Goal: Information Seeking & Learning: Find specific fact

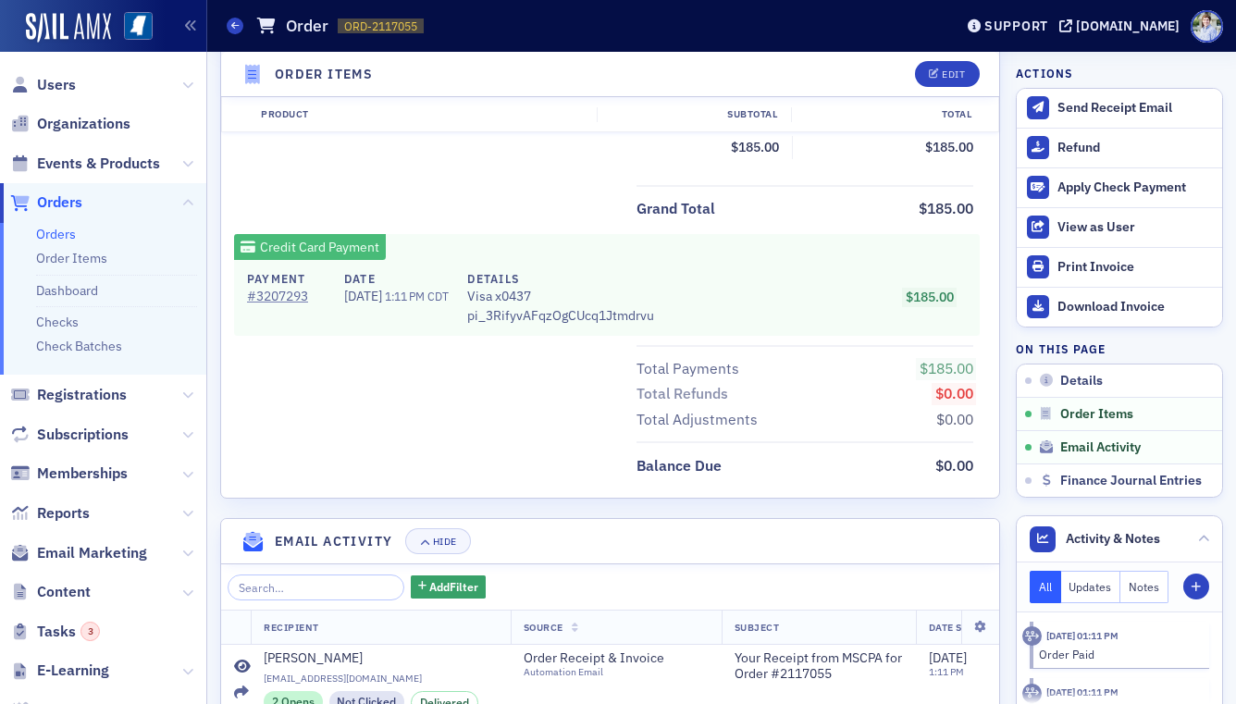
scroll to position [1137, 0]
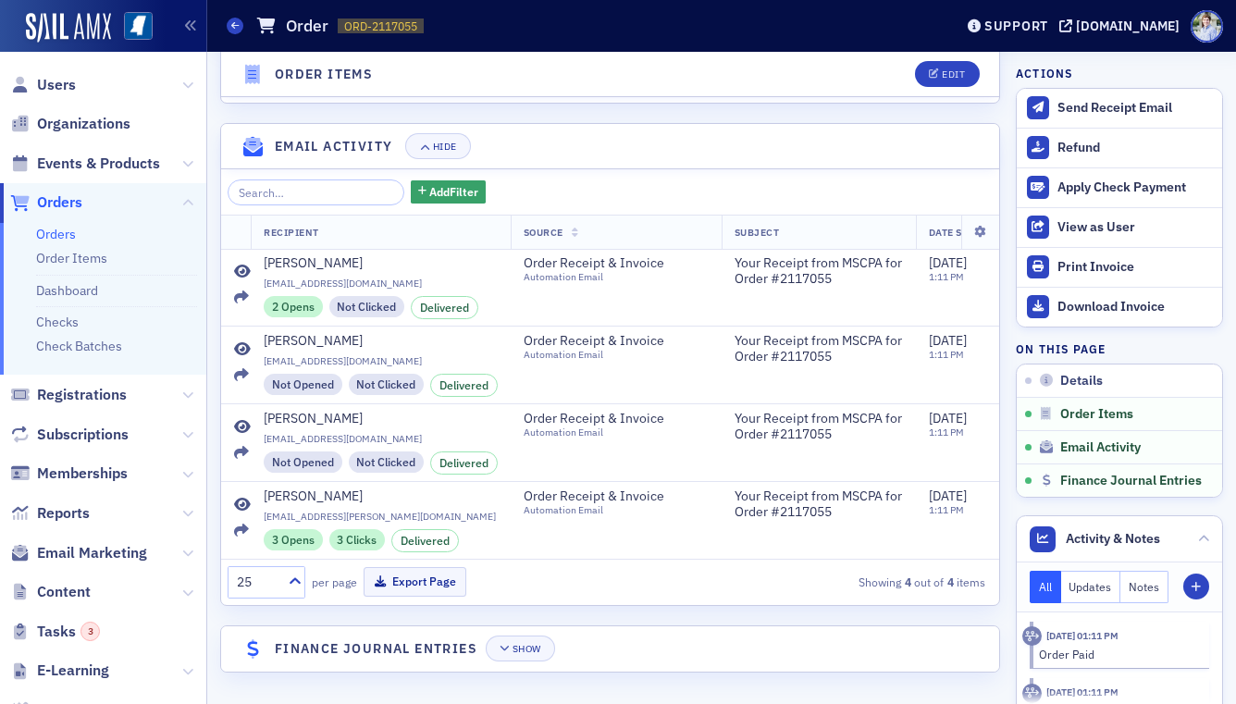
drag, startPoint x: 535, startPoint y: 617, endPoint x: 537, endPoint y: 637, distance: 20.5
click at [537, 637] on button "Show" at bounding box center [520, 649] width 69 height 26
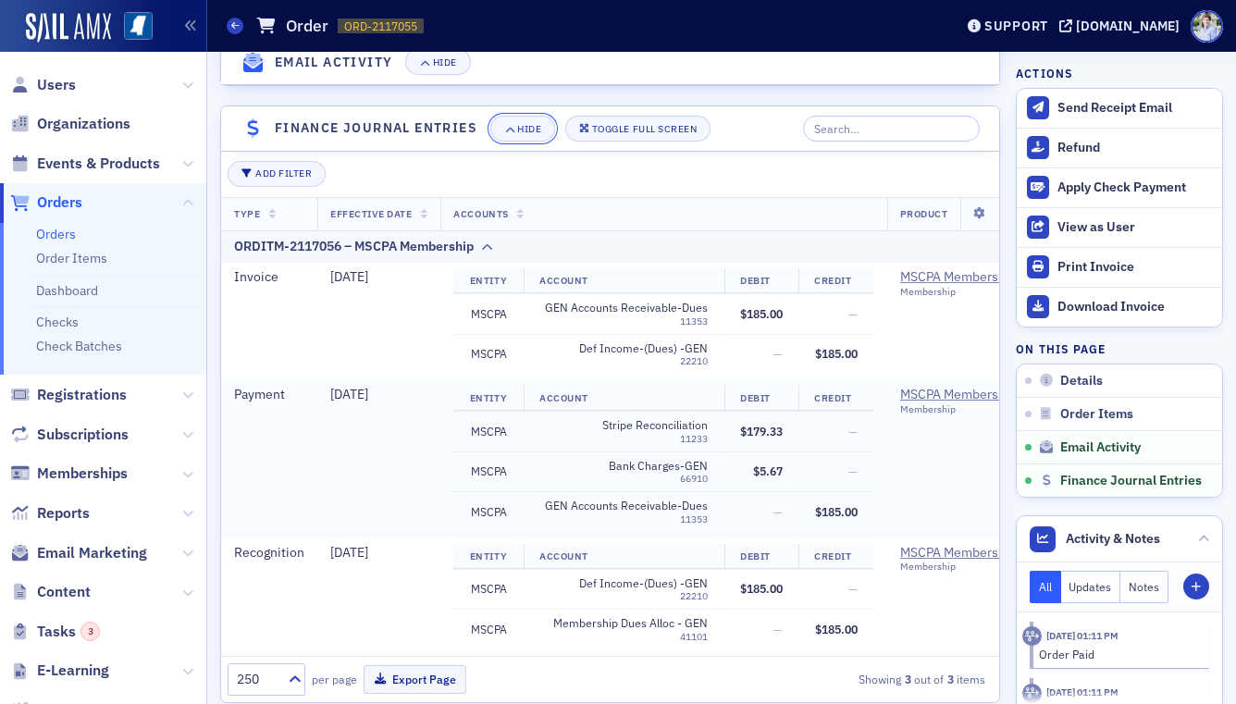
scroll to position [1659, 0]
drag, startPoint x: 79, startPoint y: 206, endPoint x: 564, endPoint y: 61, distance: 506.9
click at [79, 206] on span "Orders" at bounding box center [59, 202] width 45 height 20
click at [74, 514] on span "Reports" at bounding box center [63, 513] width 53 height 20
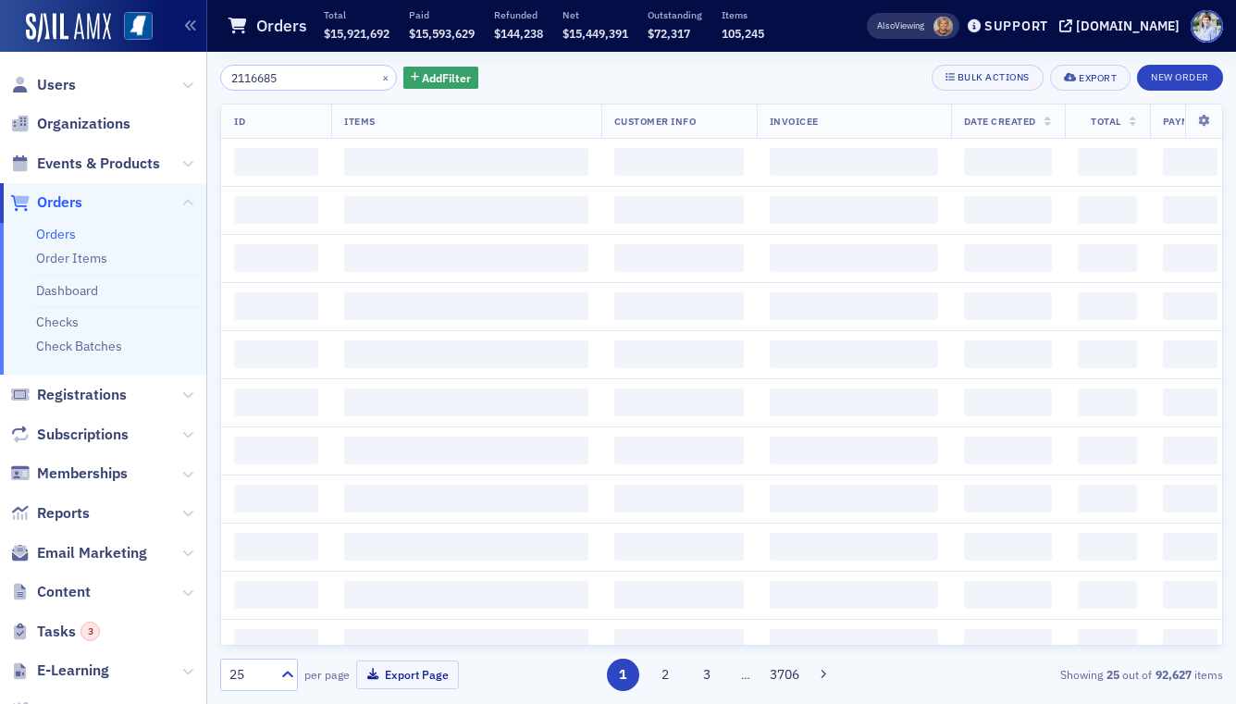
type input "2116685"
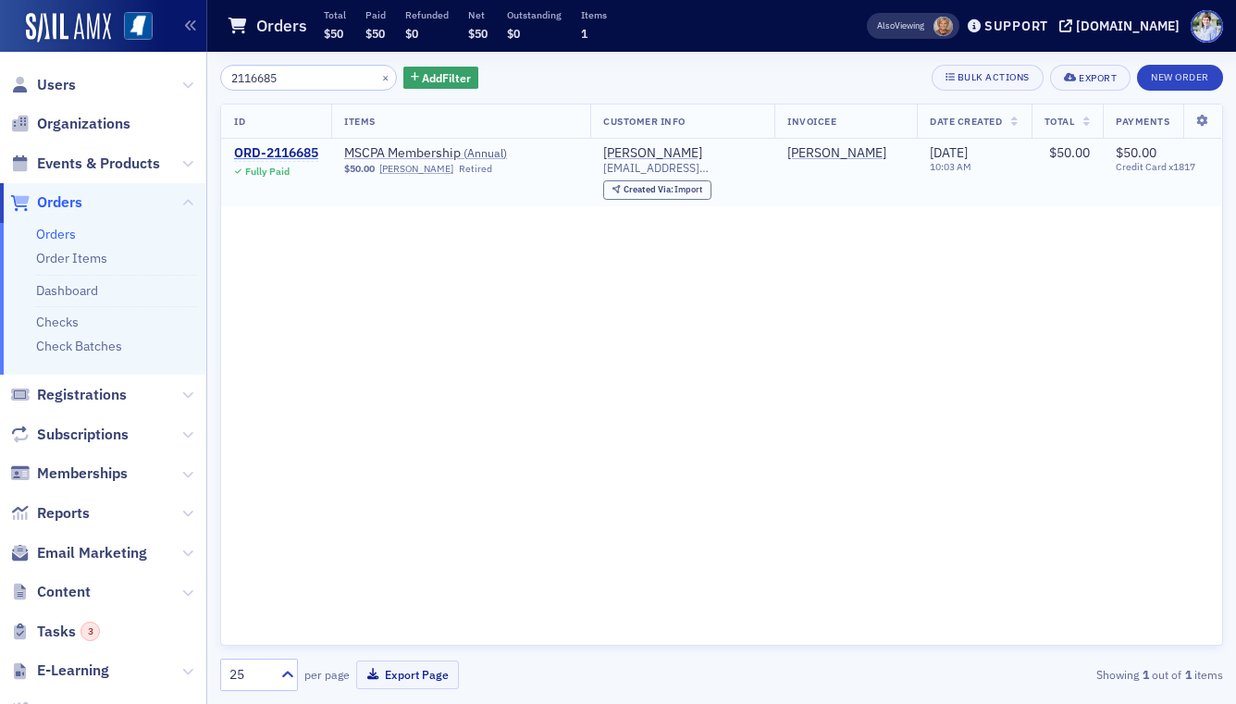
click at [288, 155] on div "ORD-2116685" at bounding box center [276, 153] width 84 height 17
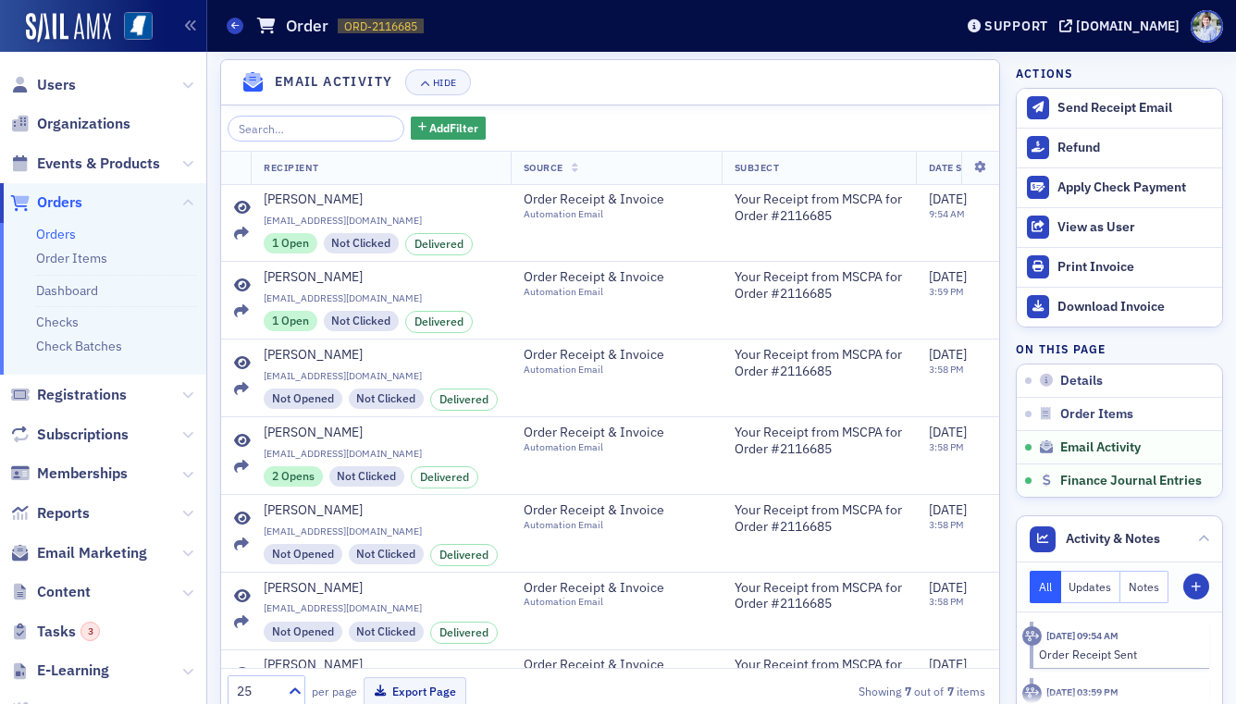
scroll to position [1311, 0]
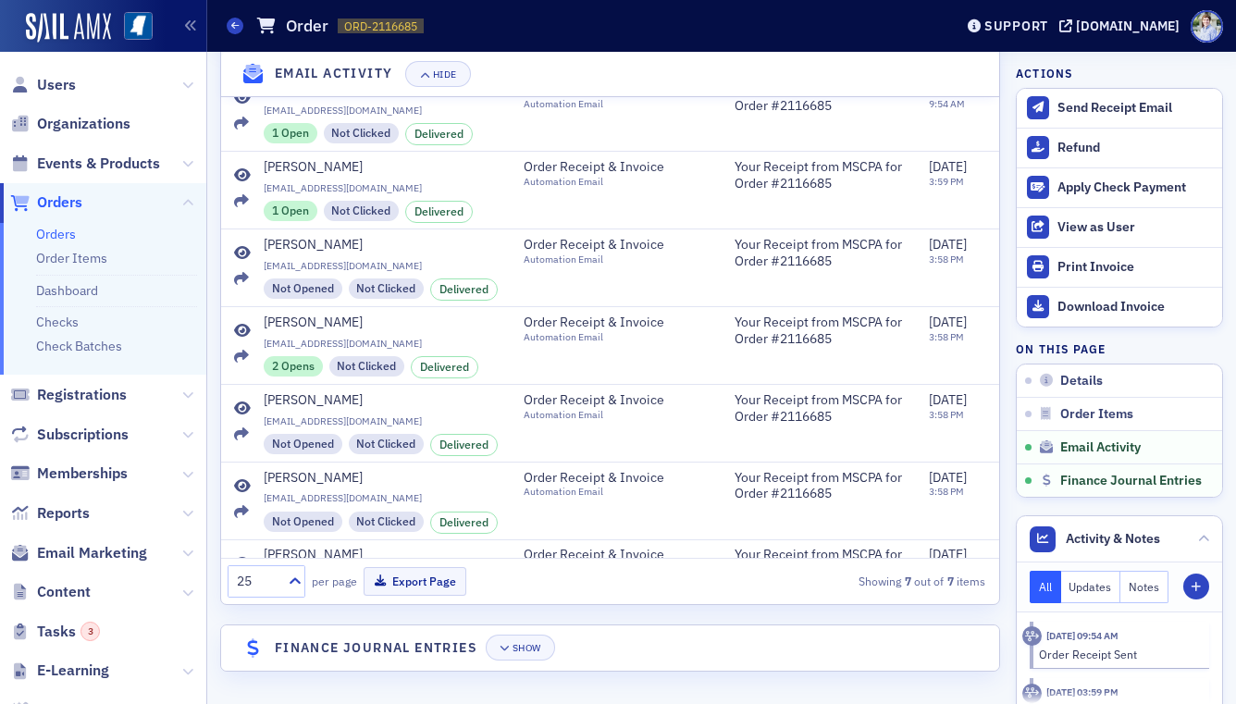
click at [557, 632] on header "Finance Journal Entries Show" at bounding box center [610, 647] width 778 height 45
click at [539, 644] on div "Show" at bounding box center [527, 649] width 29 height 10
click at [623, 643] on div "Toggle Full Screen" at bounding box center [644, 648] width 105 height 10
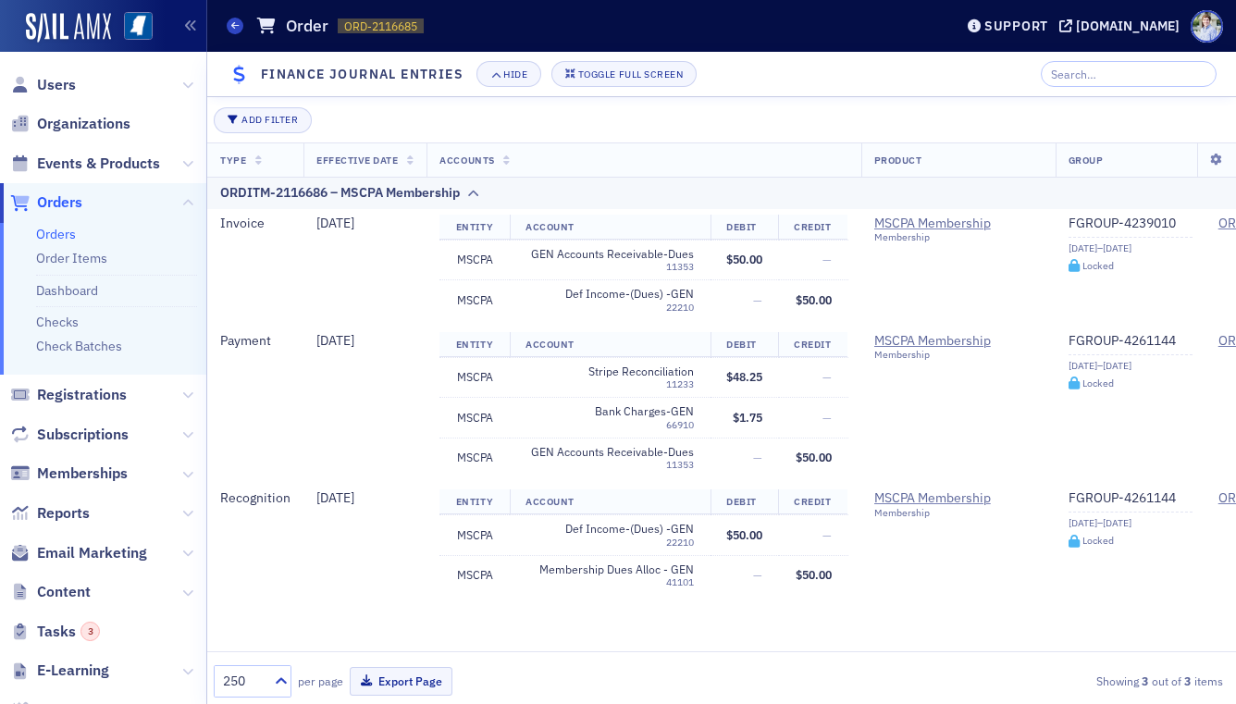
scroll to position [1244, 0]
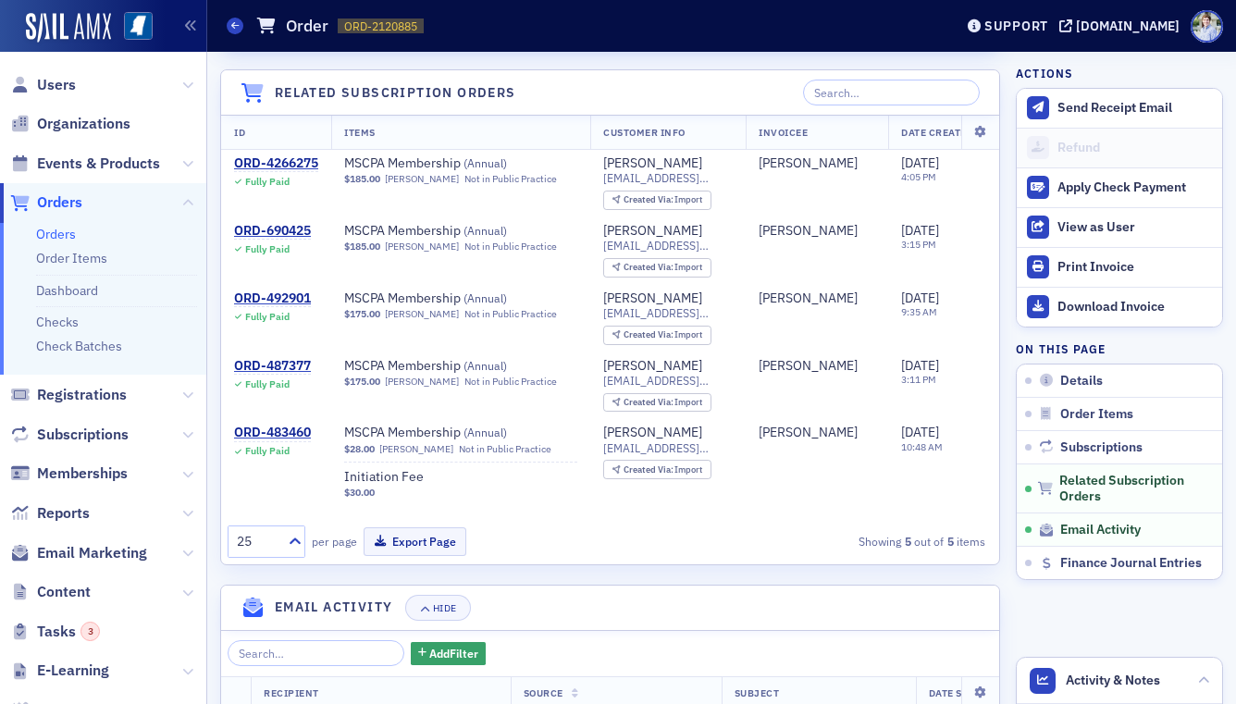
scroll to position [2299, 0]
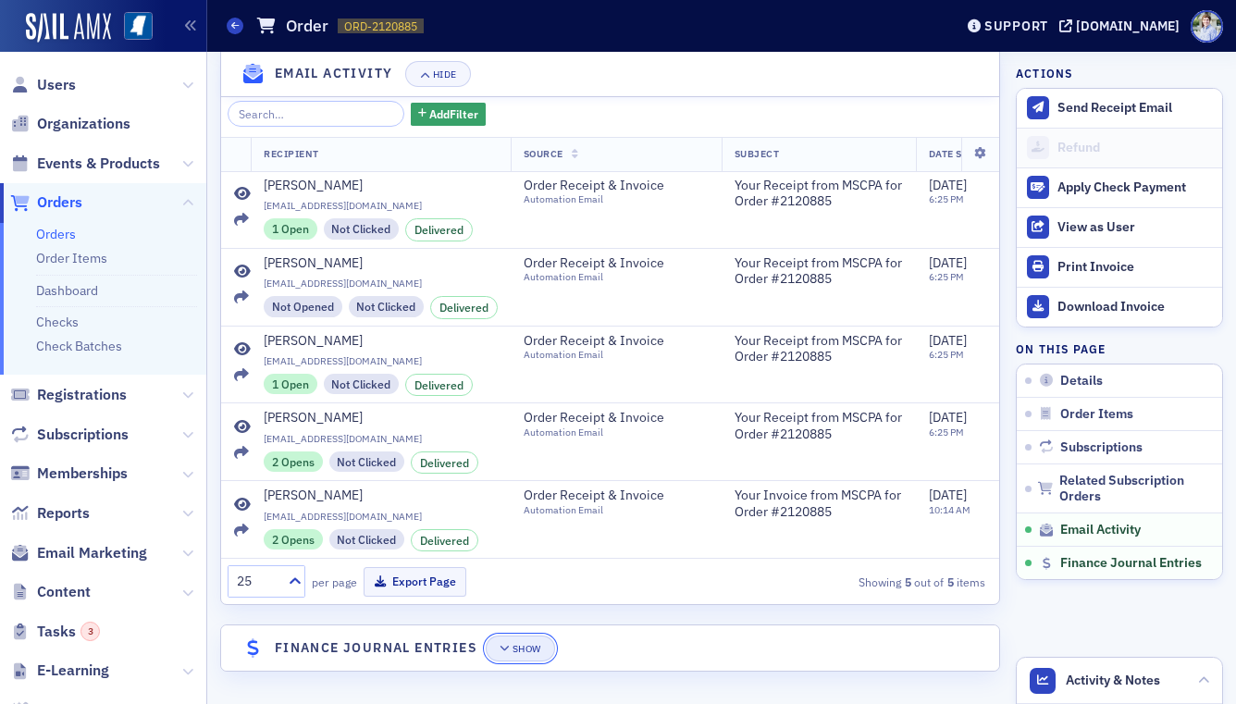
click at [537, 658] on button "Show" at bounding box center [520, 649] width 69 height 26
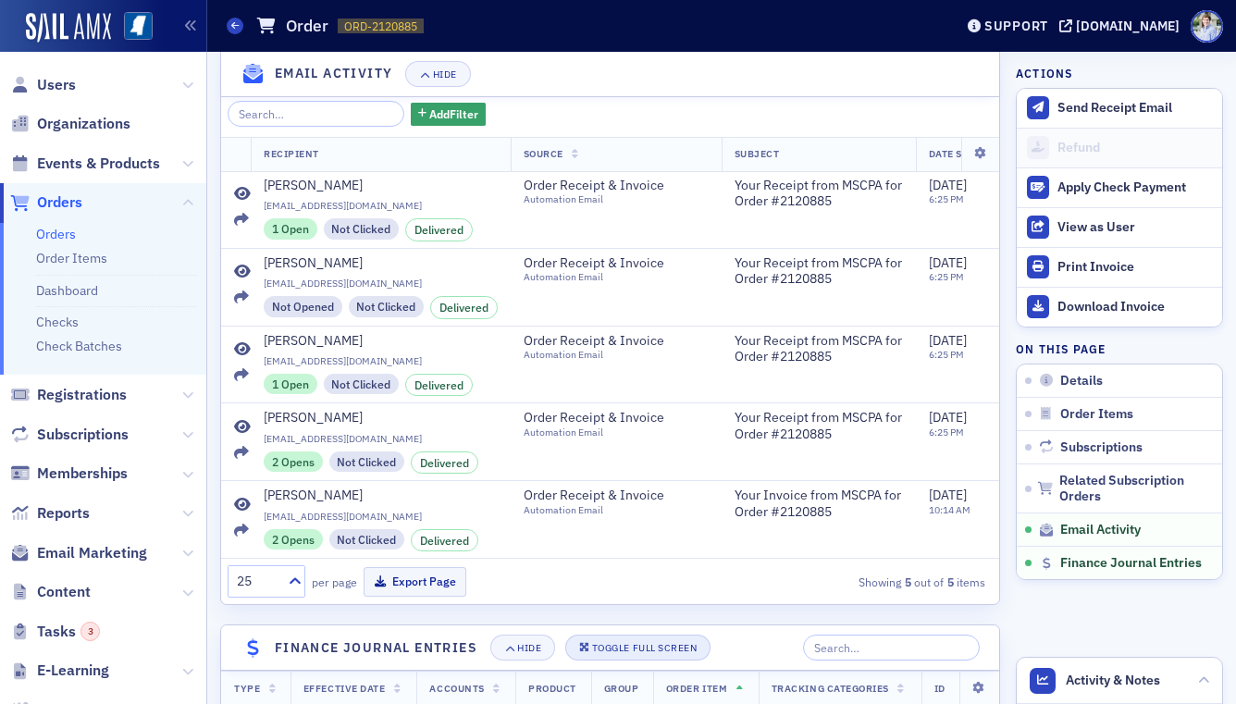
click at [569, 646] on div "Hide Toggle Full Screen" at bounding box center [600, 648] width 220 height 26
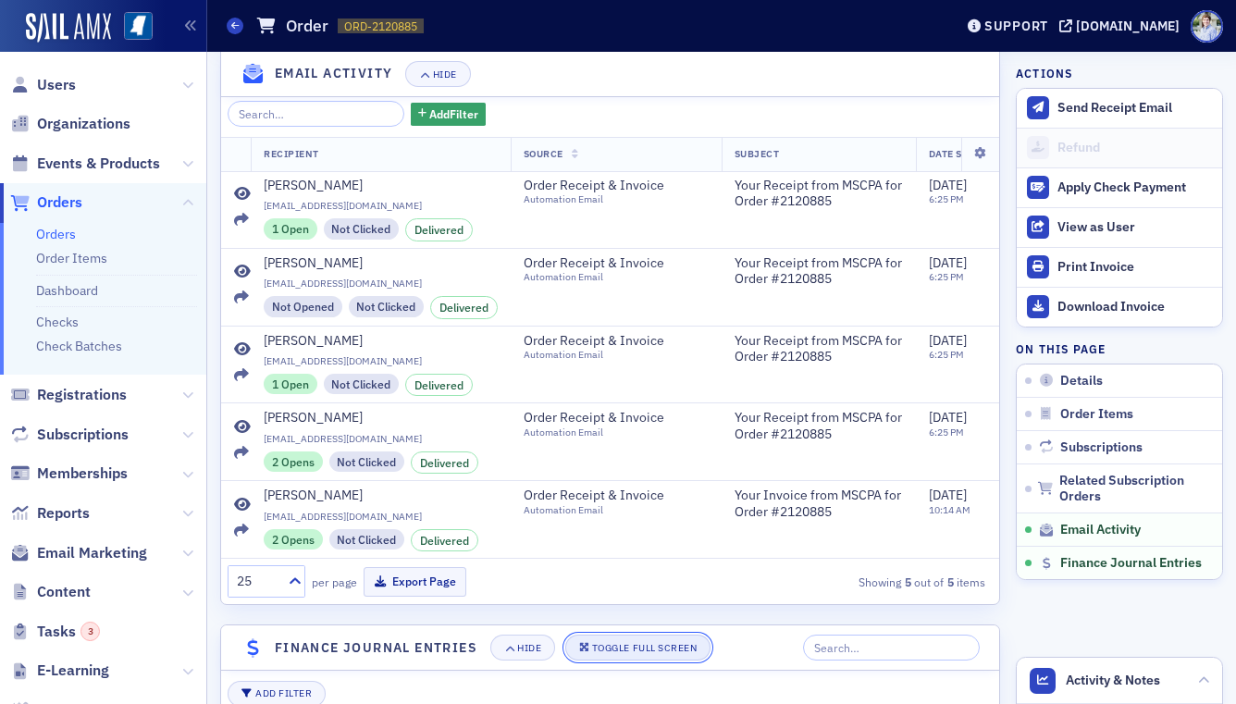
click at [599, 648] on div "Toggle Full Screen" at bounding box center [644, 648] width 105 height 10
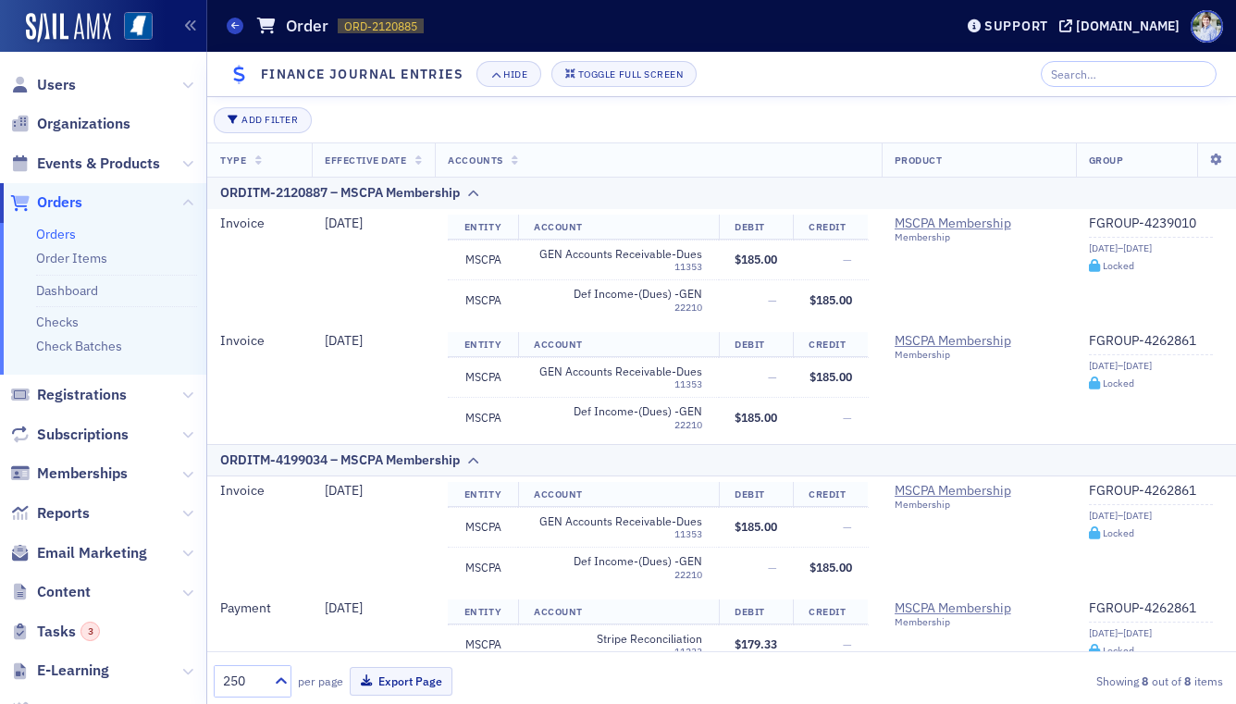
scroll to position [584, 0]
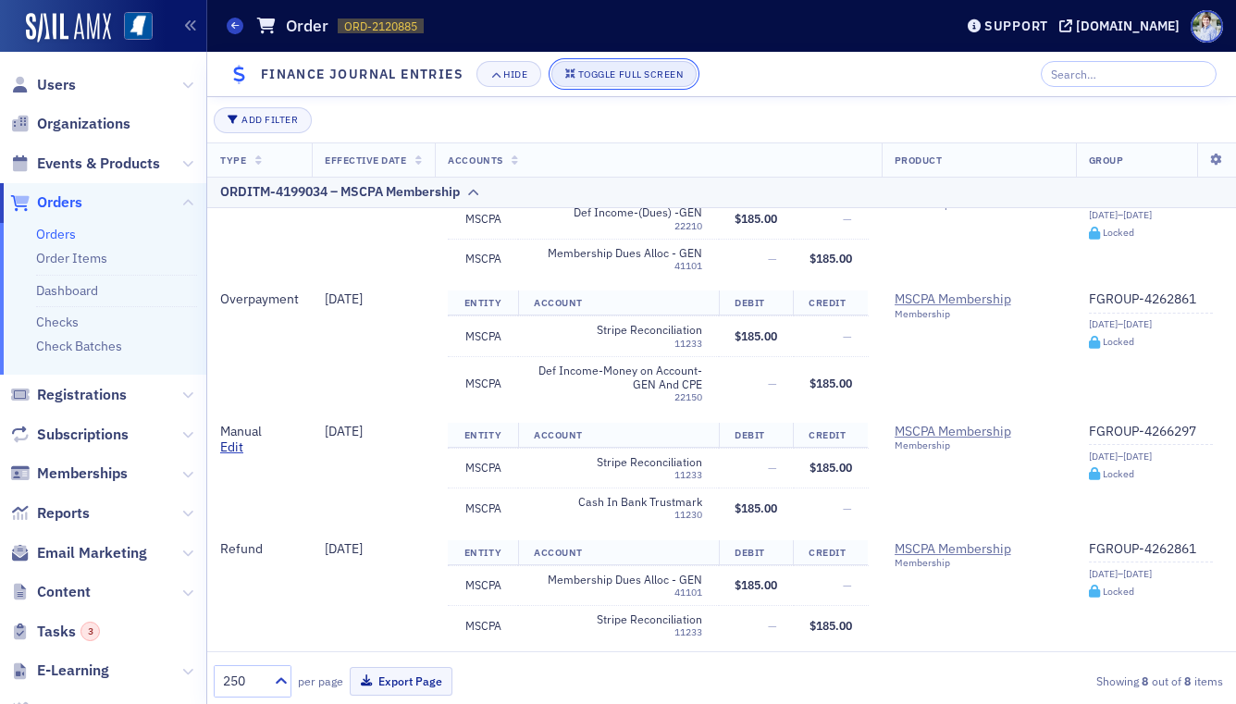
click at [627, 69] on div "Toggle Full Screen" at bounding box center [630, 74] width 105 height 10
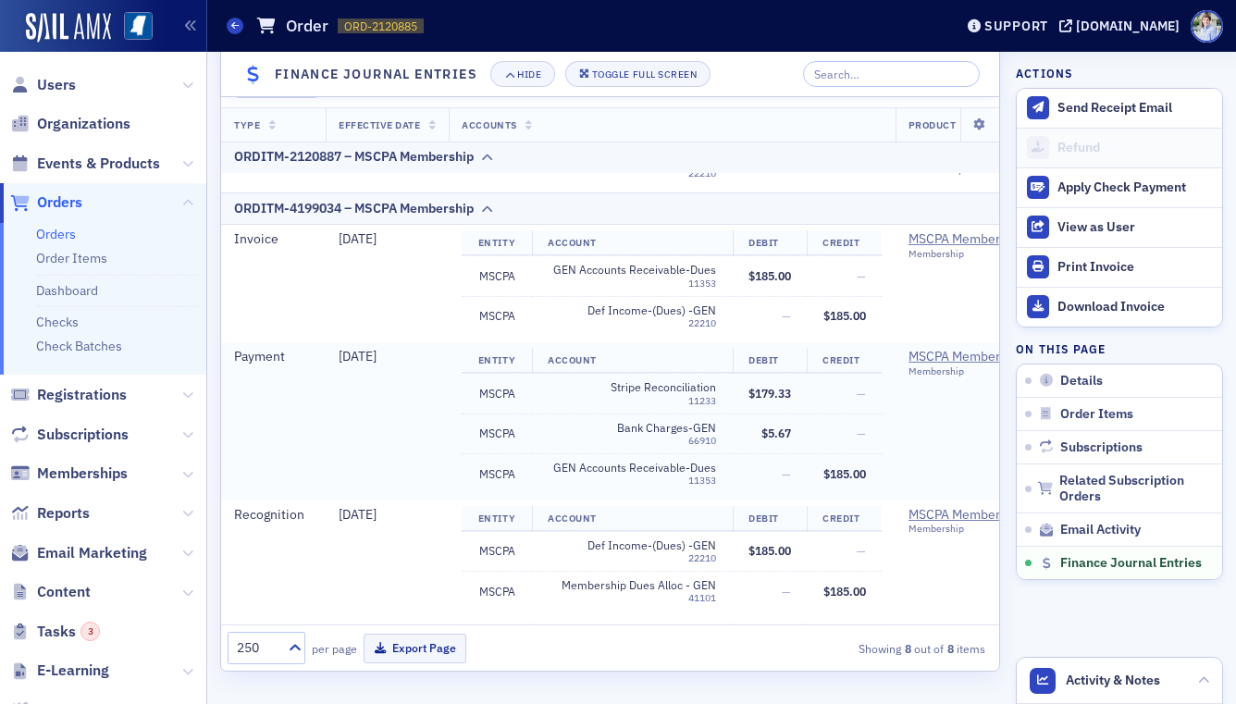
scroll to position [235, 0]
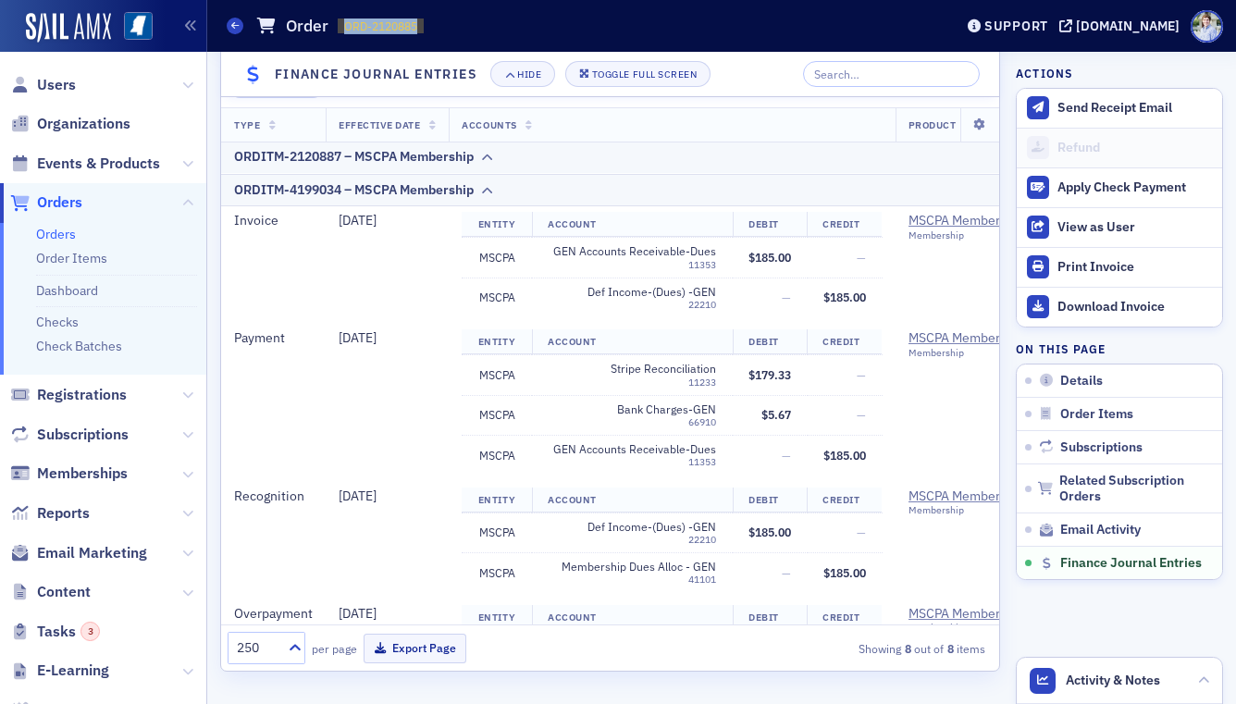
drag, startPoint x: 340, startPoint y: 28, endPoint x: 480, endPoint y: 5, distance: 142.5
click at [458, 26] on div "Orders Order ORD-2120885 2120885" at bounding box center [576, 25] width 698 height 35
copy span "ORD-2120885"
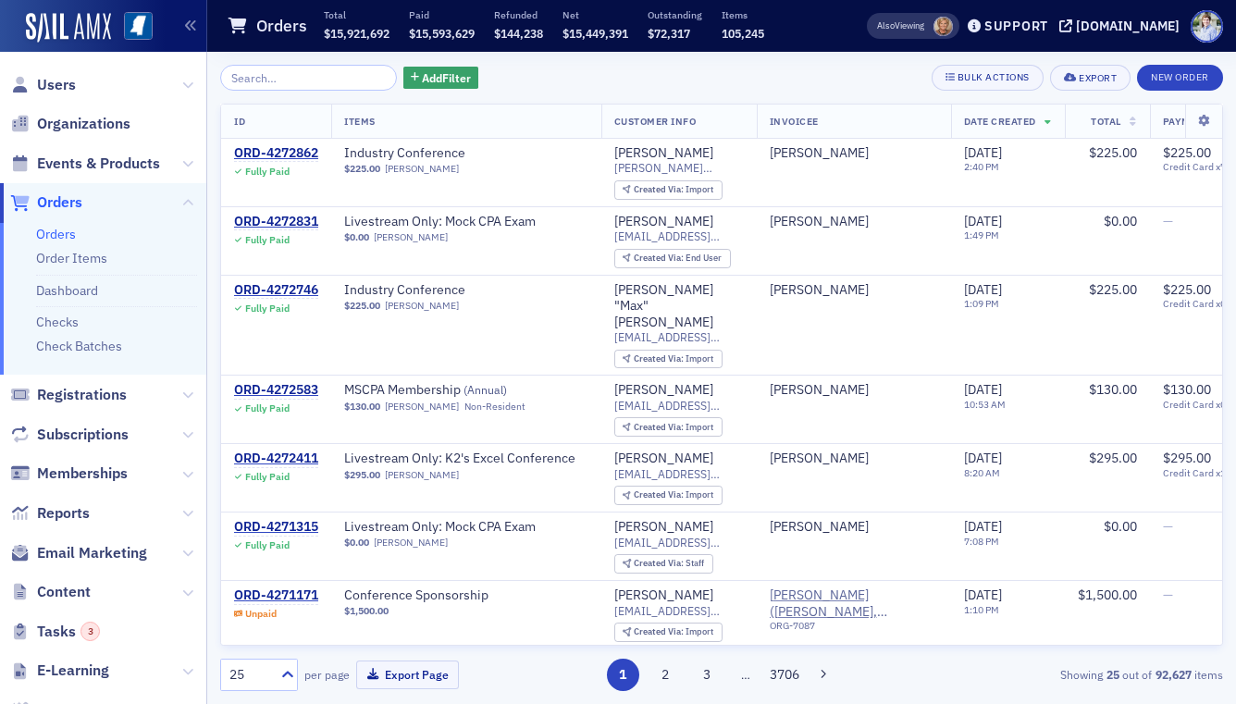
click at [241, 73] on input "search" at bounding box center [308, 78] width 177 height 26
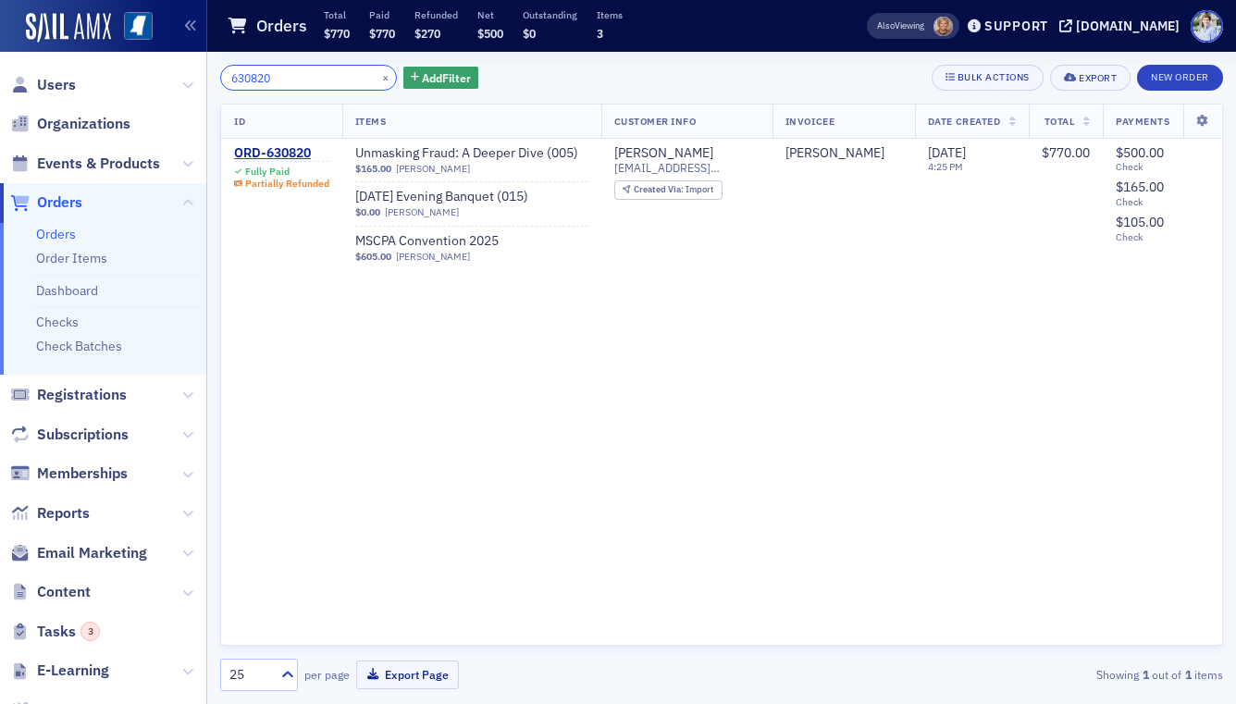
type input "630820"
click at [252, 137] on th "ID" at bounding box center [281, 122] width 121 height 34
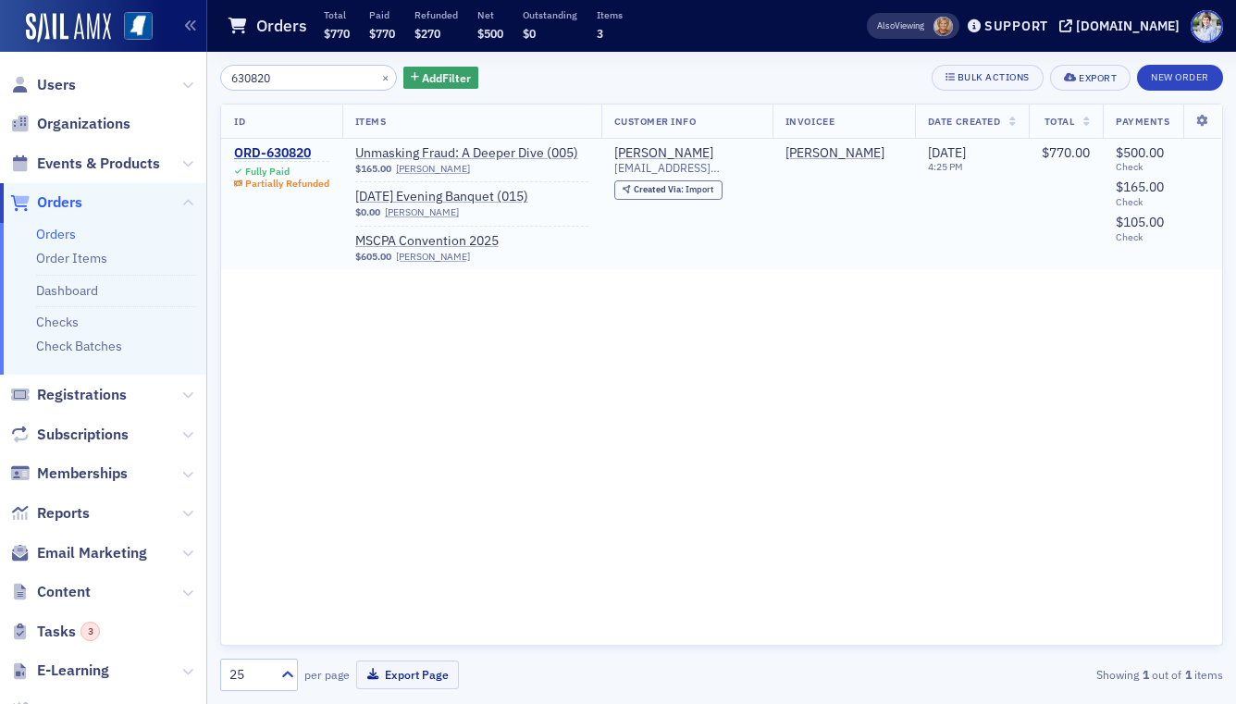
click at [251, 148] on div "ORD-630820" at bounding box center [281, 153] width 95 height 17
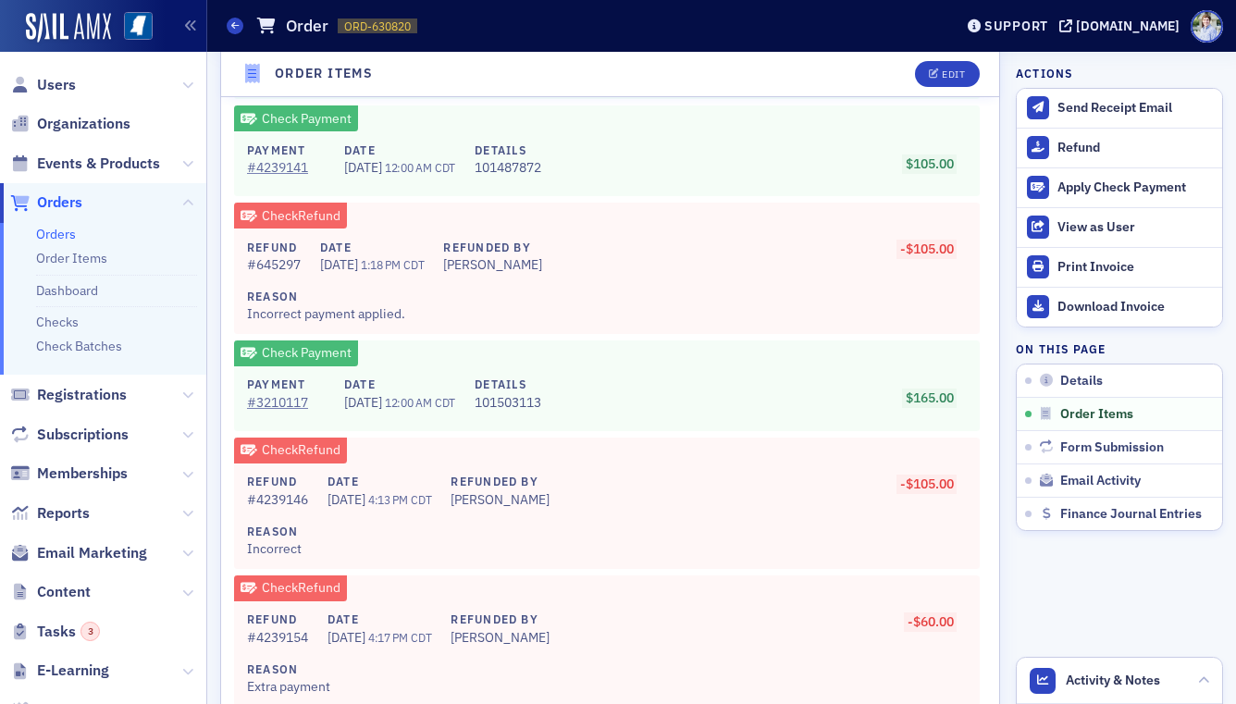
scroll to position [2278, 0]
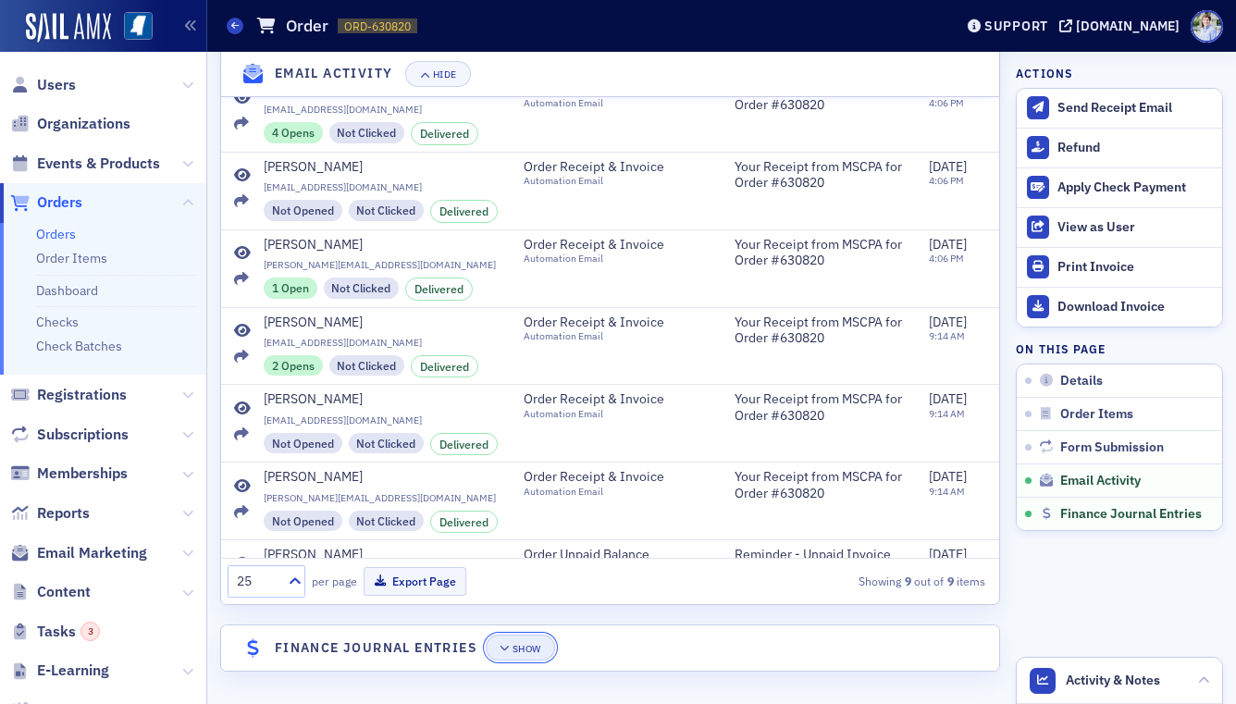
click at [547, 649] on button "Show" at bounding box center [520, 648] width 69 height 26
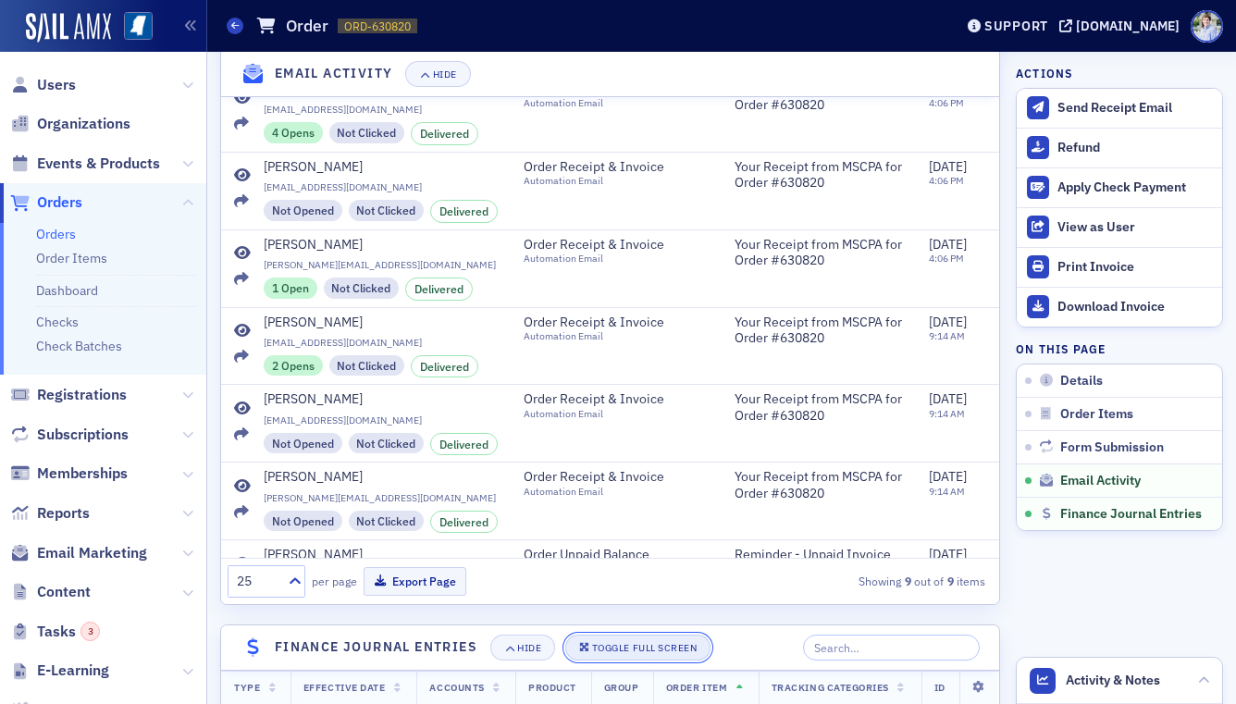
click at [603, 649] on div "Toggle Full Screen" at bounding box center [644, 648] width 105 height 10
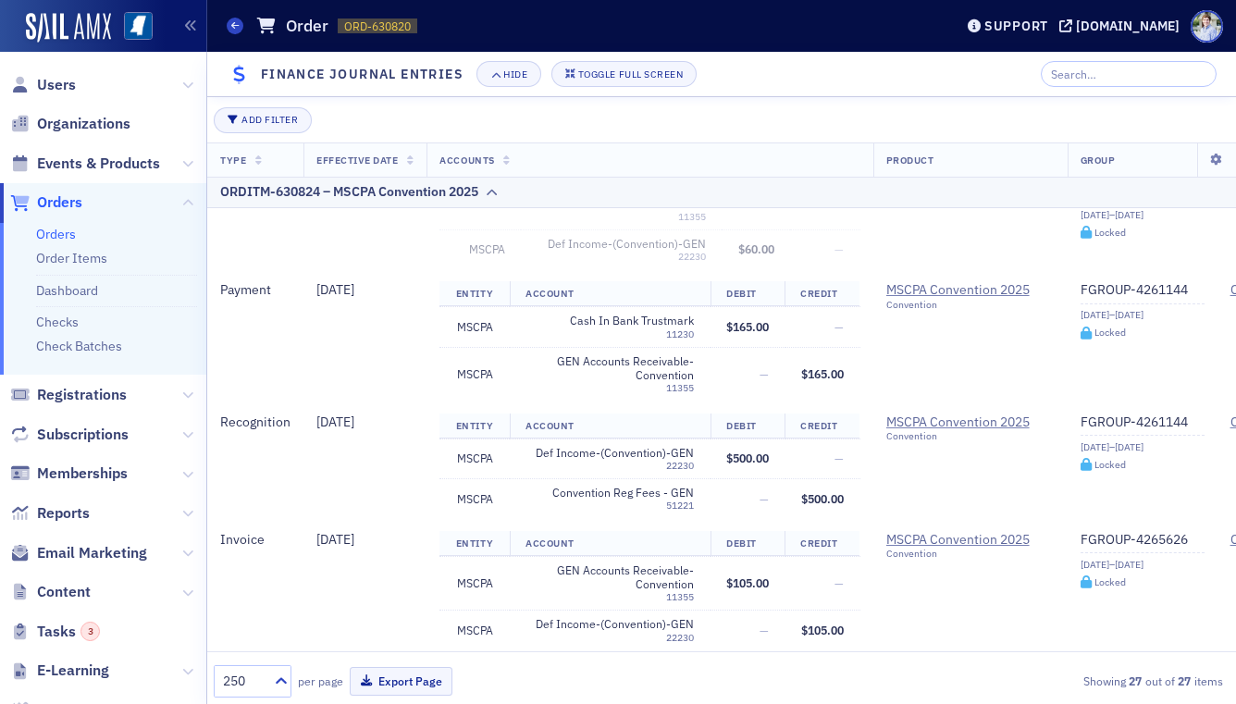
scroll to position [3090, 0]
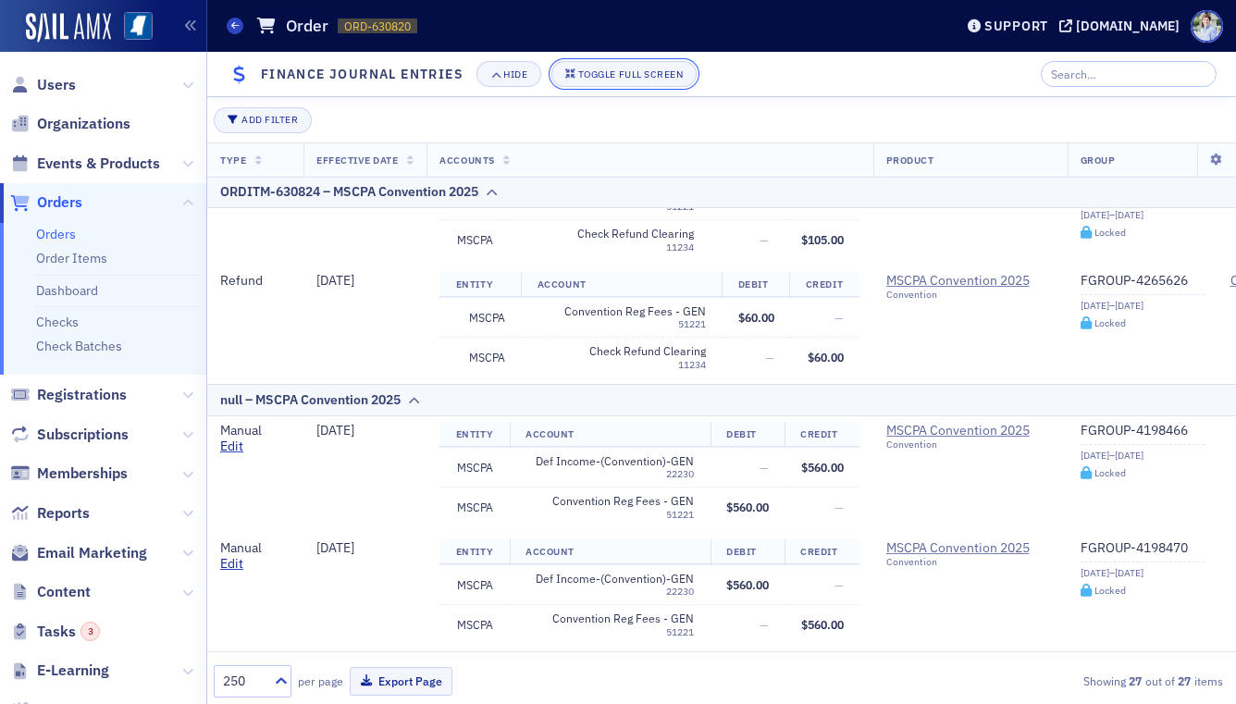
drag, startPoint x: 624, startPoint y: 64, endPoint x: 541, endPoint y: 57, distance: 83.5
click at [624, 64] on button "Toggle Full Screen" at bounding box center [624, 74] width 146 height 26
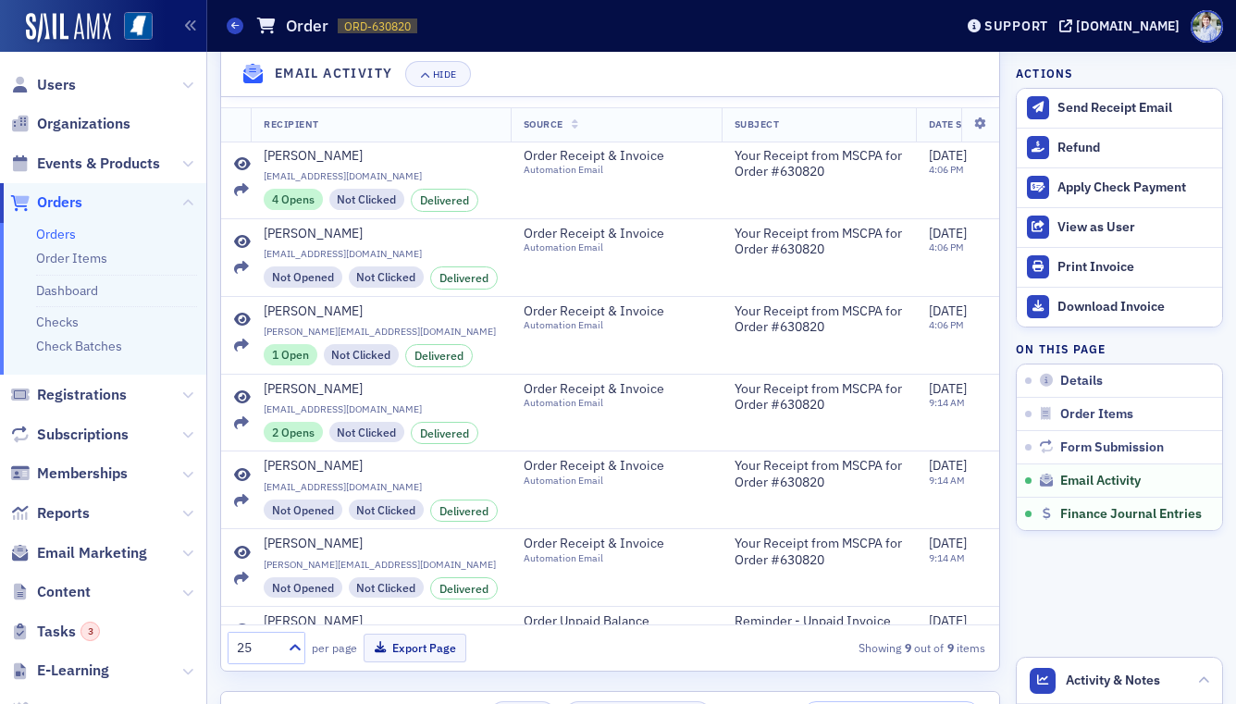
scroll to position [2278, 0]
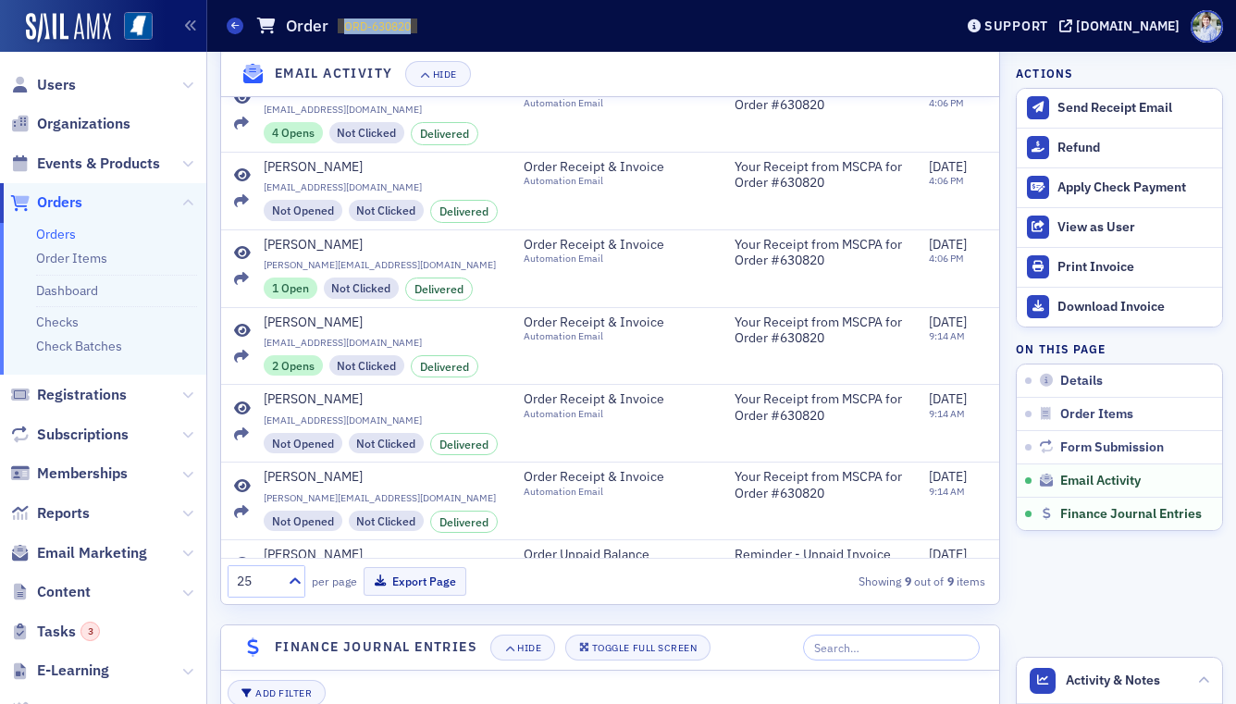
drag, startPoint x: 340, startPoint y: 28, endPoint x: 492, endPoint y: 25, distance: 151.7
click at [492, 25] on div "Orders Order ORD-630820 630820" at bounding box center [576, 25] width 698 height 35
copy span "ORD-630820"
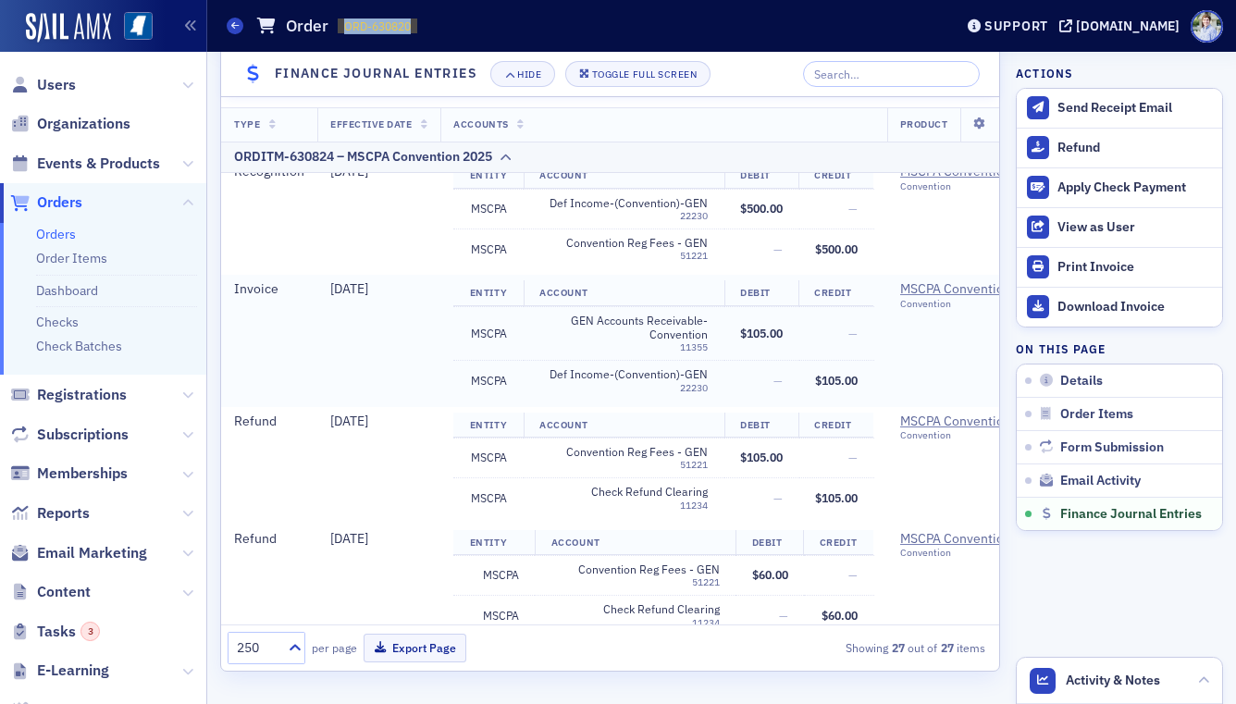
scroll to position [2791, 0]
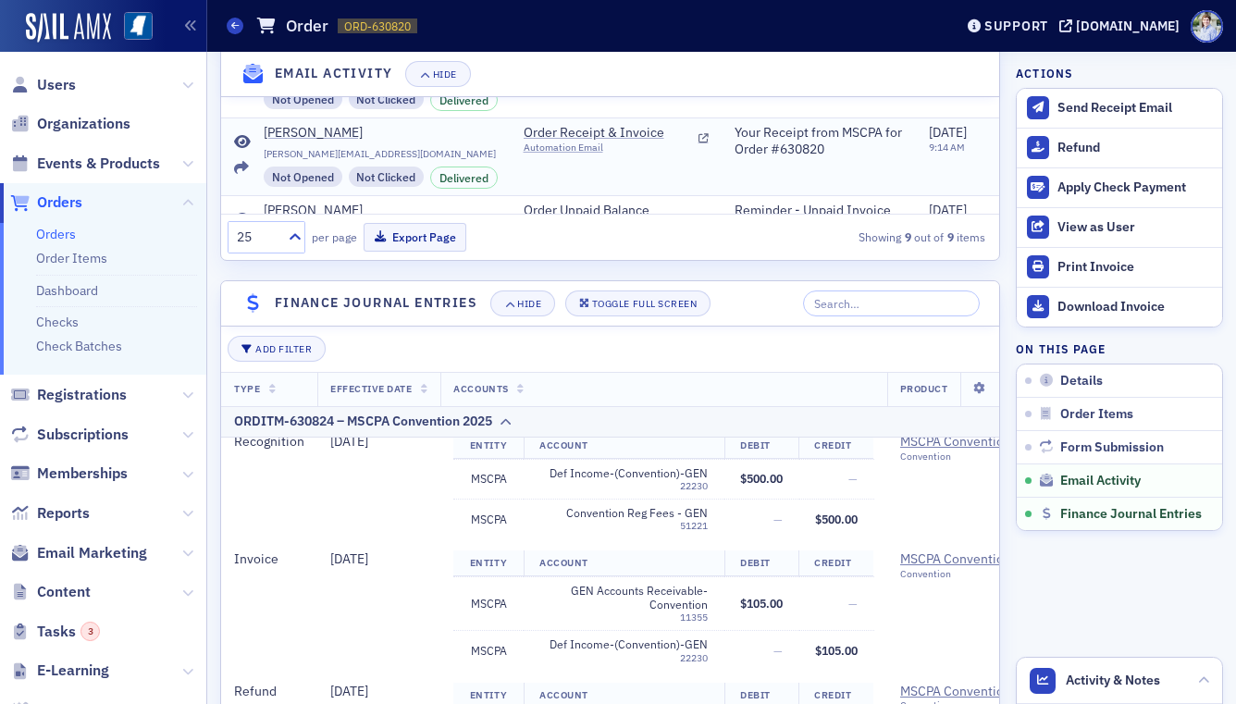
click at [663, 173] on td "Order Receipt & Invoice Automation Email" at bounding box center [616, 157] width 211 height 78
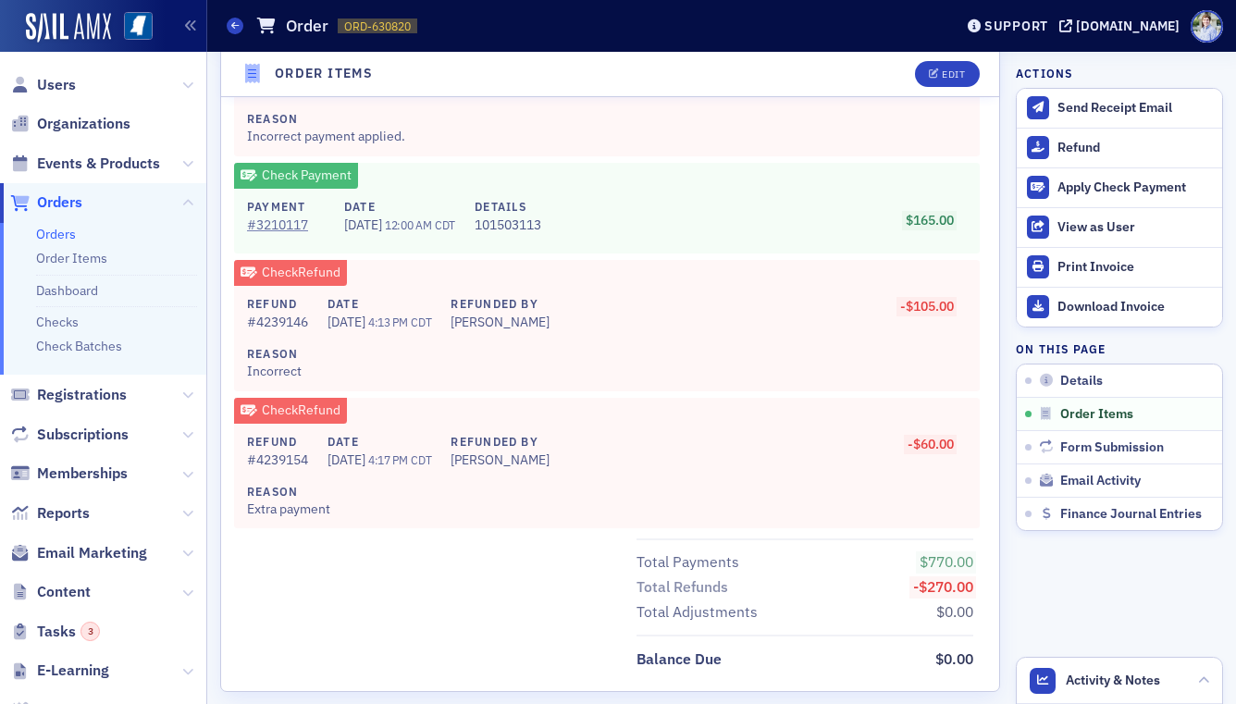
scroll to position [1451, 0]
drag, startPoint x: 266, startPoint y: 273, endPoint x: 444, endPoint y: 272, distance: 177.6
click at [444, 272] on div "Check Refund Refund # 4239146 Date 8/7/2025 4:13 PM CDT Refunded By Luke Abell …" at bounding box center [607, 323] width 746 height 131
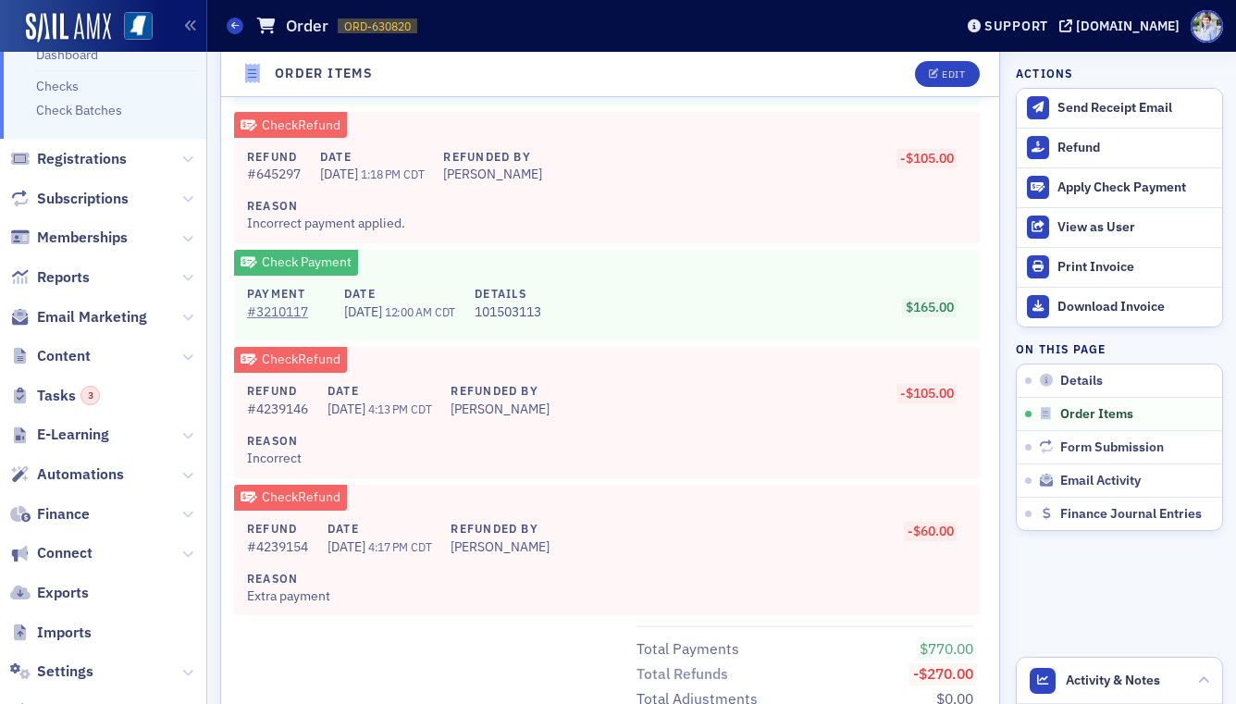
scroll to position [250, 0]
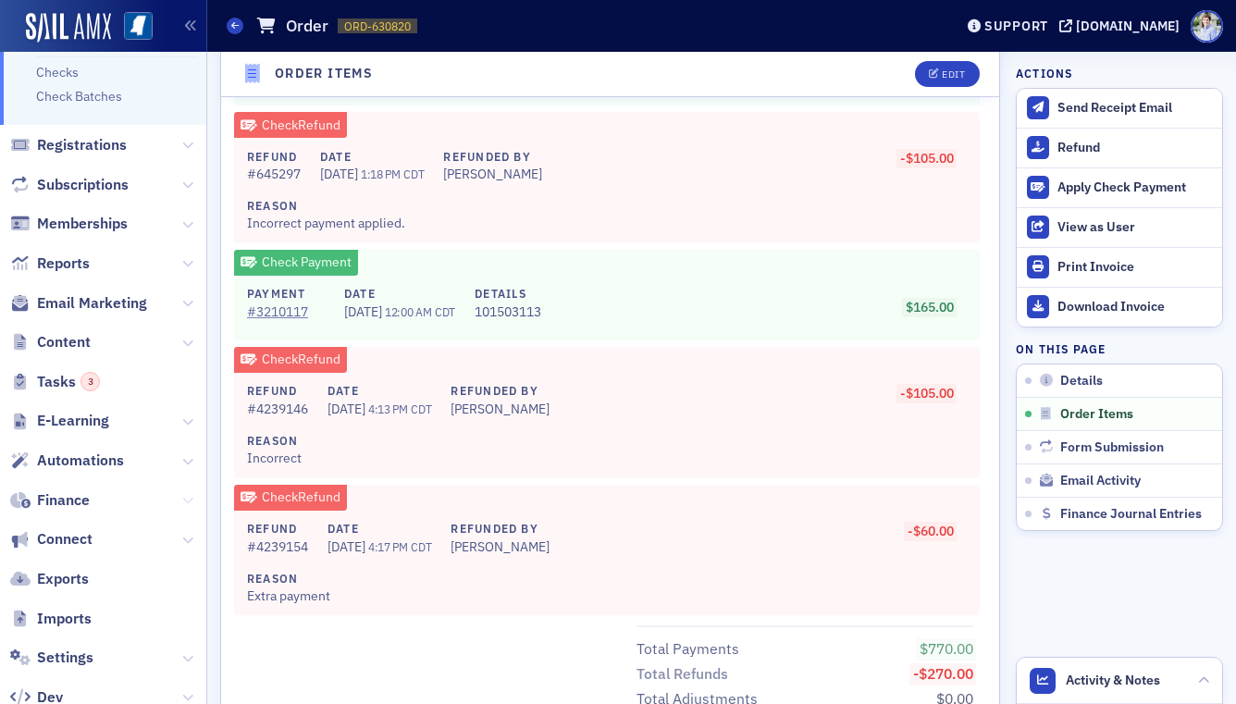
click at [185, 500] on icon at bounding box center [187, 500] width 11 height 11
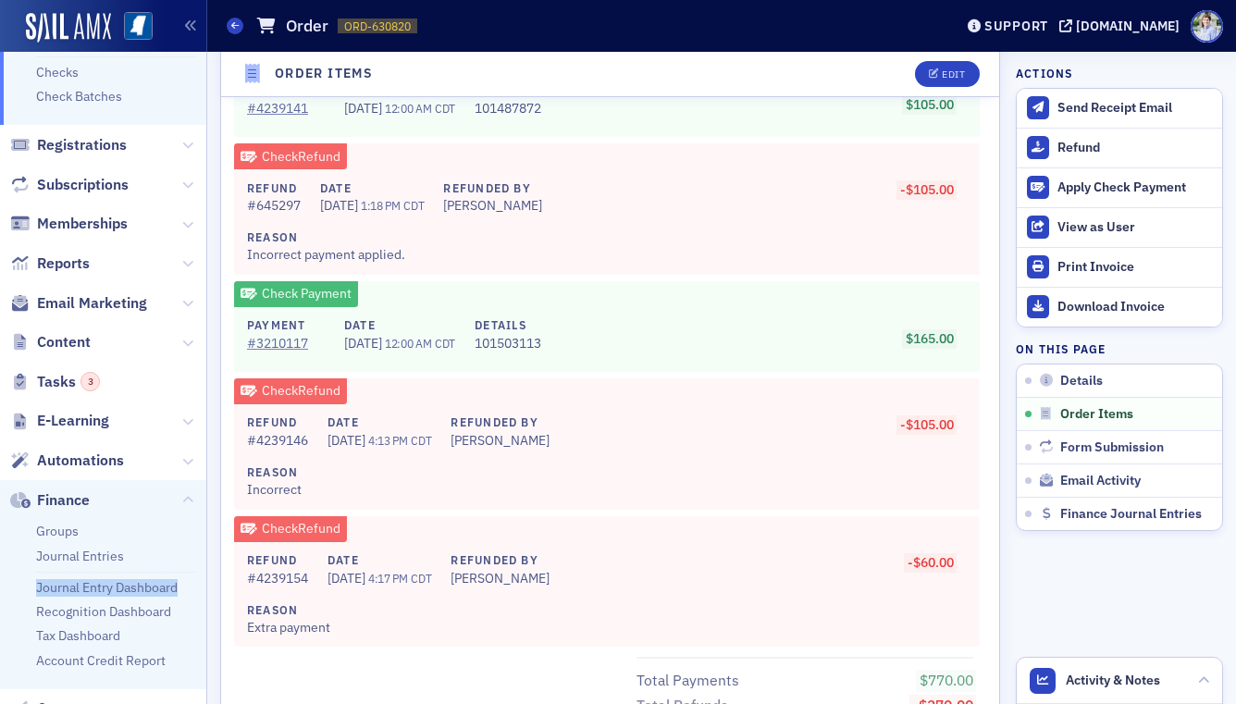
scroll to position [1344, 0]
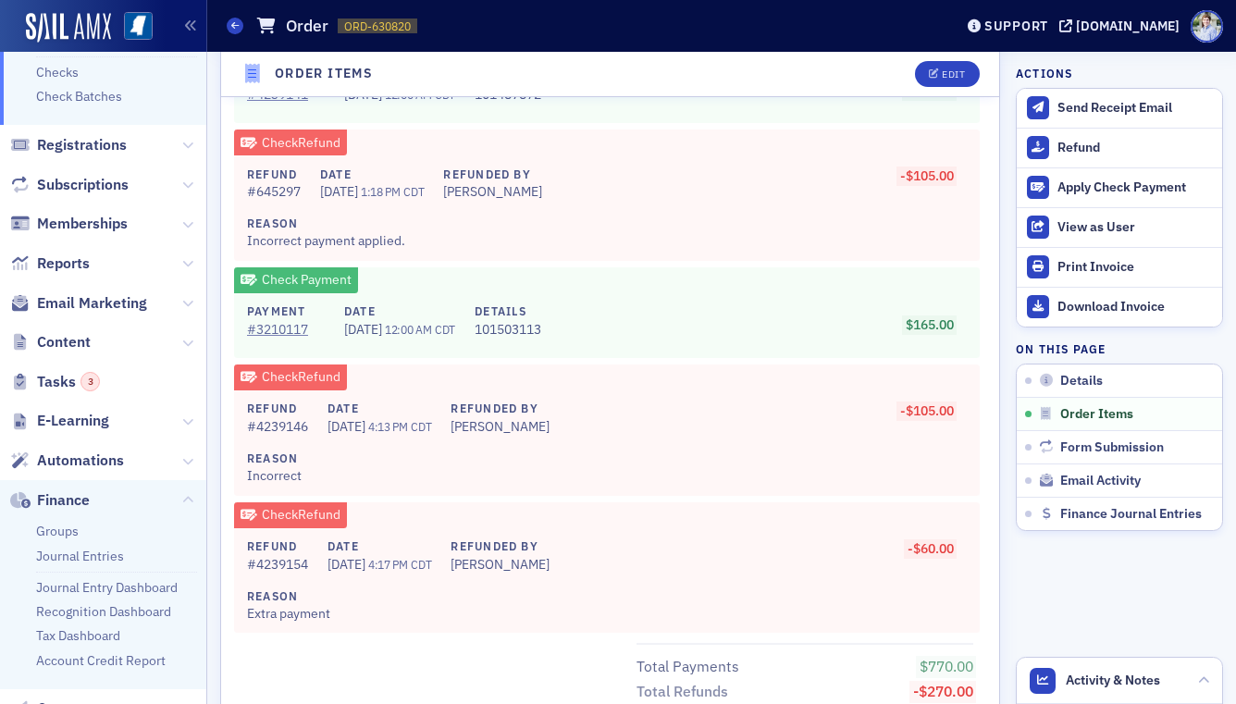
drag, startPoint x: 415, startPoint y: 402, endPoint x: 413, endPoint y: 430, distance: 27.9
click at [415, 402] on h4 "Date" at bounding box center [379, 408] width 104 height 17
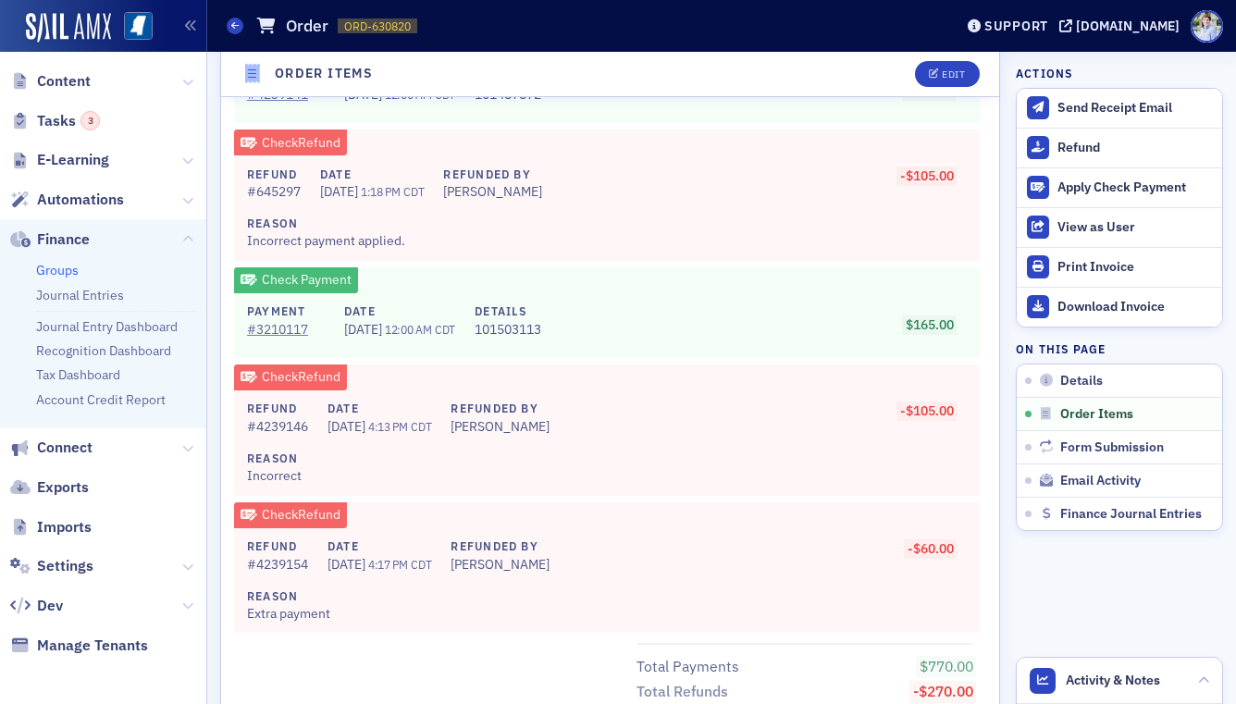
click at [61, 273] on link "Groups" at bounding box center [57, 270] width 43 height 17
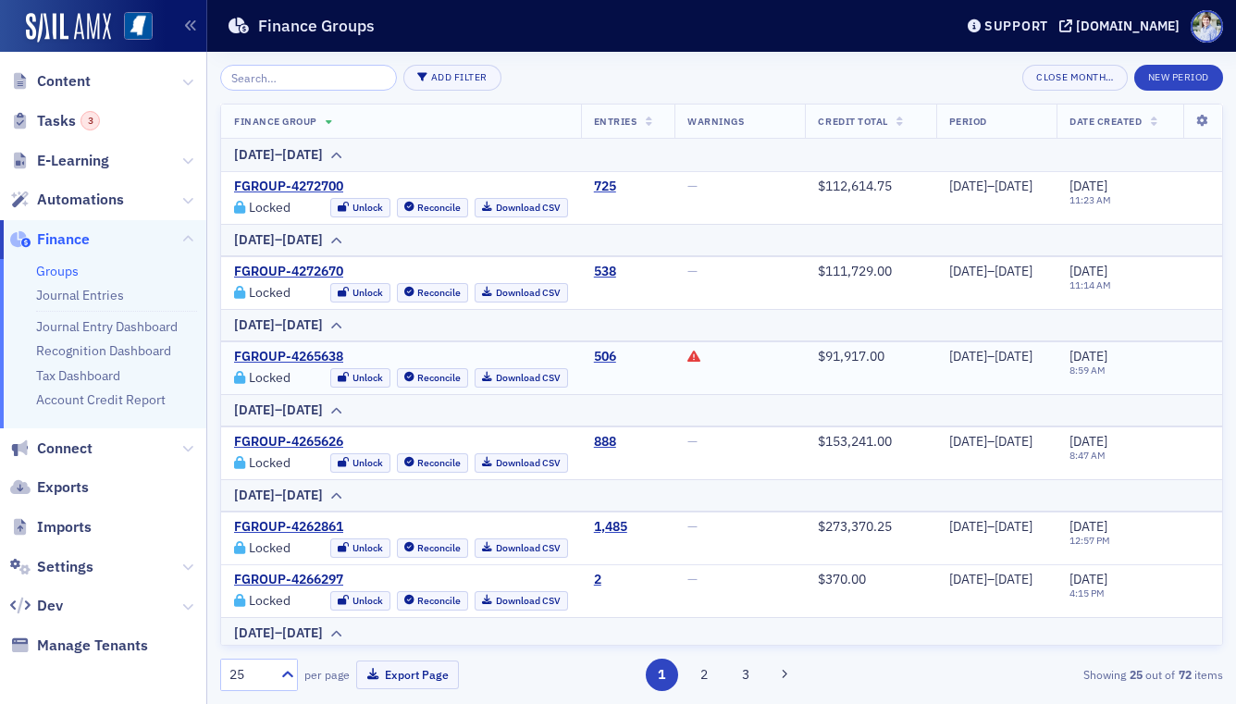
click at [687, 348] on a=1f093056-77a2-62bc-9b27-1e11fc97f7fe&filter=true"] at bounding box center [693, 356] width 13 height 17
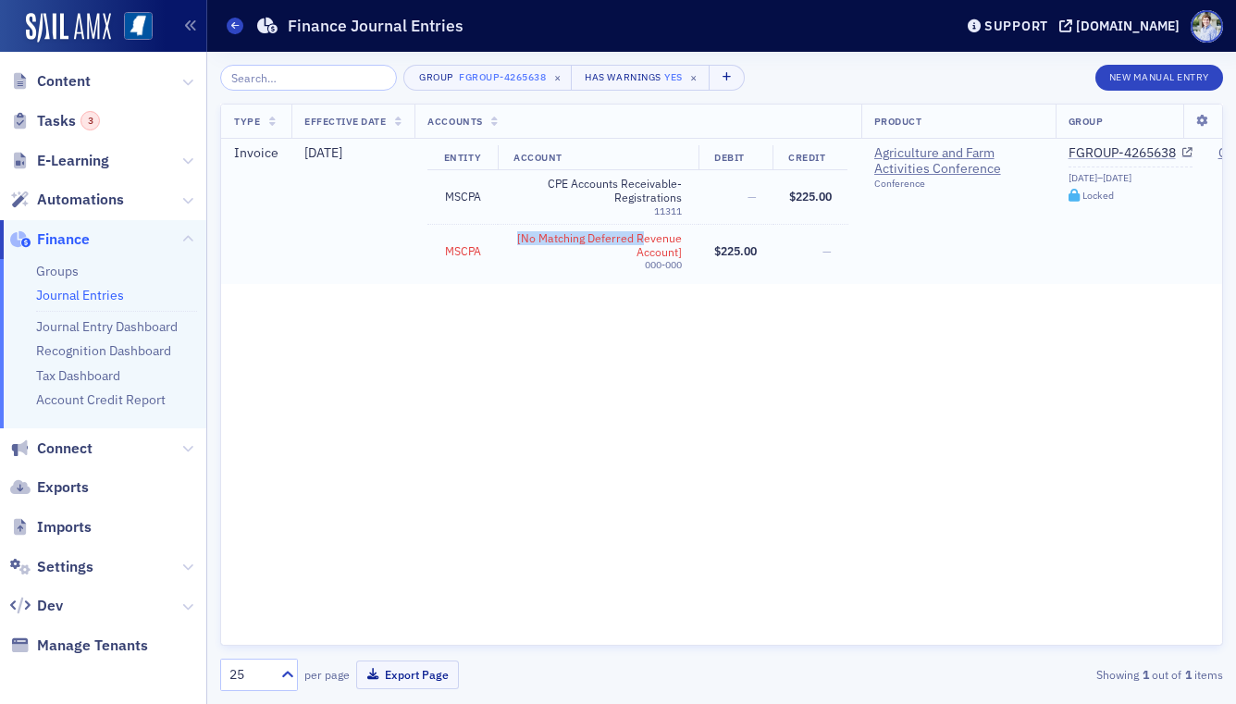
drag, startPoint x: 512, startPoint y: 241, endPoint x: 645, endPoint y: 240, distance: 133.2
click at [645, 240] on td "[No Matching Deferred Revenue Account] 000-000" at bounding box center [598, 251] width 201 height 54
click at [645, 240] on span "[No Matching Deferred Revenue Account]" at bounding box center [597, 245] width 168 height 29
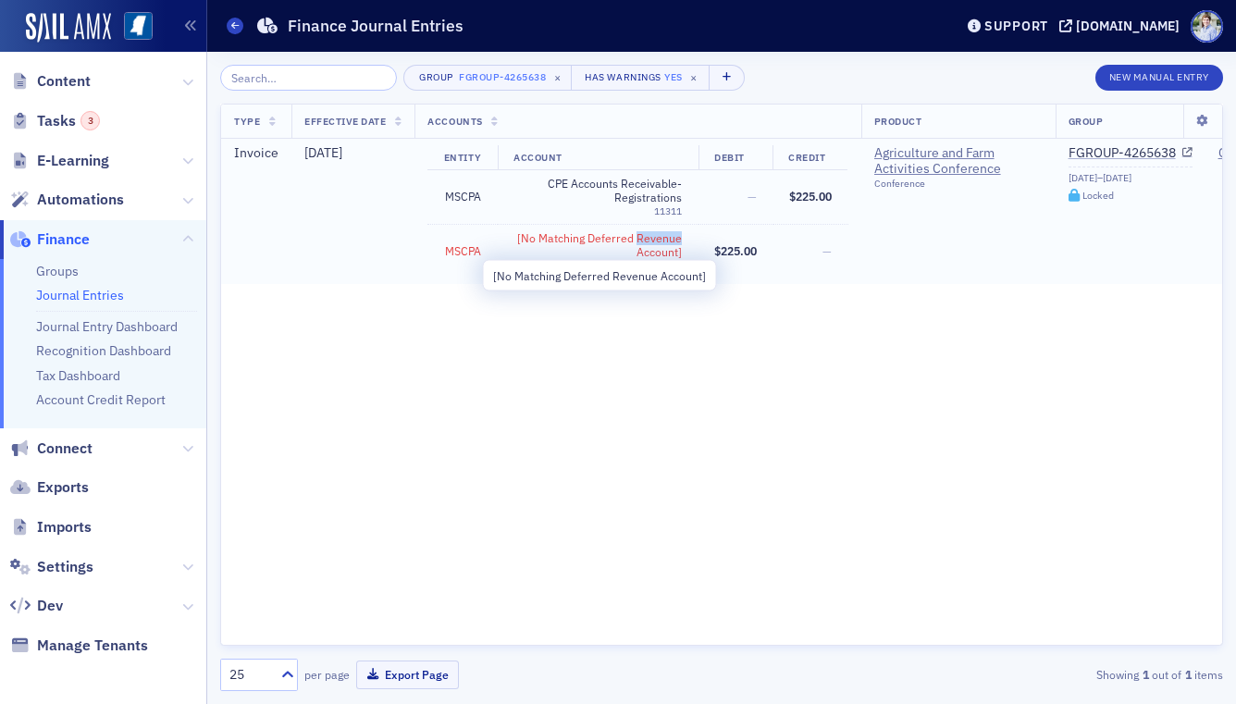
click at [645, 240] on span "[No Matching Deferred Revenue Account]" at bounding box center [597, 245] width 168 height 29
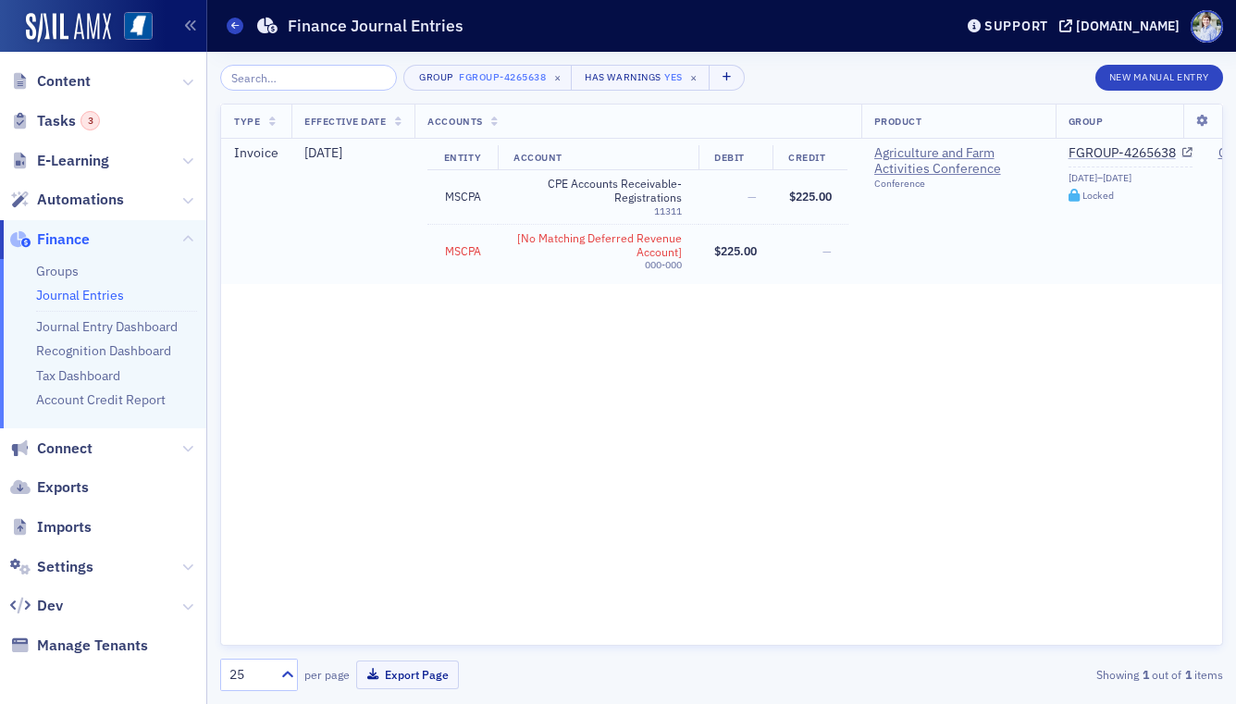
click at [745, 204] on td "—" at bounding box center [735, 197] width 75 height 54
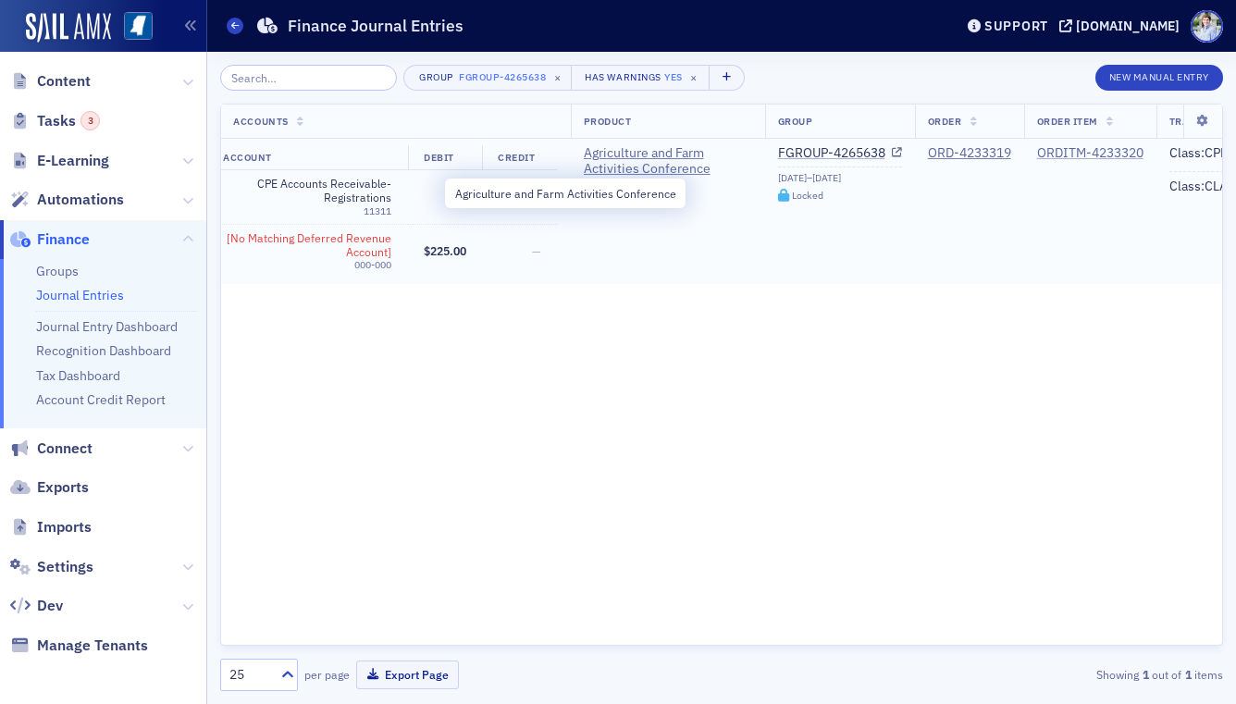
scroll to position [0, 399]
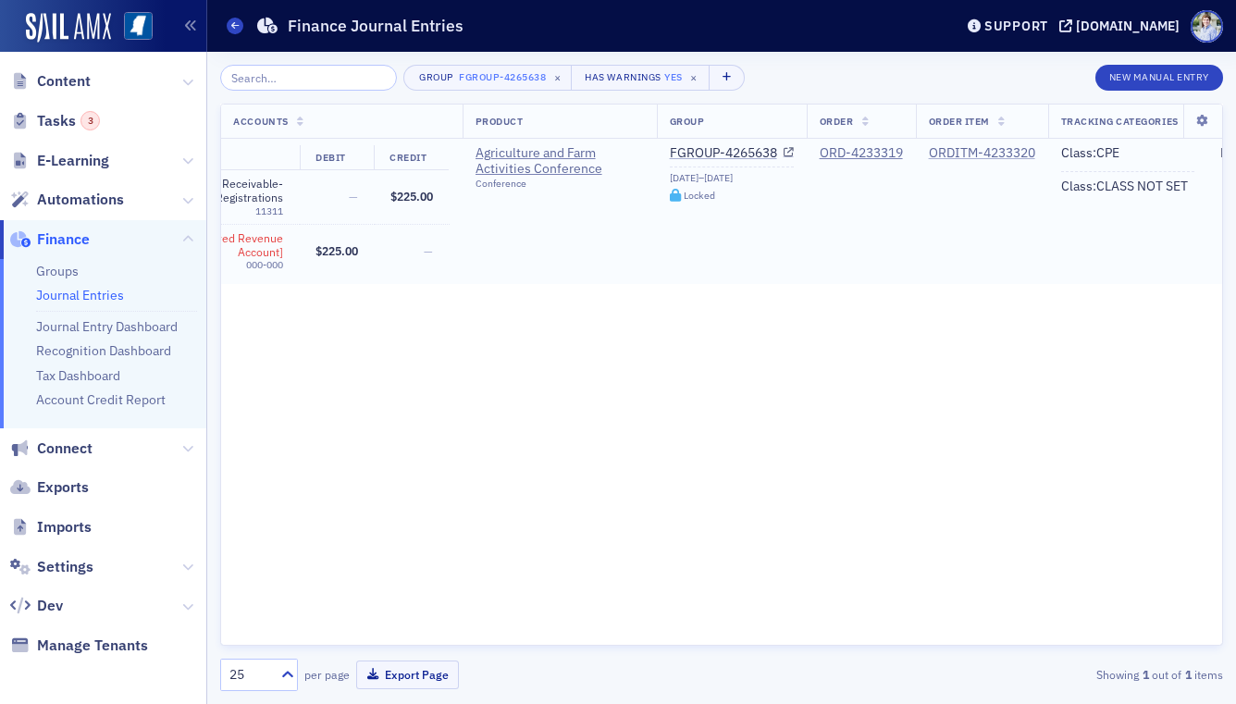
click at [967, 150] on div "ORDITM-4233320" at bounding box center [982, 153] width 106 height 17
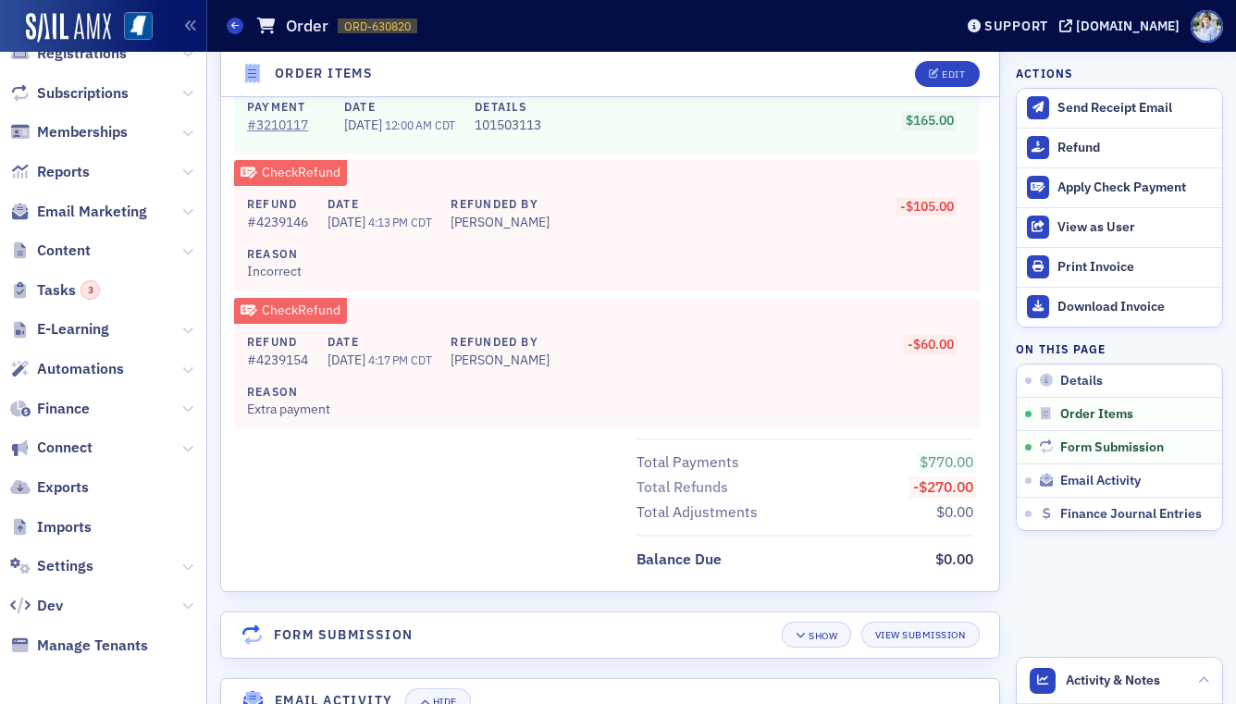
scroll to position [1603, 0]
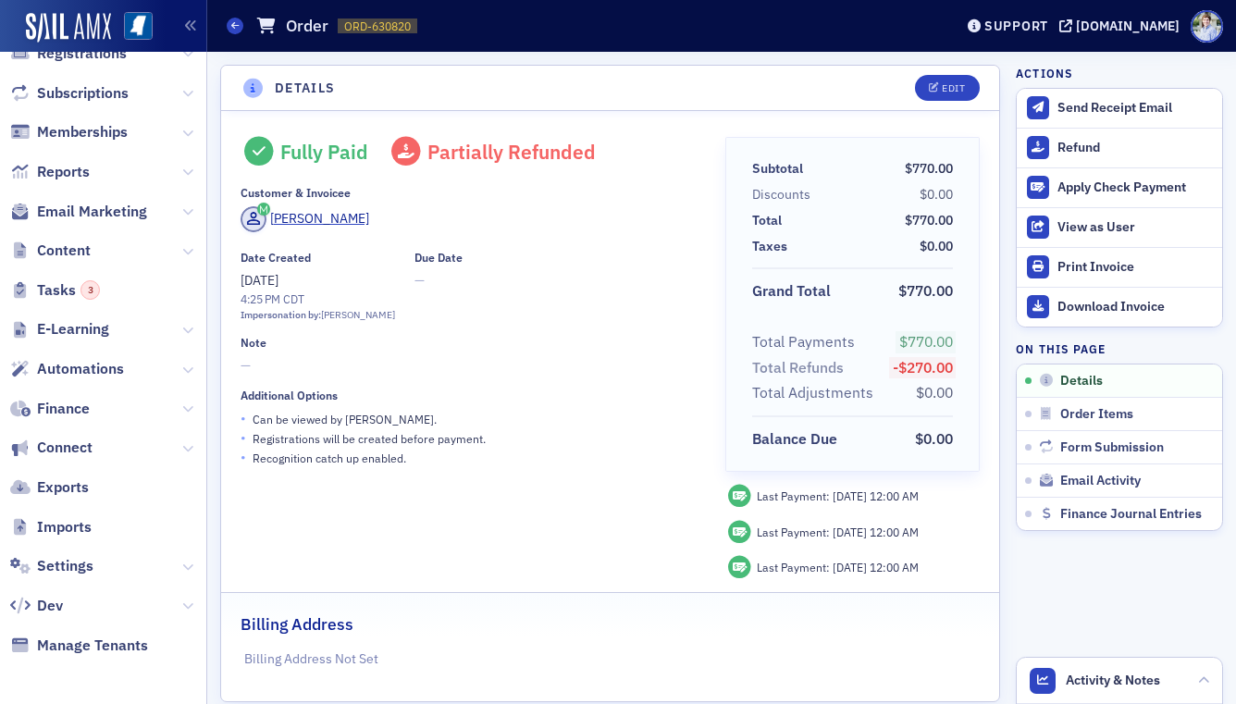
scroll to position [358, 0]
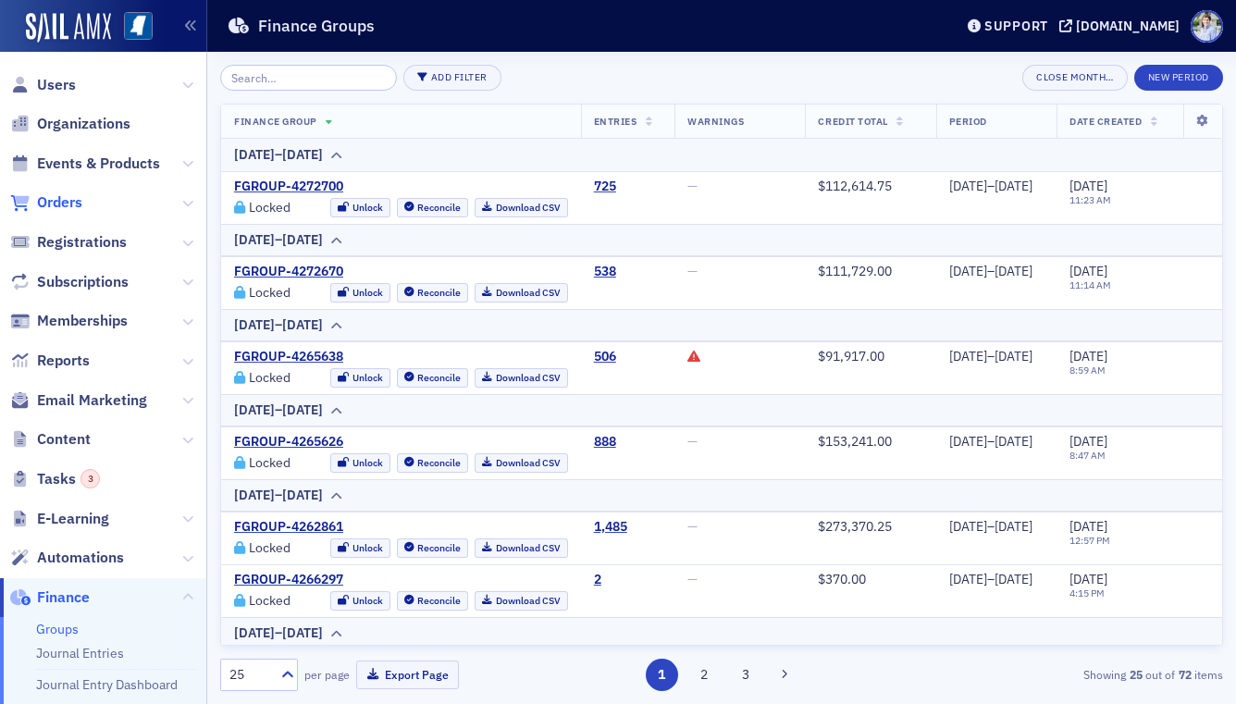
click at [63, 197] on span "Orders" at bounding box center [59, 202] width 45 height 20
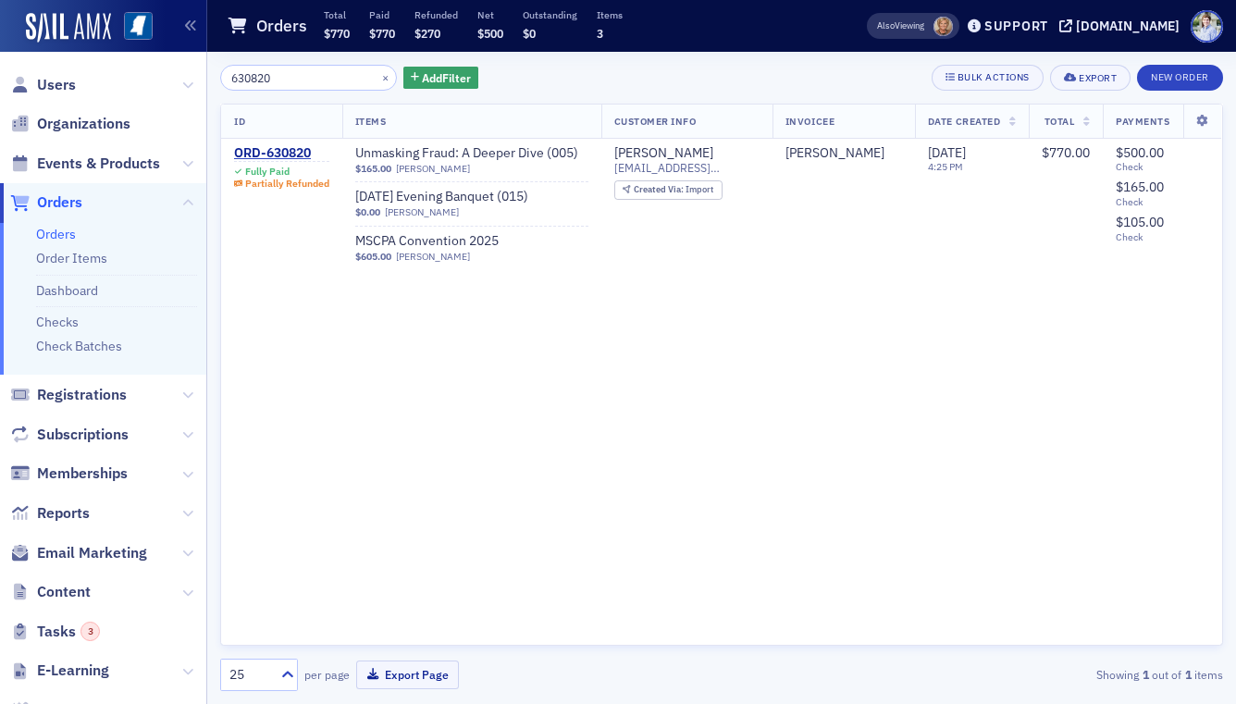
click at [299, 87] on input "630820" at bounding box center [308, 78] width 177 height 26
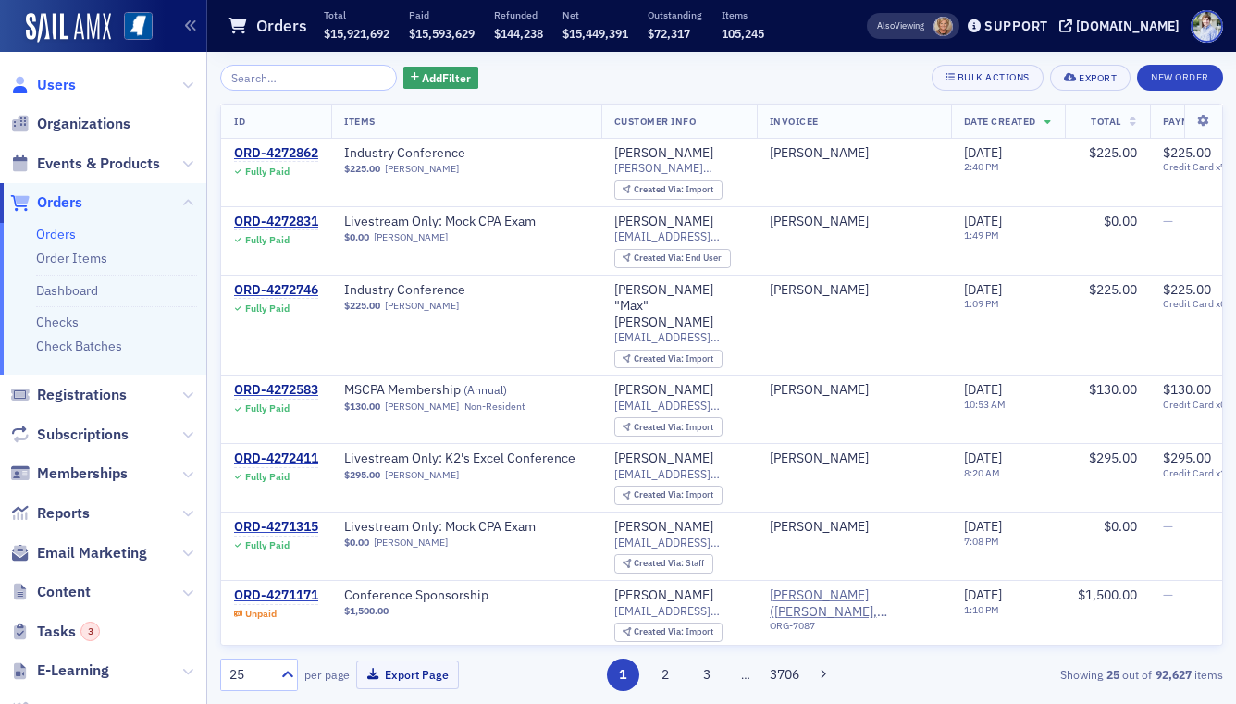
click at [50, 85] on span "Users" at bounding box center [56, 85] width 39 height 20
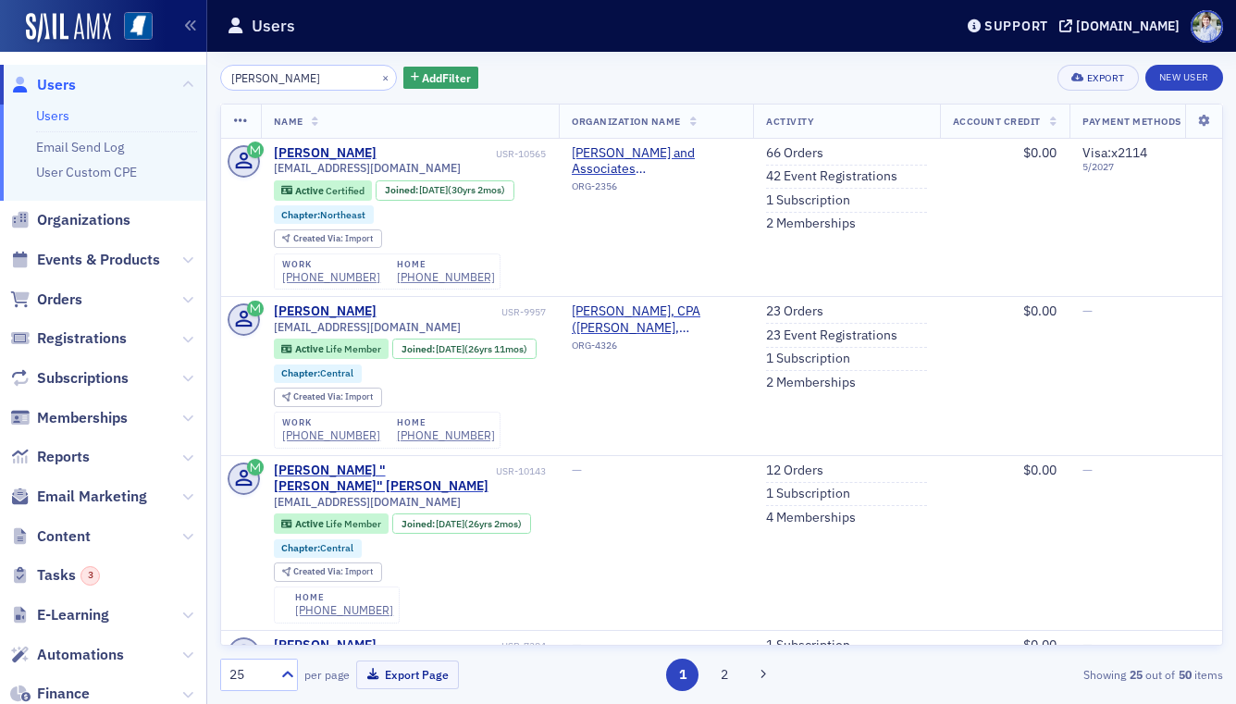
click at [264, 81] on input "selina davis" at bounding box center [308, 78] width 177 height 26
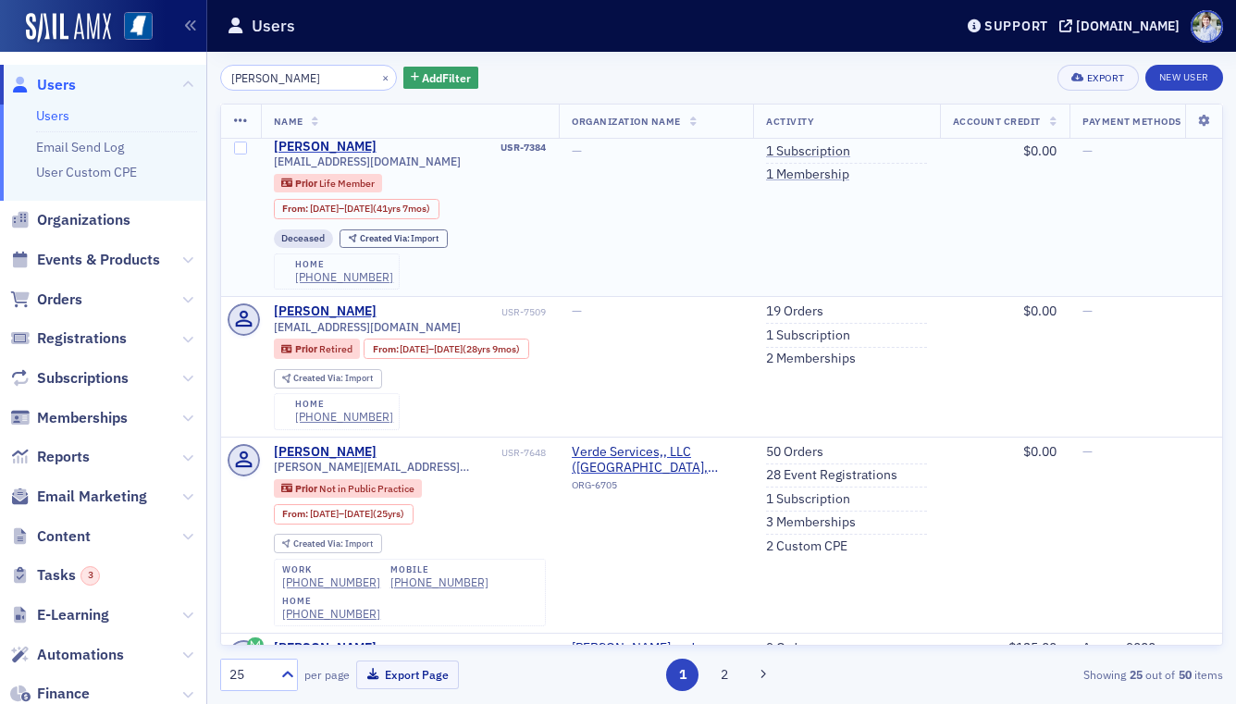
scroll to position [500, 0]
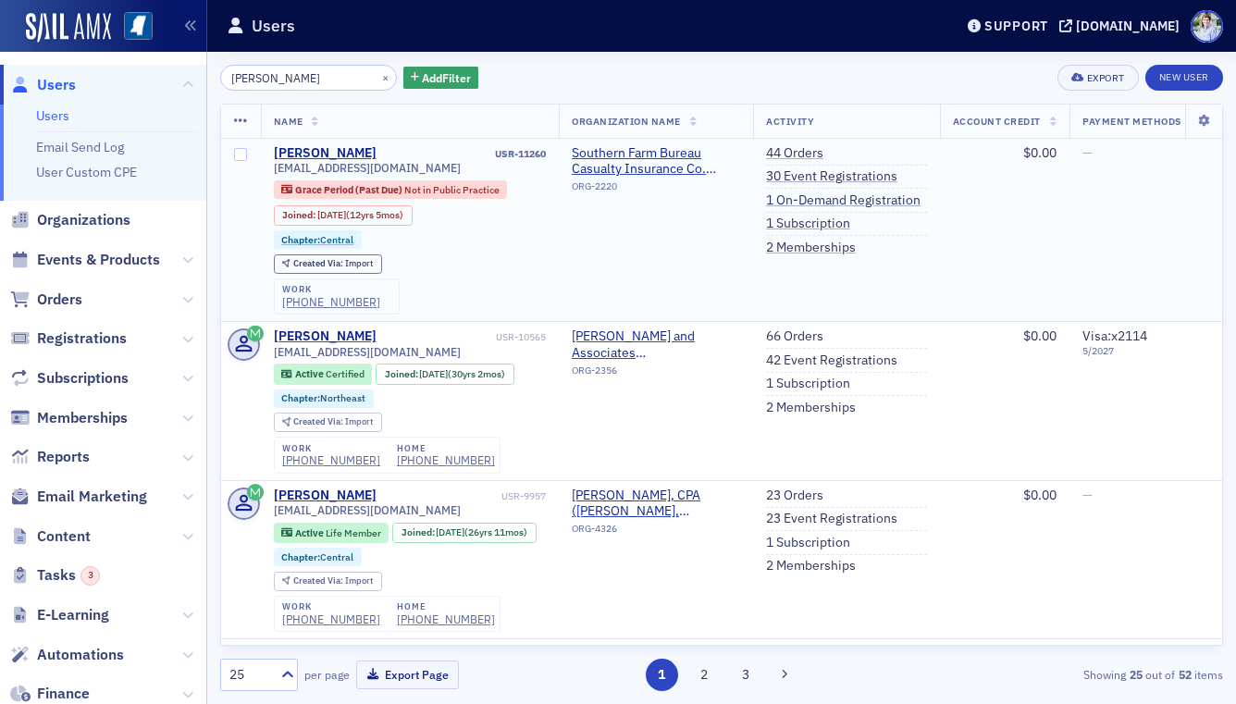
type input "selena davis"
click at [316, 142] on td "Selena Davis USR-11260 sdavis1@sfbcic.com Grace Period (Past Due) Not in Public…" at bounding box center [410, 230] width 299 height 183
click at [783, 137] on th "Activity" at bounding box center [846, 122] width 187 height 34
click at [783, 152] on link "44 Orders" at bounding box center [794, 153] width 57 height 17
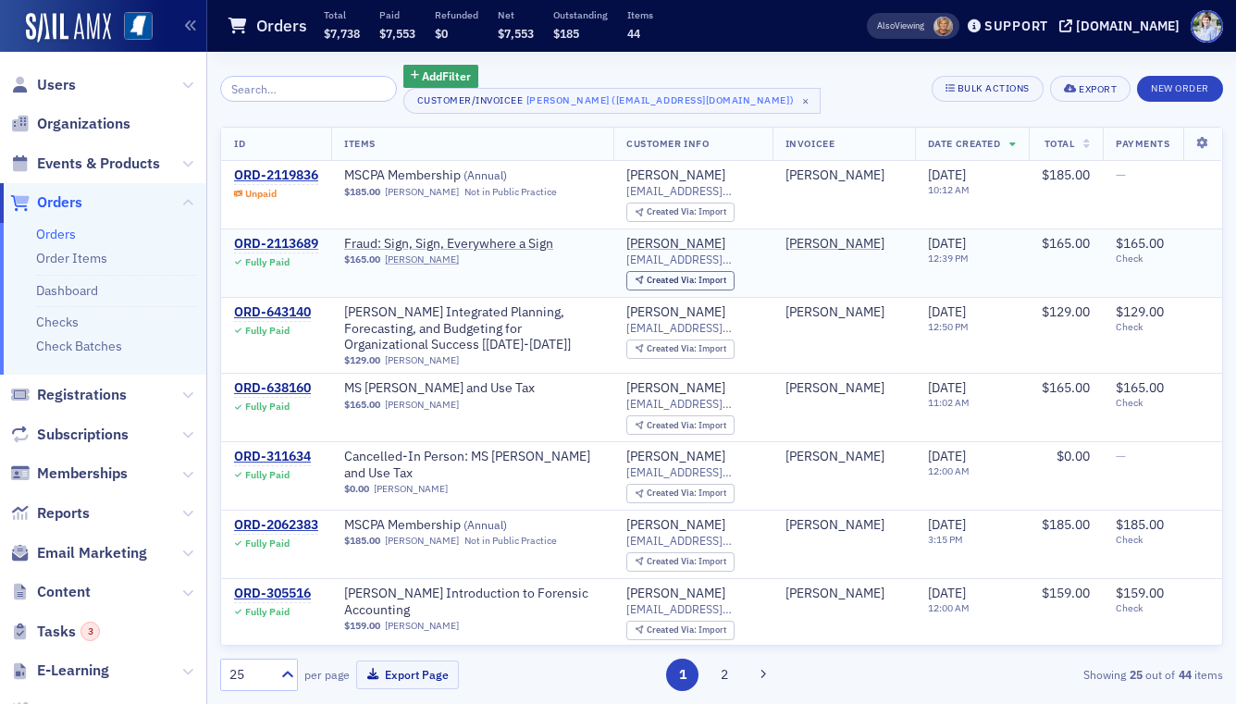
click at [292, 236] on div "ORD-2113689" at bounding box center [276, 244] width 84 height 17
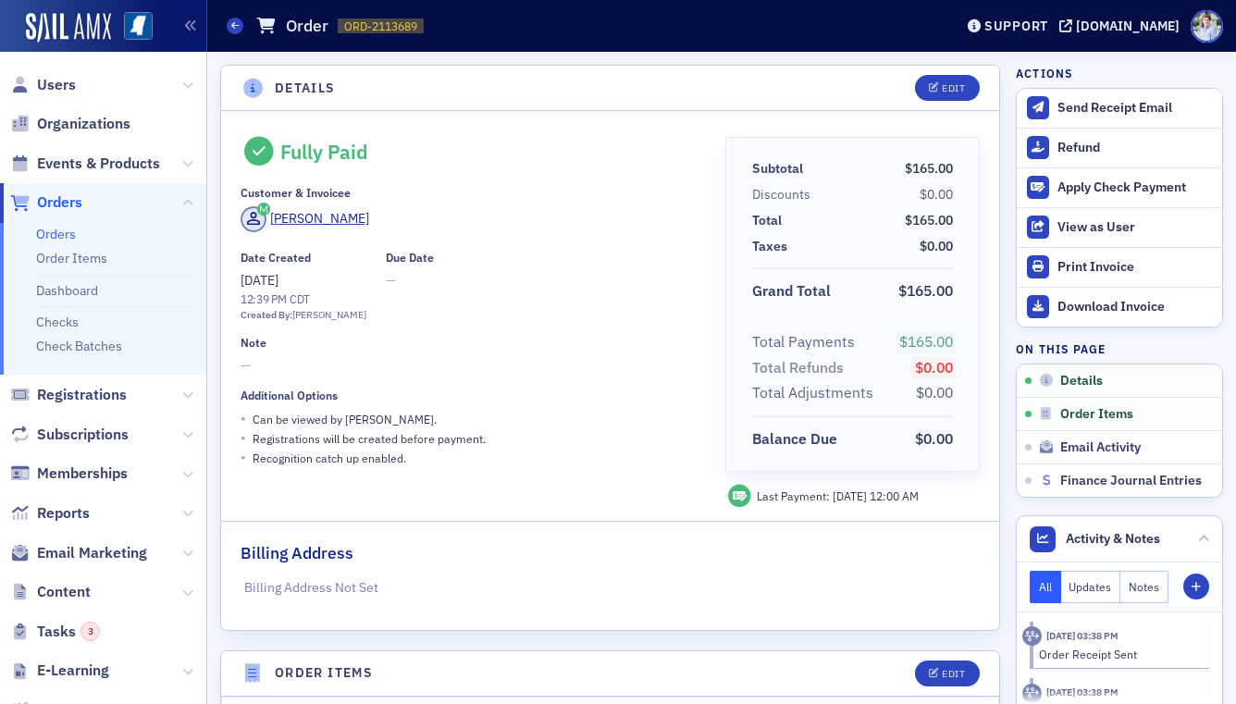
drag, startPoint x: 467, startPoint y: 298, endPoint x: 478, endPoint y: 185, distance: 113.4
click at [467, 298] on div "Date Created 6/26/2025 12:39 PM CDT Created By: Lydia Carlisle Due Date —" at bounding box center [470, 287] width 459 height 72
click at [472, 103] on header "Details Edit" at bounding box center [610, 88] width 778 height 45
click at [563, 80] on header "Details Edit" at bounding box center [610, 88] width 778 height 45
click at [466, 82] on header "Details Edit" at bounding box center [610, 88] width 778 height 45
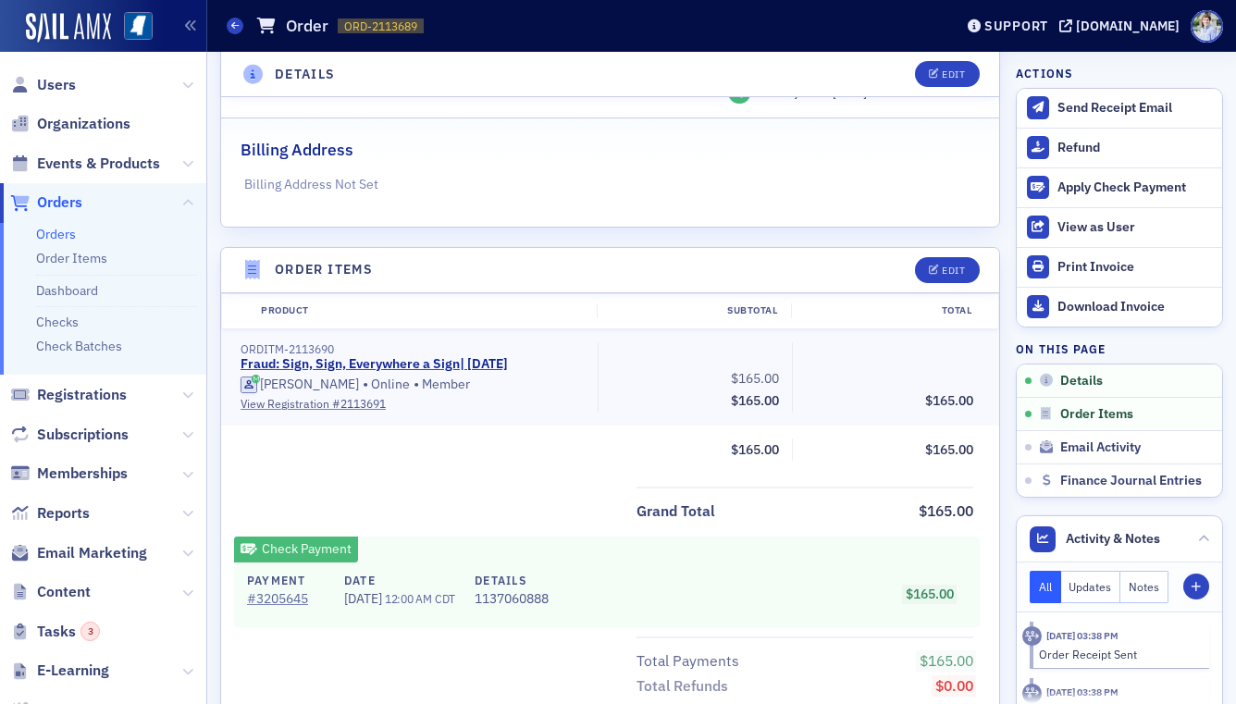
scroll to position [565, 0]
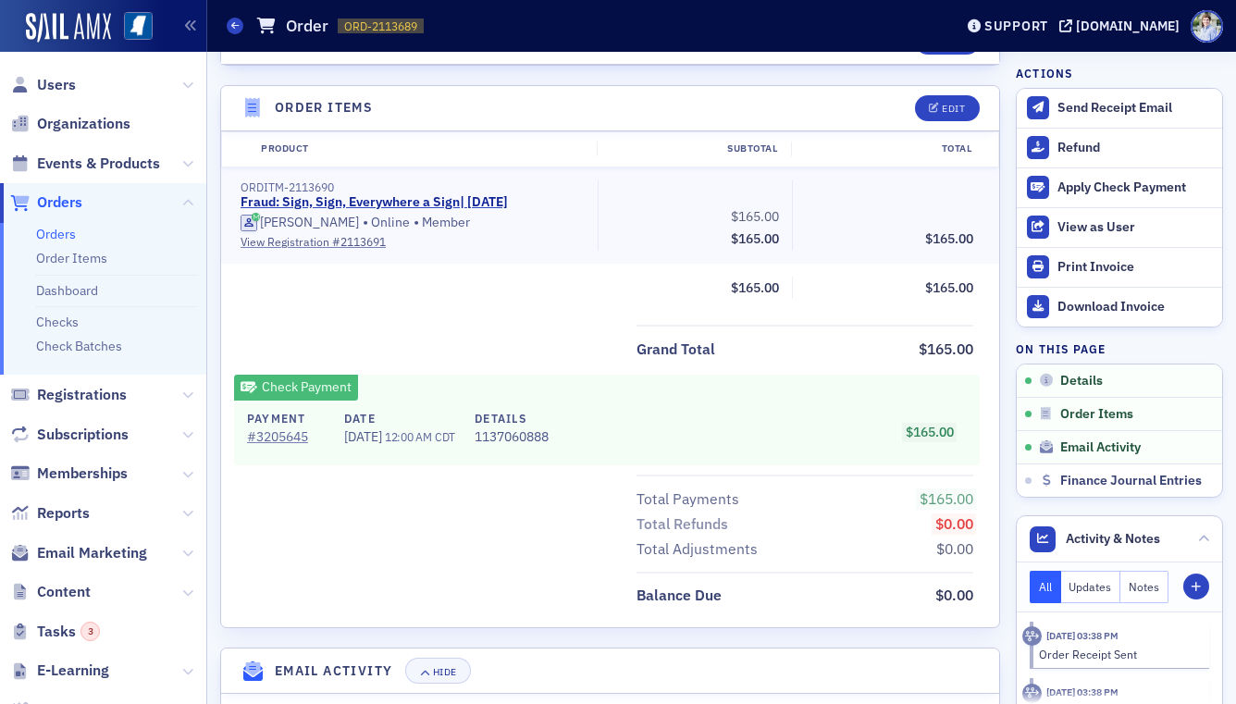
click at [357, 431] on span "7/7/2025" at bounding box center [364, 436] width 41 height 17
click at [352, 438] on span "7/7/2025" at bounding box center [364, 436] width 41 height 17
drag, startPoint x: 349, startPoint y: 439, endPoint x: 399, endPoint y: 441, distance: 50.0
click at [385, 441] on span "7/7/2025" at bounding box center [364, 436] width 41 height 17
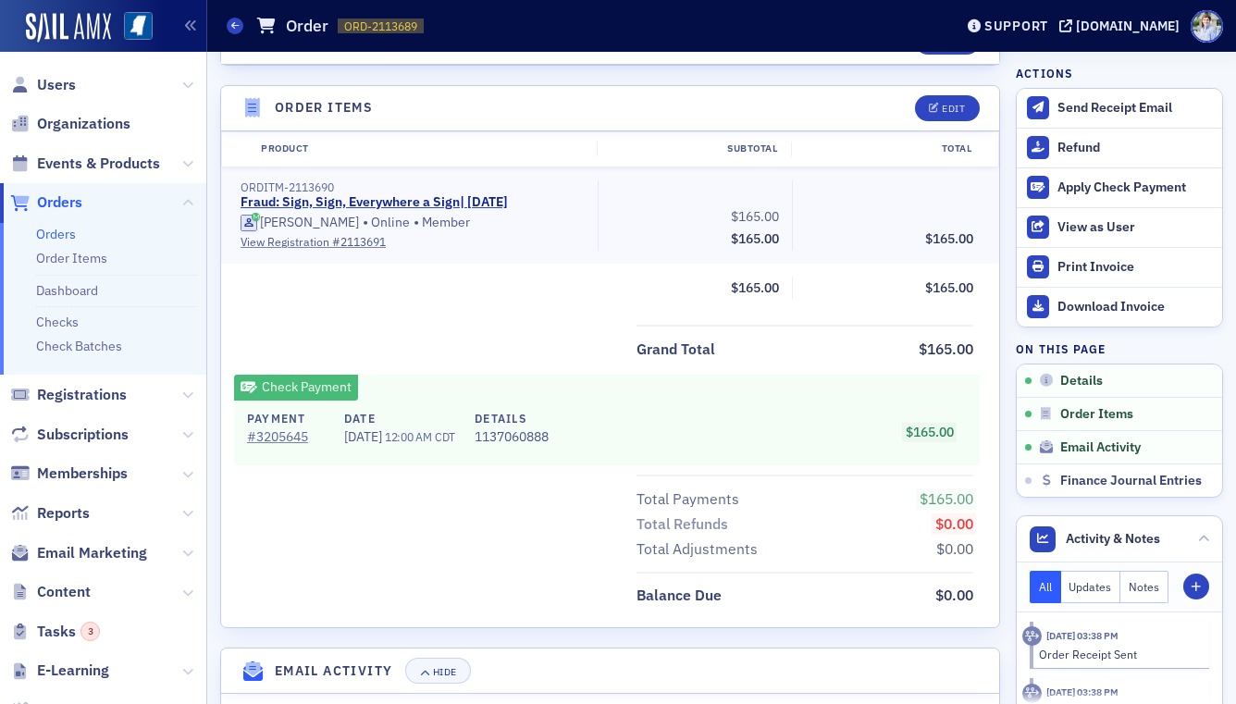
drag, startPoint x: 387, startPoint y: 367, endPoint x: 369, endPoint y: 323, distance: 47.8
click at [387, 366] on div "Grand Total $165.00 Check Payment Payment # 3205645 Date 7/7/2025 12:00 AM CDT …" at bounding box center [610, 466] width 778 height 283
click at [331, 194] on link "Fraud: Sign, Sign, Everywhere a Sign | 6/27/2025" at bounding box center [374, 202] width 267 height 17
click at [463, 92] on header "Order Items Edit" at bounding box center [610, 108] width 778 height 45
drag, startPoint x: 596, startPoint y: 118, endPoint x: 574, endPoint y: 93, distance: 34.1
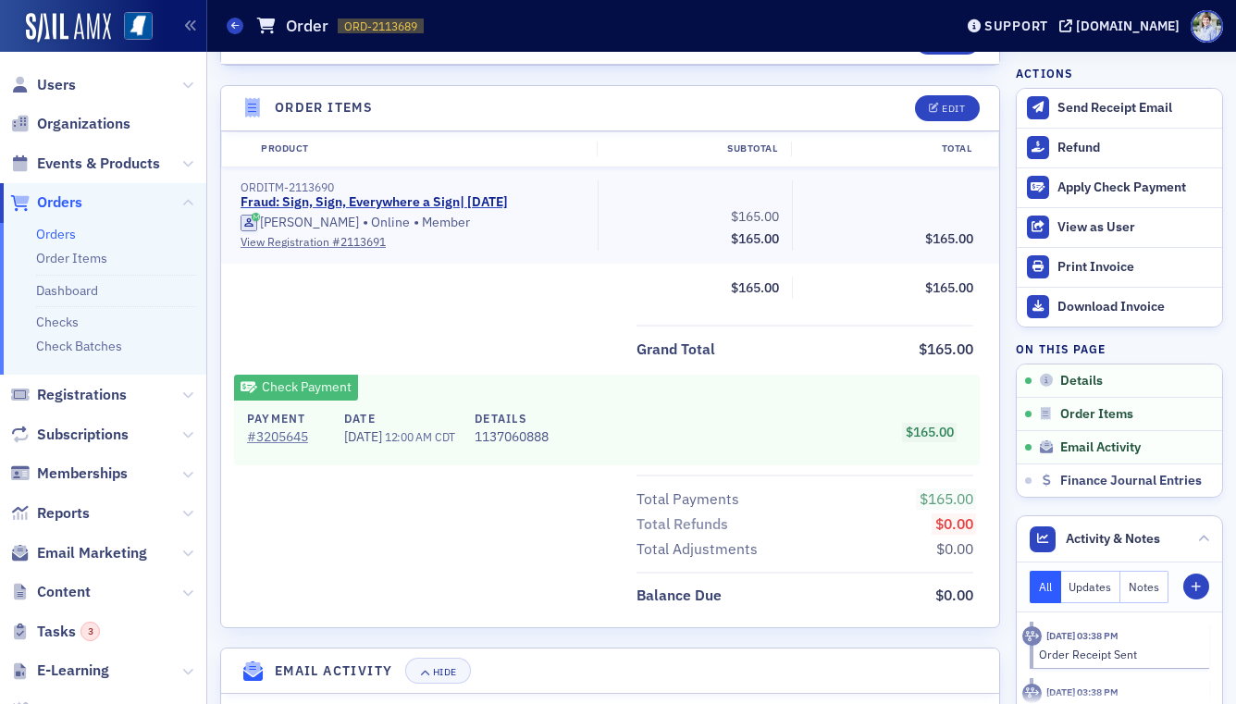
click at [595, 118] on header "Order Items Edit" at bounding box center [610, 108] width 778 height 45
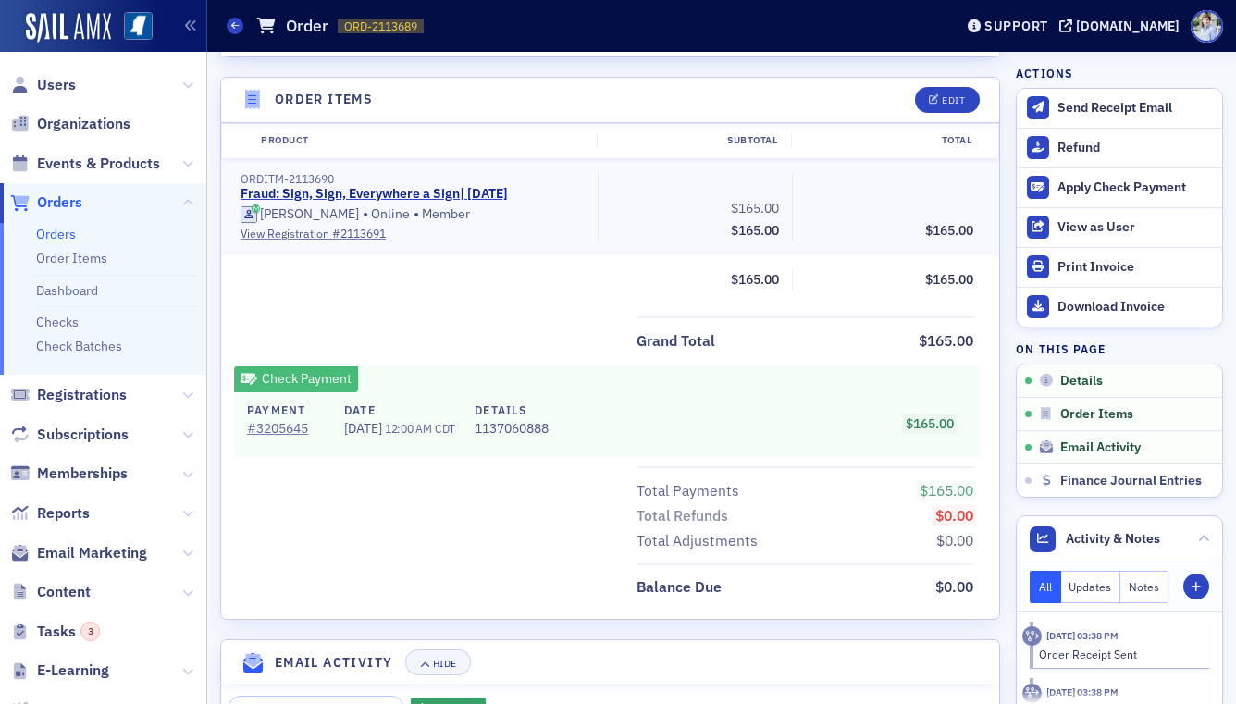
scroll to position [575, 0]
click at [369, 68] on div "Details Edit Fully Paid Customer & Invoicee Selena Davis Date Created 6/26/2025…" at bounding box center [610, 426] width 780 height 1872
click at [382, 99] on header "Order Items Edit" at bounding box center [610, 99] width 778 height 45
click at [379, 289] on div "Subtotal $165.00 Total $165.00" at bounding box center [610, 278] width 778 height 23
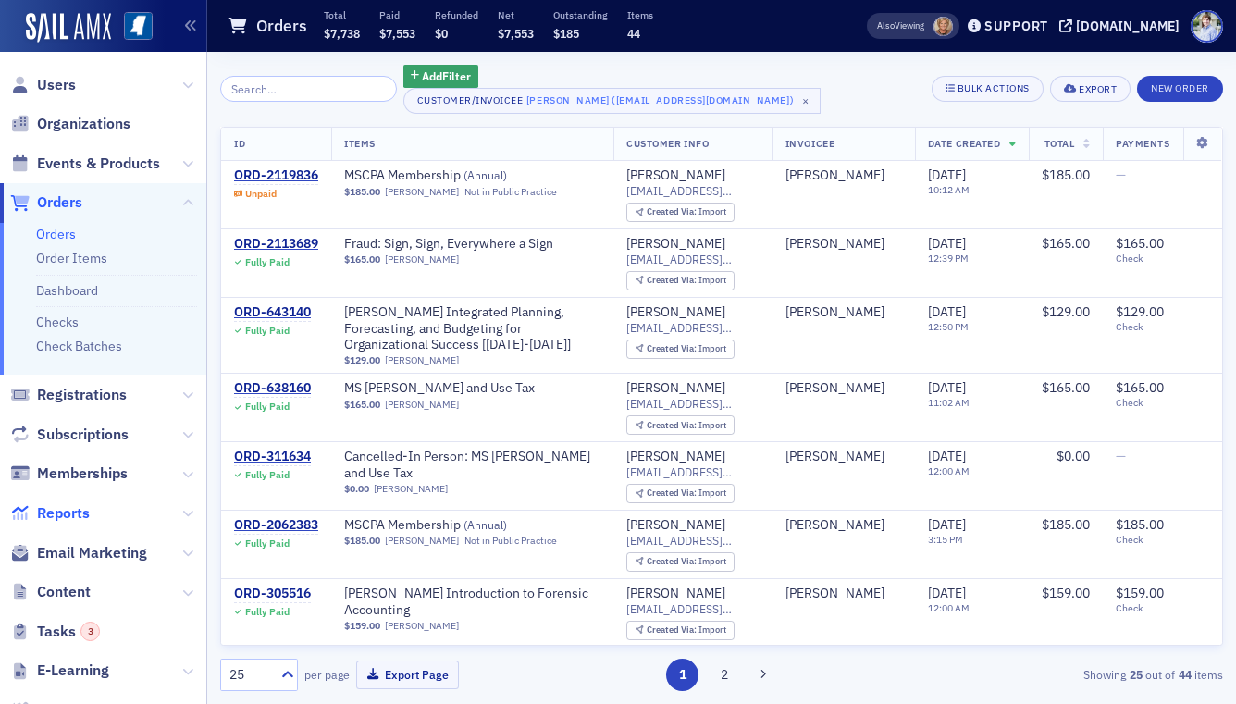
click at [77, 507] on span "Reports" at bounding box center [63, 513] width 53 height 20
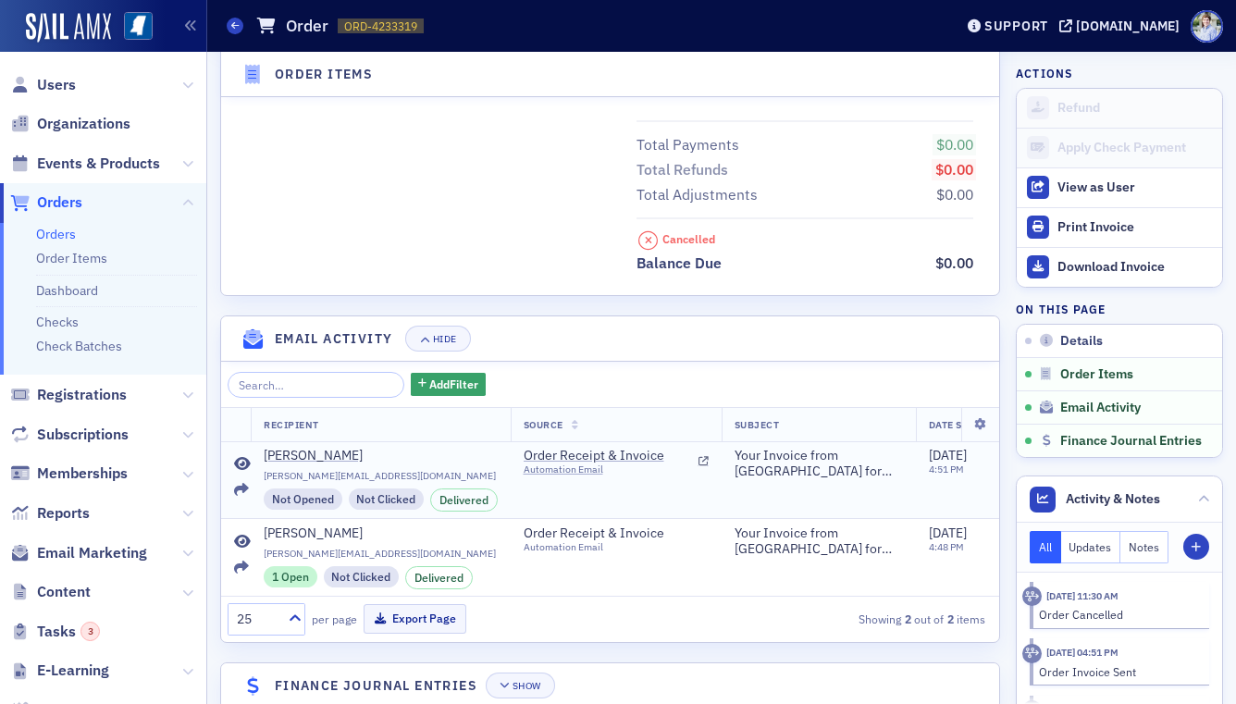
scroll to position [847, 0]
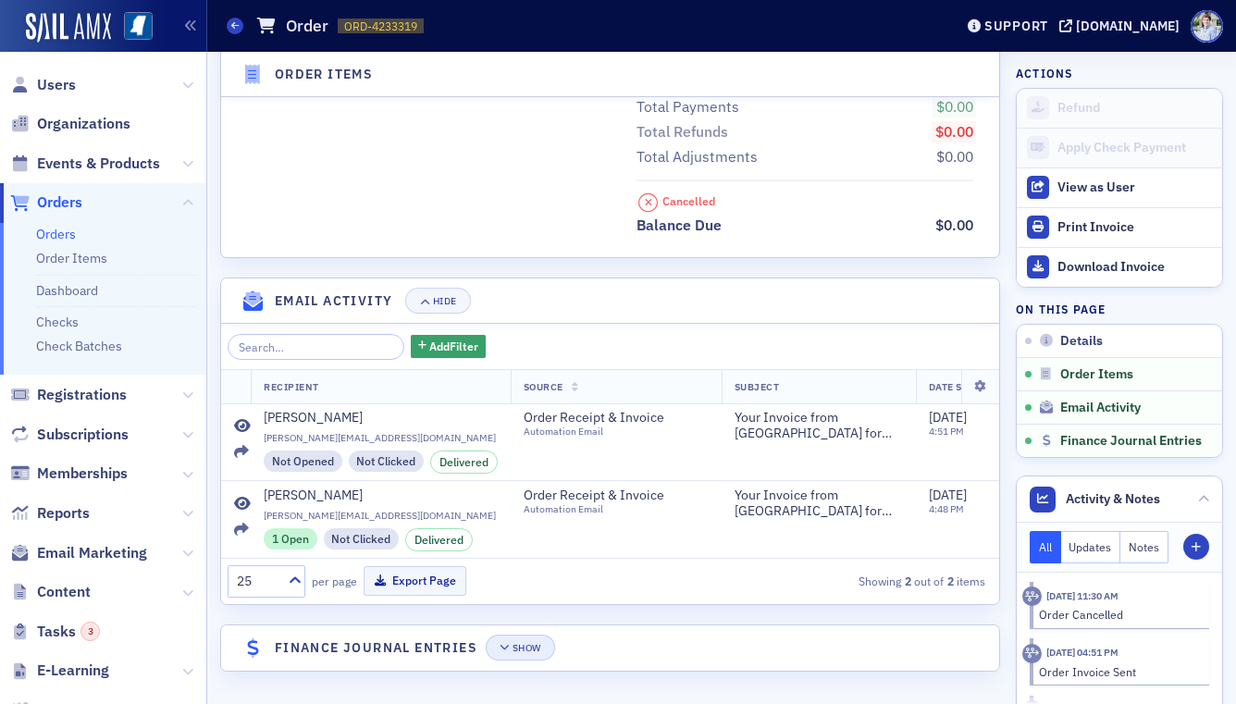
drag, startPoint x: 514, startPoint y: 632, endPoint x: 517, endPoint y: 643, distance: 11.4
click at [515, 635] on header "Finance Journal Entries Show" at bounding box center [610, 647] width 778 height 45
click at [519, 644] on div "Show" at bounding box center [527, 648] width 29 height 10
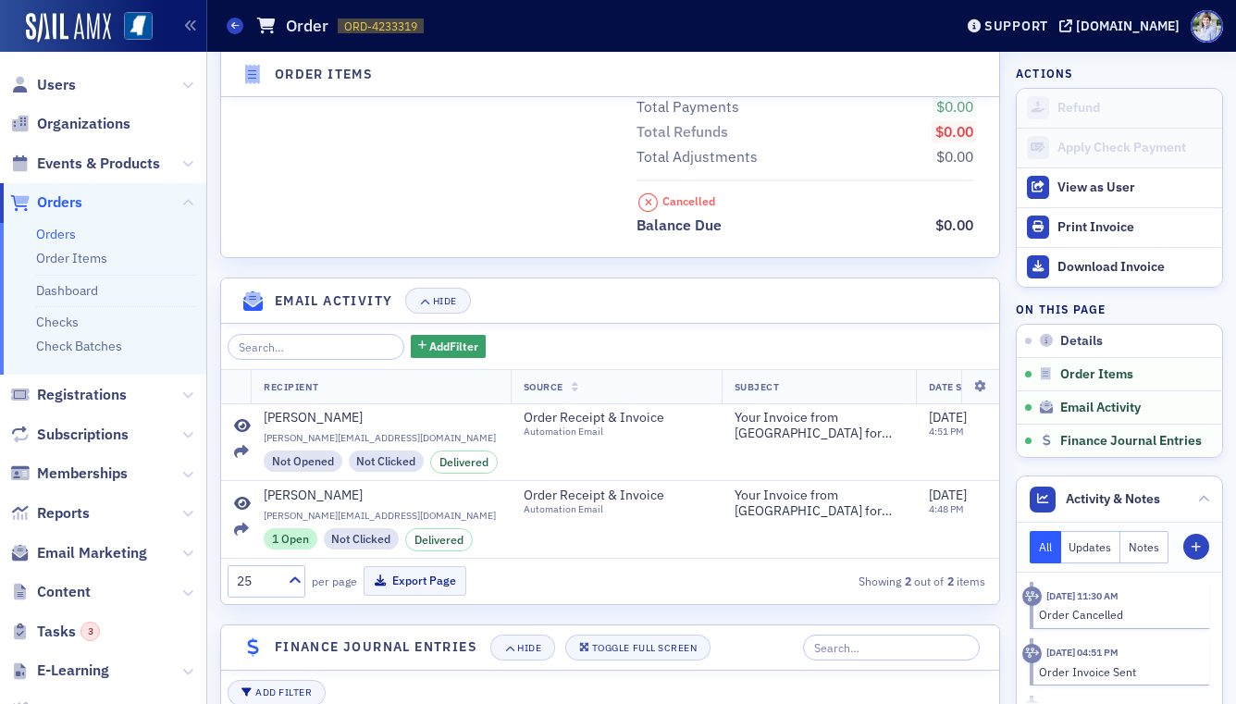
click at [594, 638] on button "Toggle Full Screen" at bounding box center [638, 648] width 146 height 26
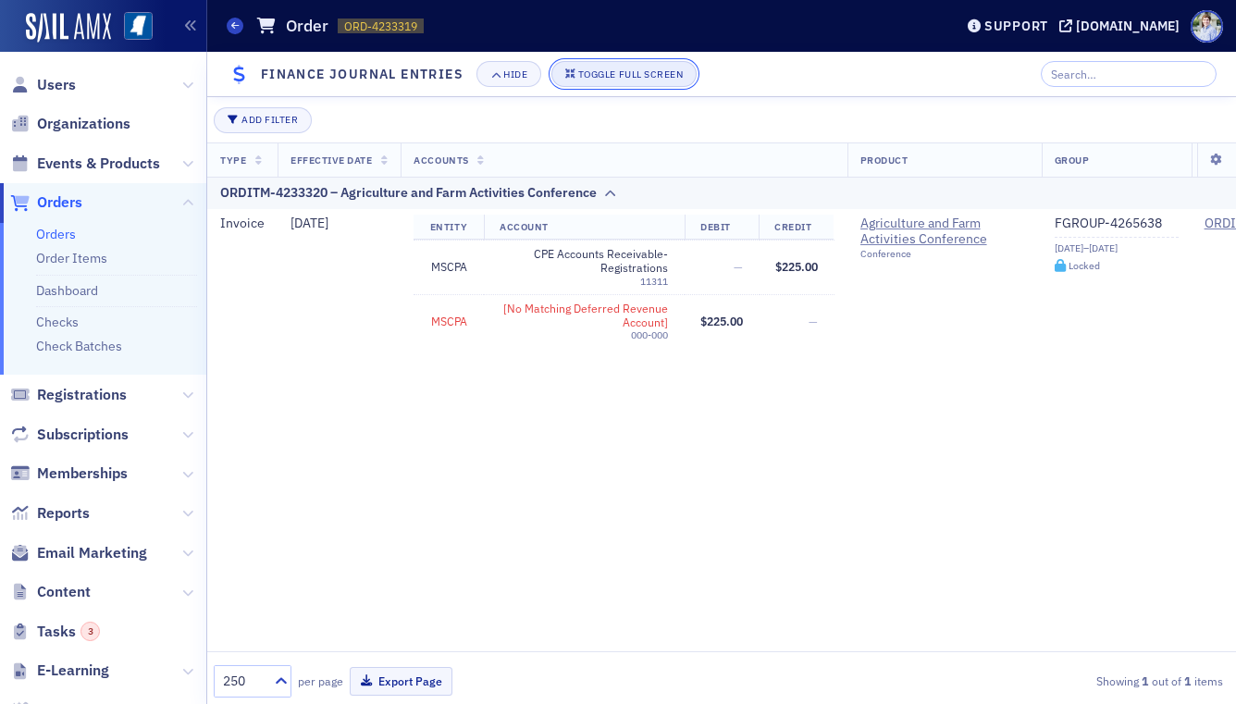
click at [630, 80] on button "Toggle Full Screen" at bounding box center [624, 74] width 146 height 26
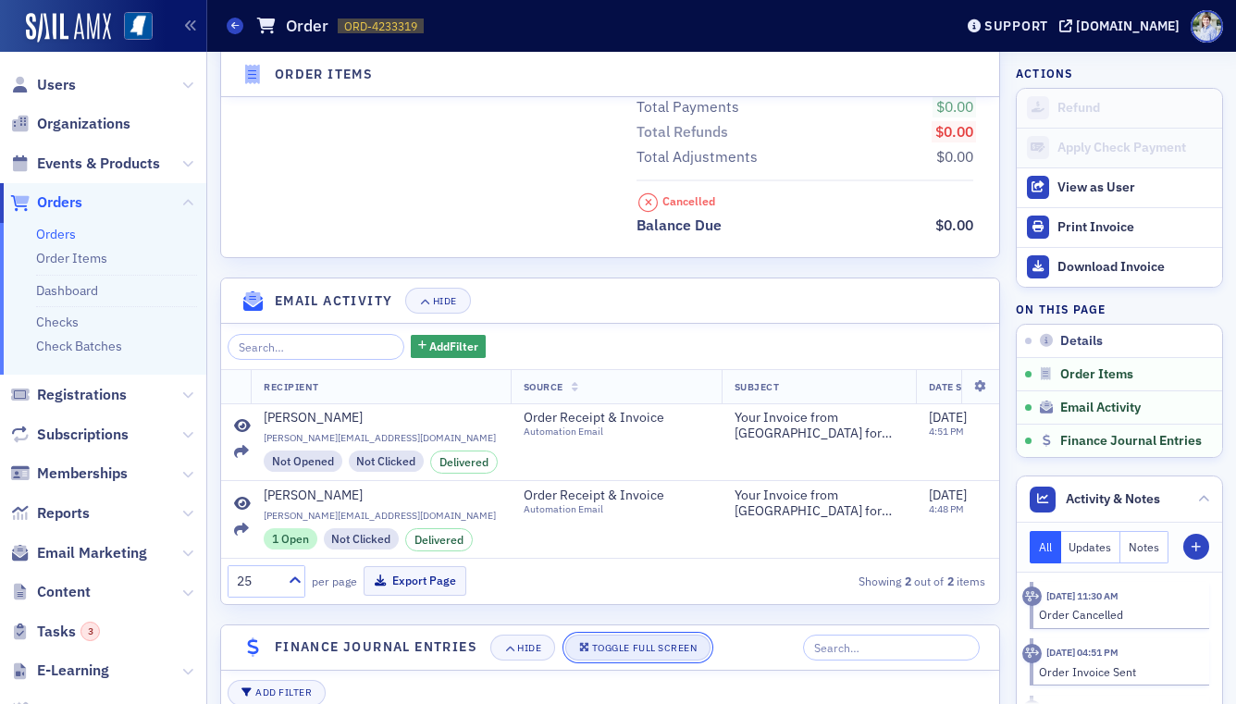
click at [619, 637] on button "Toggle Full Screen" at bounding box center [638, 648] width 146 height 26
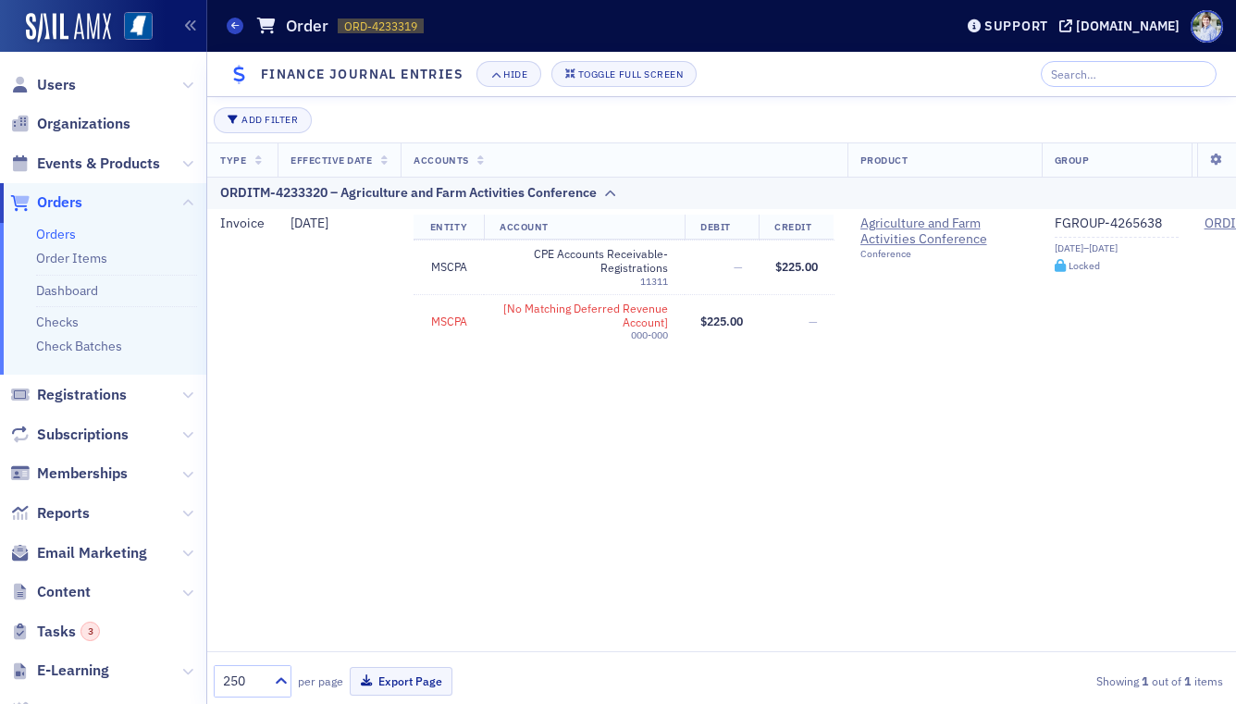
click at [613, 93] on header "Finance Journal Entries Hide Toggle Full Screen" at bounding box center [721, 74] width 1029 height 45
drag, startPoint x: 616, startPoint y: 77, endPoint x: 604, endPoint y: 120, distance: 45.1
click at [616, 77] on div "Toggle Full Screen" at bounding box center [630, 74] width 105 height 10
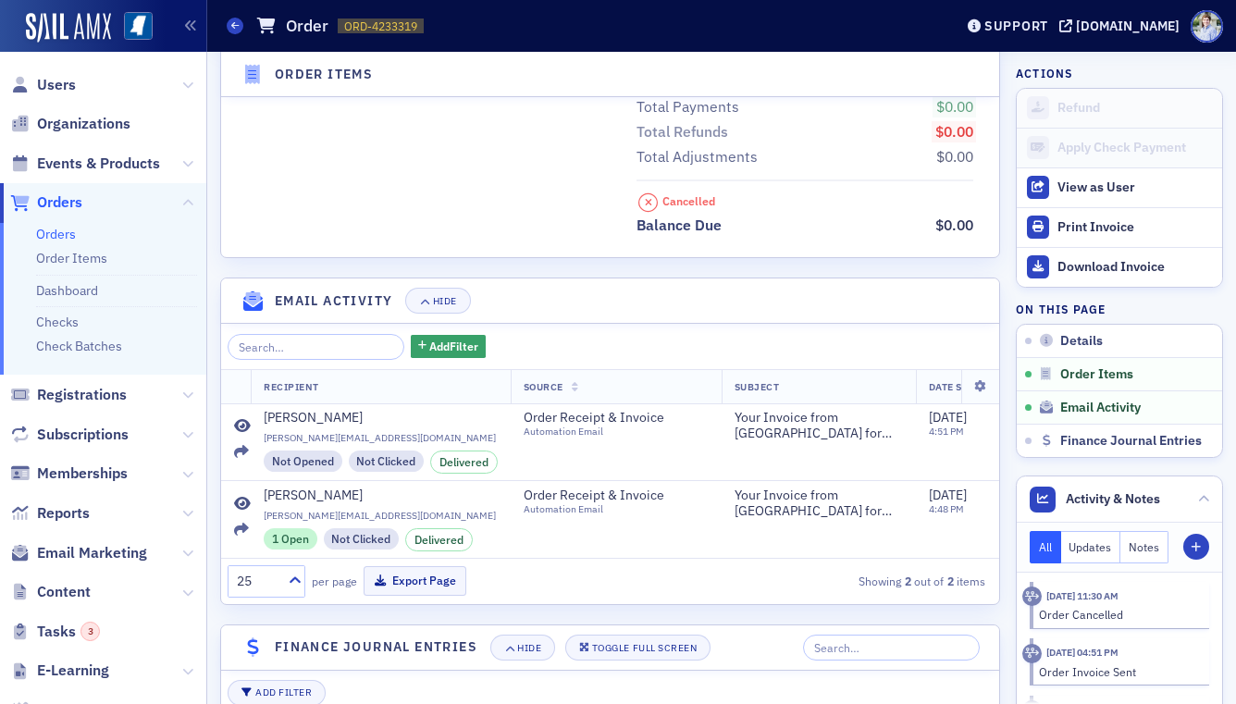
scroll to position [539, 0]
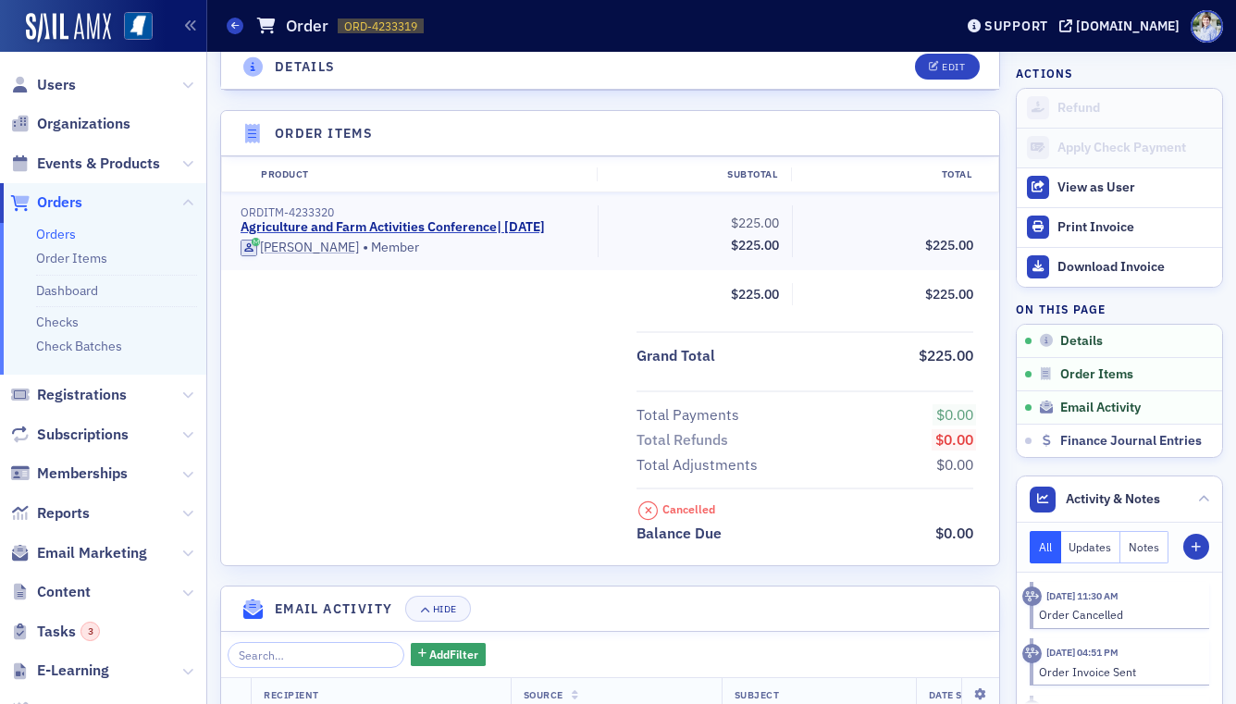
click at [379, 211] on div "ORDITM-4233320" at bounding box center [413, 212] width 344 height 14
click at [382, 221] on link "Agriculture and Farm Activities Conference | 8/19/2025" at bounding box center [393, 227] width 304 height 17
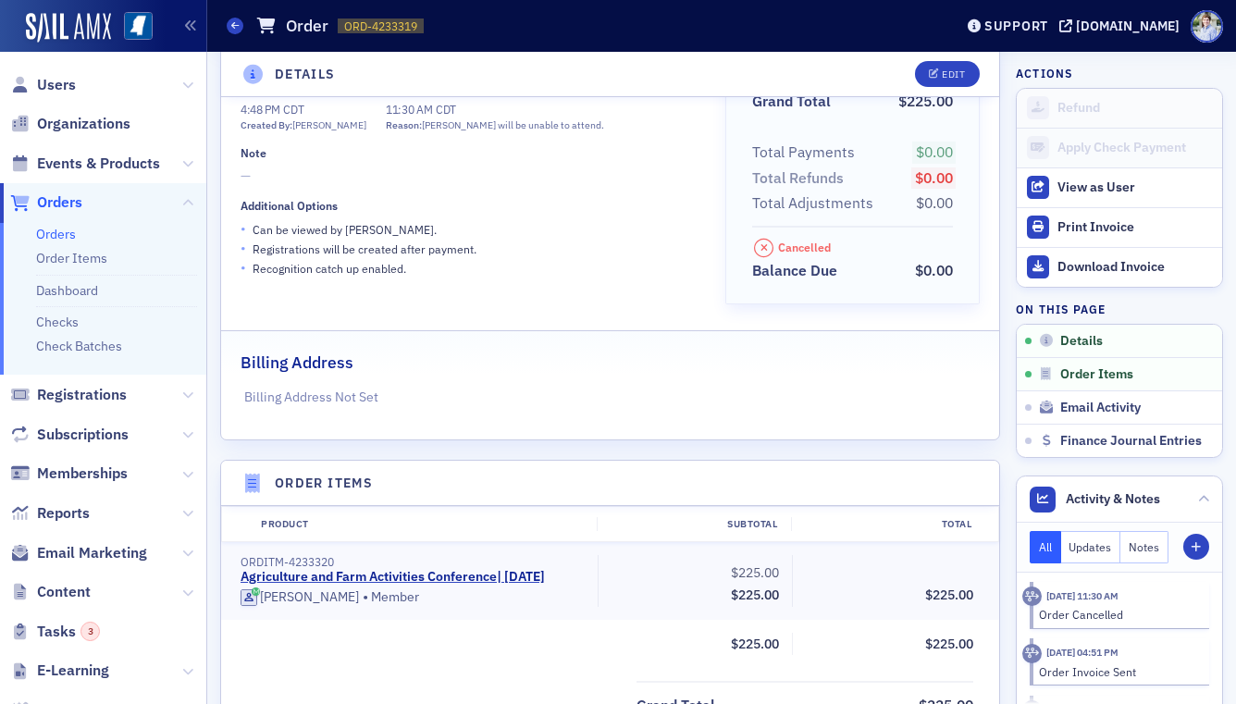
scroll to position [0, 0]
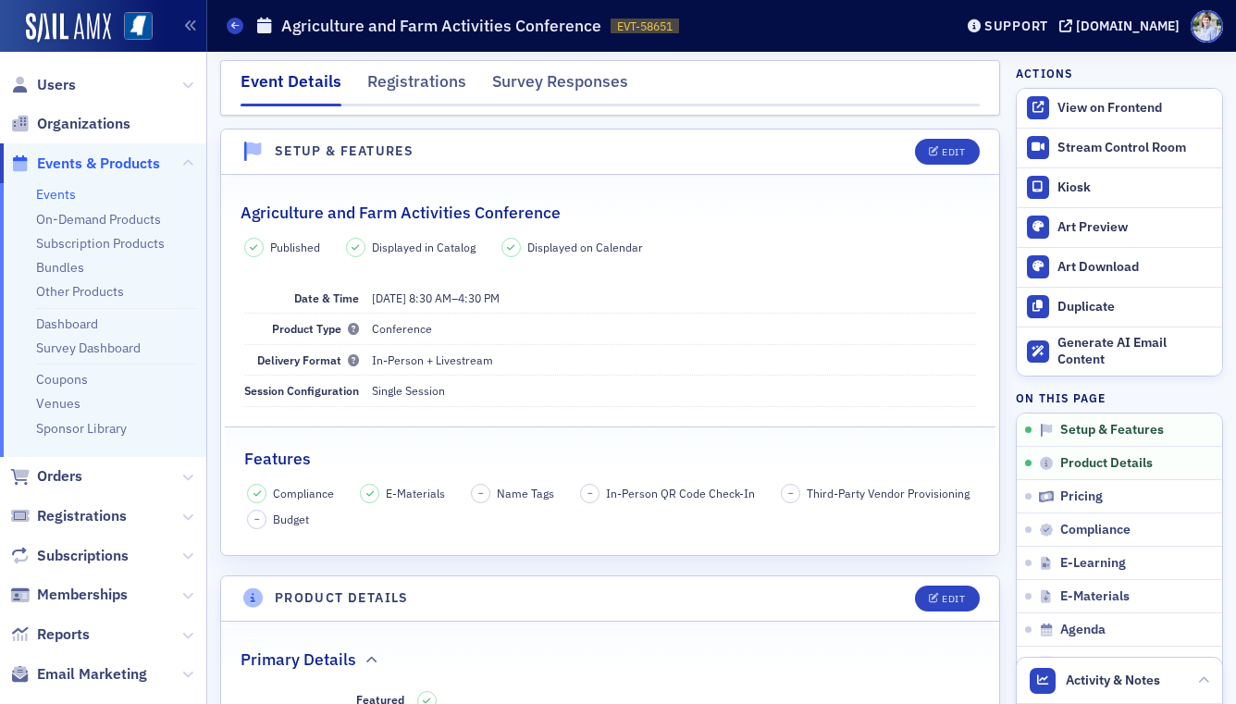
scroll to position [6, 0]
click at [785, 189] on div "Agriculture and Farm Activities Conference" at bounding box center [610, 200] width 739 height 43
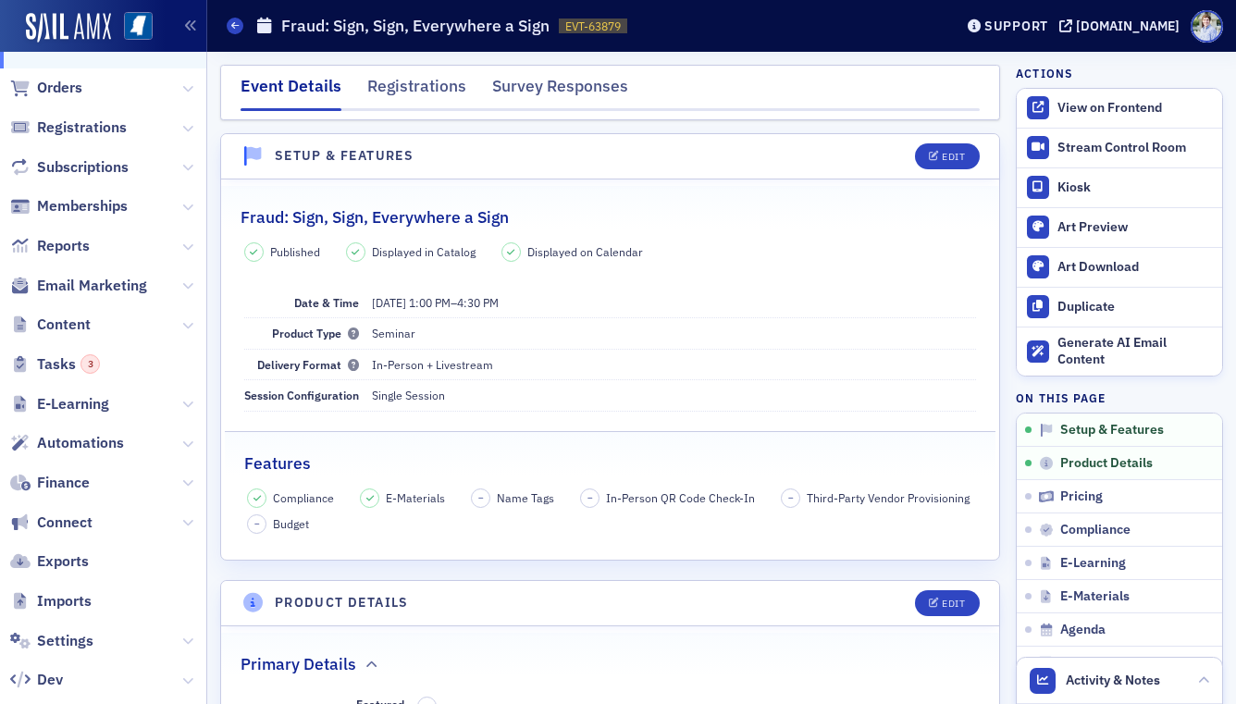
scroll to position [463, 0]
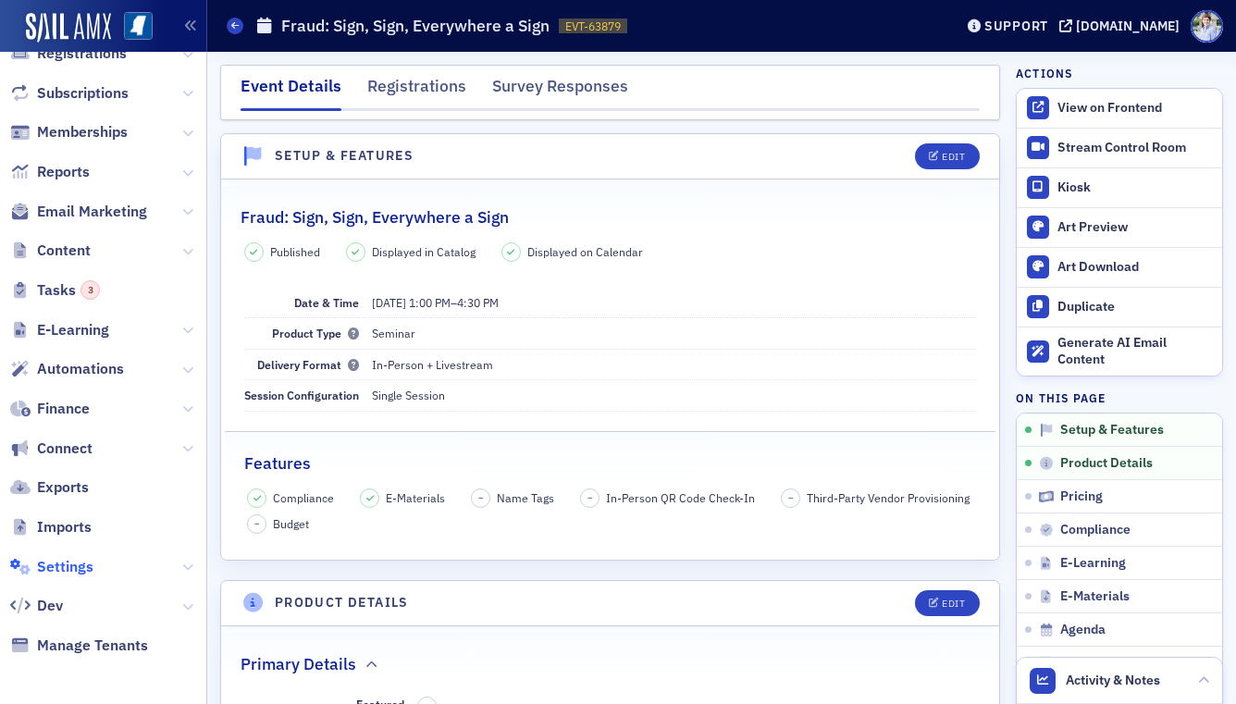
click at [74, 574] on span "Settings" at bounding box center [65, 567] width 56 height 20
select select "US"
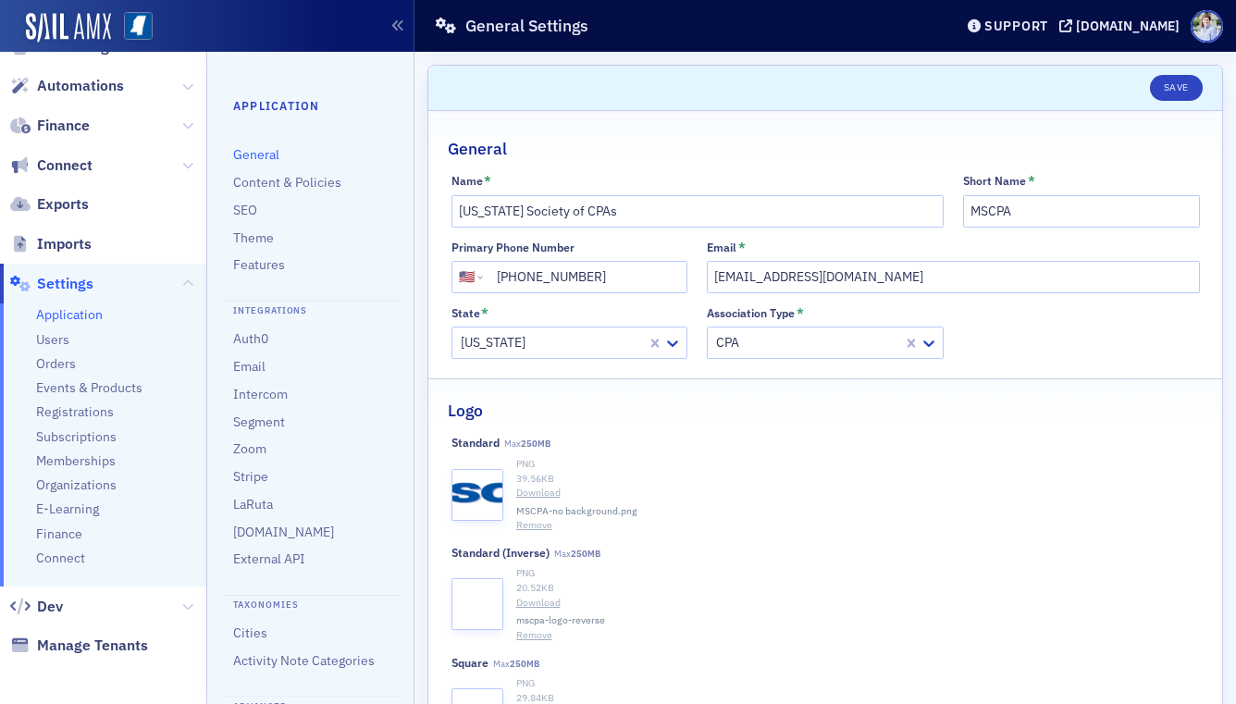
scroll to position [59, 0]
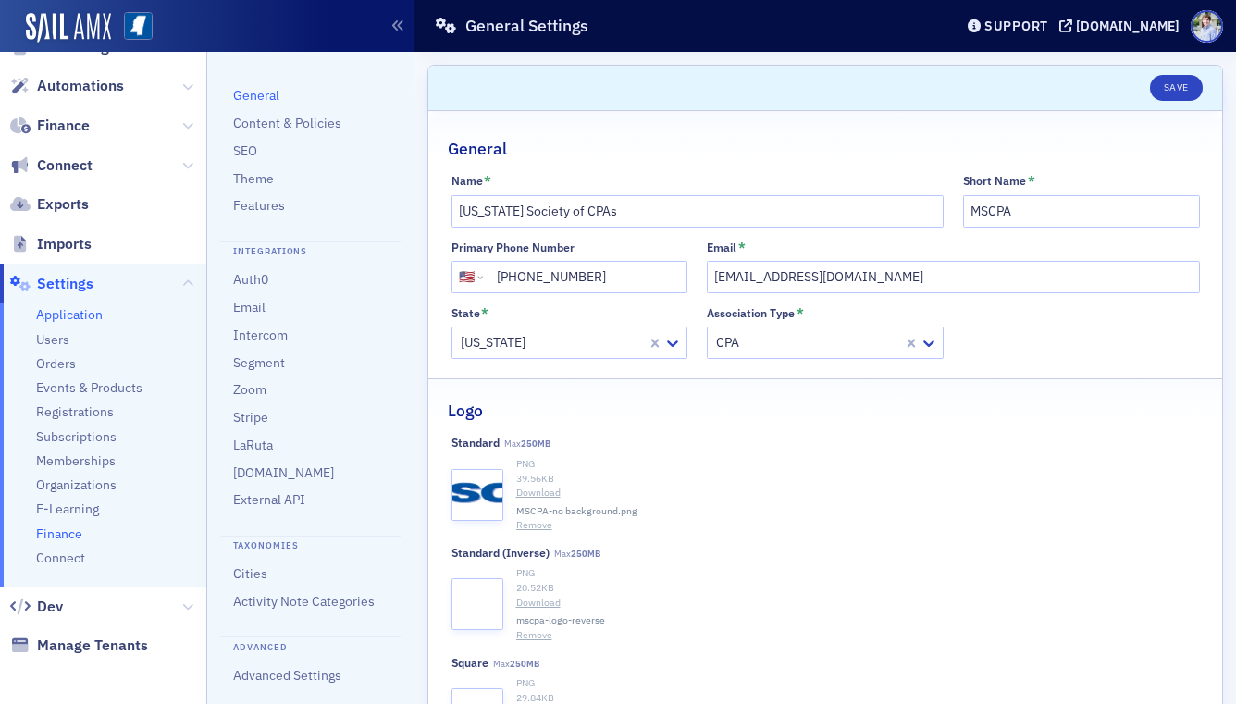
click at [68, 532] on span "Finance" at bounding box center [59, 534] width 46 height 18
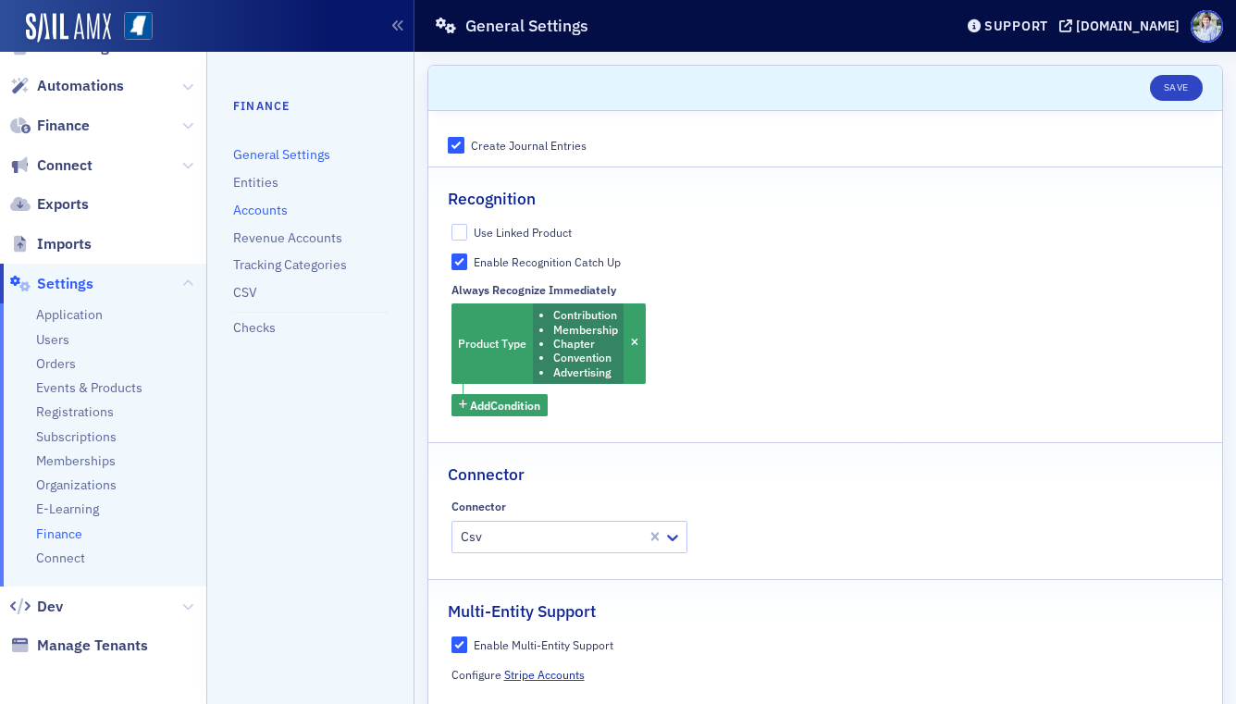
click at [258, 210] on link "Accounts" at bounding box center [260, 210] width 55 height 17
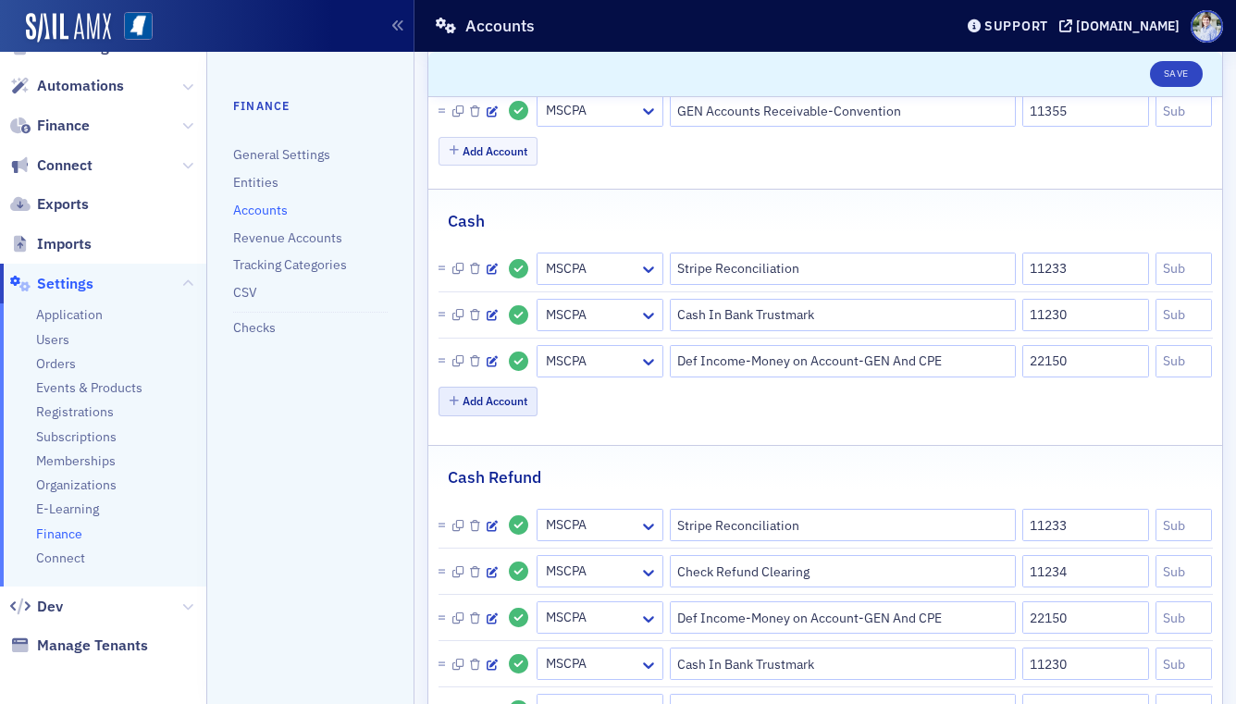
scroll to position [323, 0]
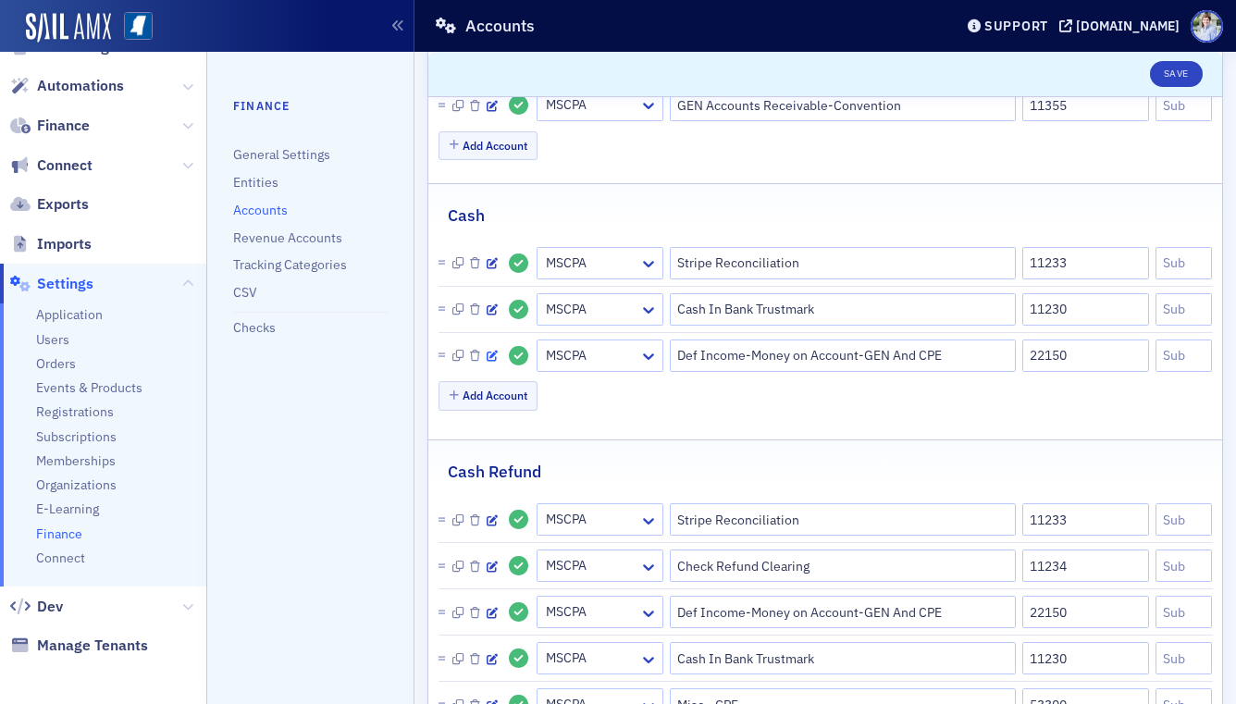
click at [489, 353] on icon "button" at bounding box center [492, 356] width 11 height 11
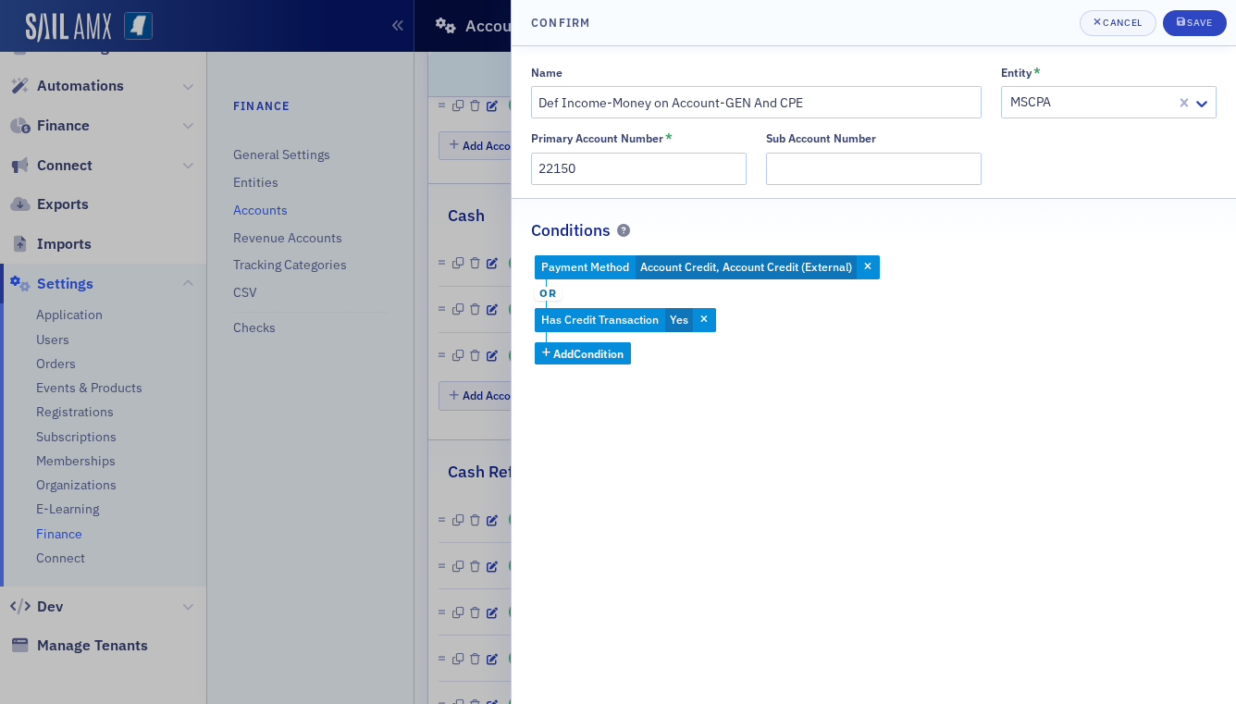
click at [415, 232] on div at bounding box center [618, 352] width 1236 height 704
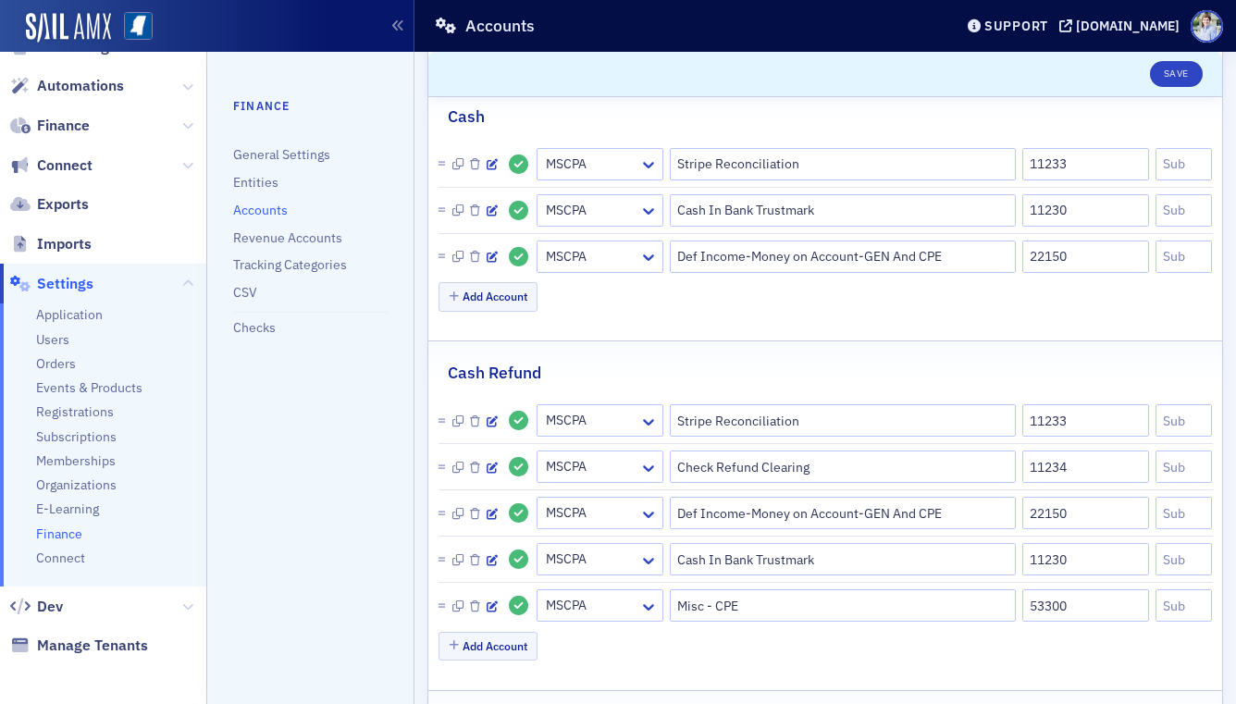
scroll to position [439, 0]
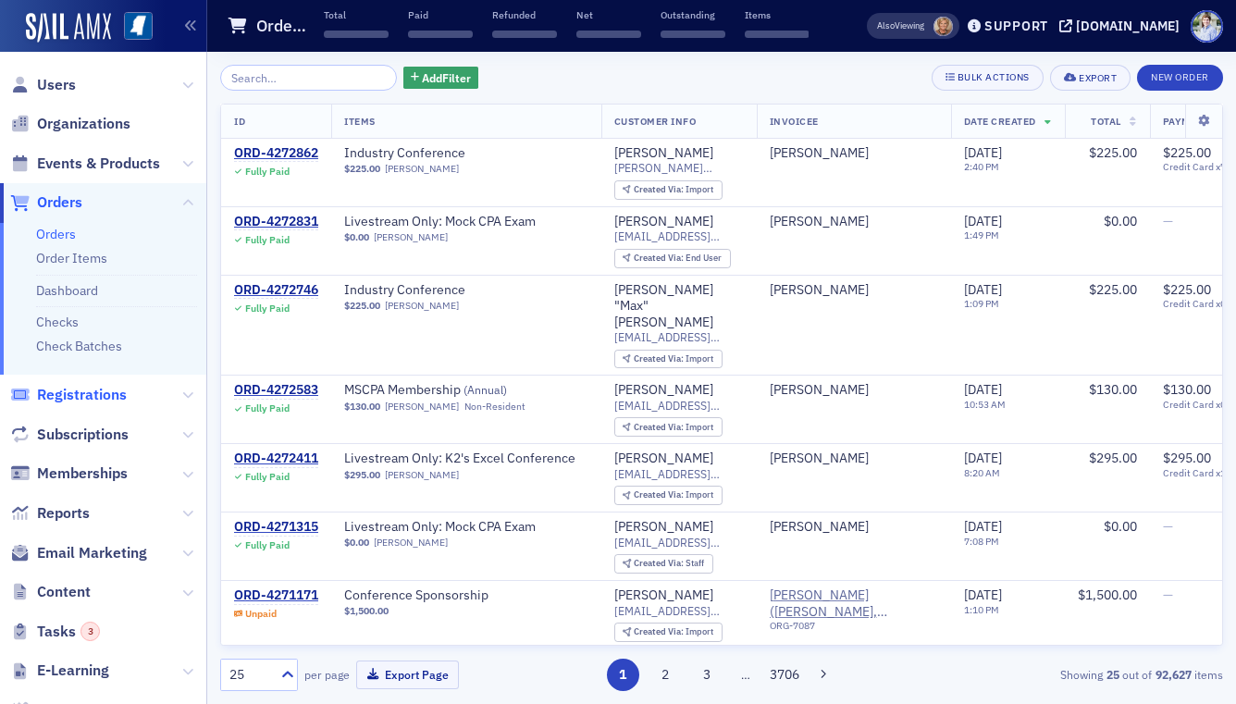
scroll to position [341, 0]
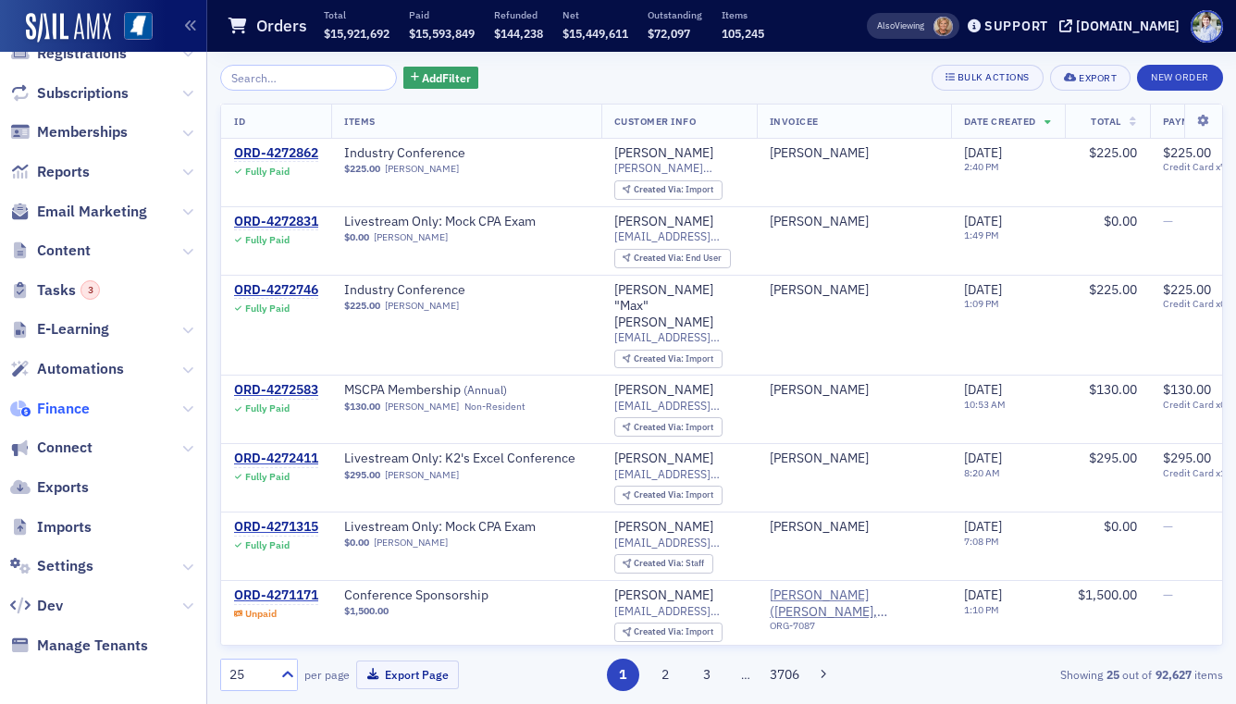
click at [73, 406] on span "Finance" at bounding box center [63, 409] width 53 height 20
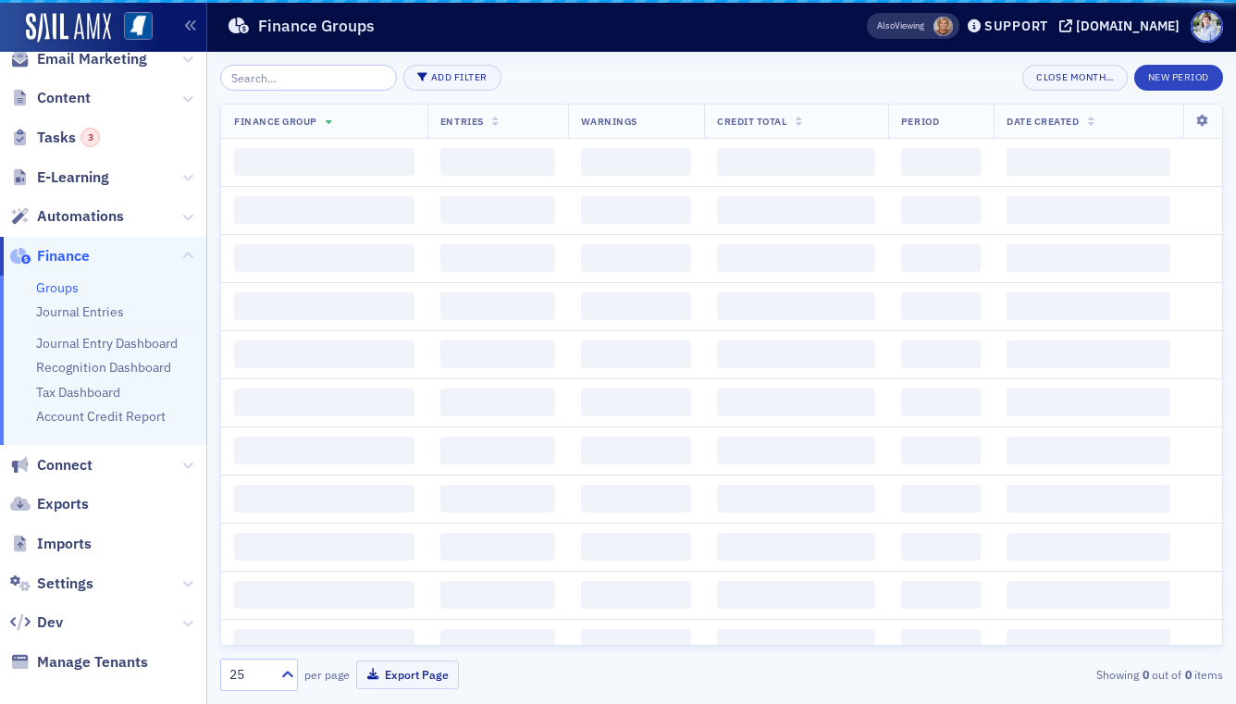
scroll to position [189, 0]
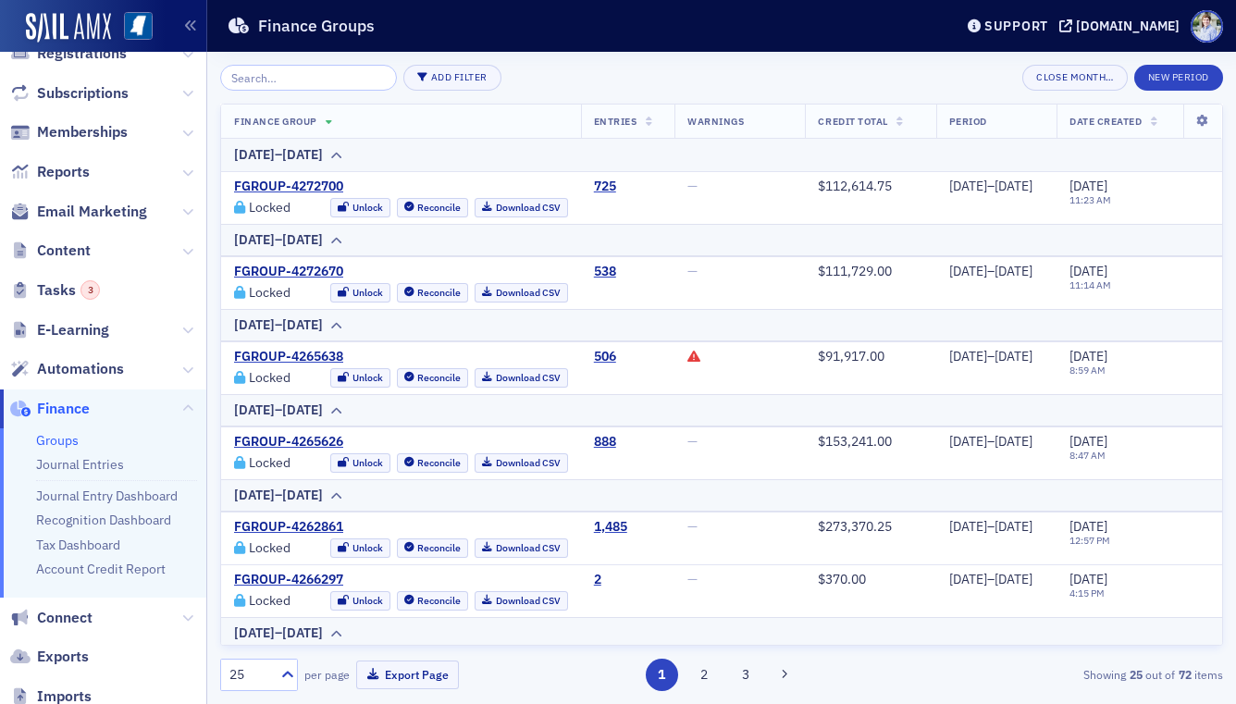
scroll to position [341, 0]
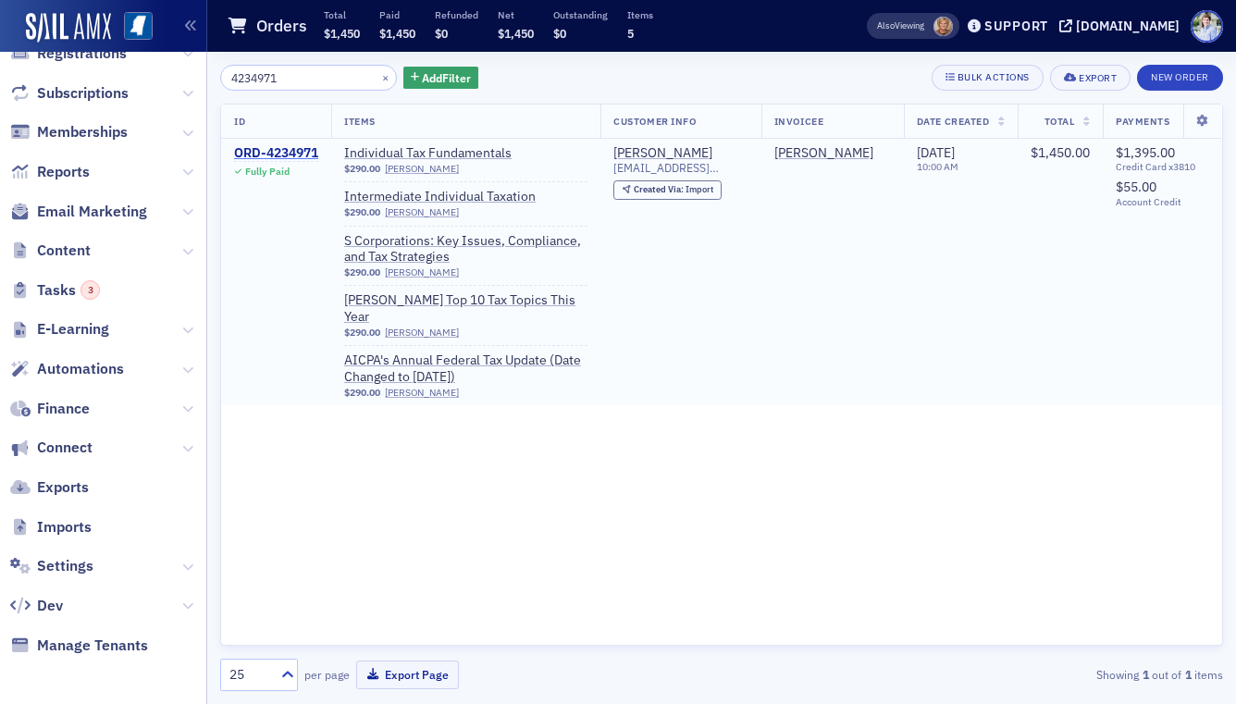
type input "4234971"
click at [285, 154] on div "ORD-4234971" at bounding box center [276, 153] width 84 height 17
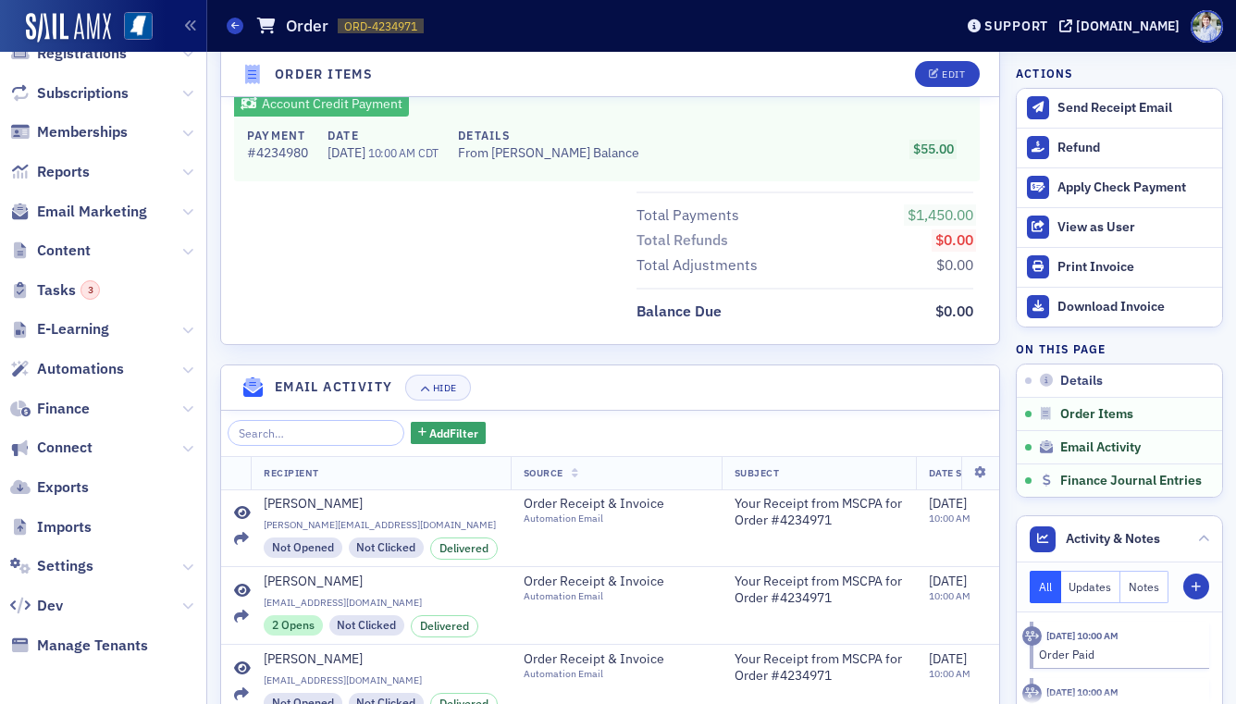
scroll to position [1704, 0]
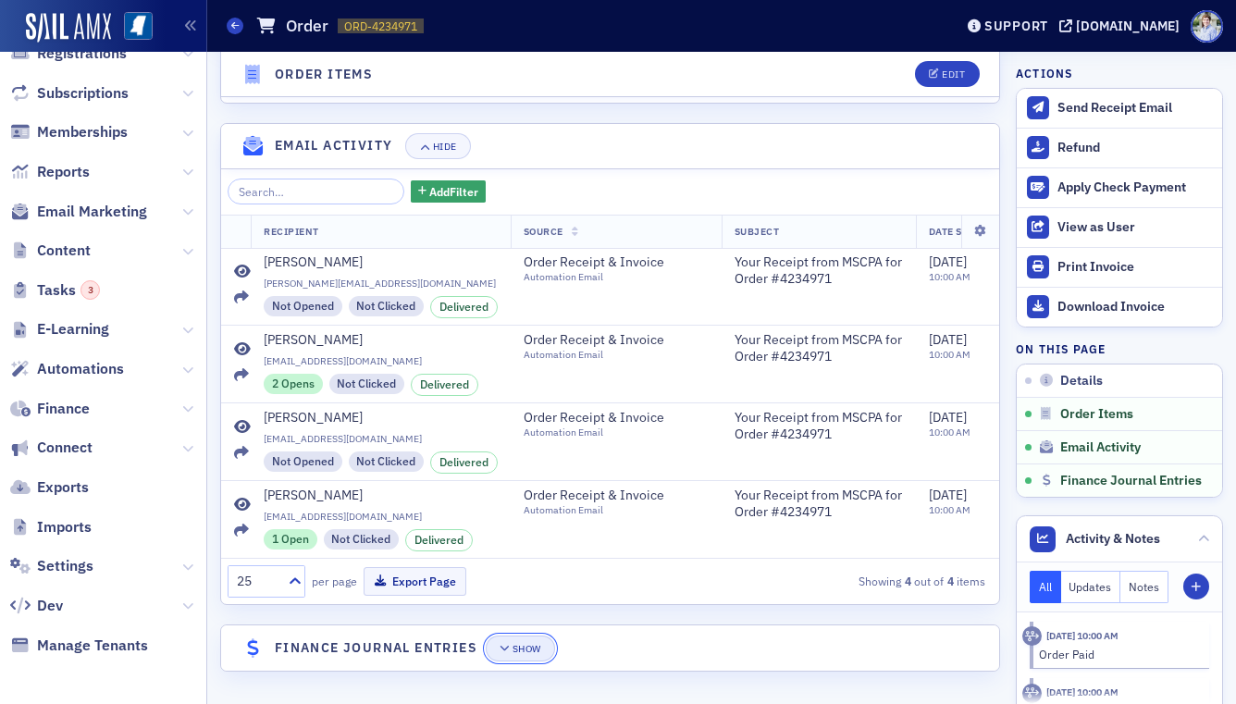
click at [524, 656] on button "Show" at bounding box center [520, 649] width 69 height 26
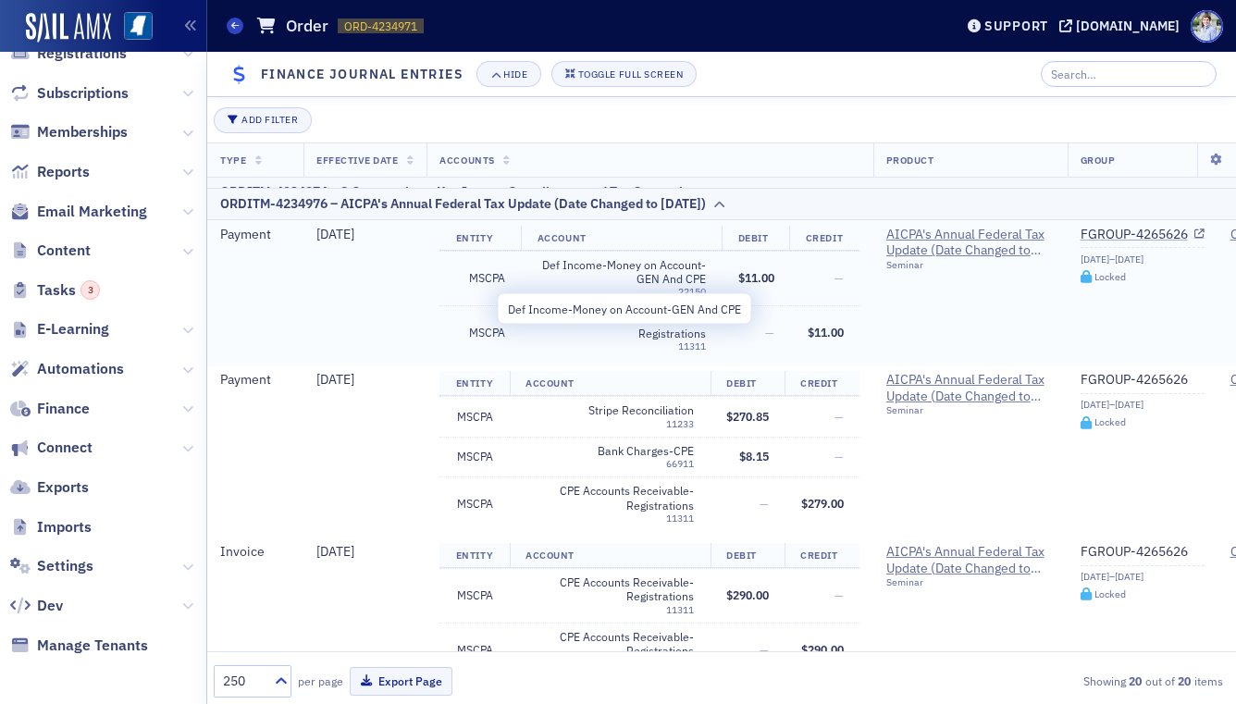
scroll to position [1908, 0]
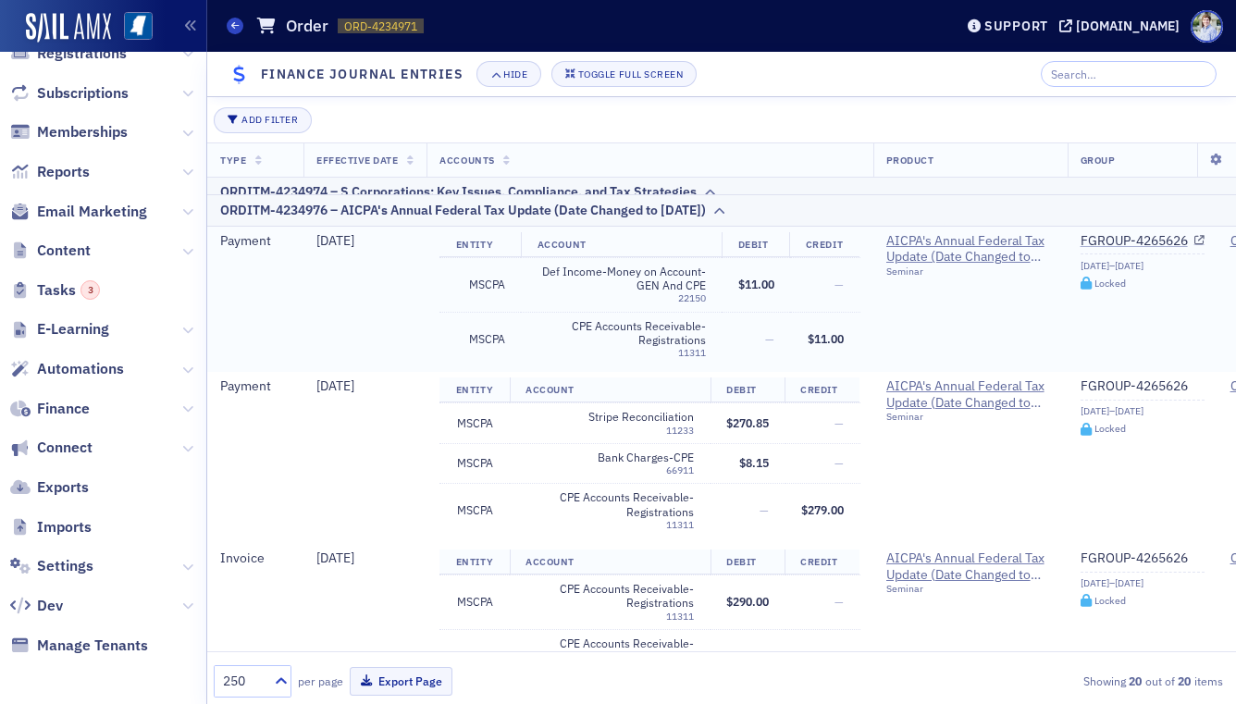
click at [526, 269] on td "Def Income-Money on Account-GEN And CPE 22150" at bounding box center [621, 284] width 201 height 55
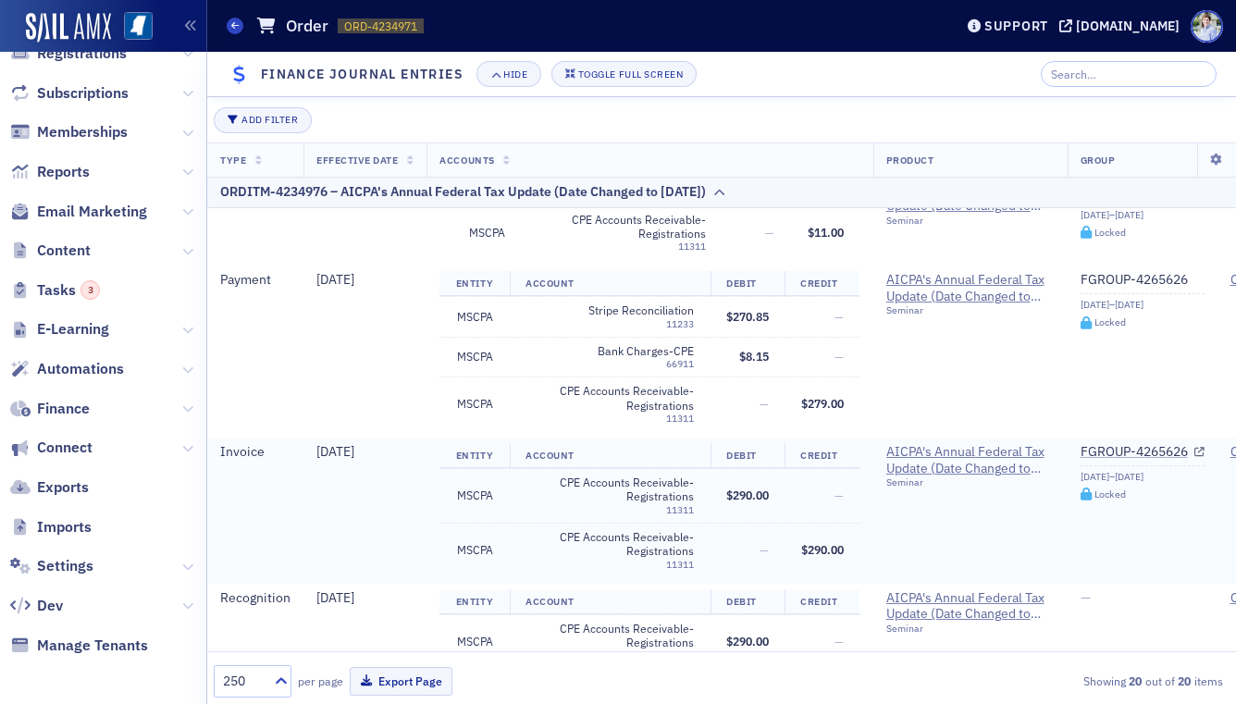
scroll to position [2012, 0]
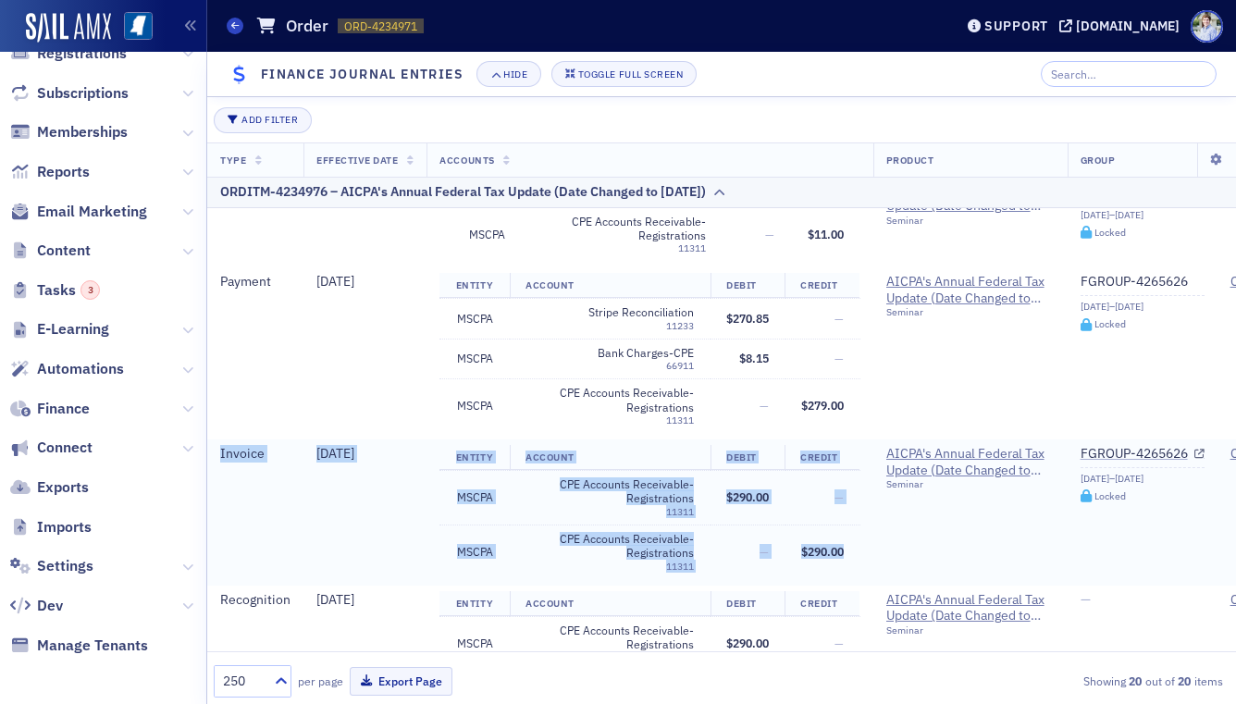
drag, startPoint x: 221, startPoint y: 447, endPoint x: 844, endPoint y: 545, distance: 630.3
click at [844, 545] on tr "Invoice 8/1/2025 Entity Account Debit Credit MSCPA CPE Accounts Receivable-Regi…" at bounding box center [922, 512] width 1430 height 146
click at [844, 545] on span "$290.00" at bounding box center [822, 549] width 43 height 15
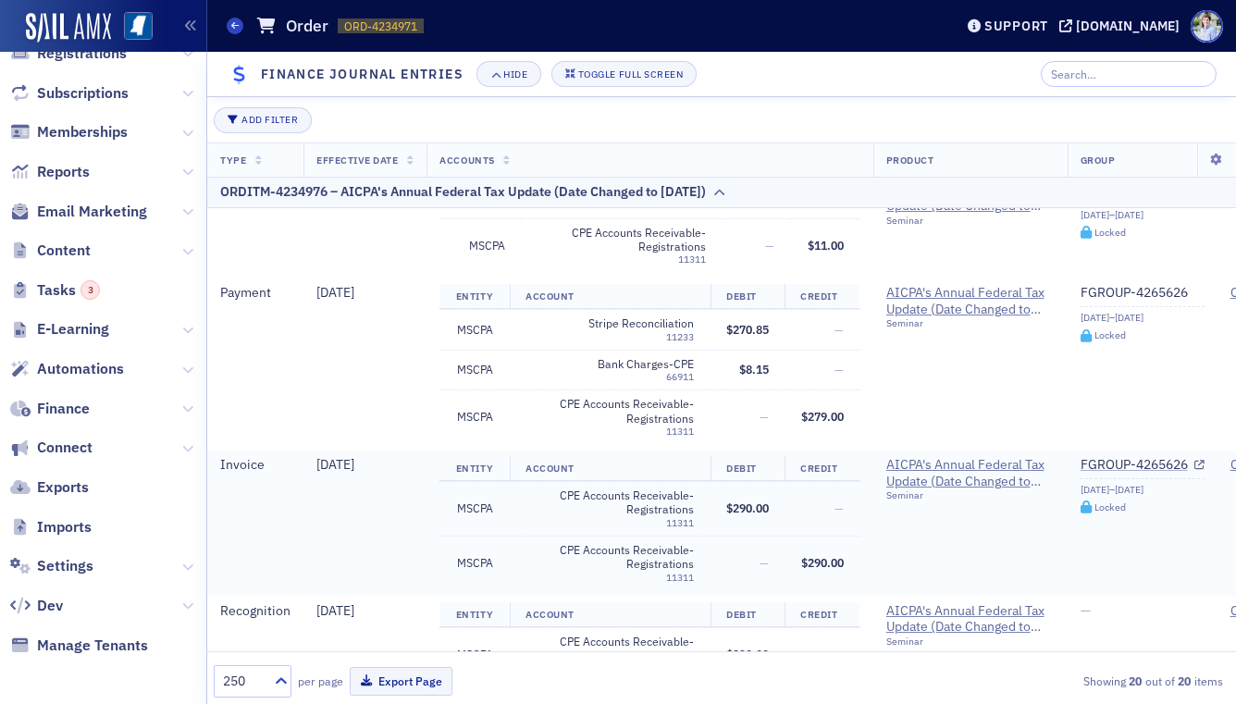
scroll to position [2006, 0]
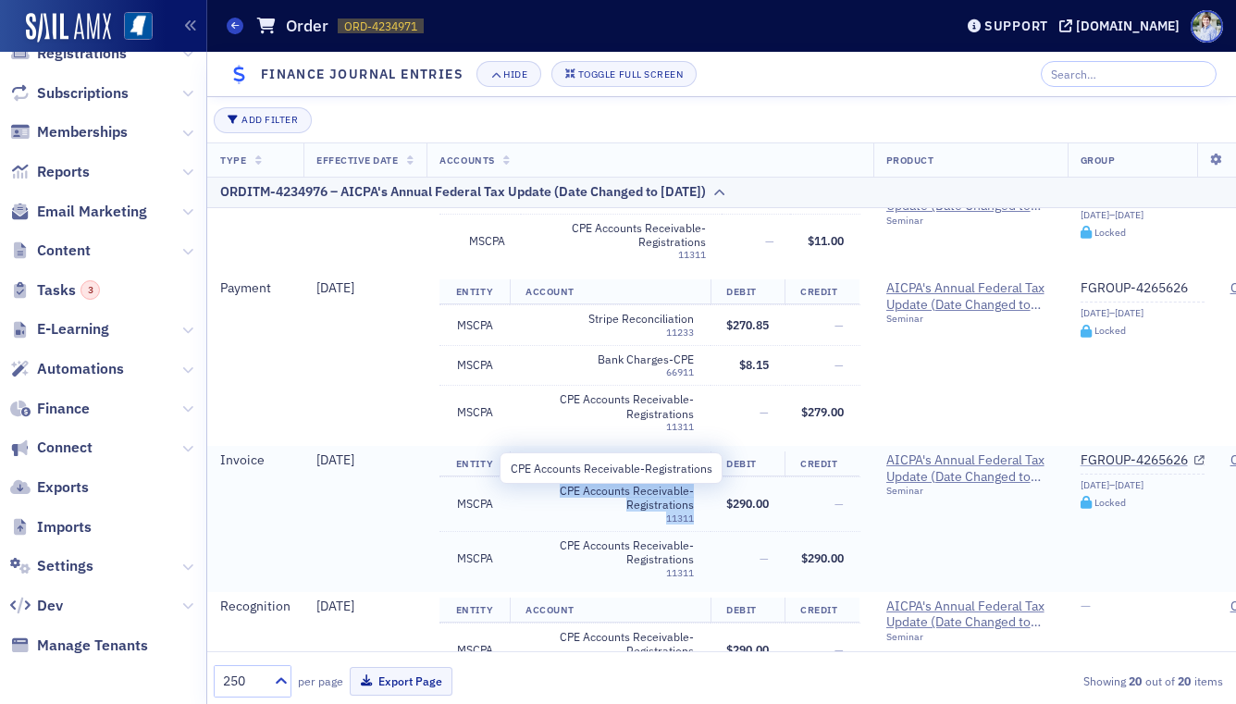
drag, startPoint x: 573, startPoint y: 493, endPoint x: 696, endPoint y: 506, distance: 123.7
click at [698, 505] on td "CPE Accounts Receivable-Registrations 11311" at bounding box center [610, 504] width 201 height 55
click at [594, 538] on span "CPE Accounts Receivable-Registrations" at bounding box center [609, 552] width 168 height 29
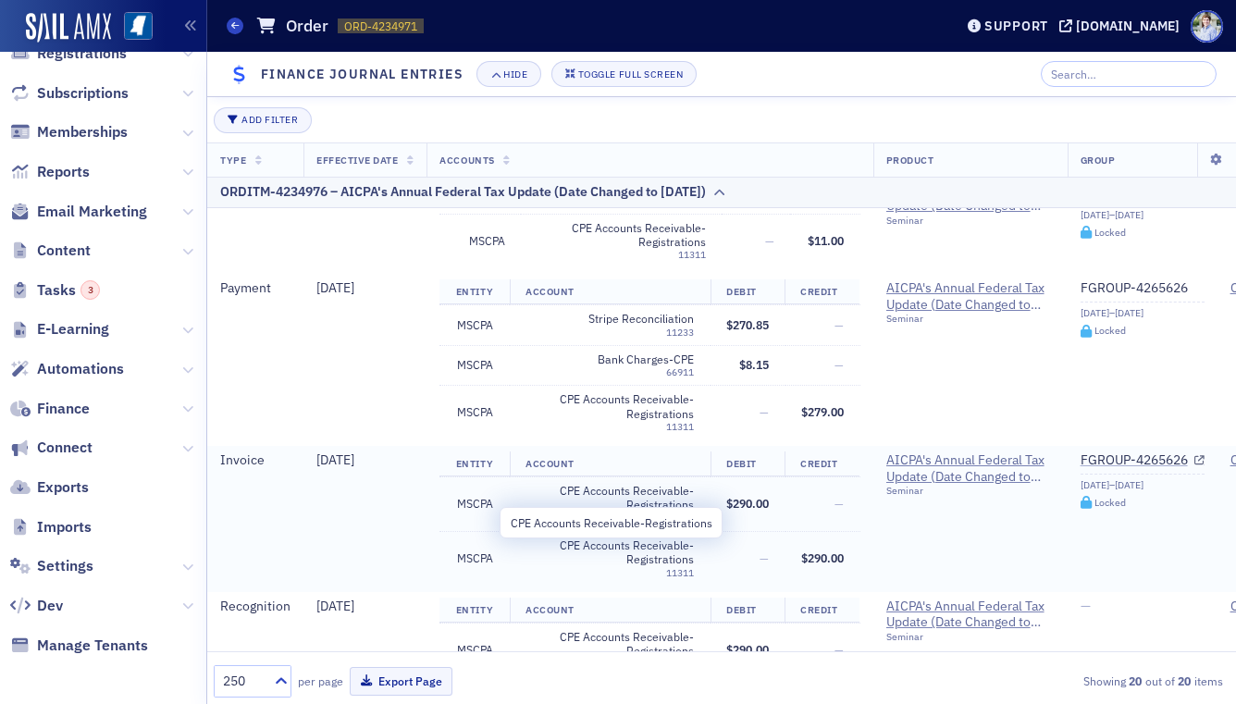
click at [581, 542] on span "CPE Accounts Receivable-Registrations" at bounding box center [609, 552] width 168 height 29
click at [611, 509] on span "CPE Accounts Receivable-Registrations" at bounding box center [609, 498] width 168 height 29
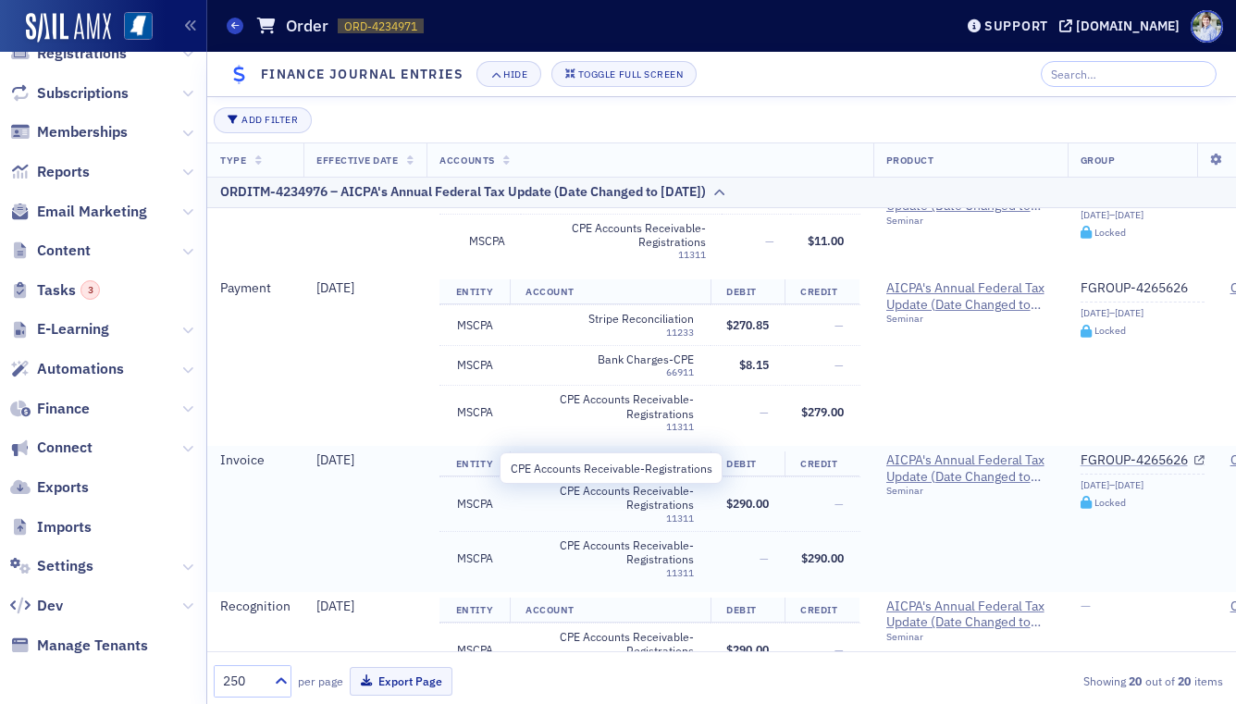
click at [625, 489] on span "CPE Accounts Receivable-Registrations" at bounding box center [609, 498] width 168 height 29
click at [611, 546] on span "CPE Accounts Receivable-Registrations" at bounding box center [609, 552] width 168 height 29
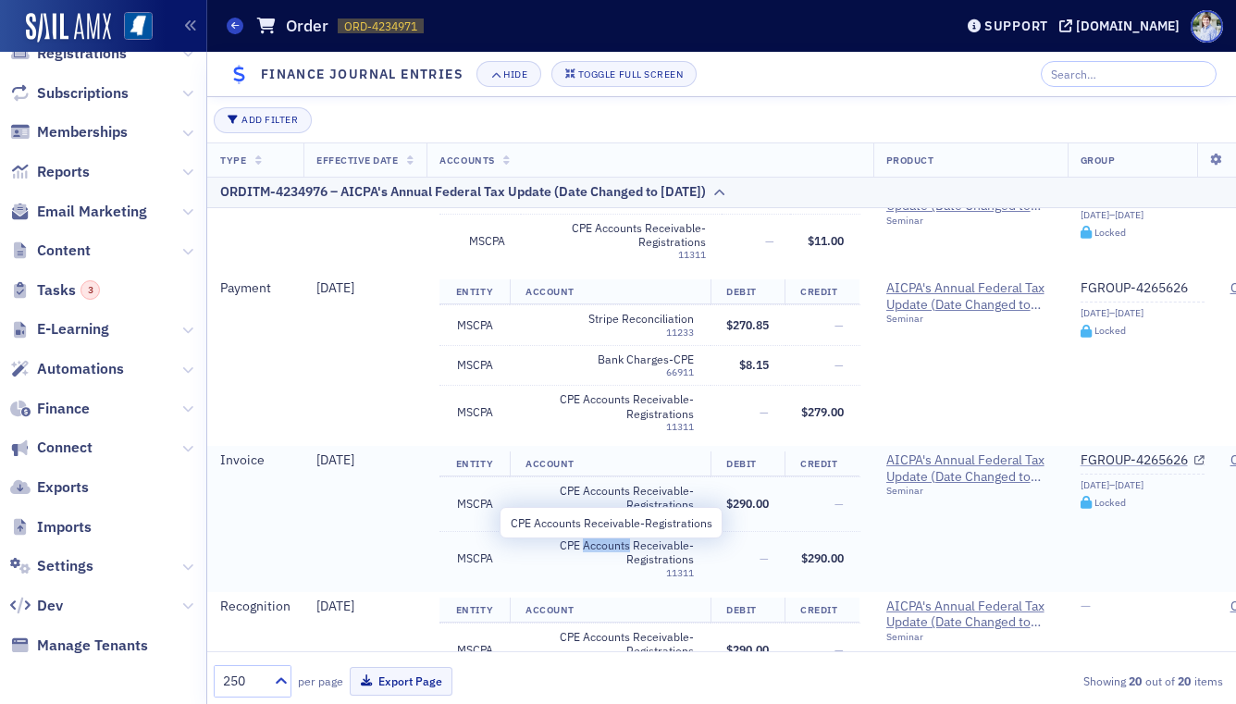
click at [610, 546] on span "CPE Accounts Receivable-Registrations" at bounding box center [609, 552] width 168 height 29
drag, startPoint x: 610, startPoint y: 546, endPoint x: 681, endPoint y: 548, distance: 71.3
click at [612, 546] on span "CPE Accounts Receivable-Registrations" at bounding box center [609, 552] width 168 height 29
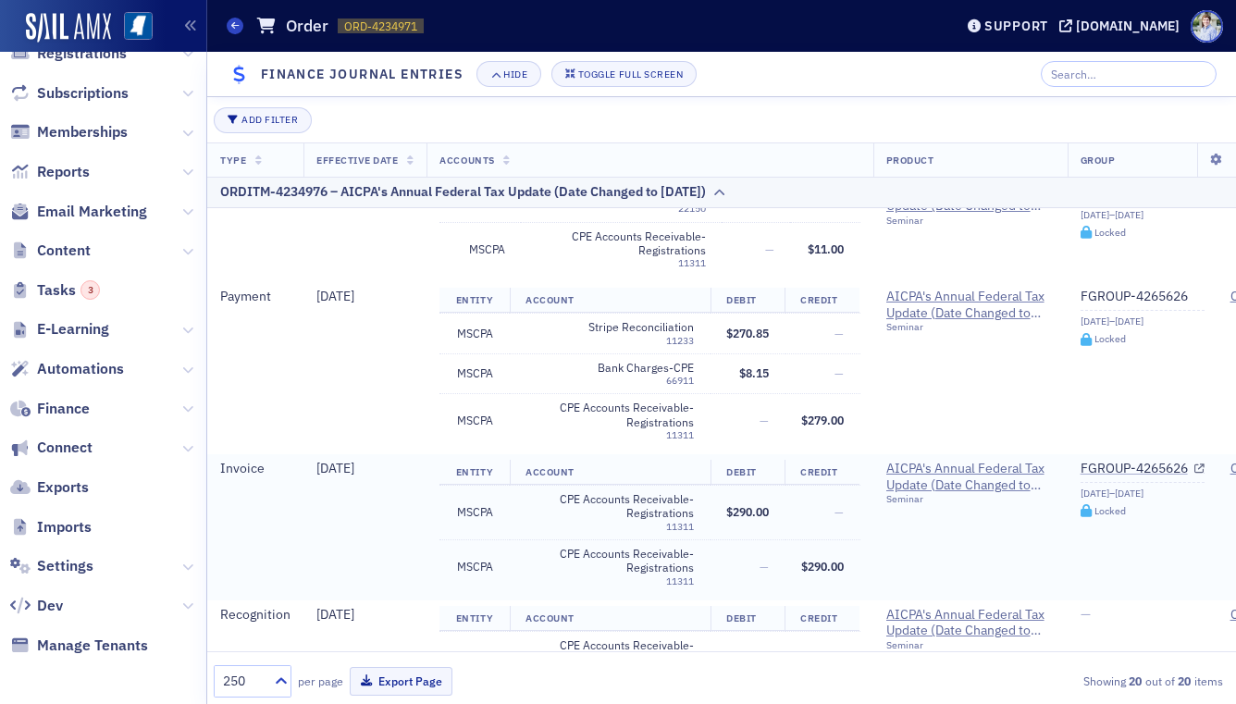
drag, startPoint x: 817, startPoint y: 528, endPoint x: 802, endPoint y: 543, distance: 20.9
click at [817, 529] on td "—" at bounding box center [822, 513] width 75 height 55
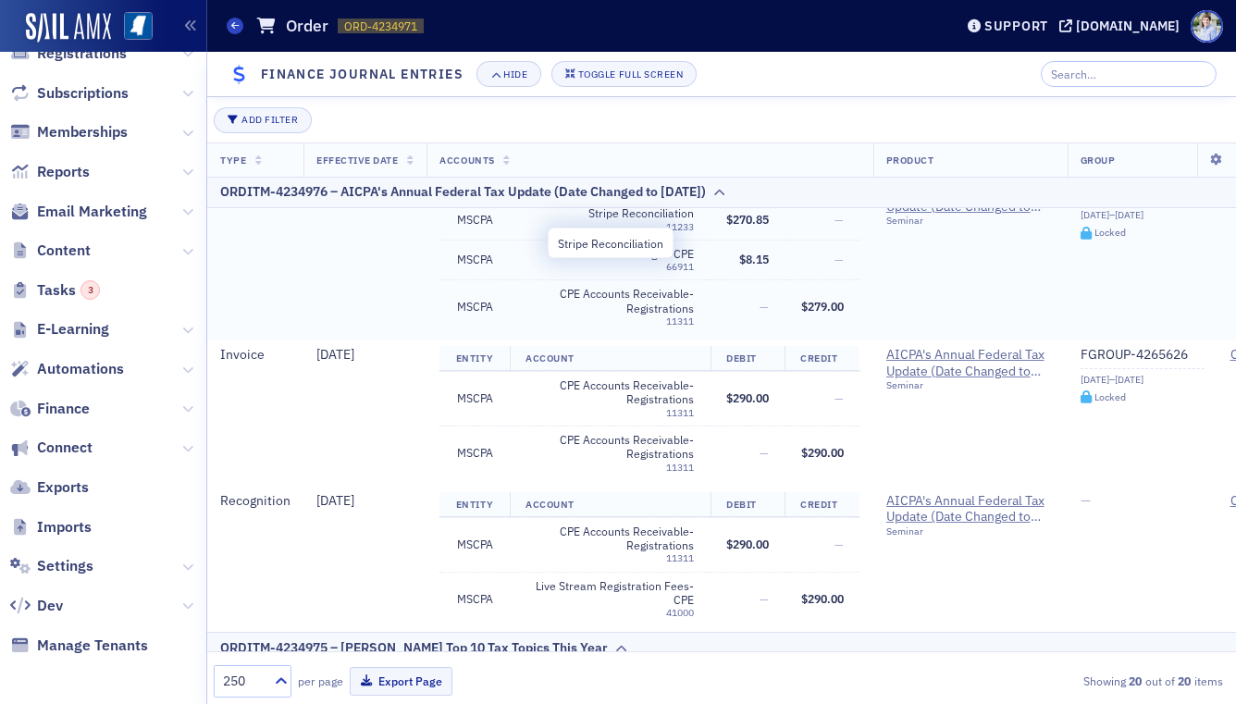
scroll to position [2120, 0]
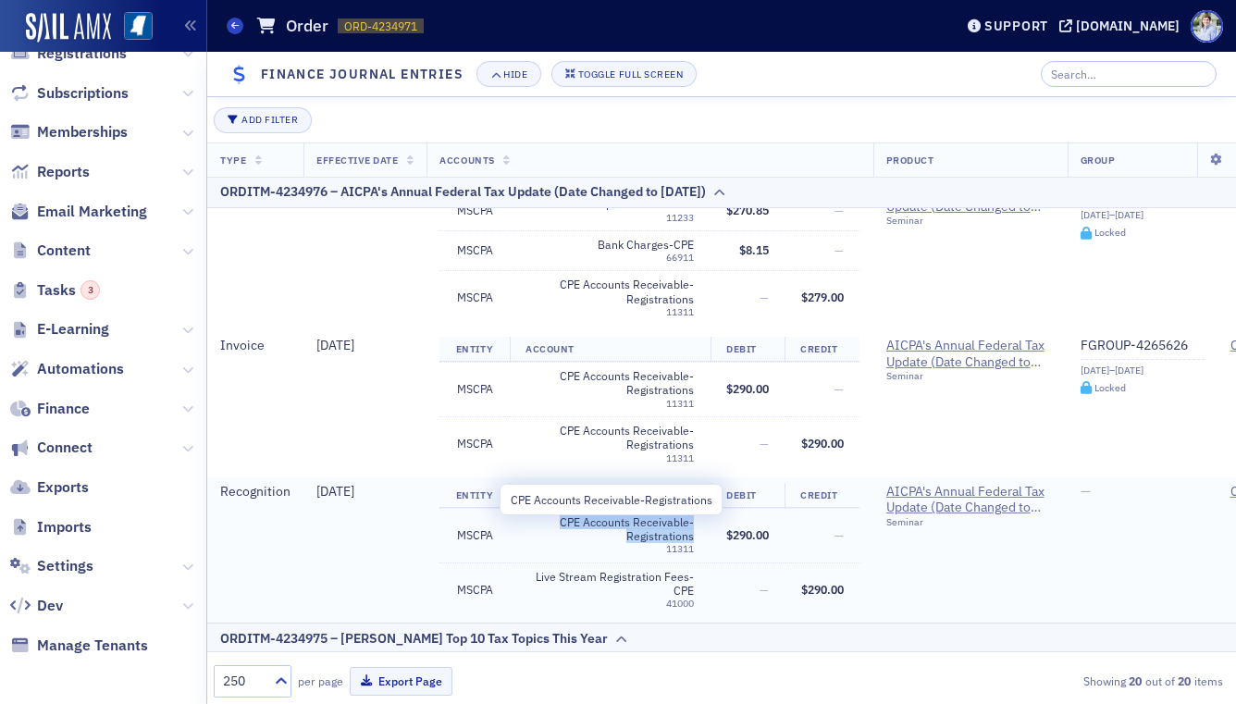
drag, startPoint x: 588, startPoint y: 525, endPoint x: 692, endPoint y: 535, distance: 104.1
click at [692, 535] on span "CPE Accounts Receivable-Registrations" at bounding box center [609, 529] width 168 height 29
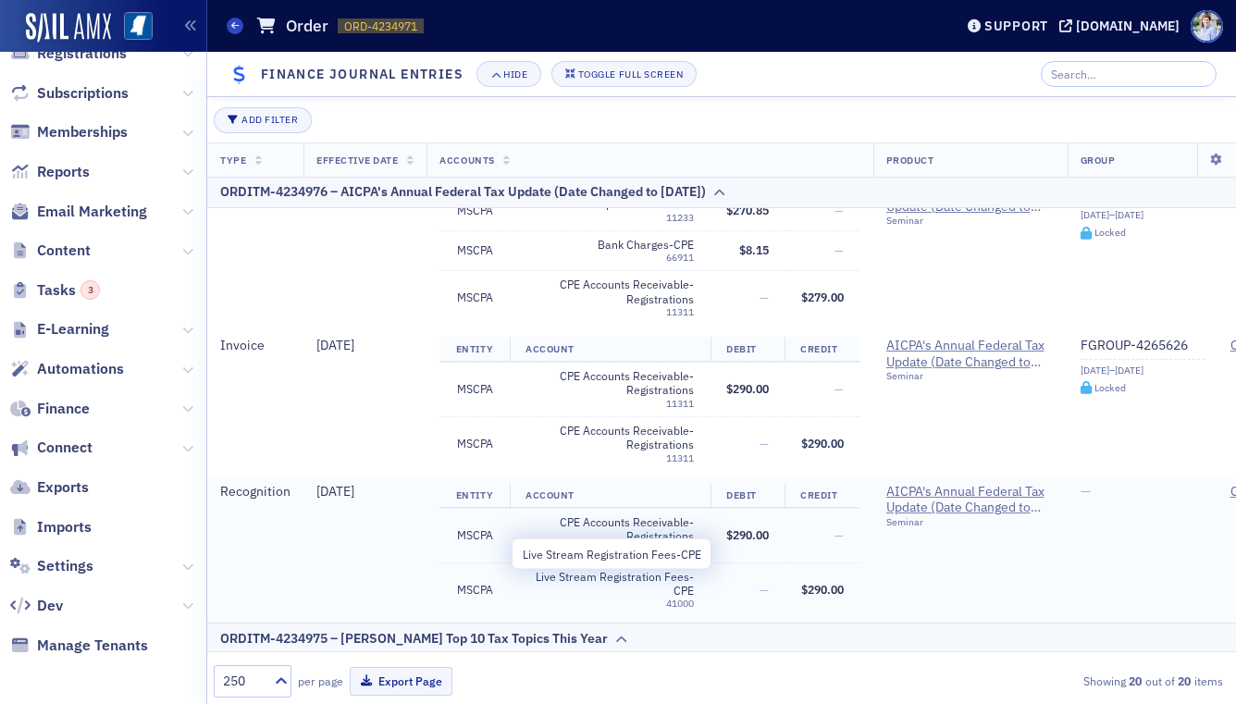
click at [545, 579] on span "Live Stream Registration Fees-CPE" at bounding box center [609, 584] width 168 height 29
drag, startPoint x: 541, startPoint y: 579, endPoint x: 696, endPoint y: 581, distance: 154.5
click at [696, 577] on td "Live Stream Registration Fees-CPE 41000" at bounding box center [610, 589] width 201 height 54
click at [696, 581] on td "Live Stream Registration Fees-CPE 41000" at bounding box center [610, 589] width 201 height 54
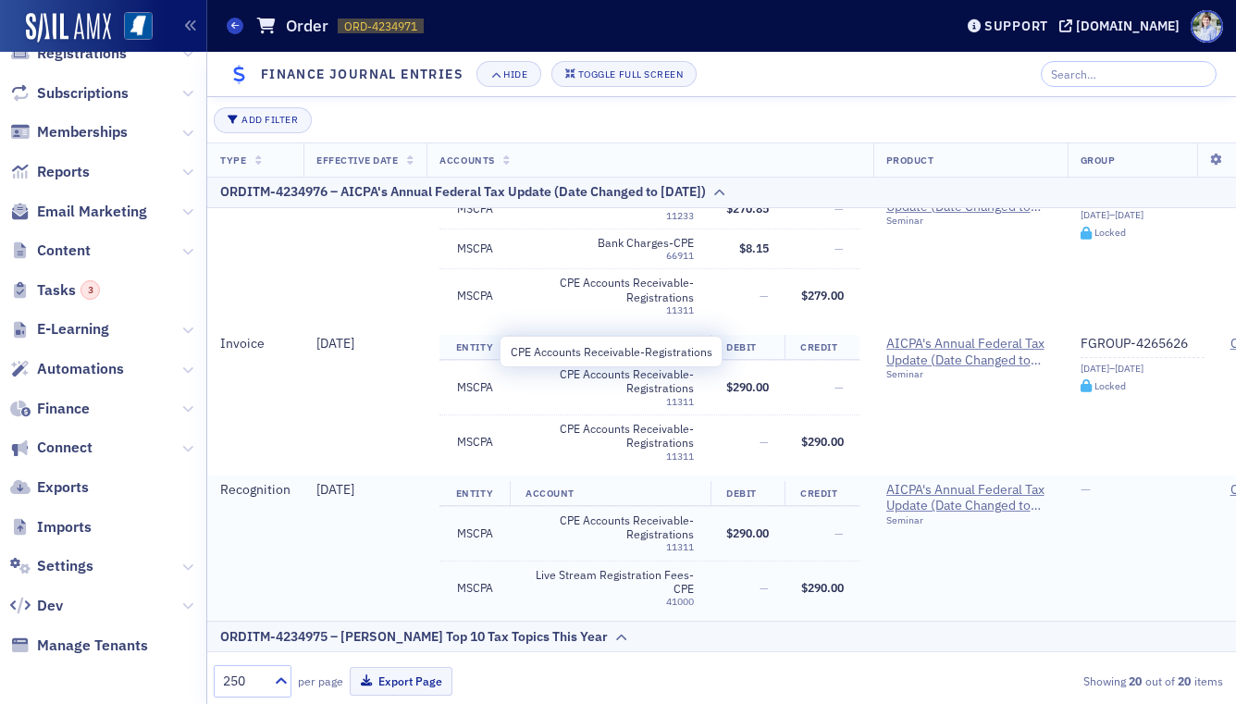
scroll to position [2123, 0]
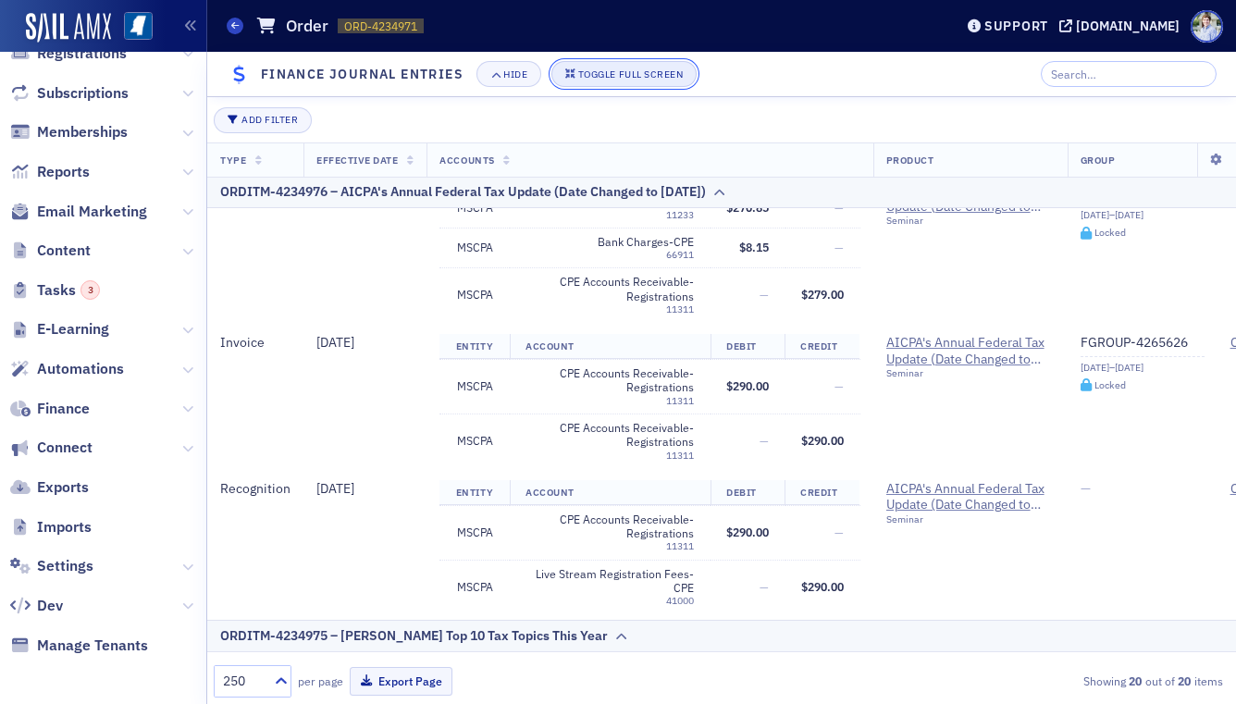
click at [585, 69] on div "Toggle Full Screen" at bounding box center [630, 74] width 105 height 10
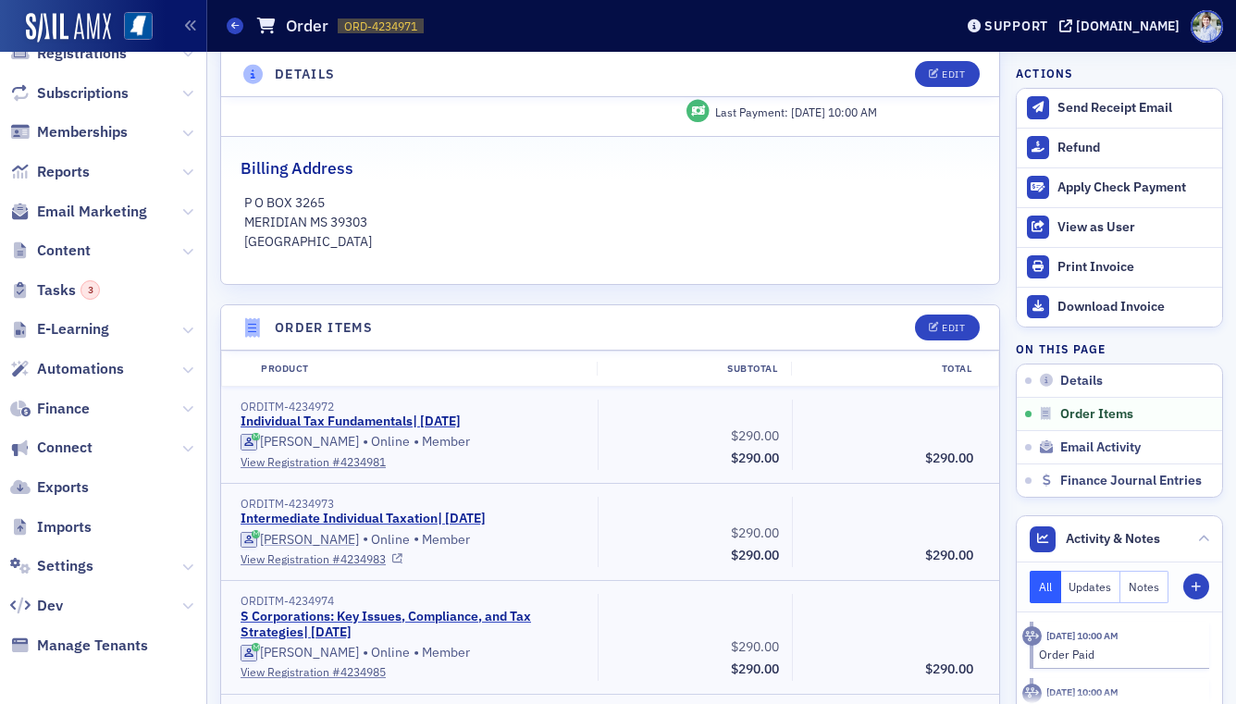
scroll to position [416, 0]
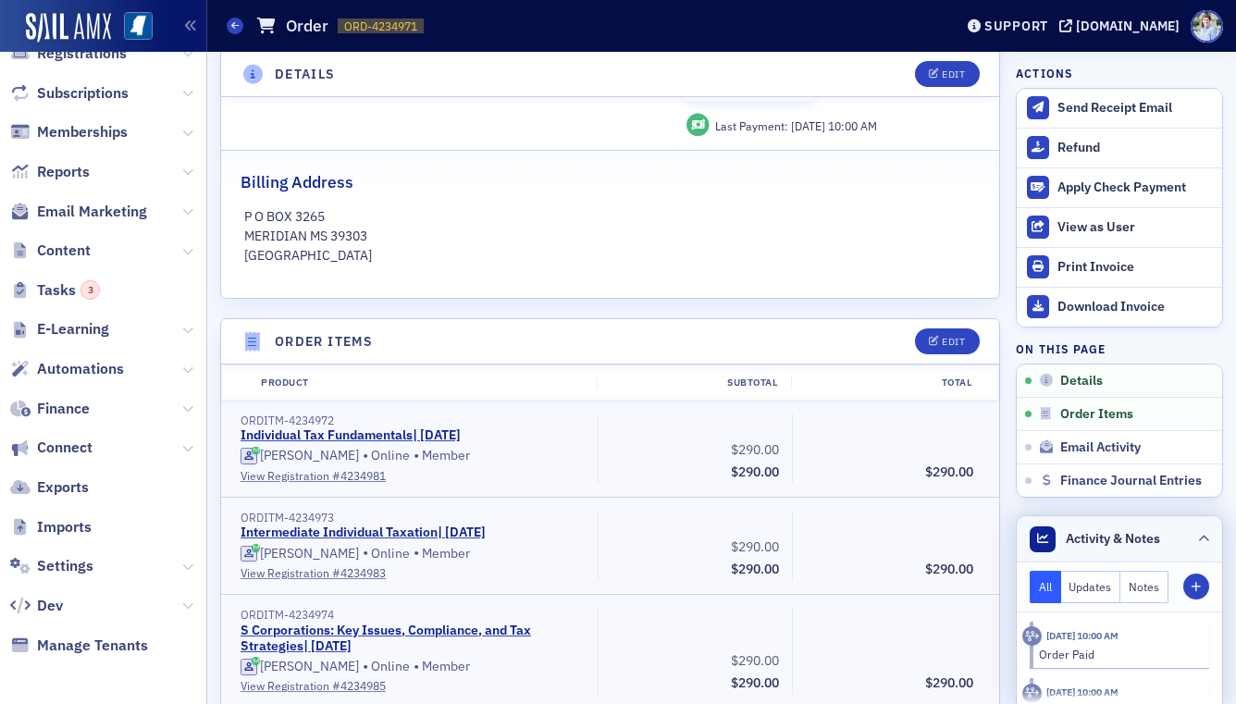
click at [1073, 553] on header "Activity & Notes" at bounding box center [1119, 539] width 205 height 46
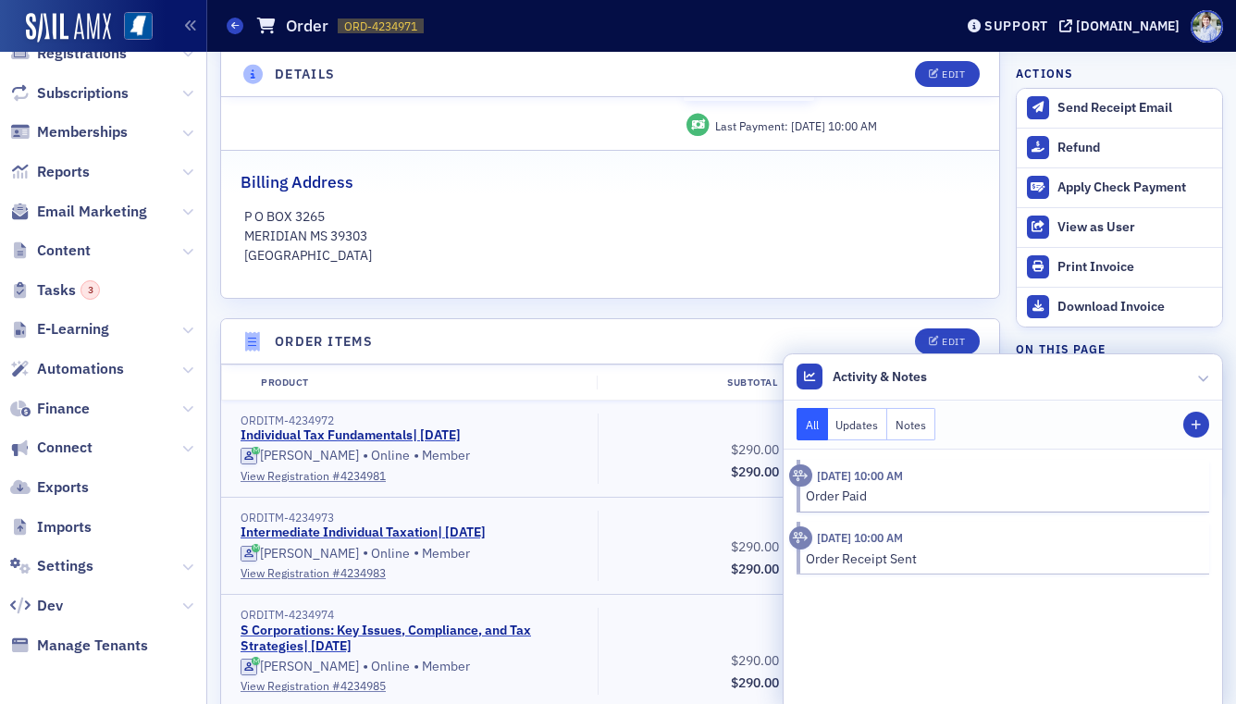
drag, startPoint x: 945, startPoint y: 394, endPoint x: 937, endPoint y: 399, distance: 9.5
click at [945, 394] on header "Activity & Notes" at bounding box center [1003, 377] width 439 height 46
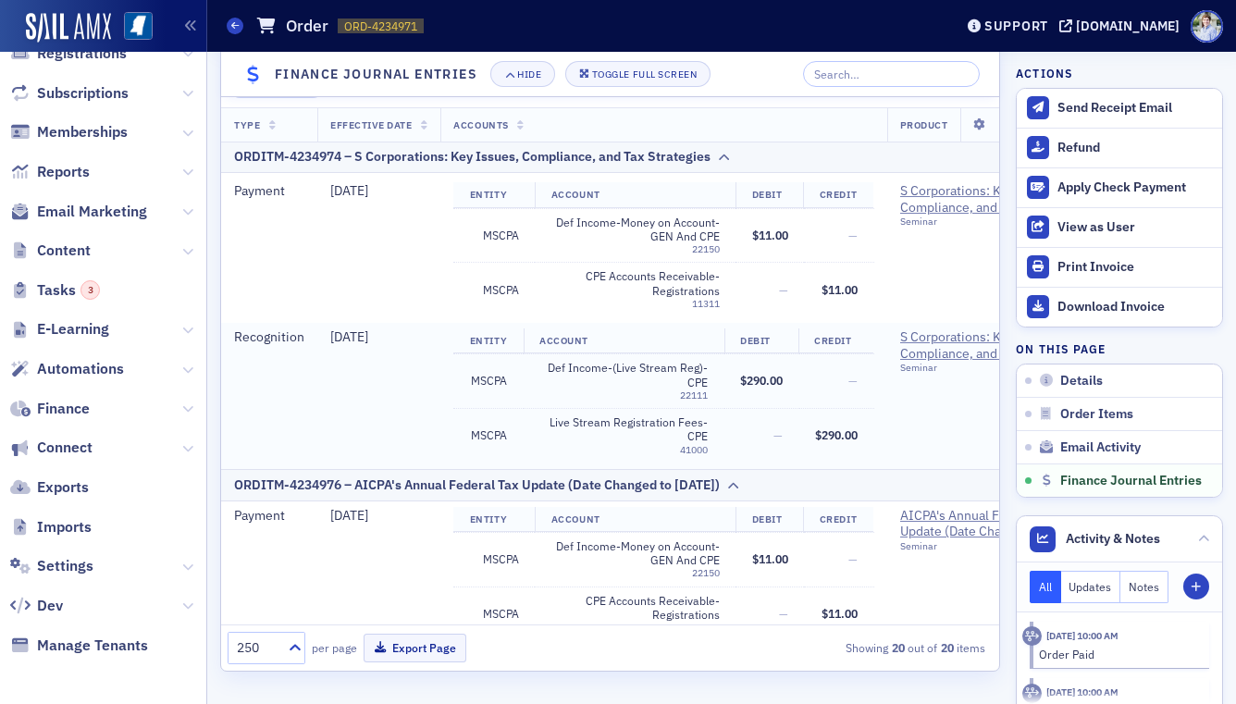
scroll to position [1586, 0]
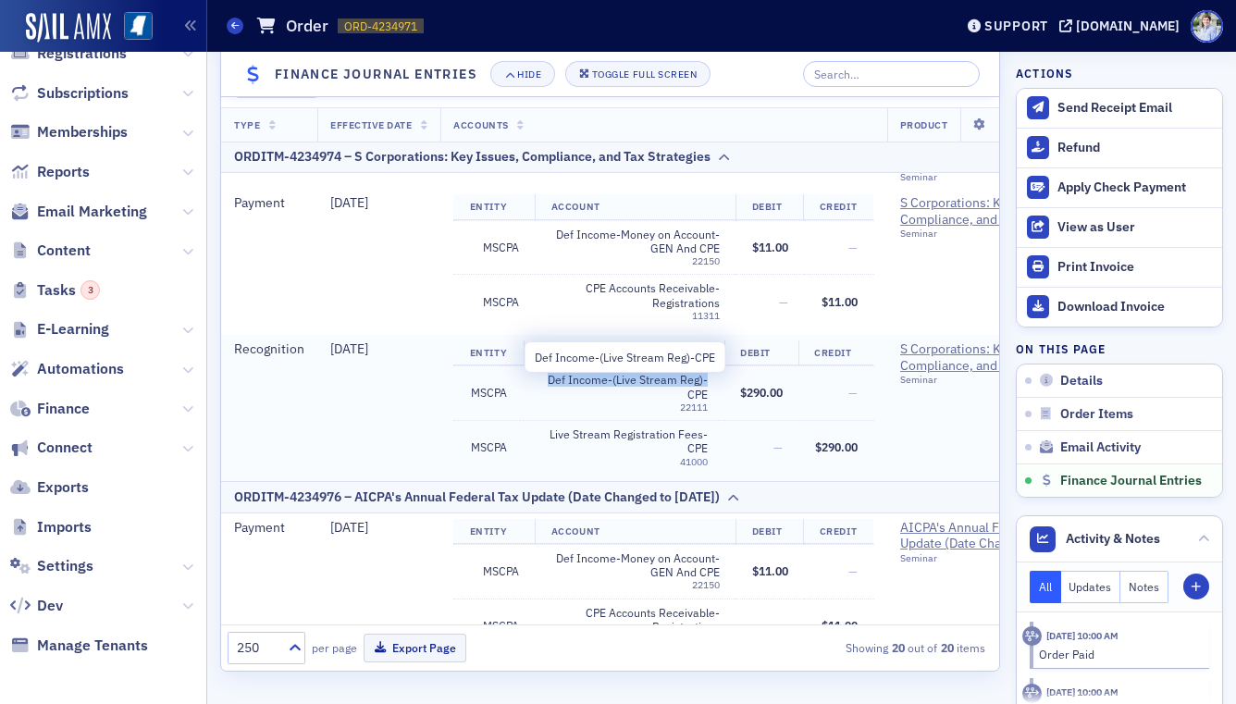
drag, startPoint x: 565, startPoint y: 389, endPoint x: 598, endPoint y: 411, distance: 38.7
click at [598, 401] on span "Def Income-(Live Stream Reg)-CPE" at bounding box center [623, 387] width 168 height 29
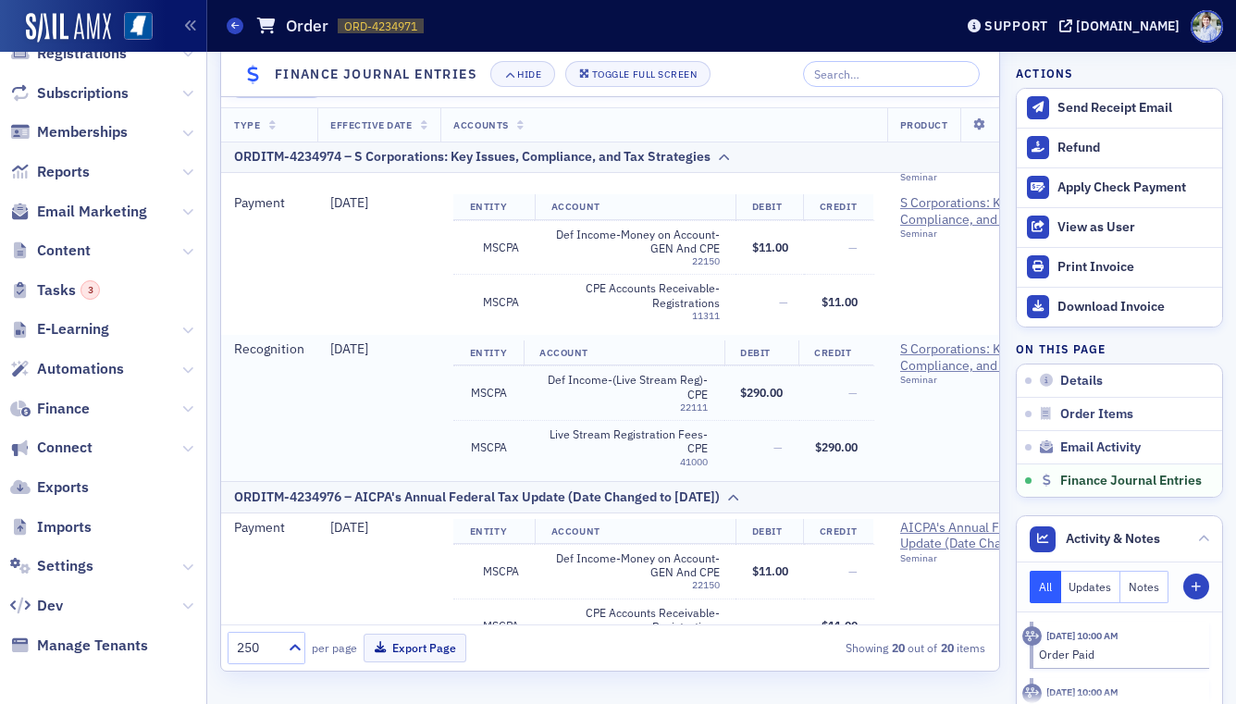
click at [594, 431] on span "Live Stream Registration Fees-CPE" at bounding box center [623, 441] width 168 height 29
click at [738, 434] on td "—" at bounding box center [761, 447] width 75 height 54
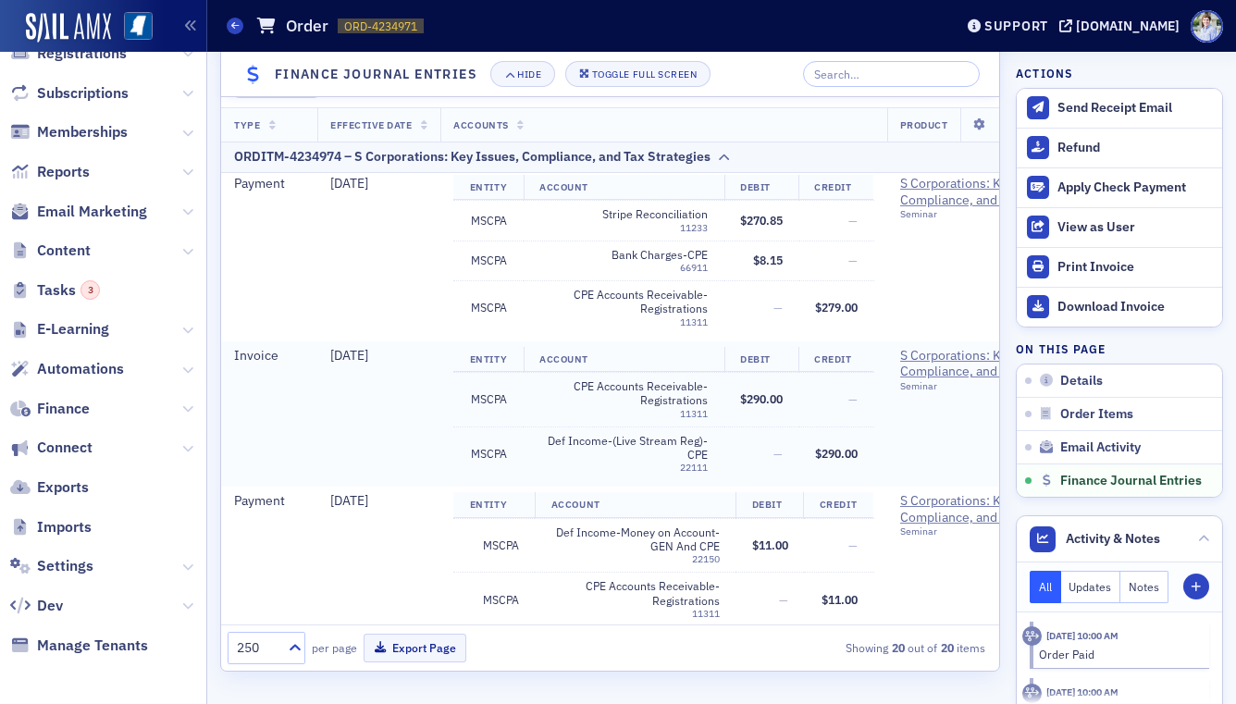
scroll to position [1290, 0]
click at [601, 385] on span "CPE Accounts Receivable-Registrations" at bounding box center [623, 391] width 168 height 29
drag, startPoint x: 601, startPoint y: 385, endPoint x: 599, endPoint y: 400, distance: 15.1
click at [601, 385] on span "CPE Accounts Receivable-Registrations" at bounding box center [623, 391] width 168 height 29
click at [594, 435] on span "Def Income-(Live Stream Reg)-CPE" at bounding box center [623, 446] width 168 height 29
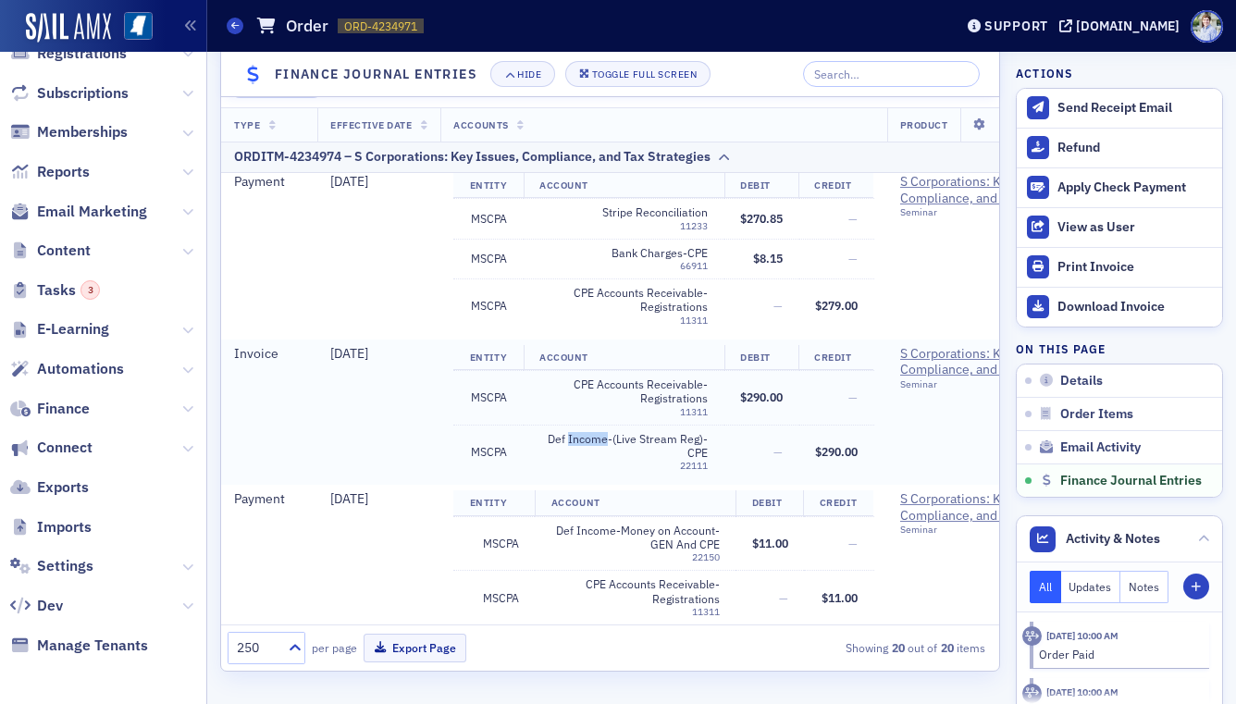
click at [594, 435] on span "Def Income-(Live Stream Reg)-CPE" at bounding box center [623, 446] width 168 height 29
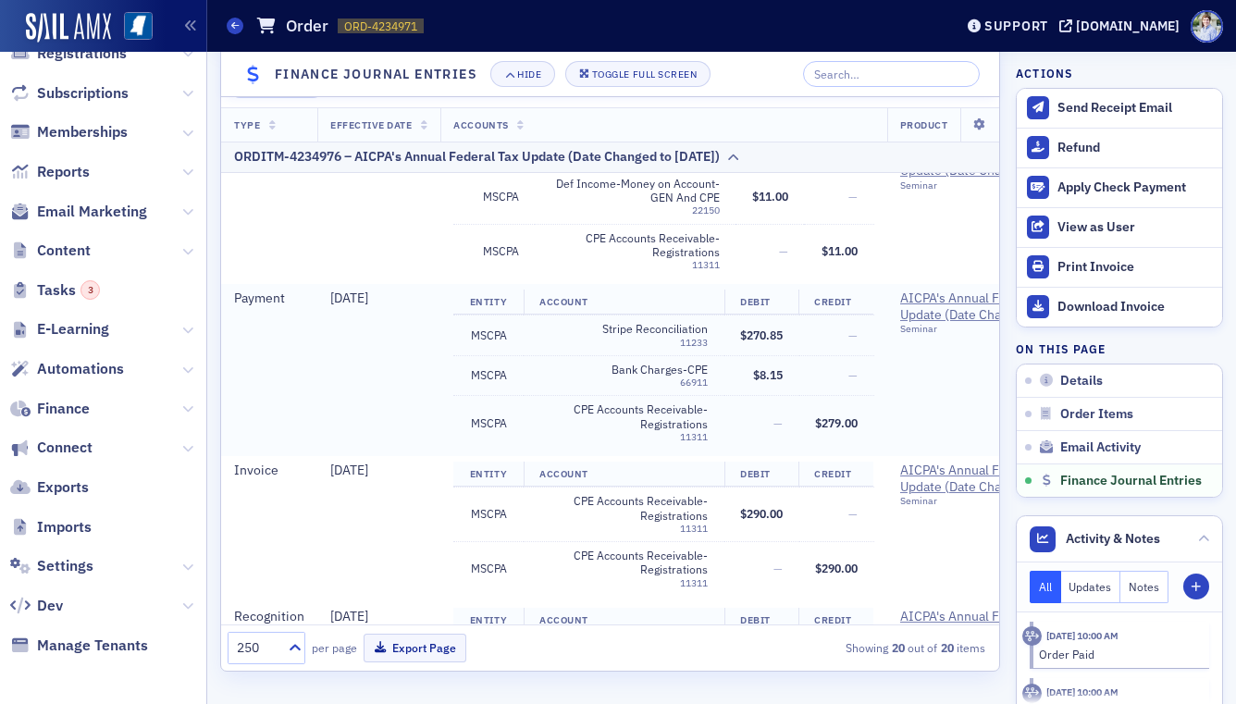
scroll to position [1973, 0]
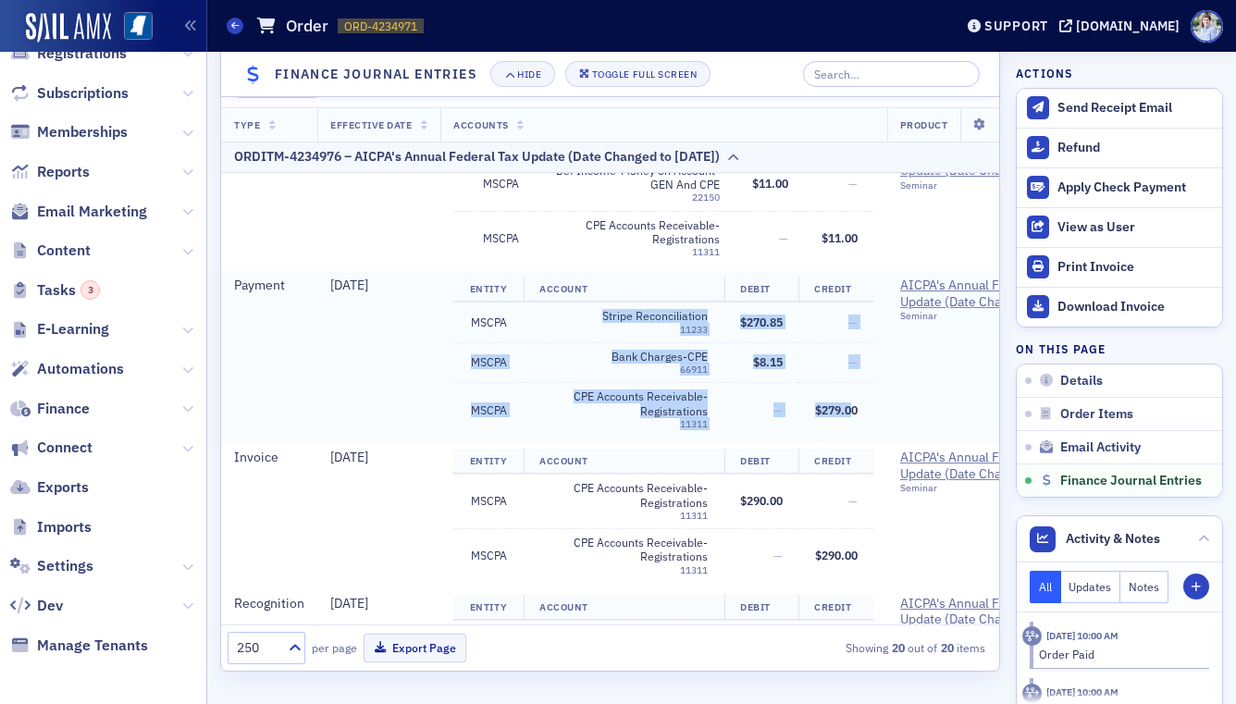
drag, startPoint x: 604, startPoint y: 317, endPoint x: 855, endPoint y: 417, distance: 269.9
click at [855, 417] on tbody "MSCPA Stripe Reconciliation 11233 $270.85 — MSCPA Bank Charges-CPE 66911 $8.15 …" at bounding box center [663, 370] width 420 height 134
click at [855, 417] on td "$279.00" at bounding box center [836, 410] width 75 height 54
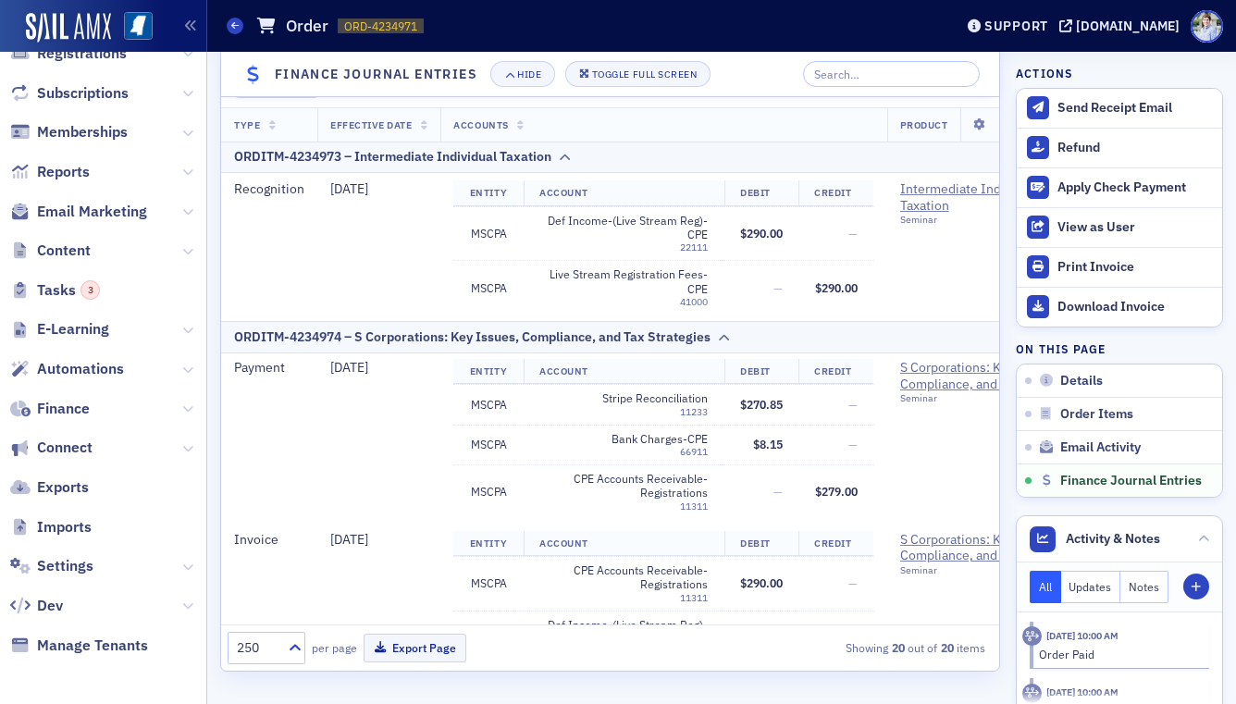
scroll to position [1100, 0]
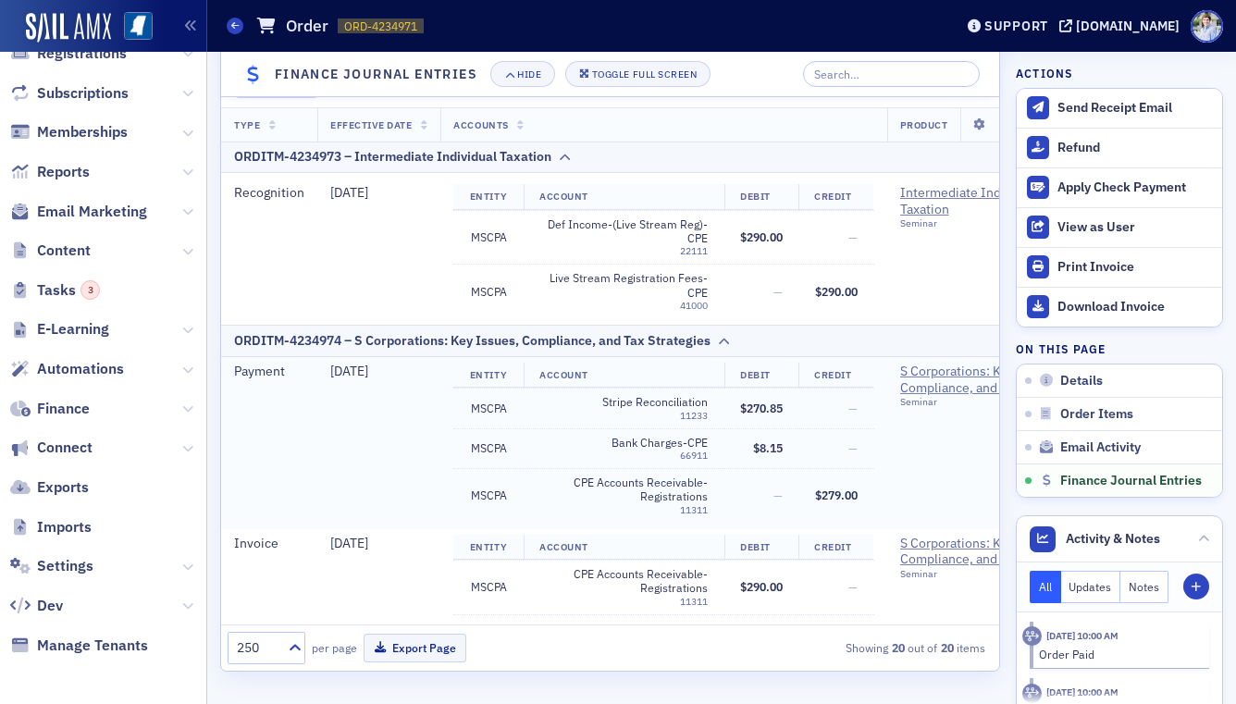
click at [838, 493] on span "$279.00" at bounding box center [836, 495] width 43 height 15
click at [787, 498] on td "—" at bounding box center [761, 496] width 75 height 54
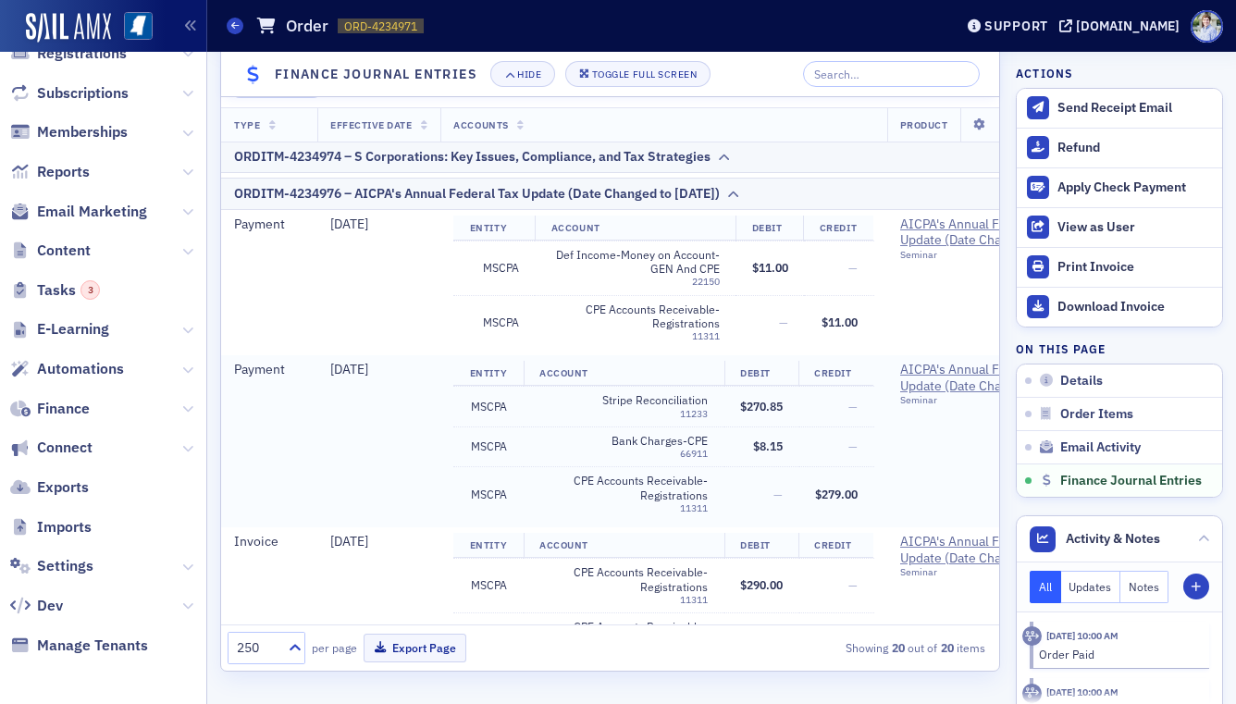
scroll to position [1955, 0]
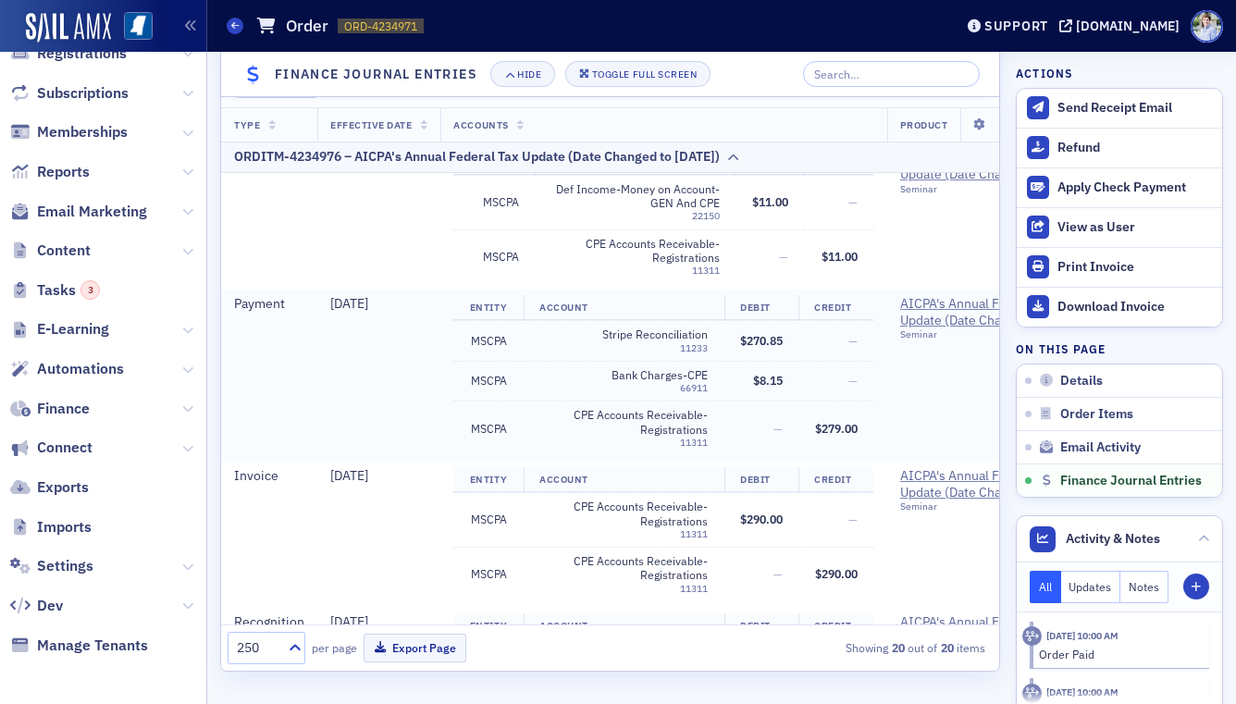
click at [672, 423] on span "CPE Accounts Receivable-Registrations" at bounding box center [623, 422] width 168 height 29
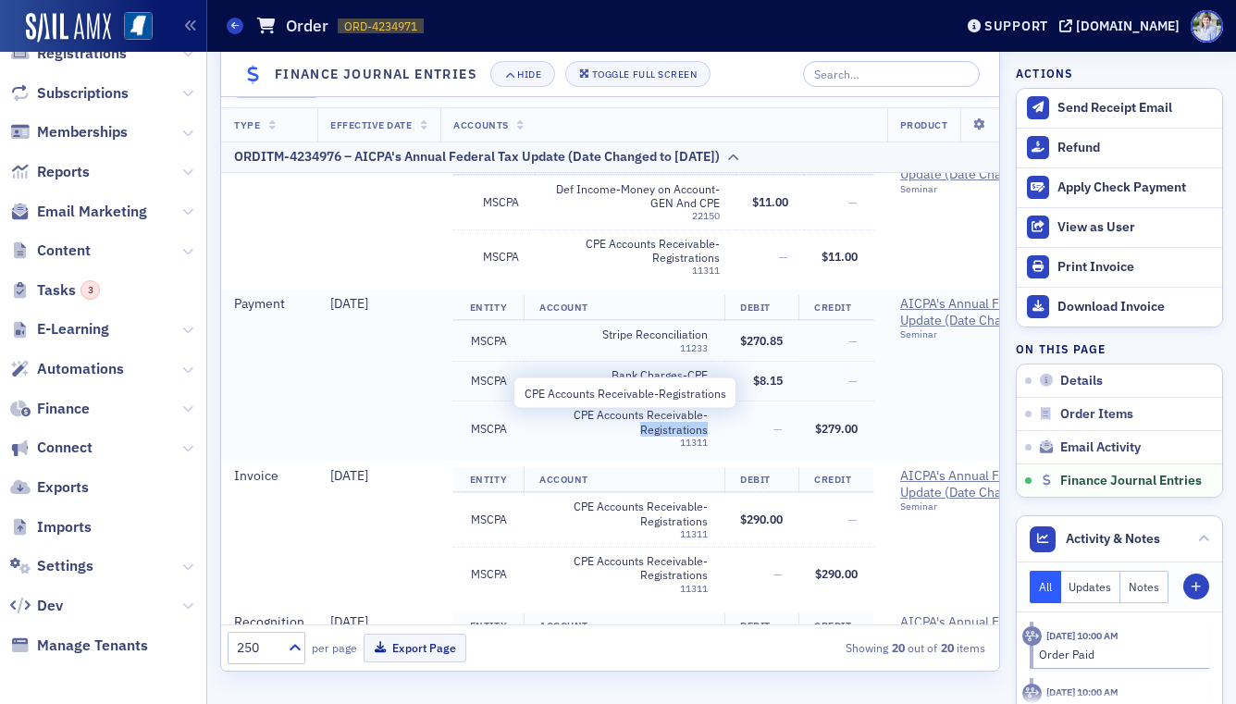
drag, startPoint x: 672, startPoint y: 423, endPoint x: 792, endPoint y: 405, distance: 121.5
click at [672, 423] on span "CPE Accounts Receivable-Registrations" at bounding box center [623, 422] width 168 height 29
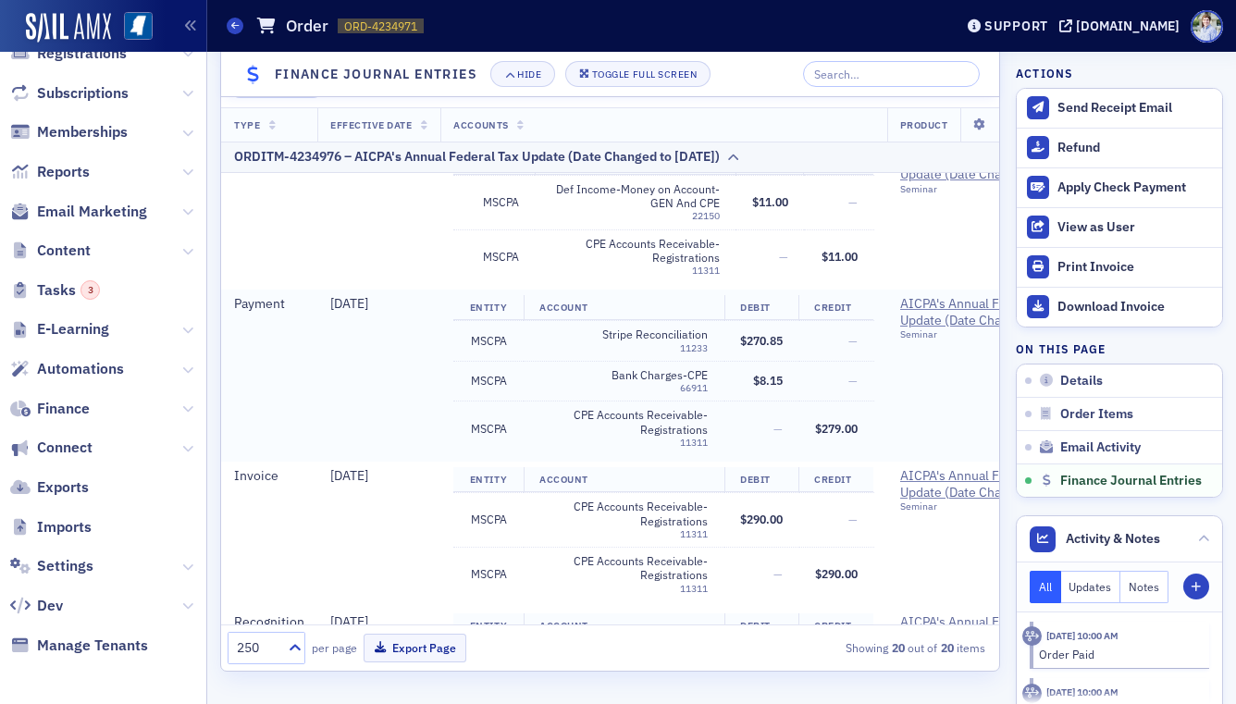
click at [792, 405] on td "—" at bounding box center [761, 429] width 75 height 54
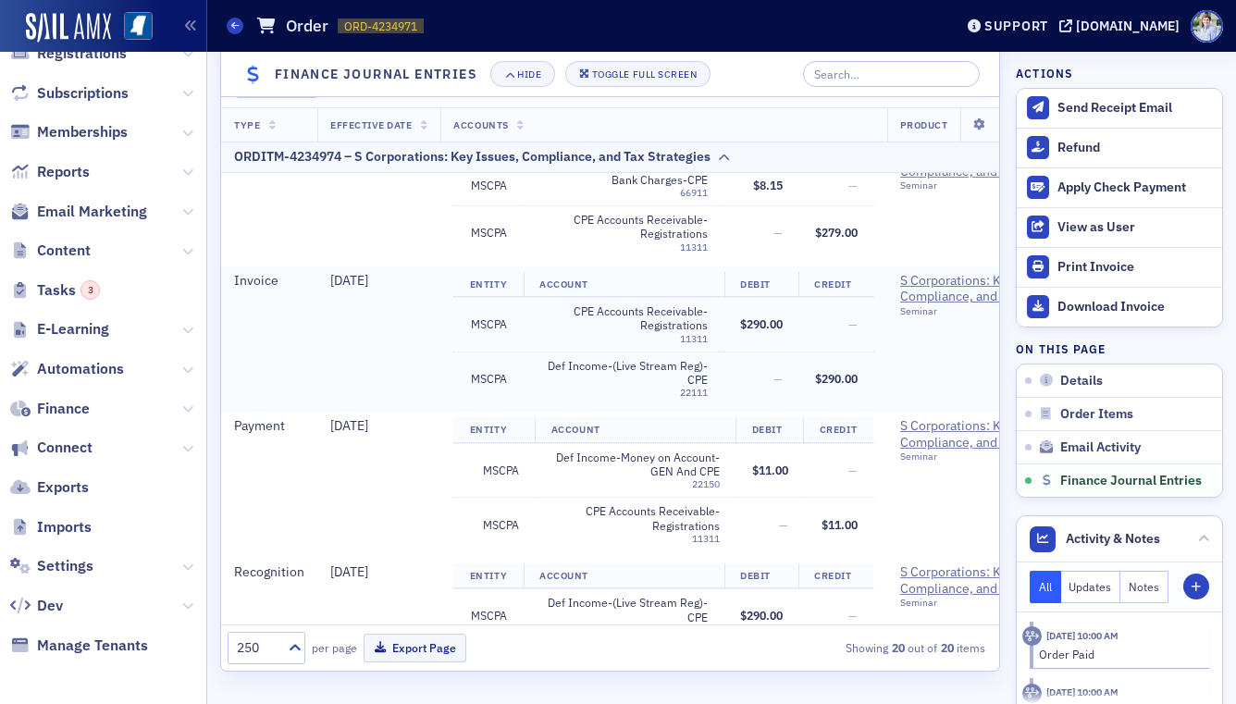
scroll to position [1364, 0]
drag, startPoint x: 571, startPoint y: 306, endPoint x: 682, endPoint y: 315, distance: 111.3
click at [681, 315] on span "CPE Accounts Receivable-Registrations" at bounding box center [623, 317] width 168 height 29
click at [682, 315] on span "CPE Accounts Receivable-Registrations" at bounding box center [623, 317] width 168 height 29
click at [596, 364] on span "Def Income-(Live Stream Reg)-CPE" at bounding box center [623, 372] width 168 height 29
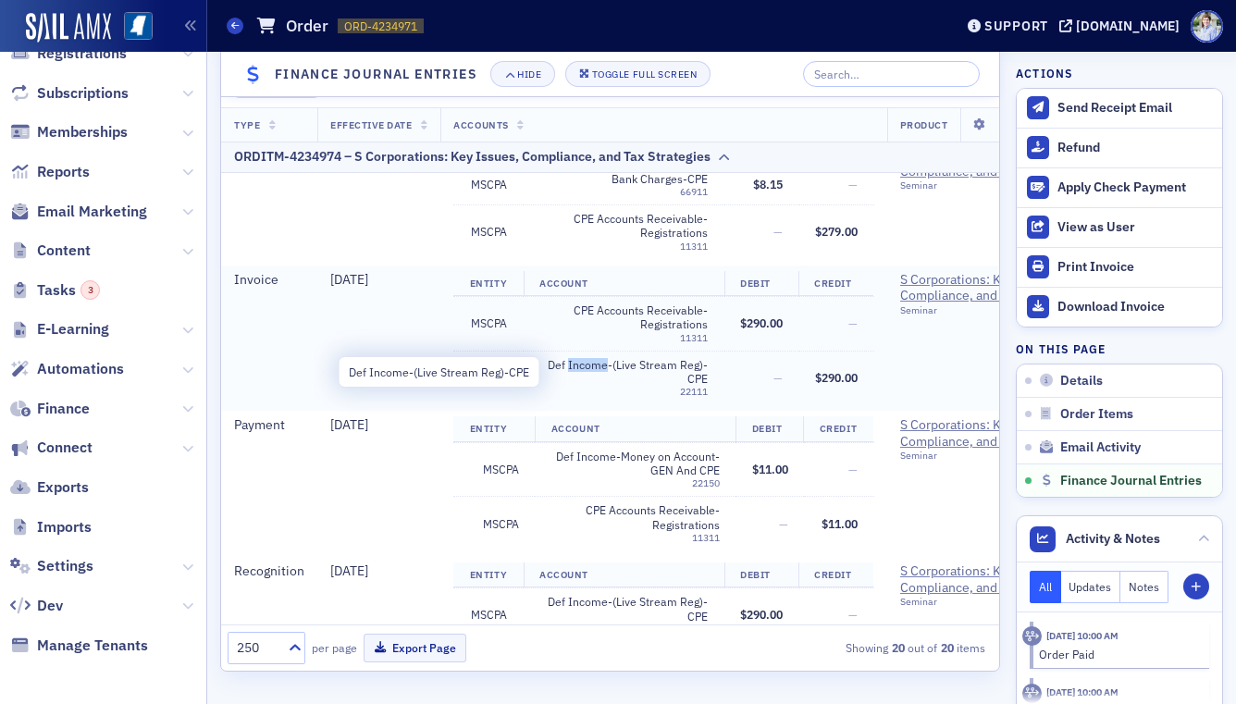
click at [596, 364] on span "Def Income-(Live Stream Reg)-CPE" at bounding box center [623, 372] width 168 height 29
drag, startPoint x: 596, startPoint y: 364, endPoint x: 597, endPoint y: 390, distance: 25.9
click at [596, 368] on span "Def Income-(Live Stream Reg)-CPE" at bounding box center [623, 372] width 168 height 29
click at [597, 390] on div "22111" at bounding box center [623, 392] width 168 height 12
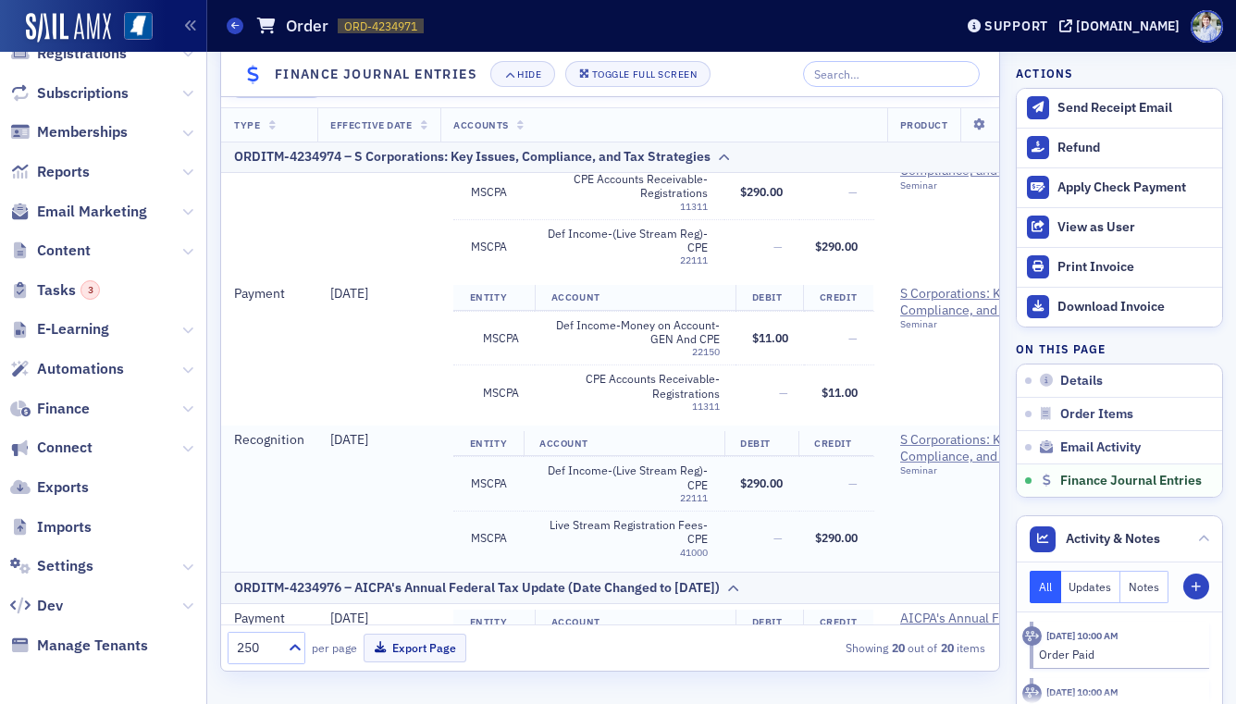
scroll to position [1496, 0]
click at [682, 537] on span "Live Stream Registration Fees-CPE" at bounding box center [623, 531] width 168 height 29
drag, startPoint x: 717, startPoint y: 536, endPoint x: 706, endPoint y: 535, distance: 11.1
click at [717, 536] on td "Live Stream Registration Fees-CPE 41000" at bounding box center [624, 537] width 201 height 54
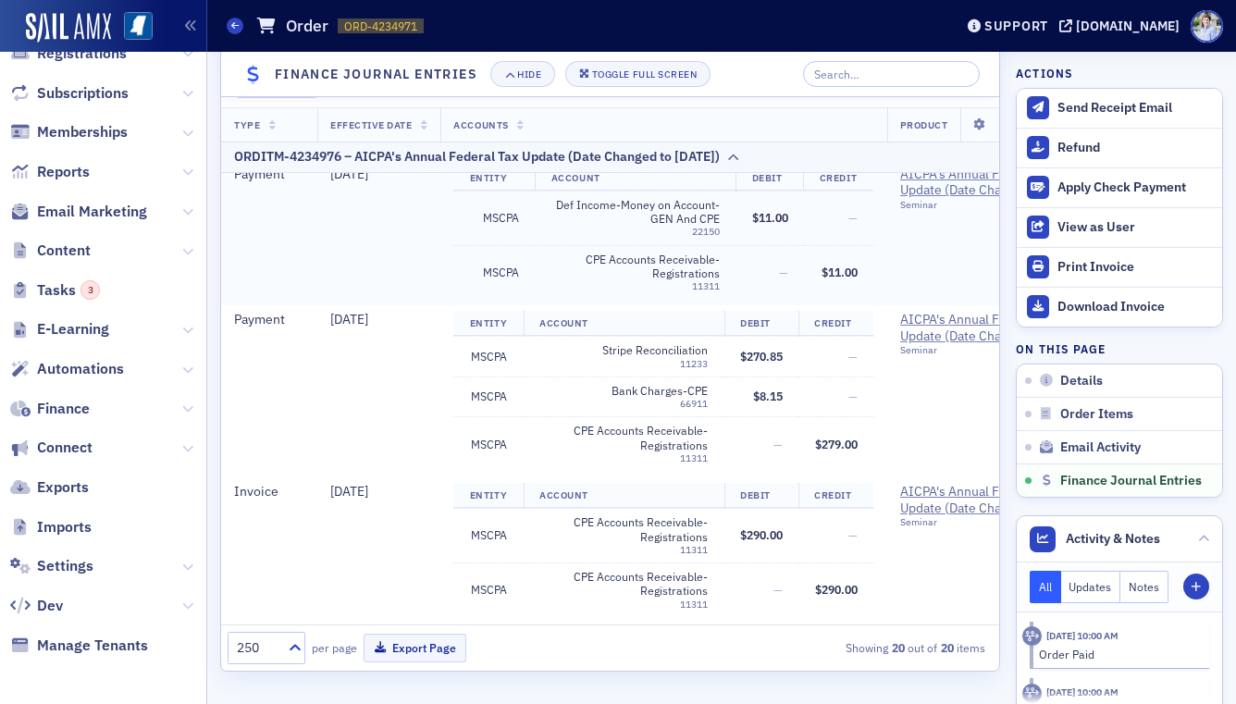
scroll to position [1941, 0]
click at [768, 219] on span "$11.00" at bounding box center [770, 215] width 36 height 15
click at [627, 211] on span "Def Income-Money on Account-GEN And CPE" at bounding box center [635, 210] width 168 height 29
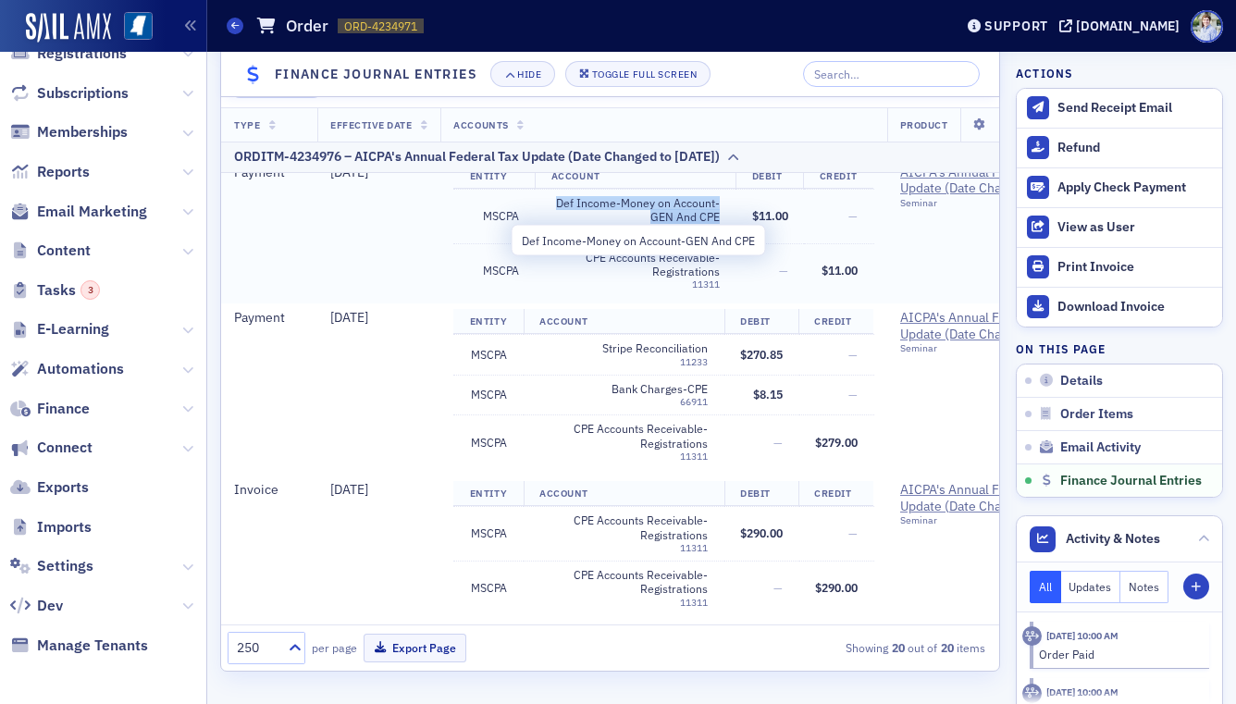
drag, startPoint x: 627, startPoint y: 211, endPoint x: 630, endPoint y: 250, distance: 39.0
click at [627, 211] on span "Def Income-Money on Account-GEN And CPE" at bounding box center [635, 210] width 168 height 29
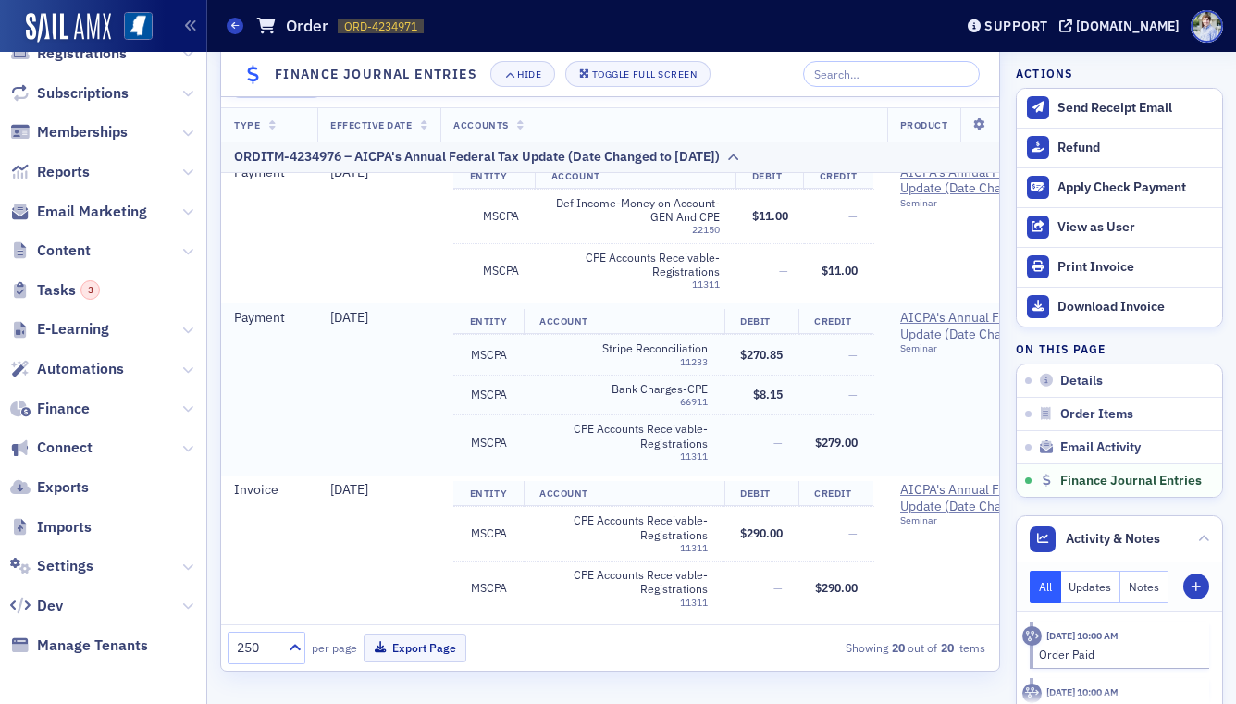
click at [773, 352] on span "$270.85" at bounding box center [761, 354] width 43 height 15
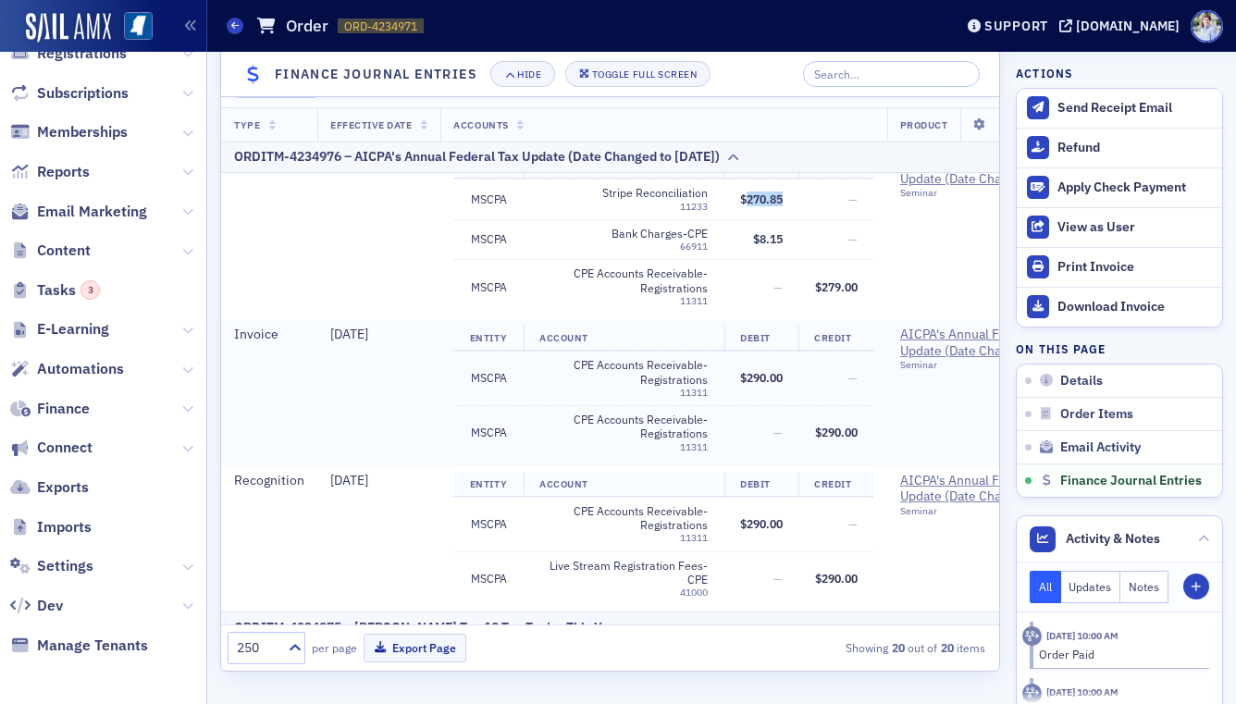
scroll to position [2127, 0]
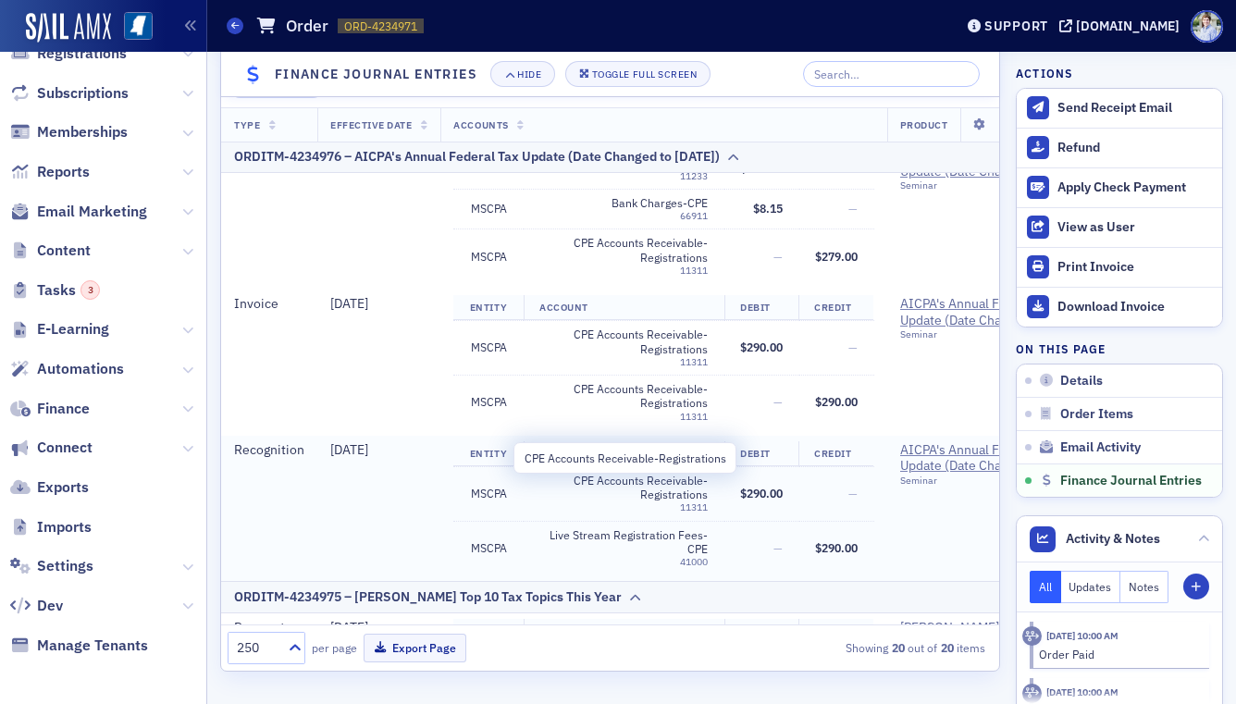
click at [622, 494] on span "CPE Accounts Receivable-Registrations" at bounding box center [623, 488] width 168 height 29
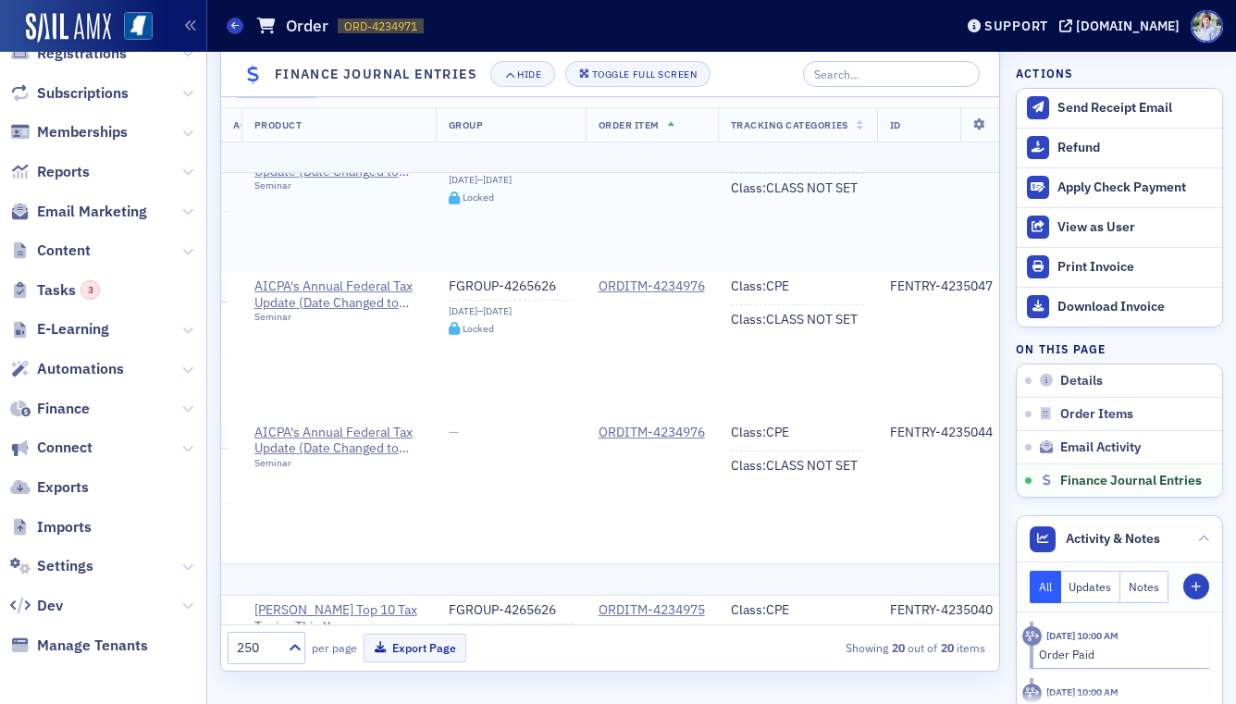
scroll to position [2144, 666]
click at [749, 287] on div "Class : CPE" at bounding box center [790, 286] width 133 height 17
drag, startPoint x: 758, startPoint y: 285, endPoint x: 796, endPoint y: 285, distance: 37.9
click at [796, 285] on div "Class : CPE" at bounding box center [790, 286] width 133 height 17
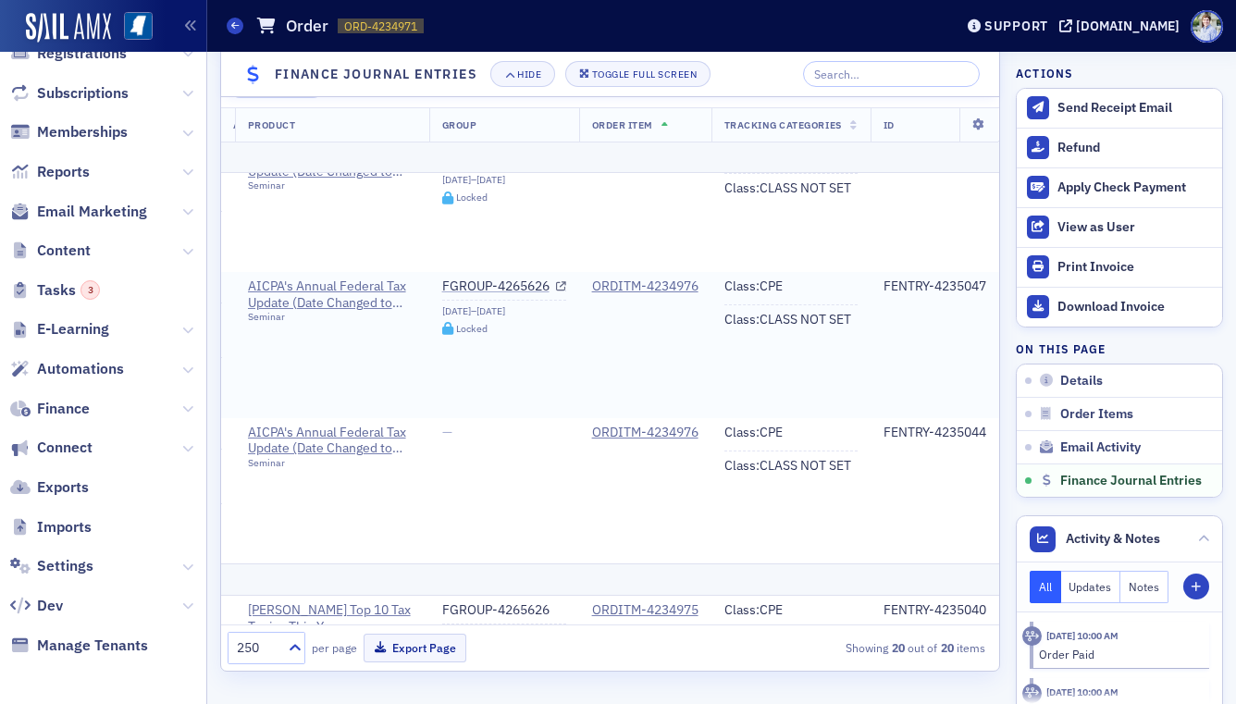
click at [758, 284] on div "Class : CPE" at bounding box center [790, 286] width 133 height 17
click at [747, 286] on div "Class : CPE" at bounding box center [790, 286] width 133 height 17
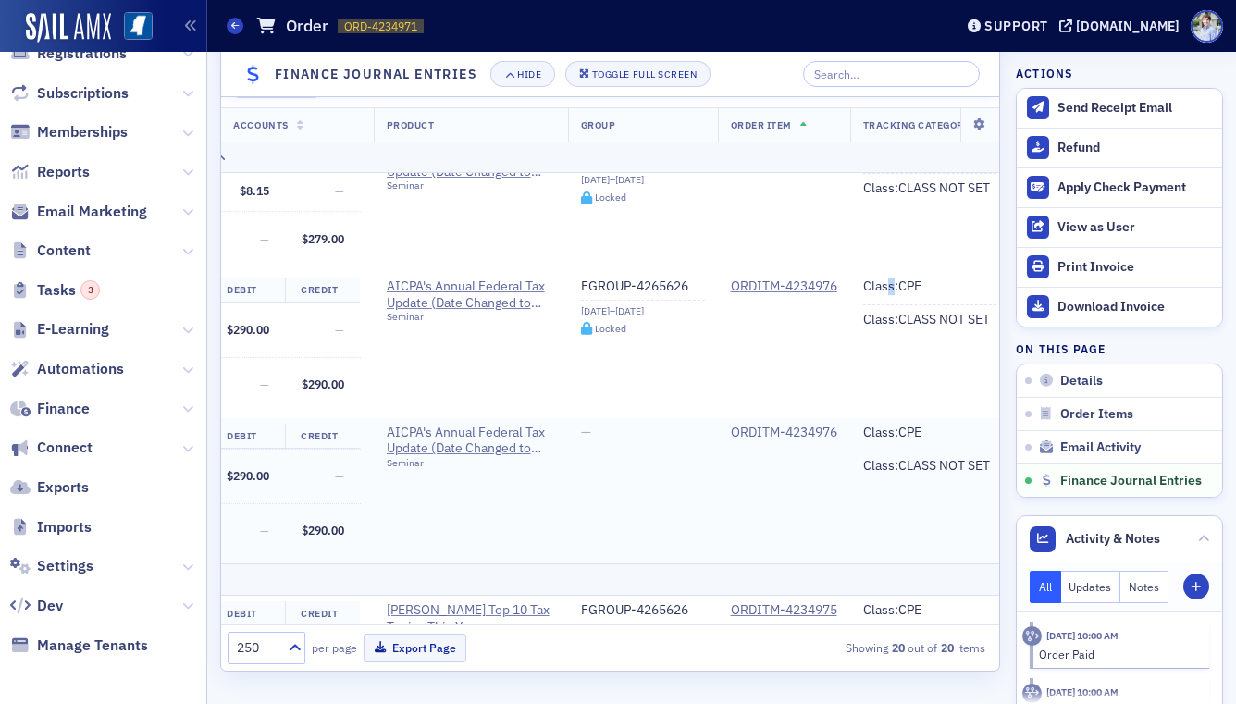
scroll to position [2144, 647]
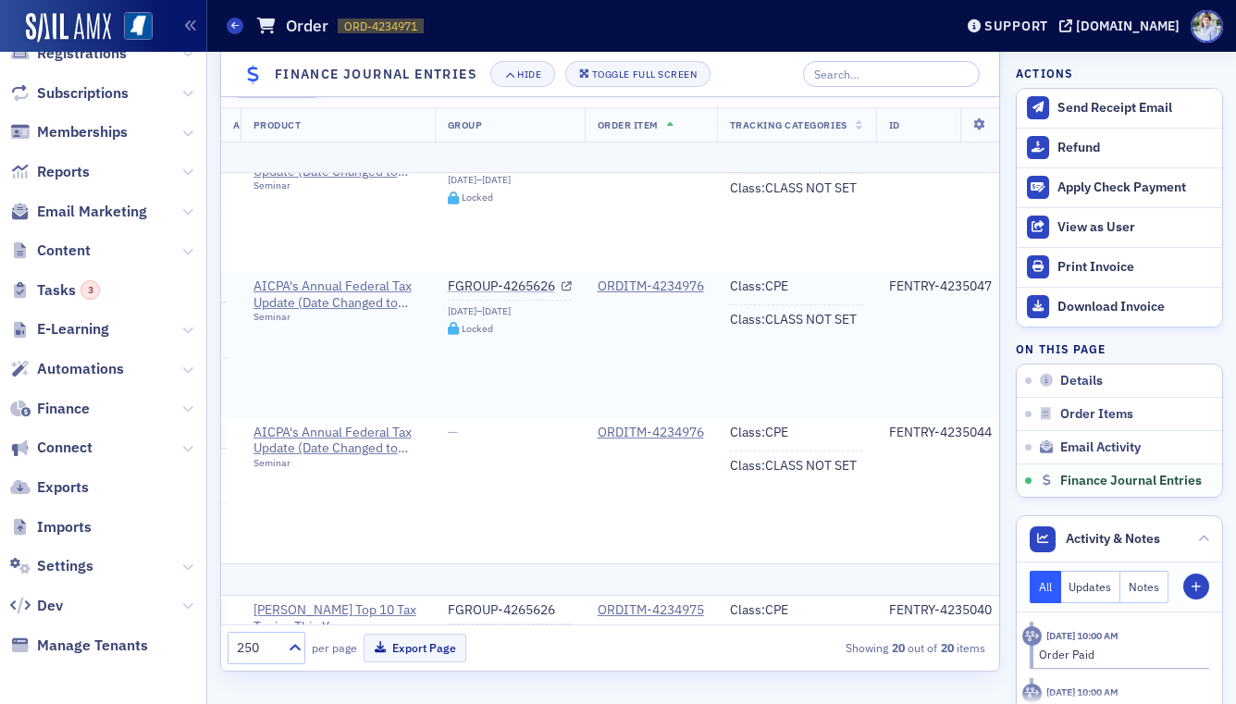
drag, startPoint x: 787, startPoint y: 309, endPoint x: 782, endPoint y: 295, distance: 14.9
click at [787, 309] on ul "Class : CPE Class : CLASS NOT SET" at bounding box center [796, 303] width 133 height 50
drag, startPoint x: 809, startPoint y: 286, endPoint x: 827, endPoint y: 286, distance: 18.5
click at [827, 286] on div "Class : CPE" at bounding box center [796, 286] width 133 height 17
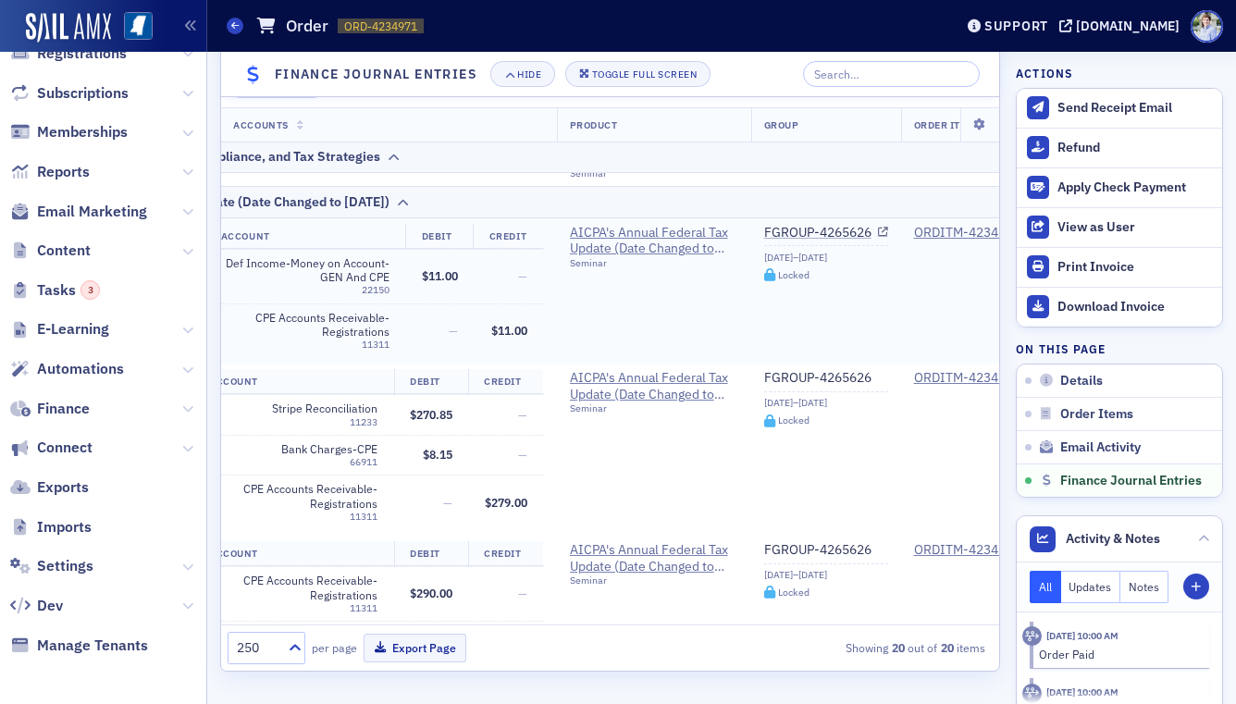
scroll to position [1881, 666]
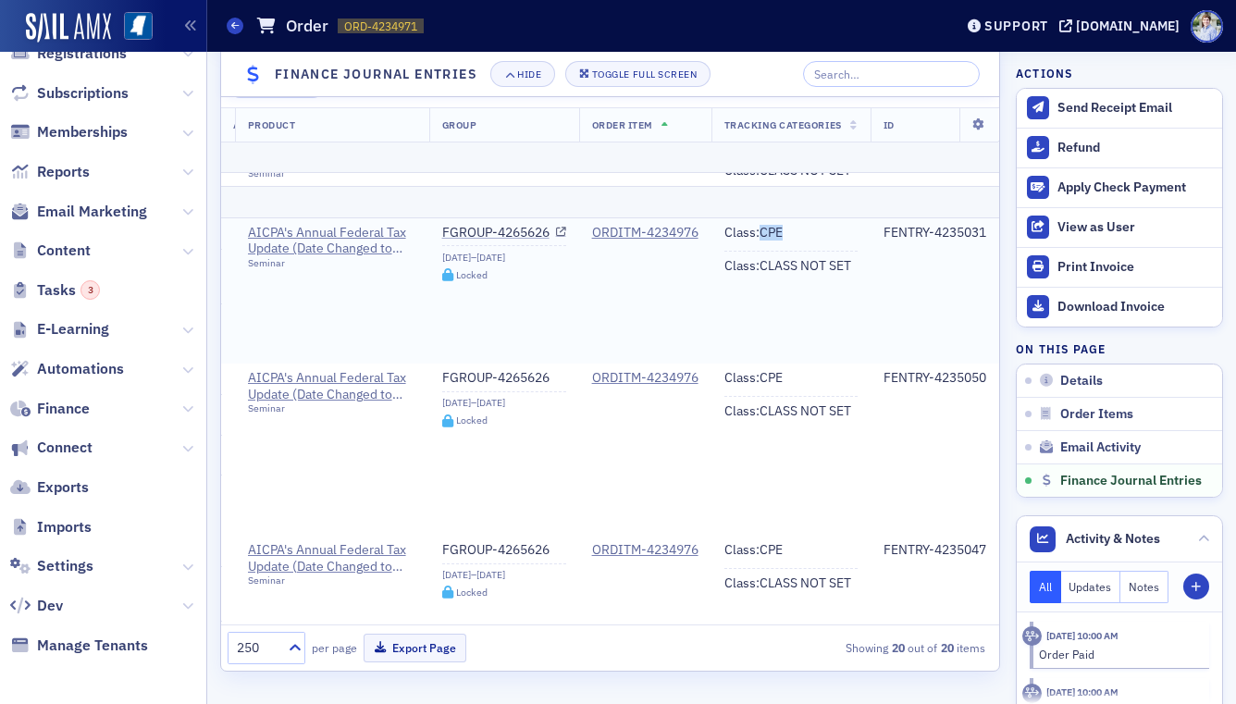
drag, startPoint x: 755, startPoint y: 237, endPoint x: 832, endPoint y: 234, distance: 76.8
click at [832, 234] on div "Class : CPE" at bounding box center [790, 233] width 133 height 17
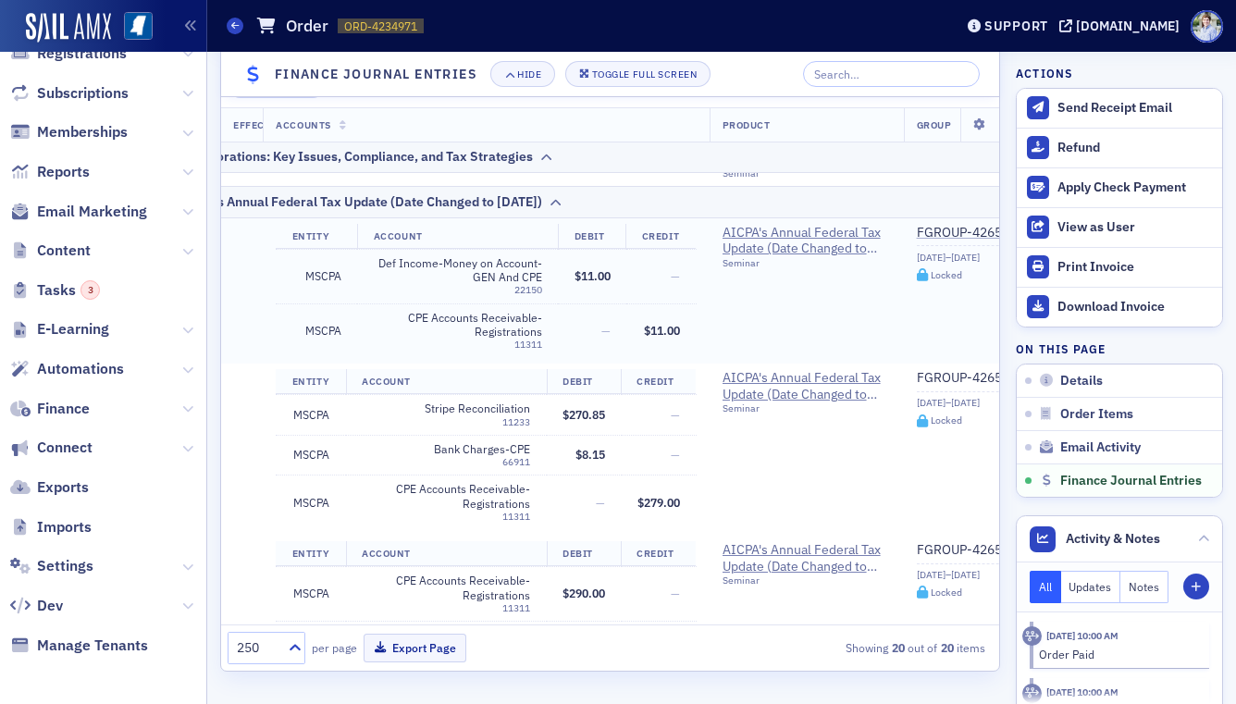
drag, startPoint x: 506, startPoint y: 278, endPoint x: 487, endPoint y: 278, distance: 19.4
click at [504, 278] on span "Def Income-Money on Account-GEN And CPE" at bounding box center [458, 270] width 168 height 29
drag, startPoint x: 483, startPoint y: 278, endPoint x: 546, endPoint y: 278, distance: 62.9
click at [546, 278] on td "Def Income-Money on Account-GEN And CPE 22150" at bounding box center [457, 276] width 201 height 55
click at [545, 278] on td "Def Income-Money on Account-GEN And CPE 22150" at bounding box center [457, 276] width 201 height 55
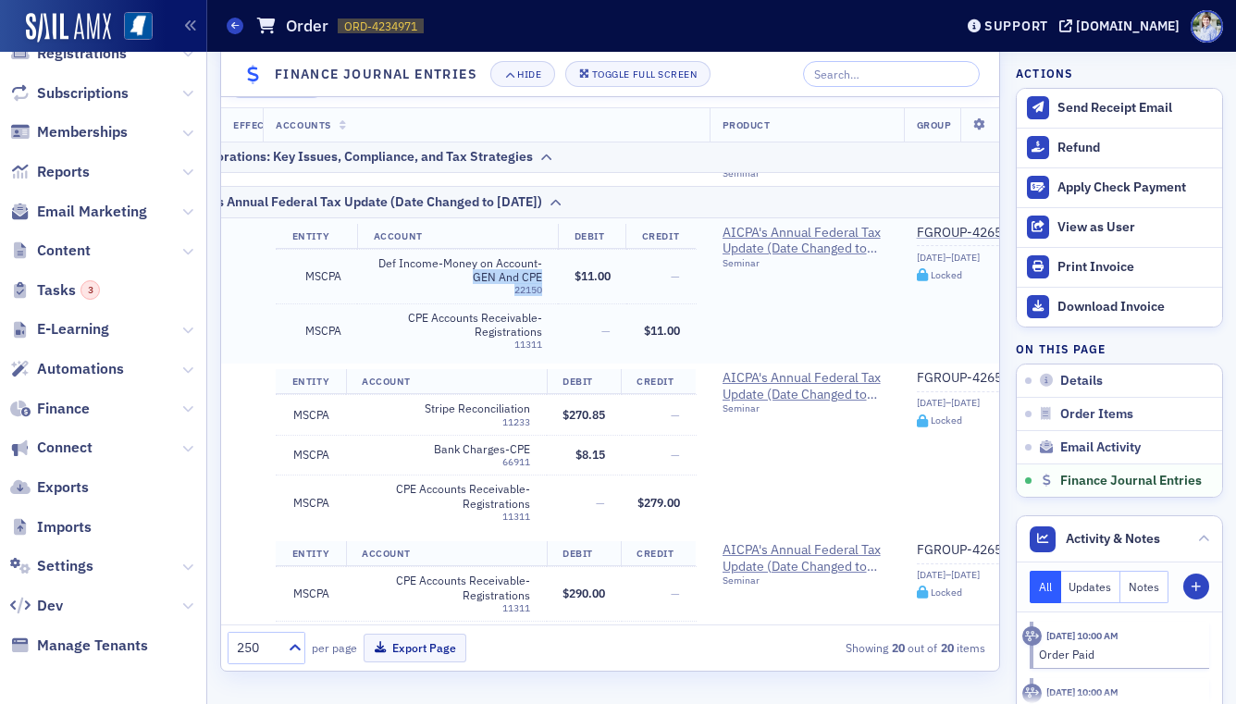
drag, startPoint x: 545, startPoint y: 278, endPoint x: 474, endPoint y: 278, distance: 71.2
click at [474, 278] on td "Def Income-Money on Account-GEN And CPE 22150" at bounding box center [457, 276] width 201 height 55
click at [474, 278] on span "Def Income-Money on Account-GEN And CPE" at bounding box center [458, 270] width 168 height 29
drag, startPoint x: 476, startPoint y: 277, endPoint x: 543, endPoint y: 276, distance: 66.6
click at [542, 276] on span "Def Income-Money on Account-GEN And CPE" at bounding box center [458, 270] width 168 height 29
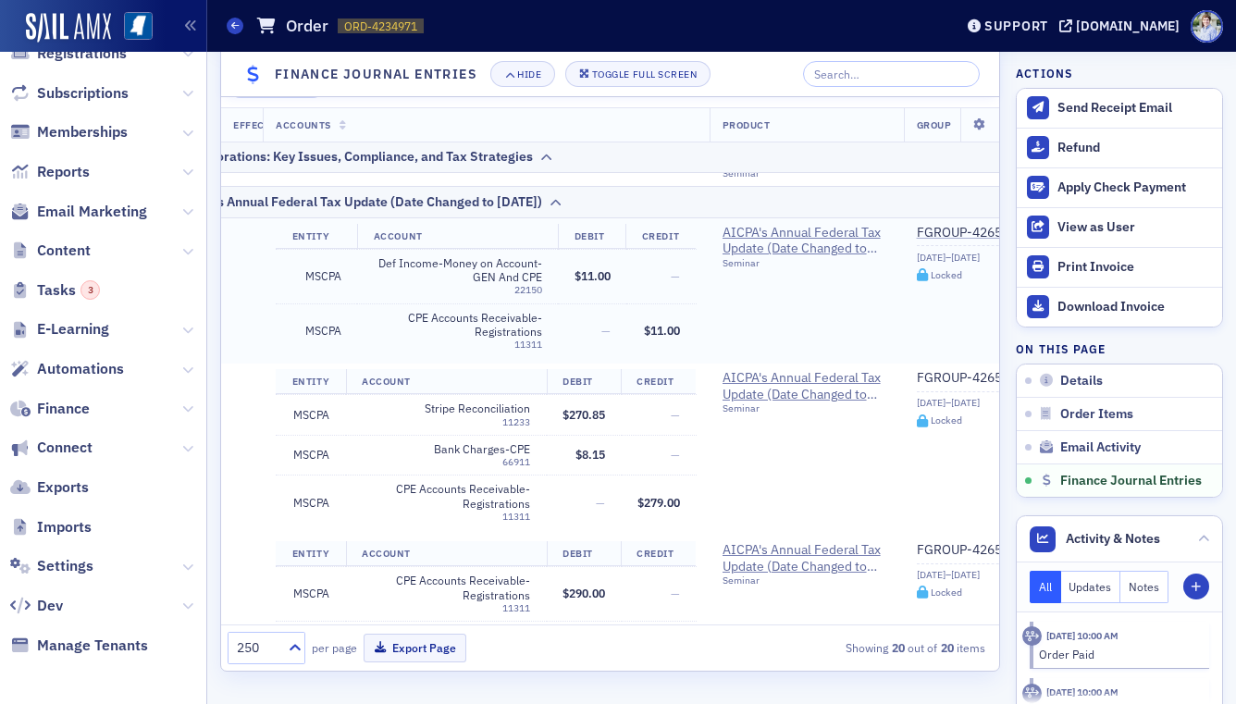
click at [532, 293] on div "22150" at bounding box center [458, 290] width 168 height 12
drag, startPoint x: 532, startPoint y: 293, endPoint x: 508, endPoint y: 299, distance: 24.7
click at [531, 293] on div "22150" at bounding box center [458, 290] width 168 height 12
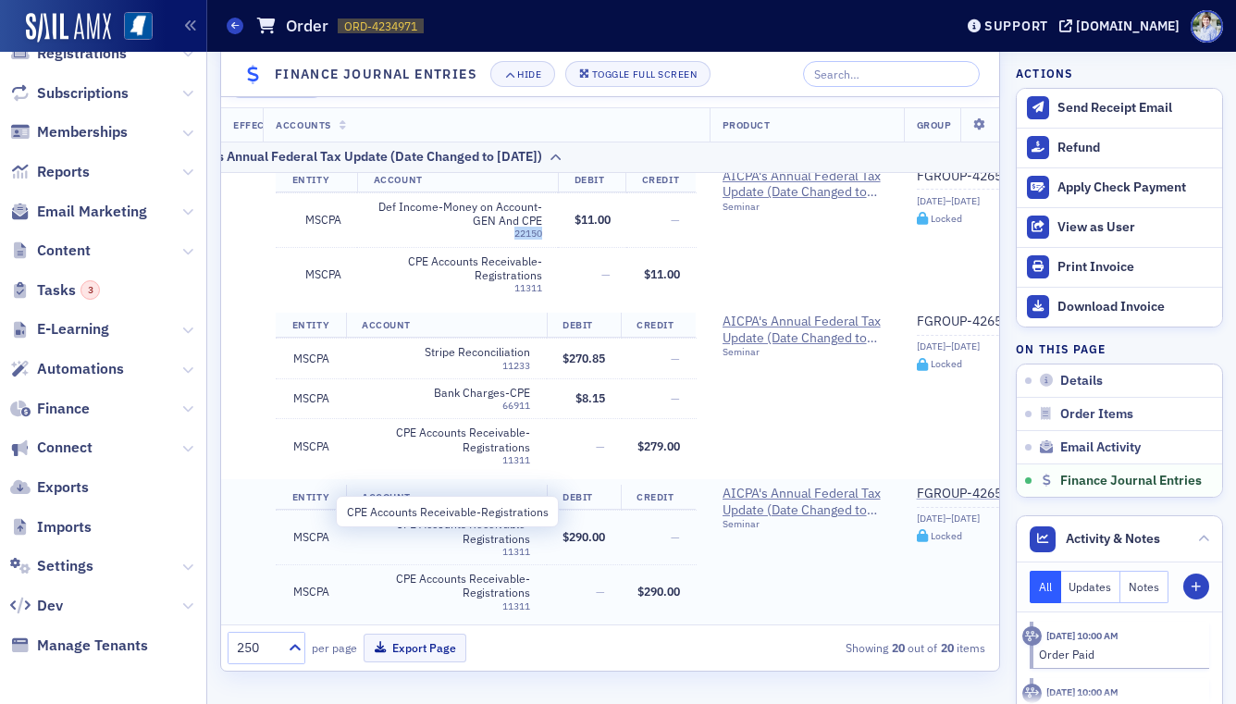
scroll to position [1927, 178]
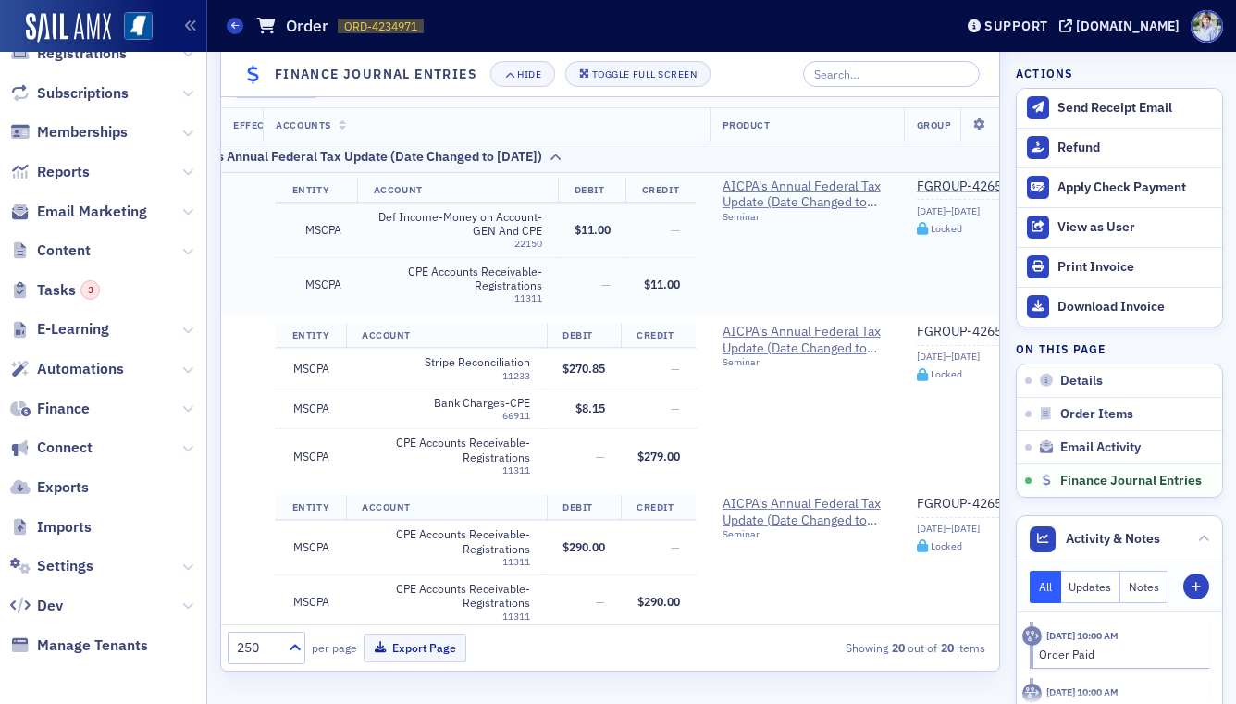
click at [577, 244] on td "$11.00" at bounding box center [592, 230] width 68 height 55
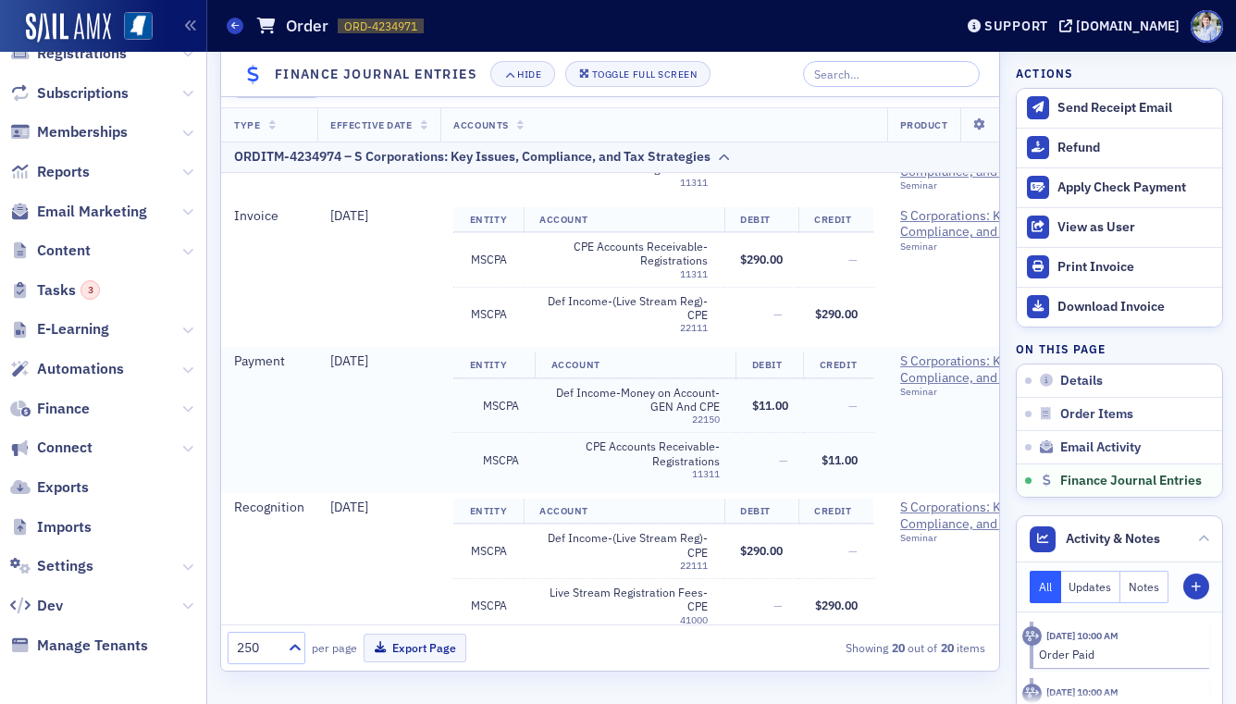
scroll to position [1426, 0]
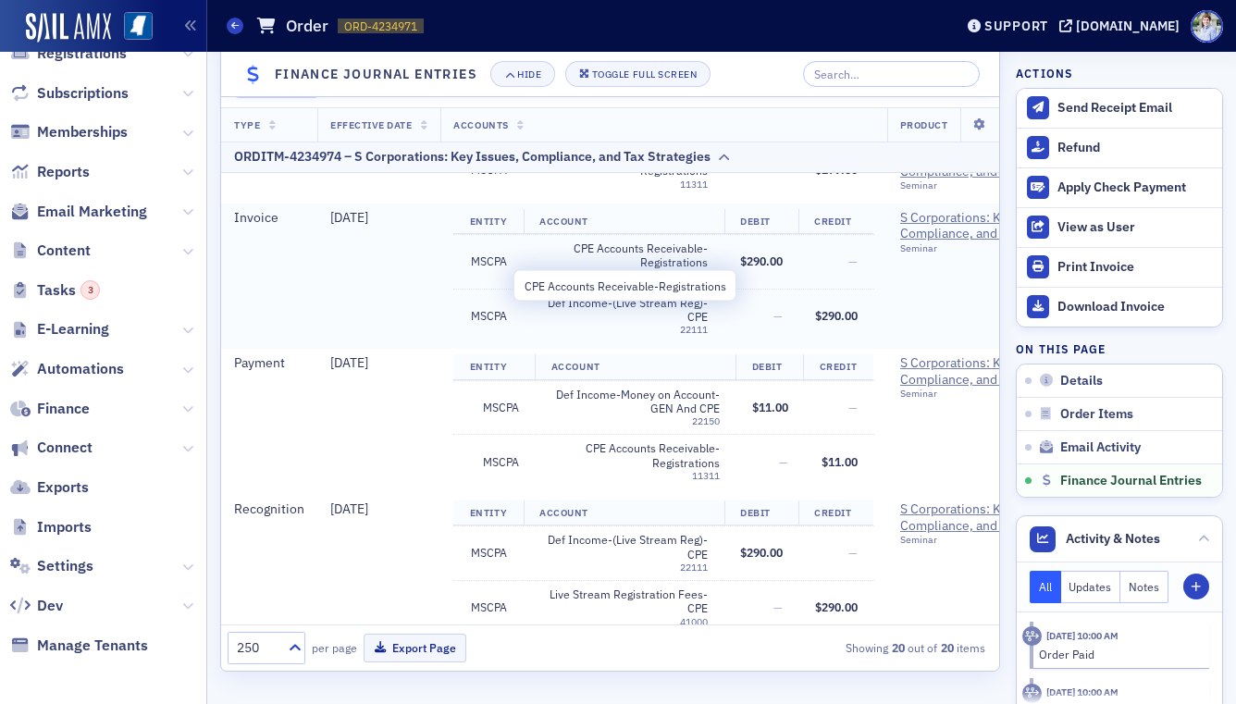
click at [595, 245] on span "CPE Accounts Receivable-Registrations" at bounding box center [623, 255] width 168 height 29
click at [649, 326] on div "22111" at bounding box center [623, 330] width 168 height 12
drag, startPoint x: 649, startPoint y: 326, endPoint x: 617, endPoint y: 287, distance: 50.0
click at [649, 326] on div "22111" at bounding box center [623, 330] width 168 height 12
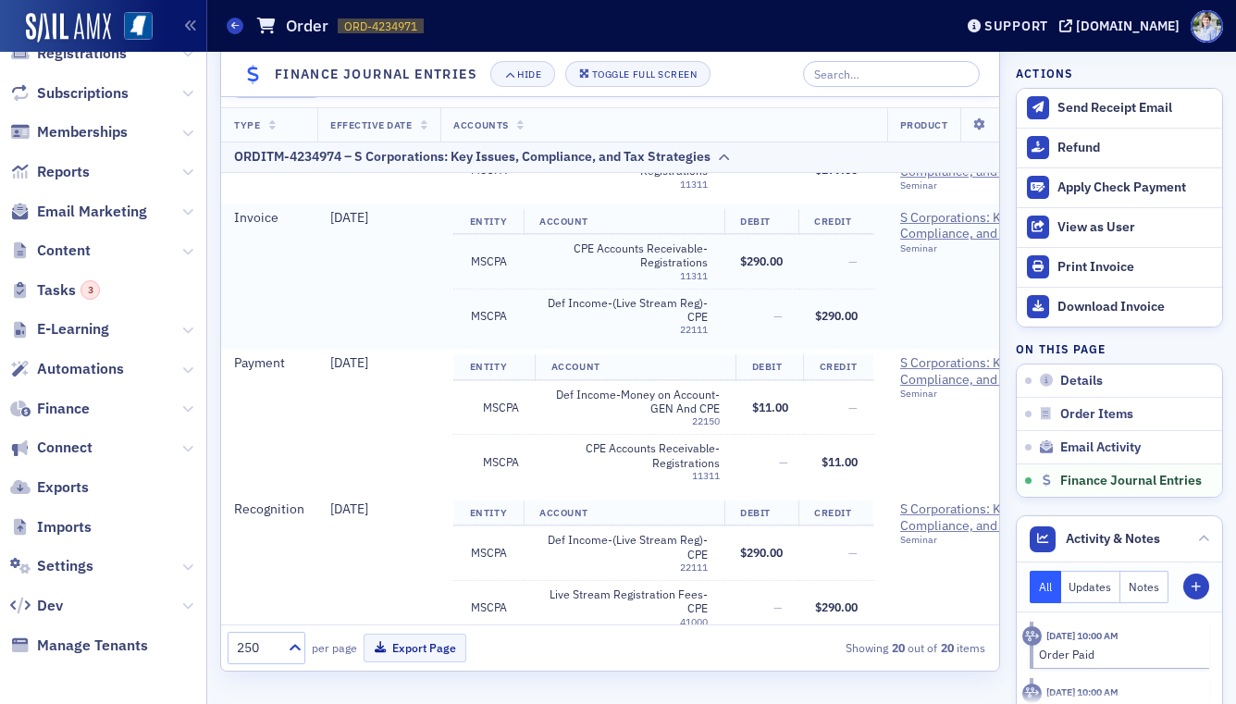
drag, startPoint x: 336, startPoint y: 275, endPoint x: 305, endPoint y: 243, distance: 43.8
click at [336, 275] on td "8/1/2025" at bounding box center [378, 277] width 123 height 146
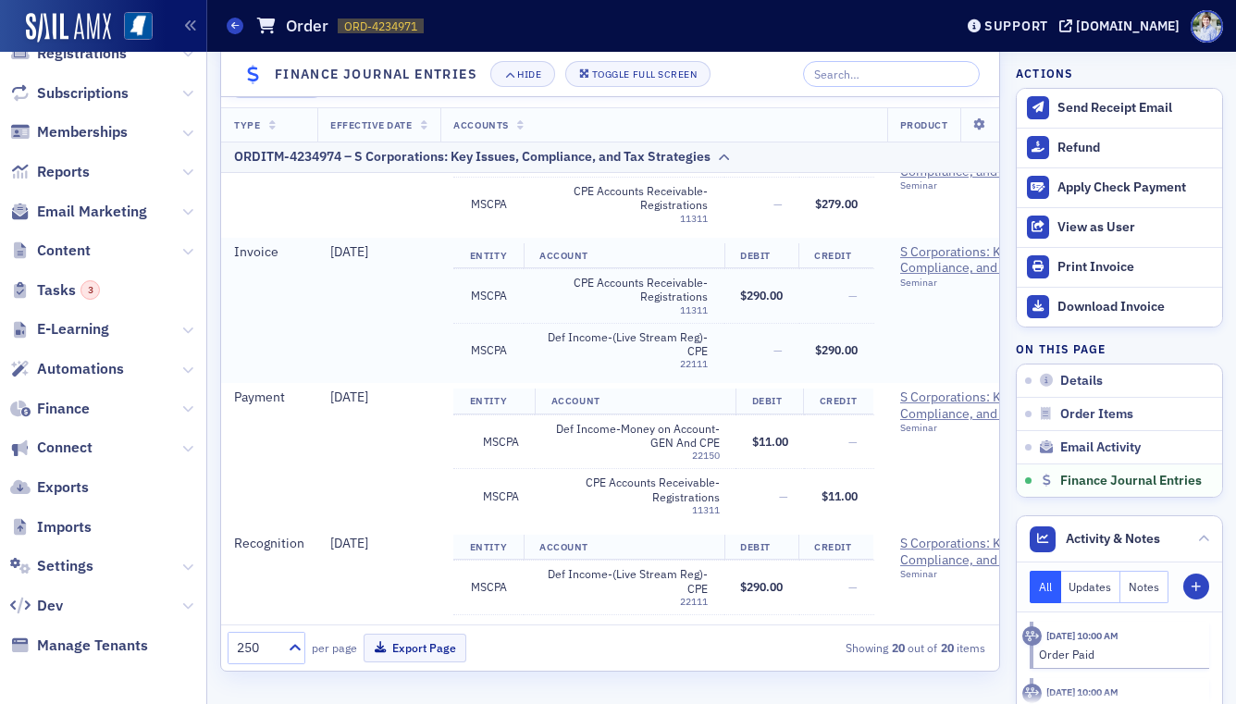
scroll to position [2192, 0]
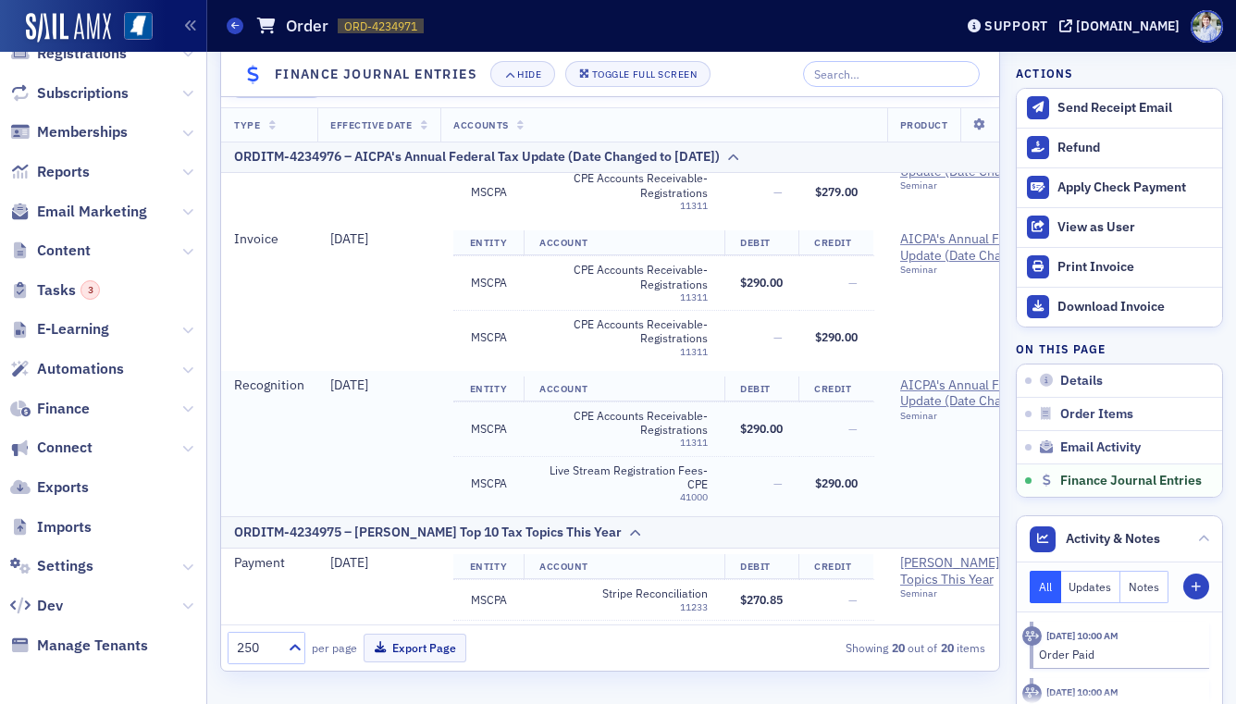
click at [358, 383] on span "12/16/2025" at bounding box center [349, 385] width 38 height 17
click at [345, 414] on td "12/16/2025" at bounding box center [378, 444] width 123 height 146
click at [339, 233] on span "8/1/2025" at bounding box center [349, 238] width 38 height 17
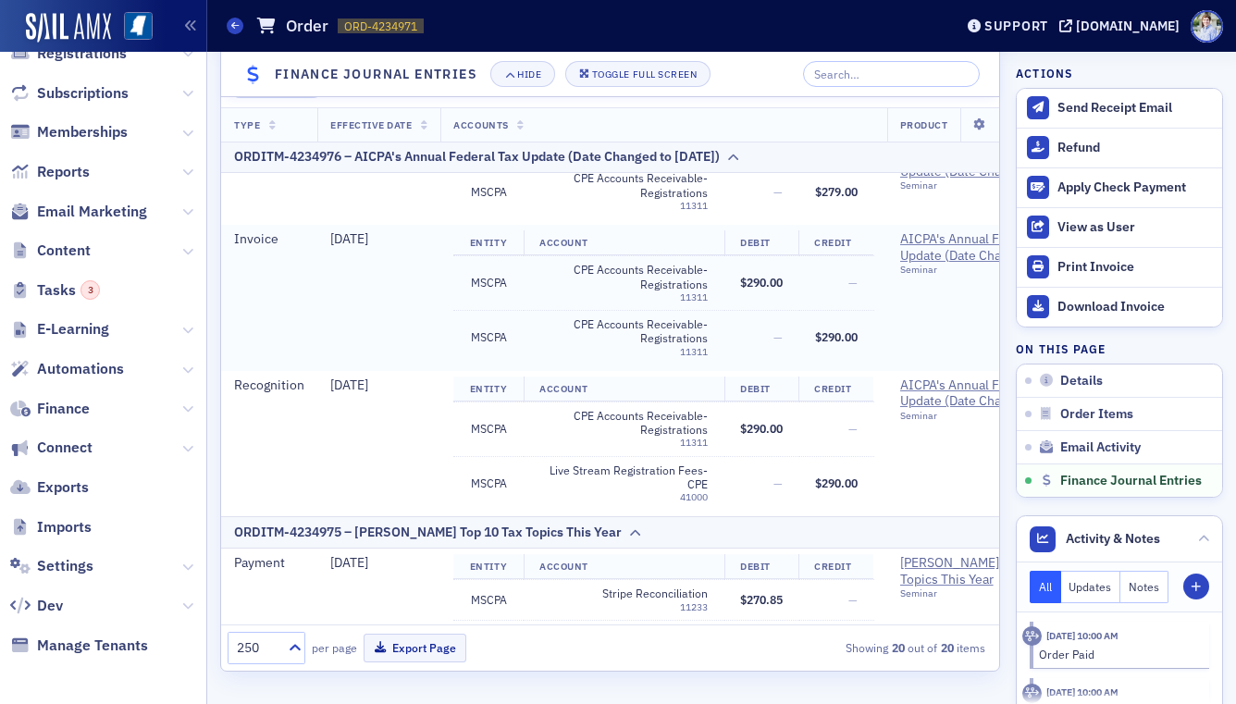
click at [330, 234] on span "8/1/2025" at bounding box center [349, 238] width 38 height 17
drag, startPoint x: 327, startPoint y: 242, endPoint x: 422, endPoint y: 243, distance: 94.4
click at [458, 225] on tr "Invoice 8/1/2025 Entity Account Debit Credit MSCPA CPE Accounts Receivable-Regi…" at bounding box center [936, 298] width 1430 height 146
drag, startPoint x: 377, startPoint y: 392, endPoint x: 408, endPoint y: 391, distance: 30.5
click at [408, 391] on tr "Recognition 12/16/2025 Entity Account Debit Credit MSCPA CPE Accounts Receivabl…" at bounding box center [936, 444] width 1430 height 146
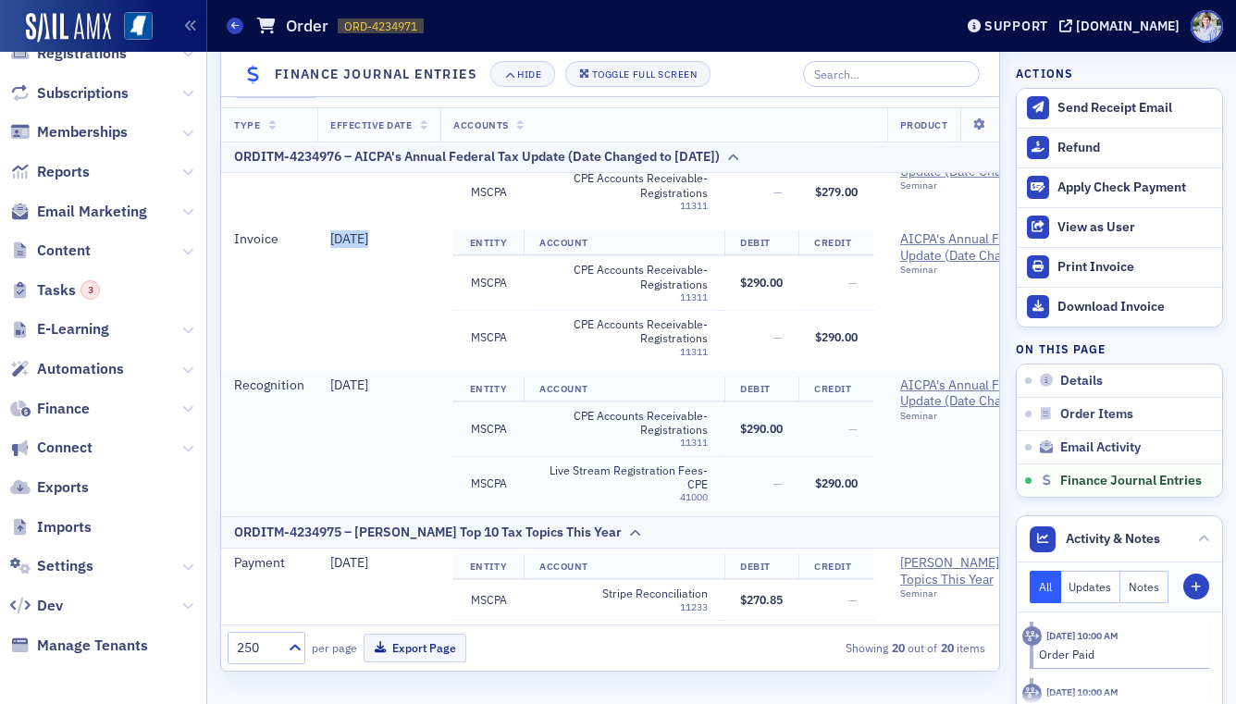
click at [396, 394] on td "12/16/2025" at bounding box center [378, 444] width 123 height 146
drag, startPoint x: 324, startPoint y: 241, endPoint x: 397, endPoint y: 232, distance: 73.7
click at [397, 232] on td "8/1/2025" at bounding box center [378, 298] width 123 height 146
click at [397, 232] on div "8/1/2025" at bounding box center [378, 239] width 97 height 17
drag, startPoint x: 327, startPoint y: 386, endPoint x: 407, endPoint y: 385, distance: 79.6
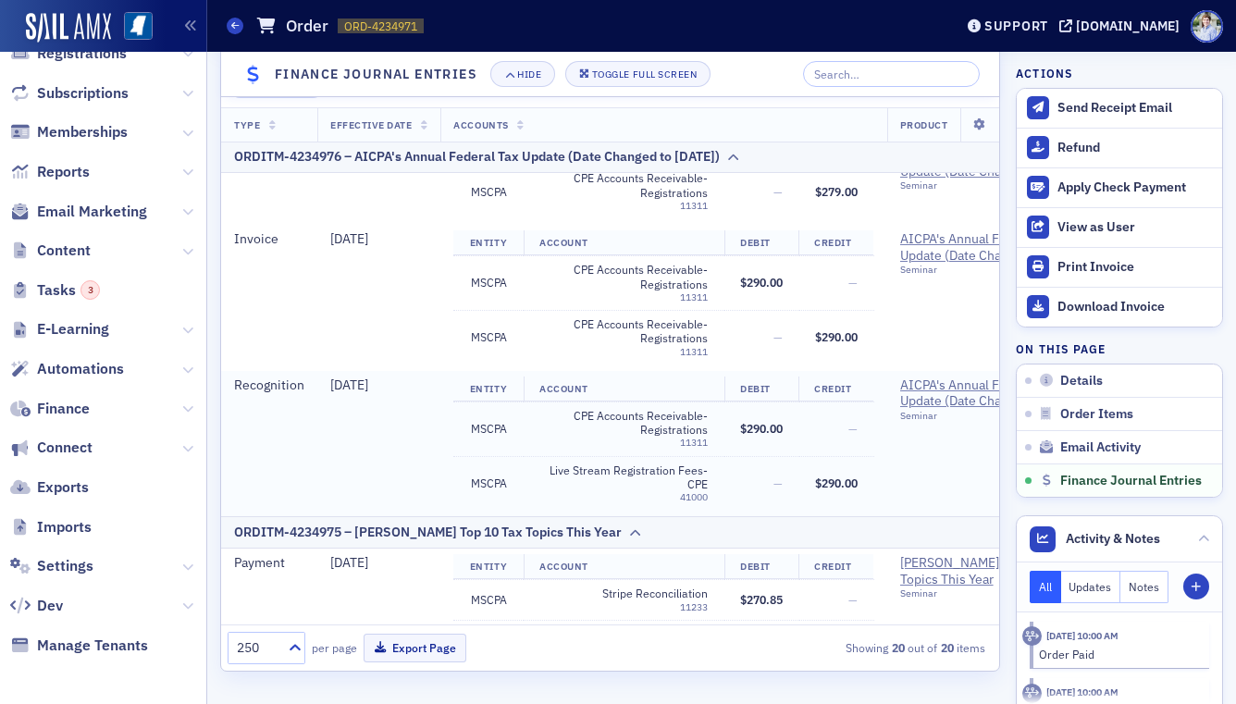
click at [407, 385] on div "12/16/2025" at bounding box center [378, 385] width 97 height 17
click at [758, 429] on span "$290.00" at bounding box center [761, 428] width 43 height 15
click at [857, 410] on td "—" at bounding box center [836, 429] width 75 height 55
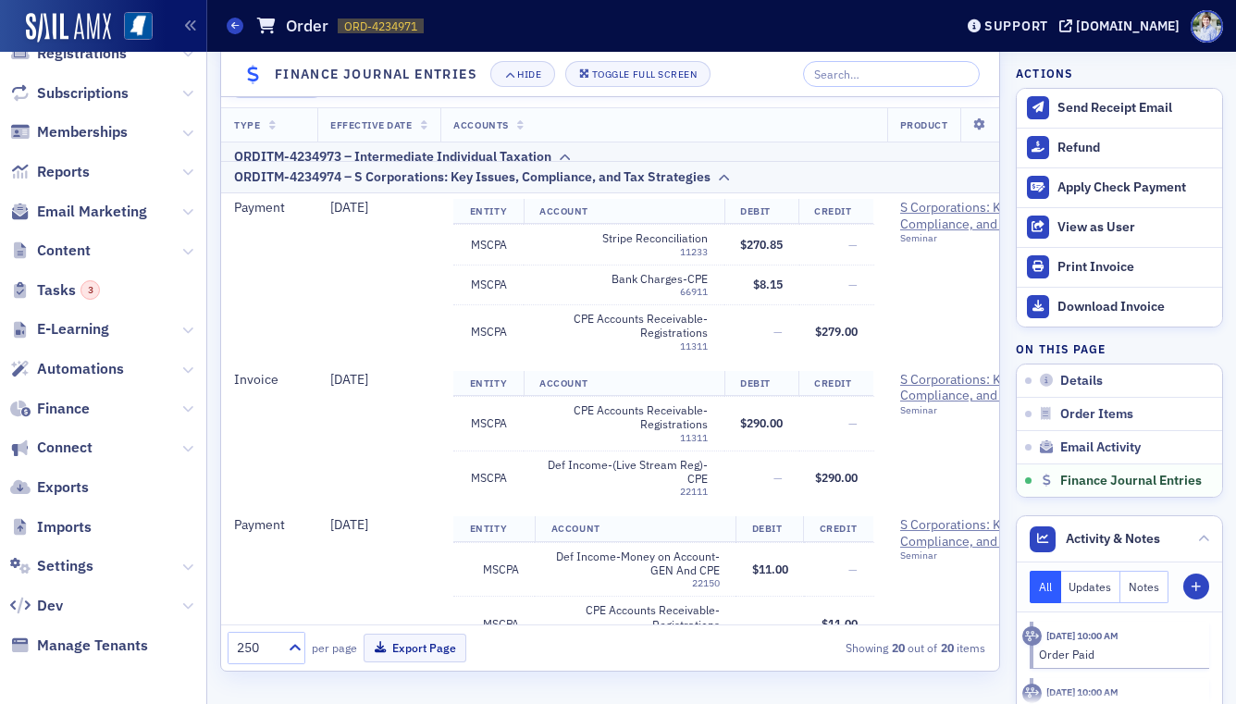
scroll to position [1356, 0]
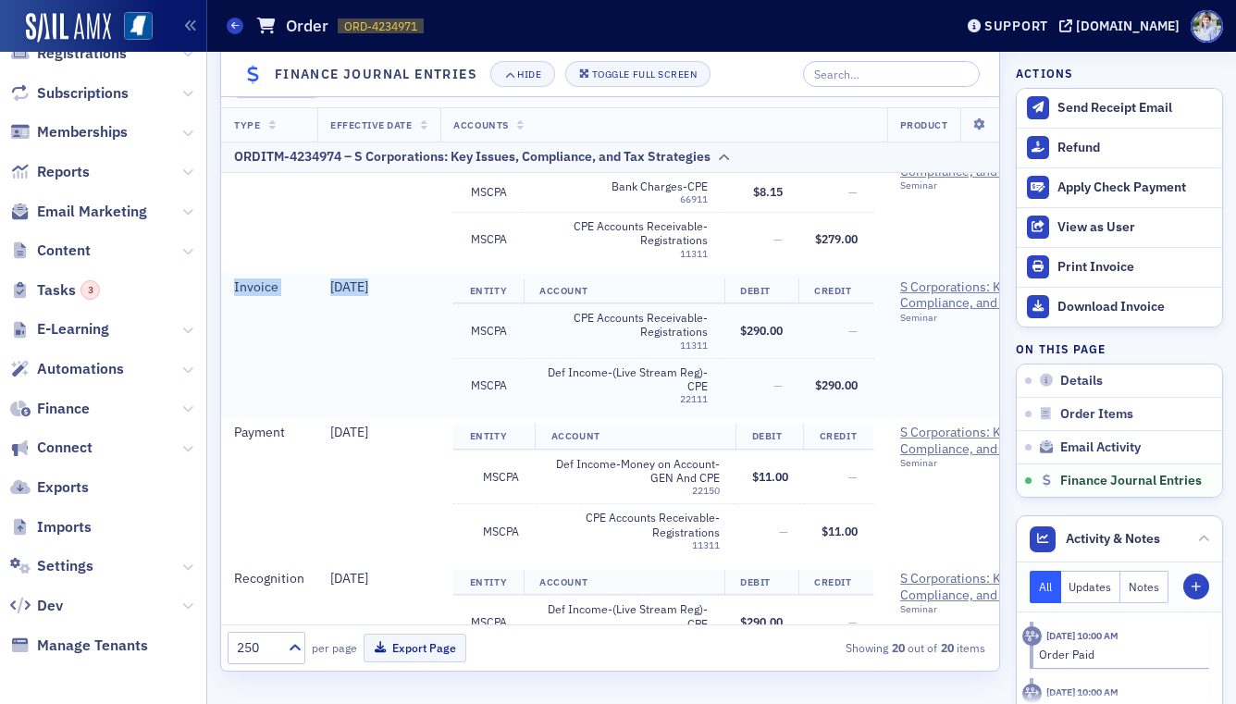
drag, startPoint x: 233, startPoint y: 290, endPoint x: 885, endPoint y: 387, distance: 659.3
click at [885, 387] on tr "Invoice 8/1/2025 Entity Account Debit Credit MSCPA CPE Accounts Receivable-Regi…" at bounding box center [936, 346] width 1430 height 146
click at [885, 387] on td "Entity Account Debit Credit MSCPA CPE Accounts Receivable-Registrations 11311 $…" at bounding box center [663, 346] width 446 height 146
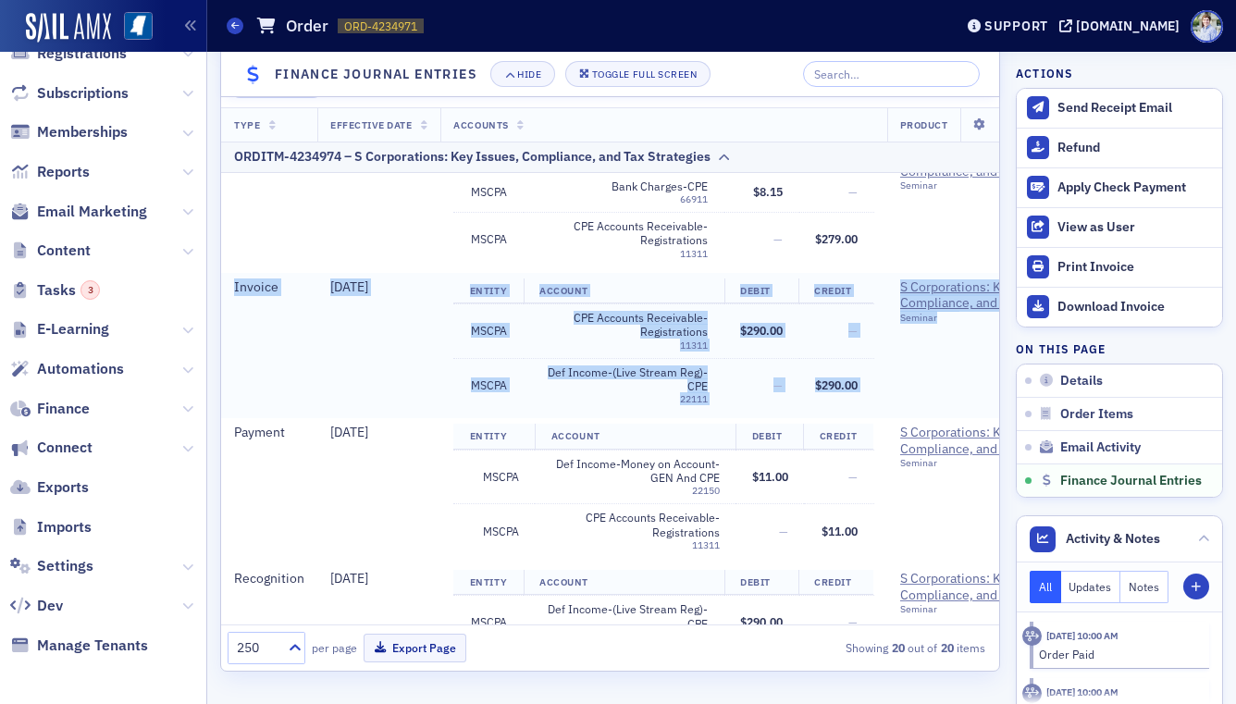
drag, startPoint x: 232, startPoint y: 292, endPoint x: 908, endPoint y: 391, distance: 682.6
click at [896, 392] on tr "Invoice 8/1/2025 Entity Account Debit Credit MSCPA CPE Accounts Receivable-Regi…" at bounding box center [936, 346] width 1430 height 146
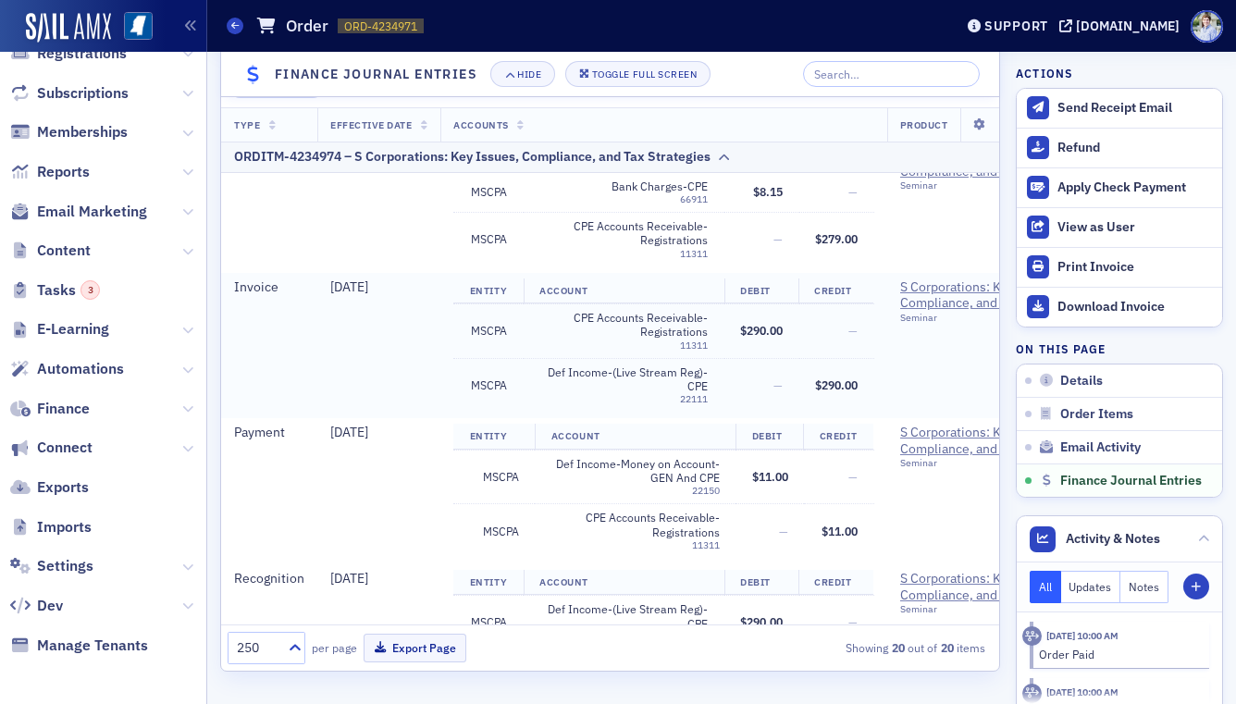
click at [908, 391] on td "S Corporations: Key Issues, Compliance, and Tax Strategies Seminar" at bounding box center [984, 346] width 194 height 146
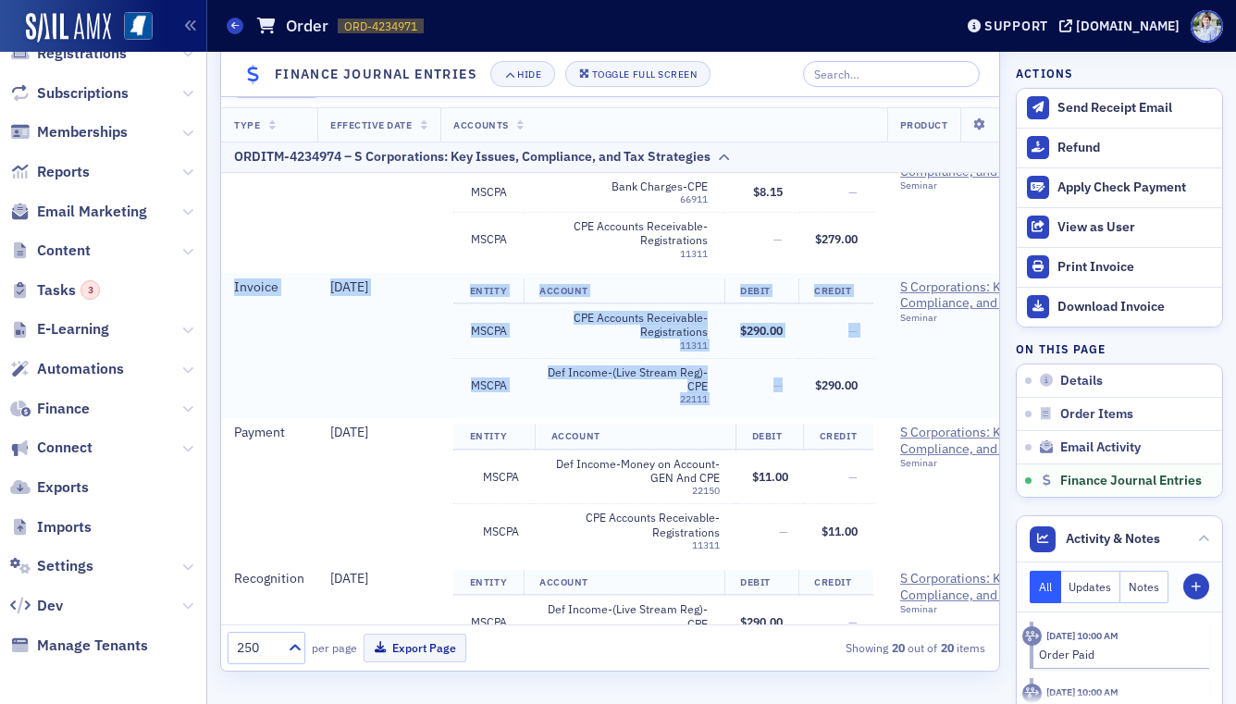
drag, startPoint x: 232, startPoint y: 284, endPoint x: 837, endPoint y: 370, distance: 611.1
click at [837, 370] on tr "Invoice 8/1/2025 Entity Account Debit Credit MSCPA CPE Accounts Receivable-Regi…" at bounding box center [936, 346] width 1430 height 146
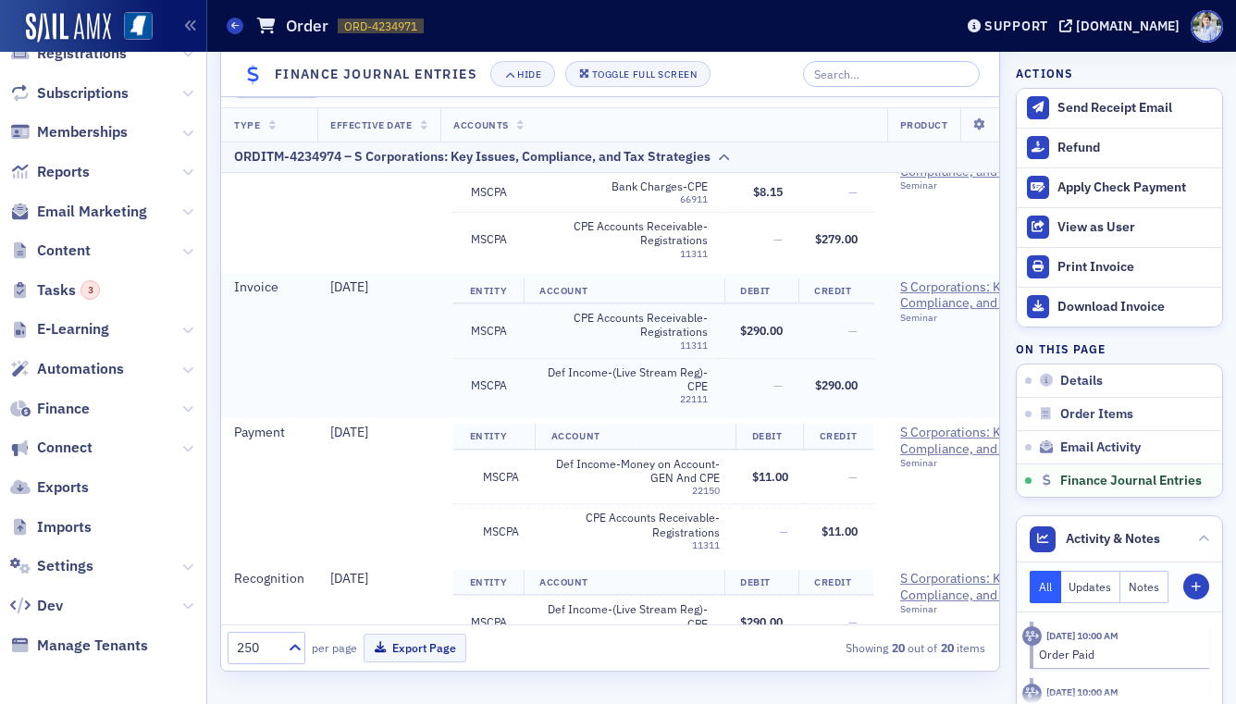
drag, startPoint x: 844, startPoint y: 373, endPoint x: 874, endPoint y: 382, distance: 31.9
click at [844, 373] on td "$290.00" at bounding box center [836, 385] width 75 height 54
drag, startPoint x: 548, startPoint y: 315, endPoint x: 744, endPoint y: 318, distance: 196.1
click at [717, 336] on td "CPE Accounts Receivable-Registrations 11311" at bounding box center [624, 330] width 201 height 55
drag, startPoint x: 741, startPoint y: 322, endPoint x: 783, endPoint y: 324, distance: 41.7
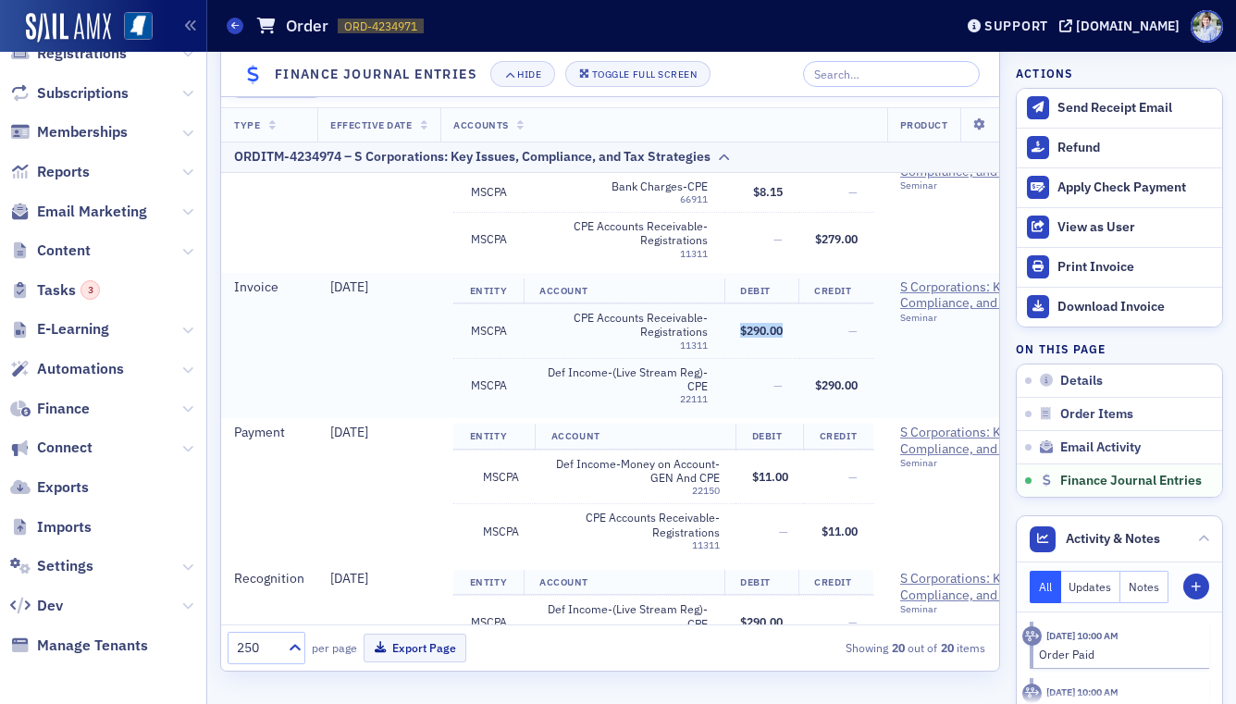
click at [783, 324] on td "$290.00" at bounding box center [761, 330] width 75 height 55
click at [359, 340] on td "8/1/2025" at bounding box center [378, 346] width 123 height 146
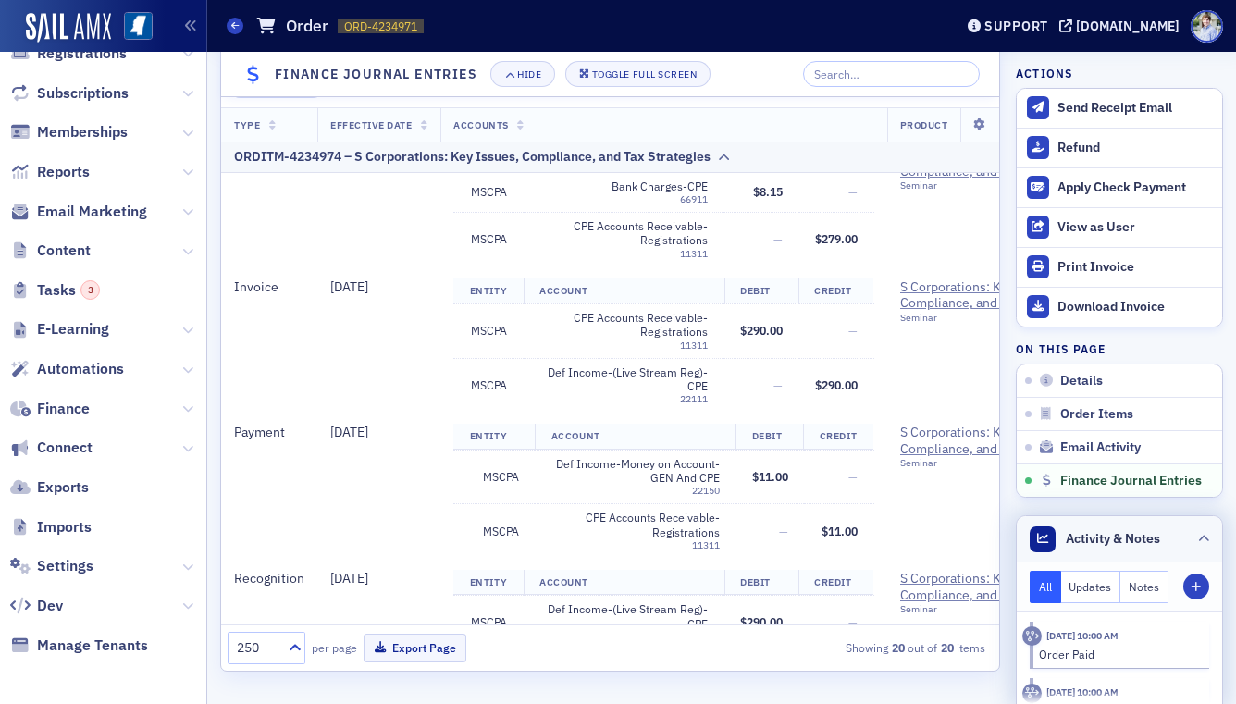
click at [1106, 546] on span "Activity & Notes" at bounding box center [1113, 538] width 94 height 19
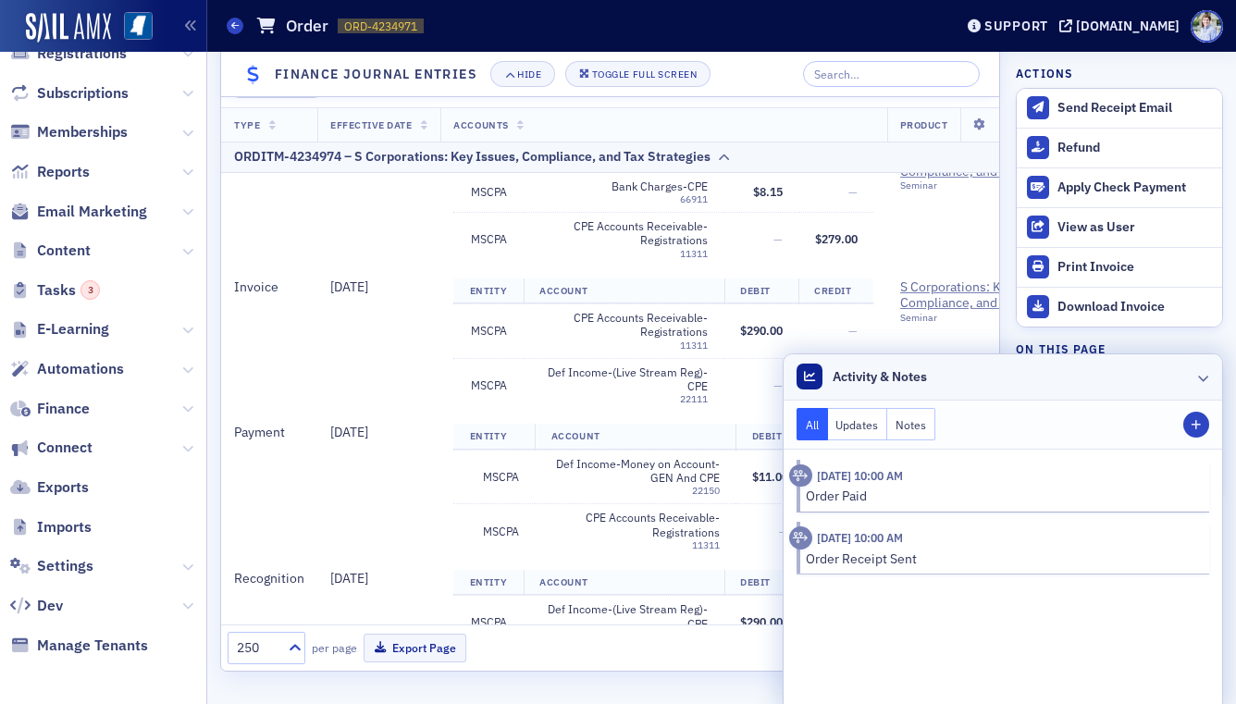
click at [1047, 391] on header "Activity & Notes" at bounding box center [1003, 377] width 439 height 46
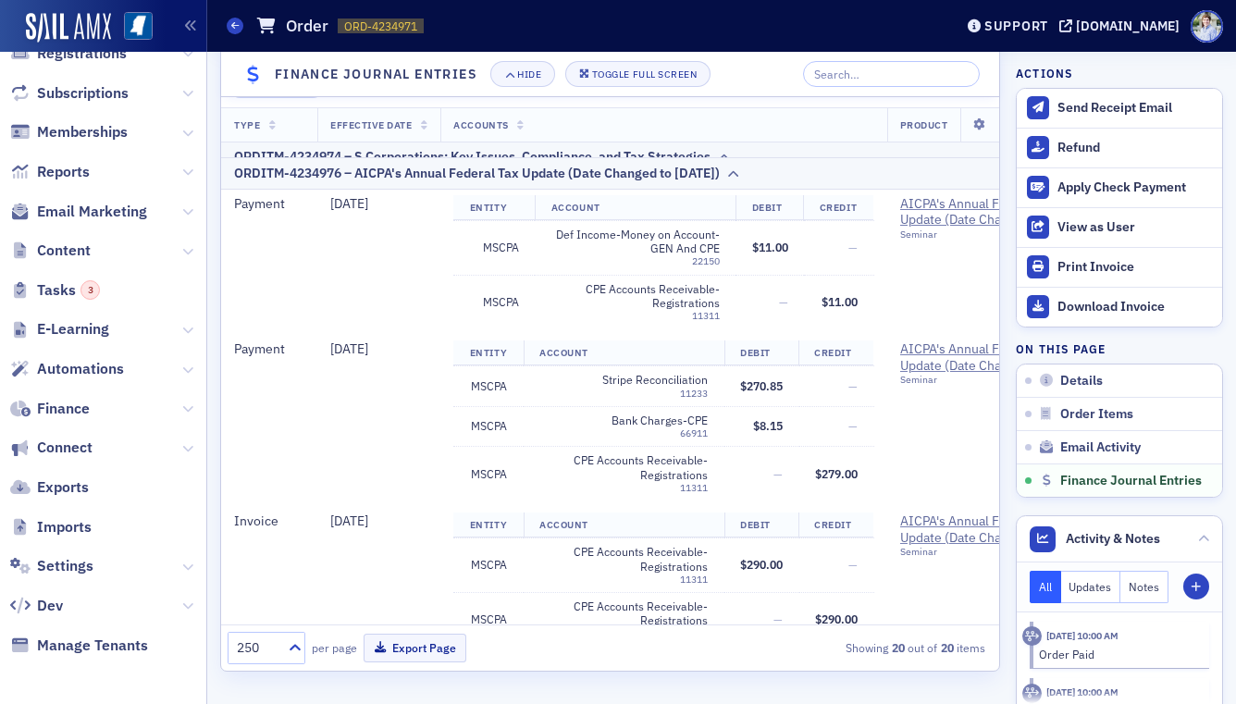
scroll to position [1918, 0]
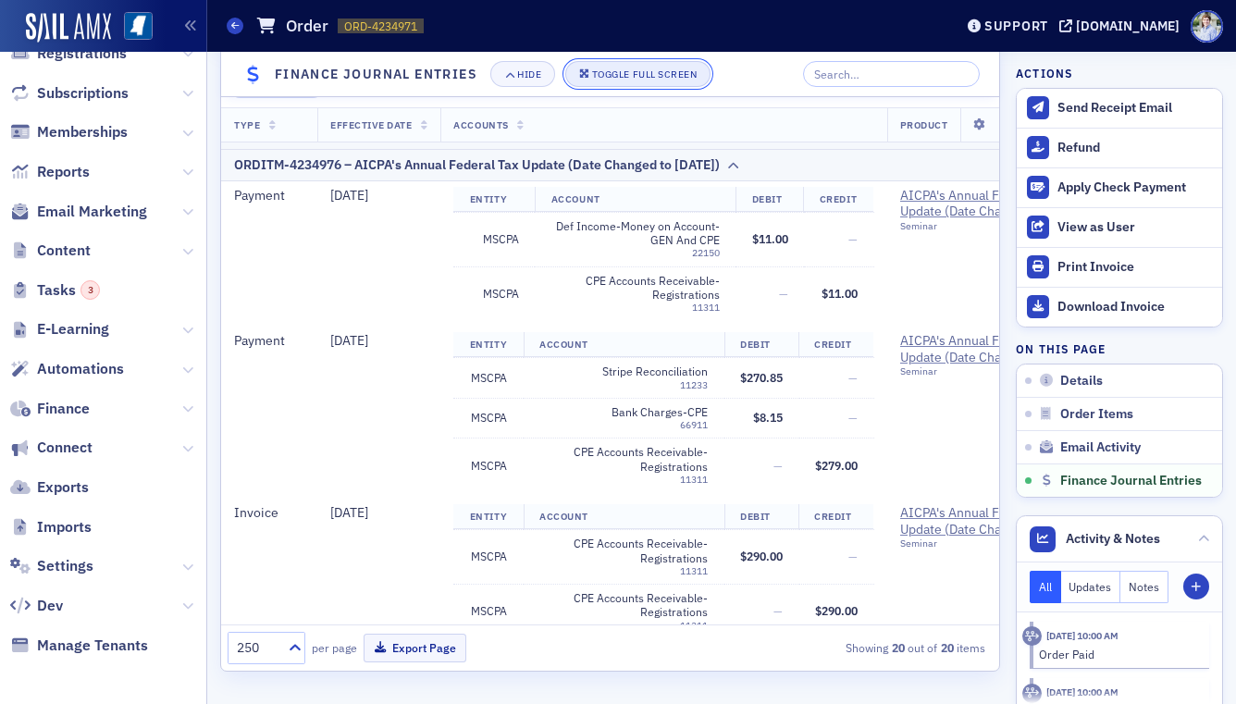
click at [601, 81] on button "Toggle Full Screen" at bounding box center [638, 74] width 146 height 26
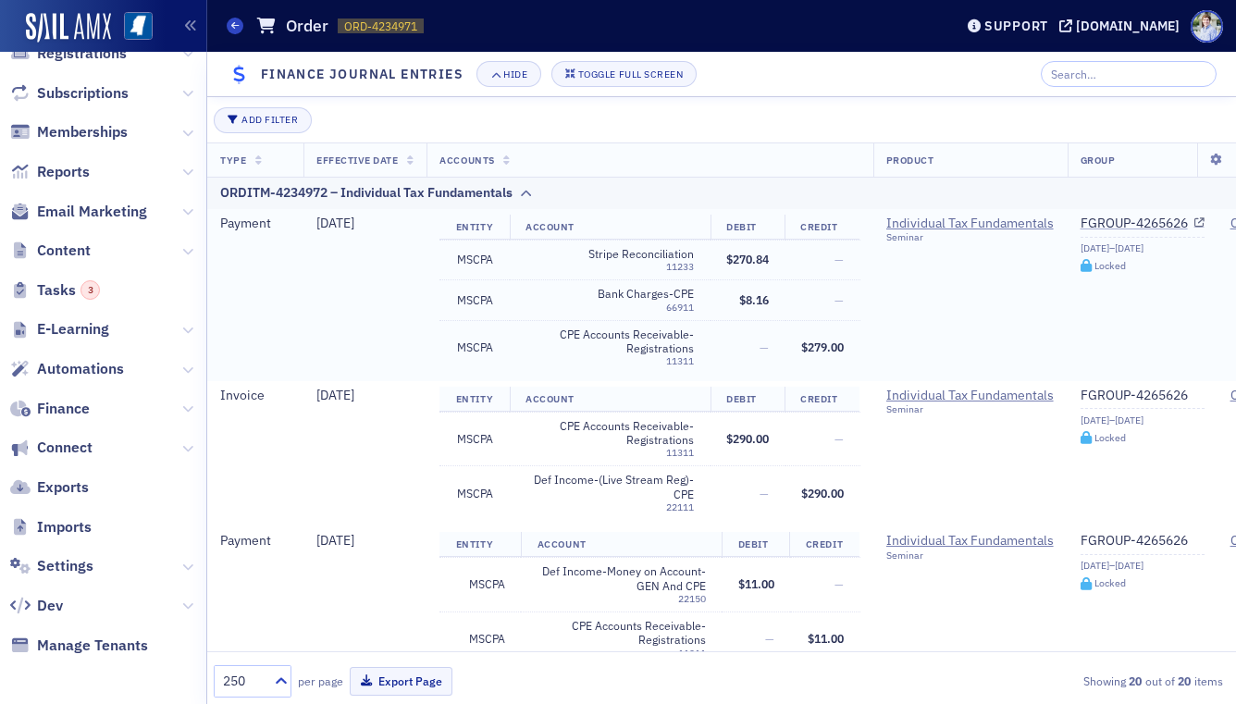
scroll to position [1637, 0]
click at [630, 76] on div "Toggle Full Screen" at bounding box center [630, 74] width 105 height 10
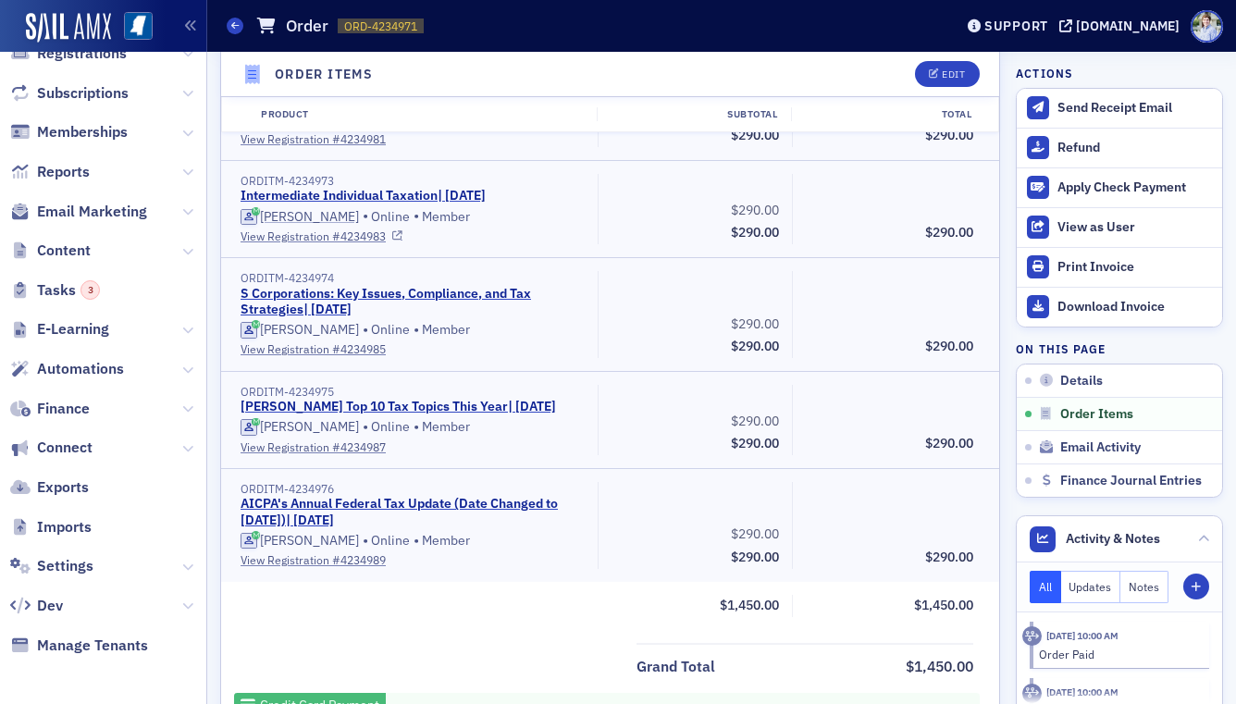
scroll to position [712, 0]
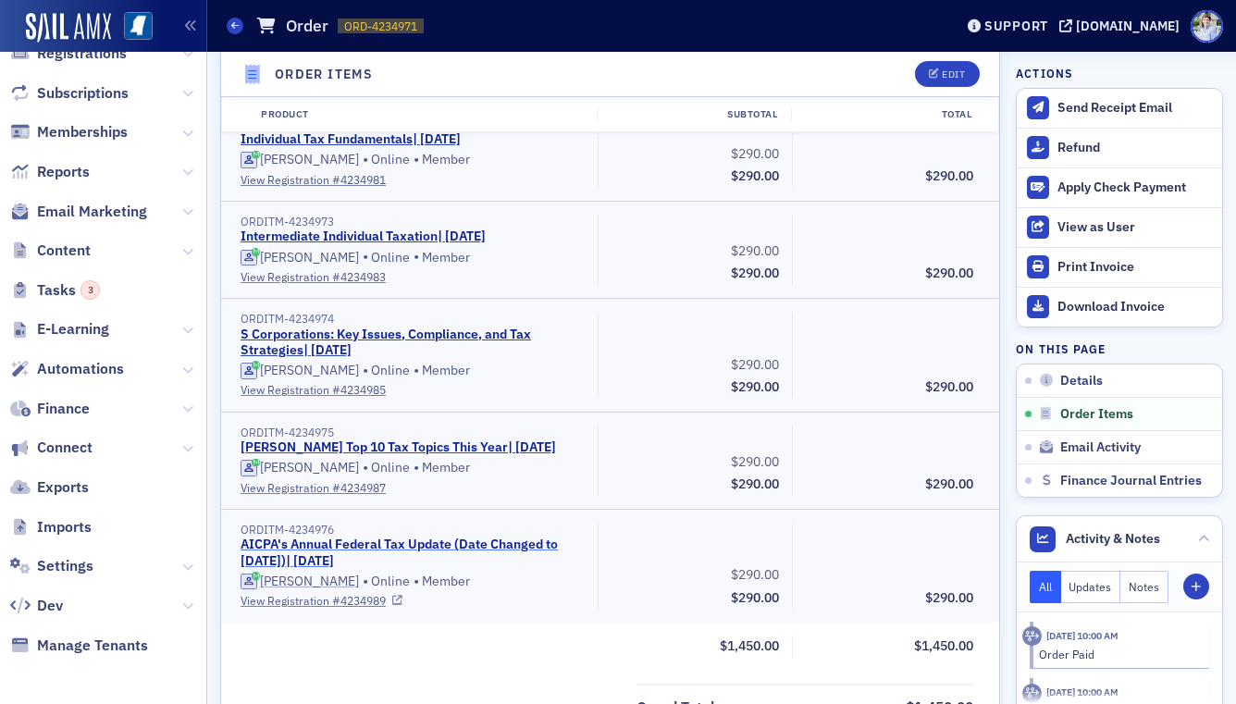
click at [378, 548] on link "AICPA's Annual Federal Tax Update (Date Changed to 12/15/2025) | 12/15/2025" at bounding box center [410, 553] width 339 height 32
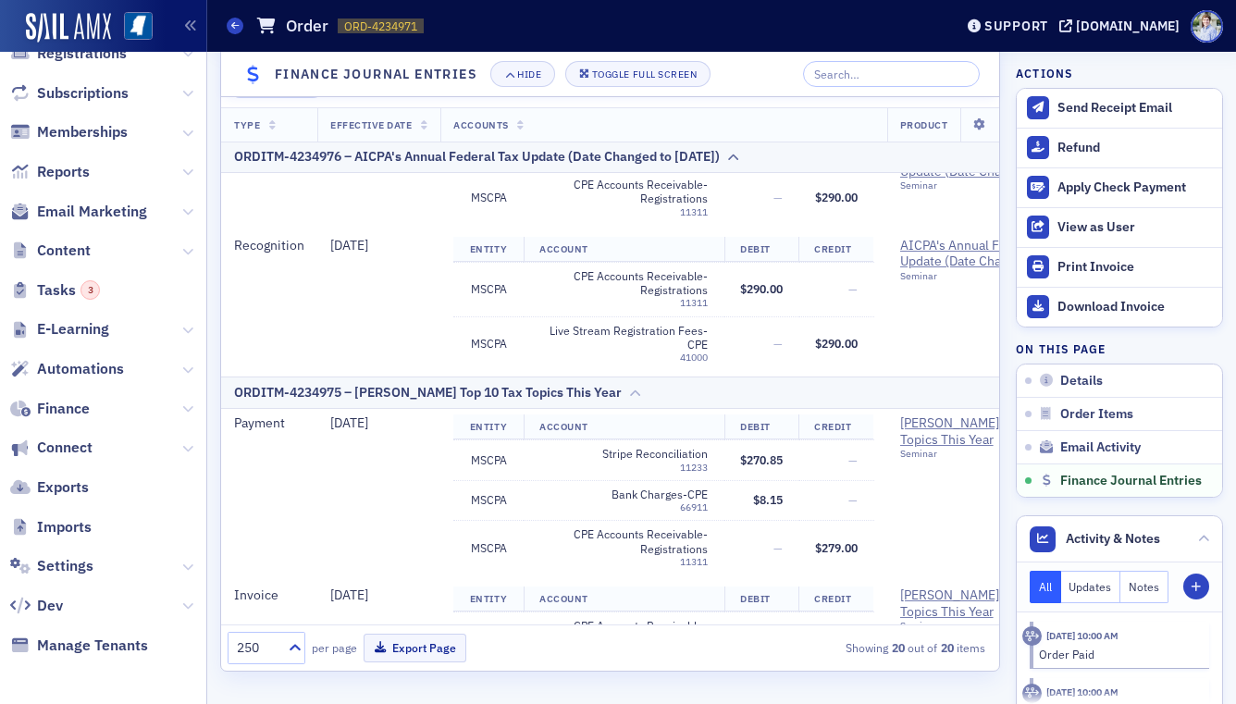
scroll to position [2725, 0]
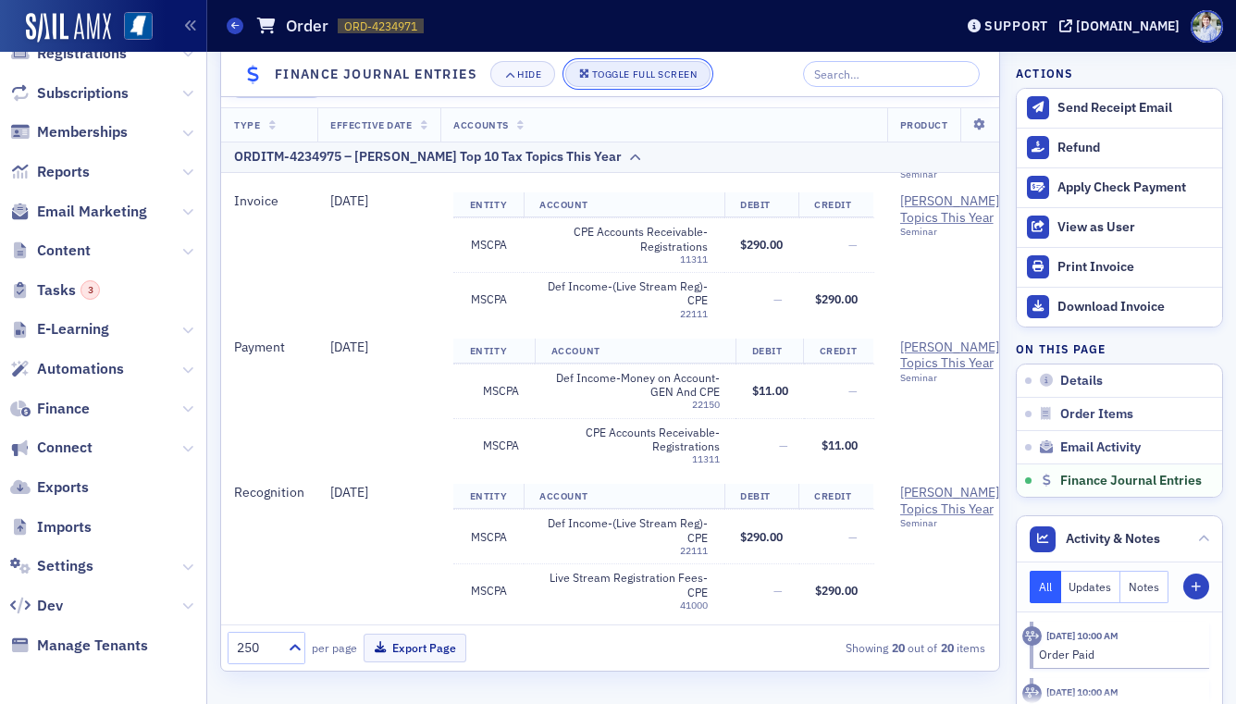
click at [612, 80] on div "Toggle Full Screen" at bounding box center [644, 74] width 105 height 10
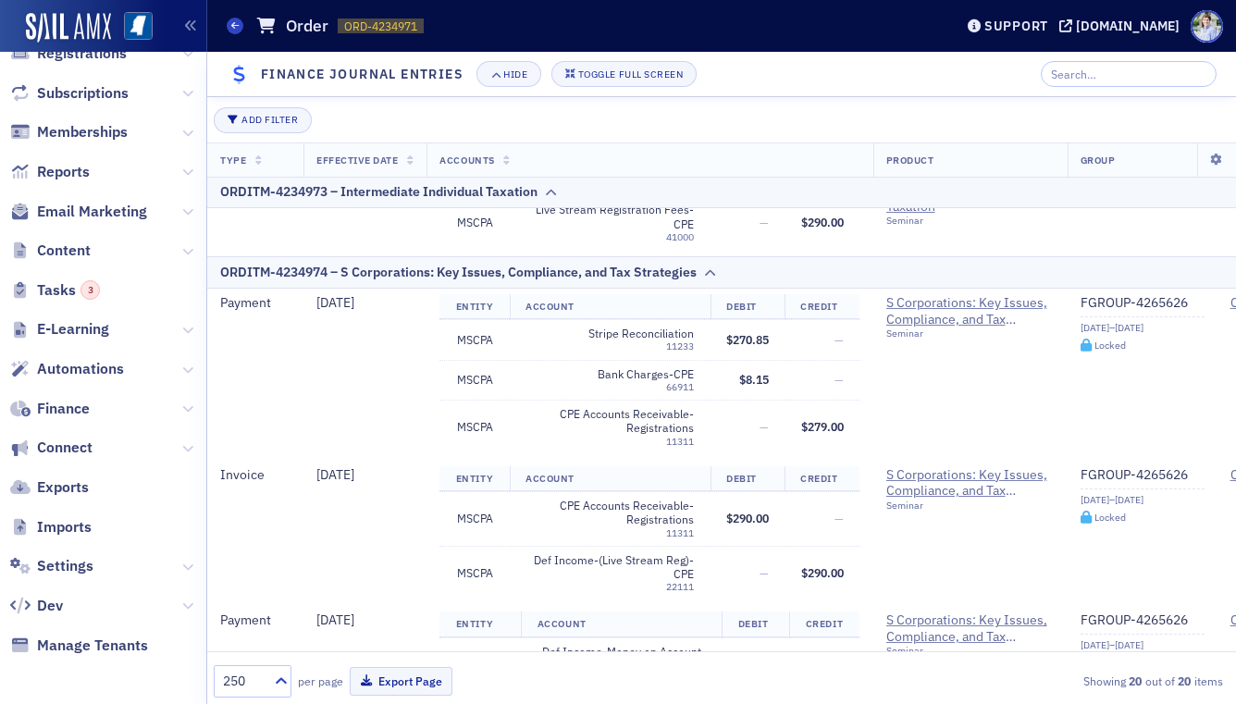
scroll to position [1203, 0]
drag, startPoint x: 678, startPoint y: 590, endPoint x: 695, endPoint y: 589, distance: 16.7
click at [695, 589] on td "Def Income-(Live Stream Reg)-CPE 22111" at bounding box center [610, 574] width 201 height 54
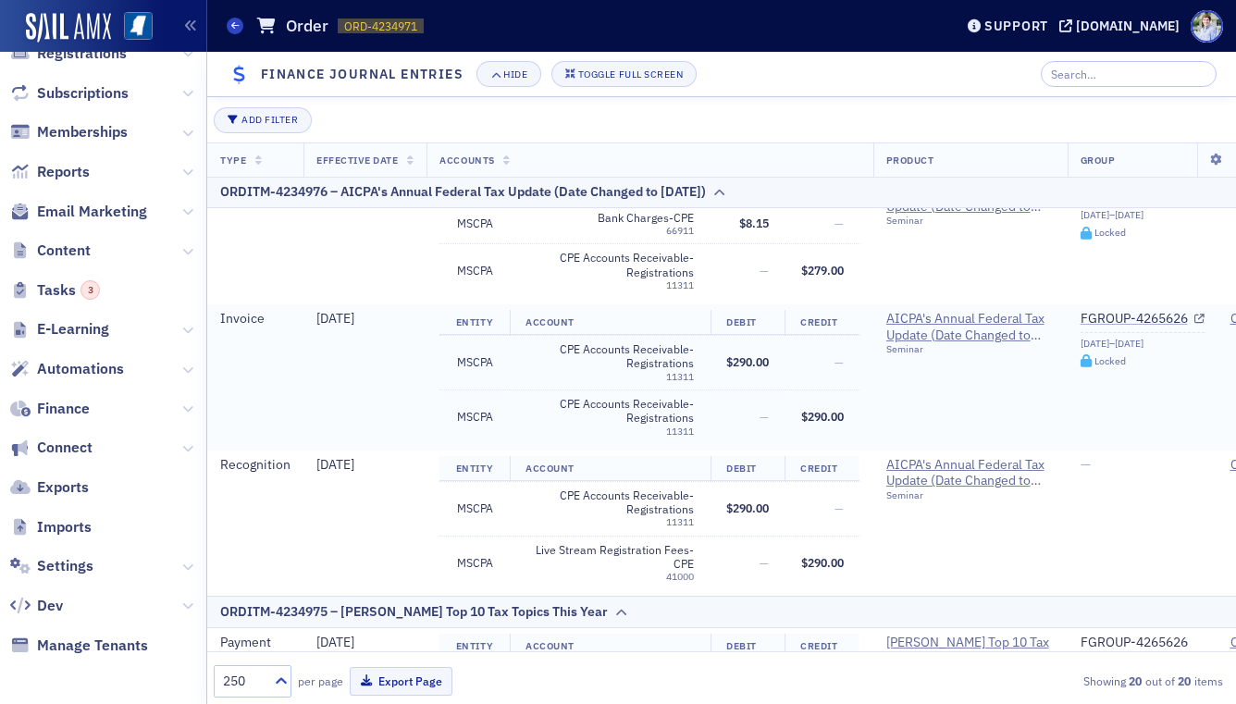
scroll to position [2169, 0]
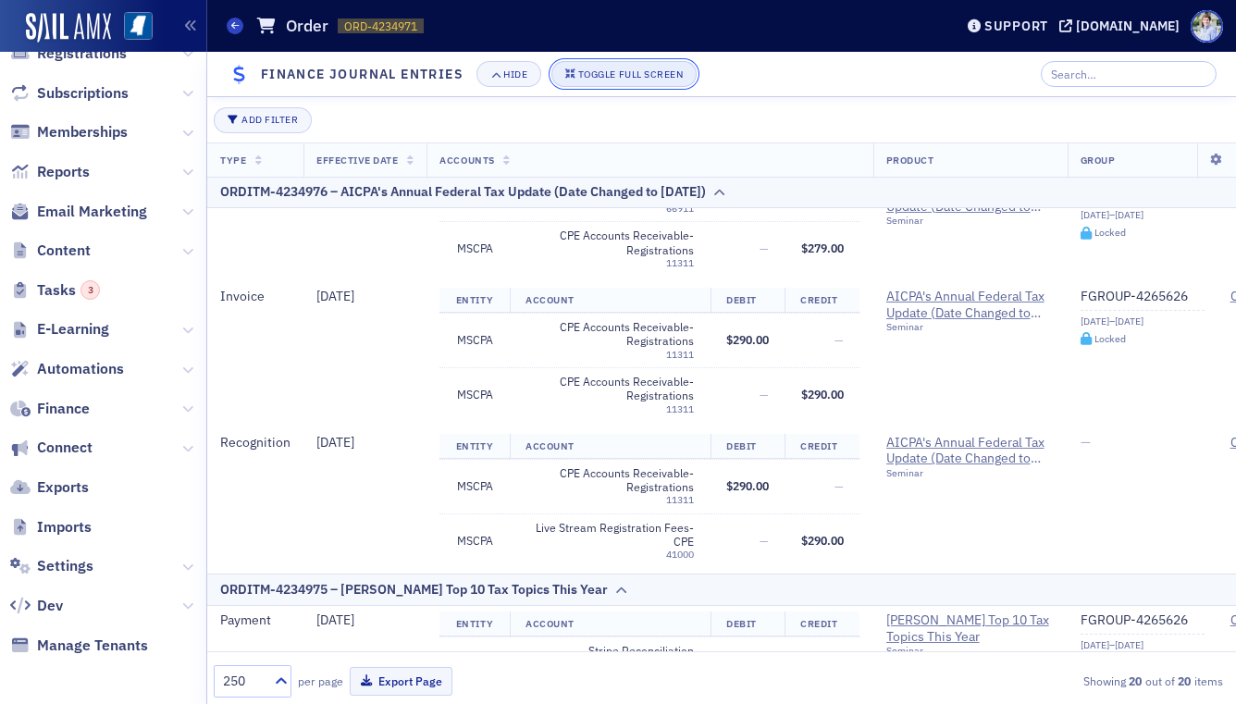
click at [686, 64] on button "Toggle Full Screen" at bounding box center [624, 74] width 146 height 26
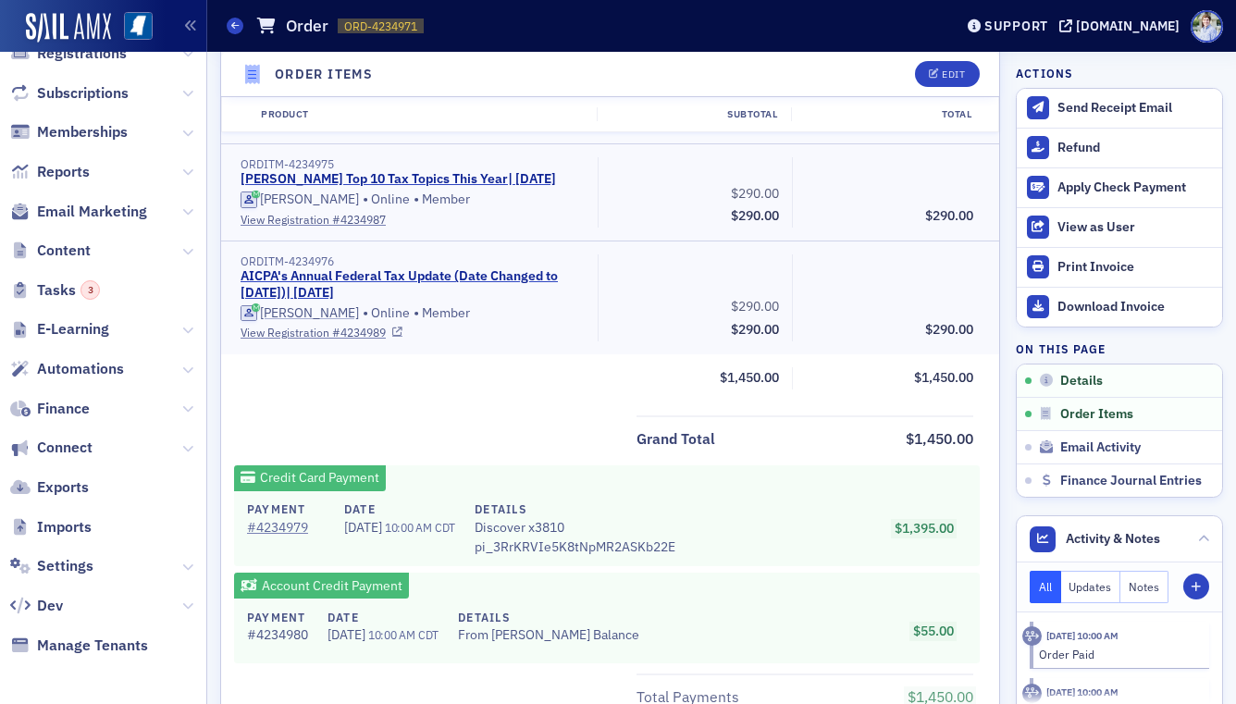
scroll to position [0, 0]
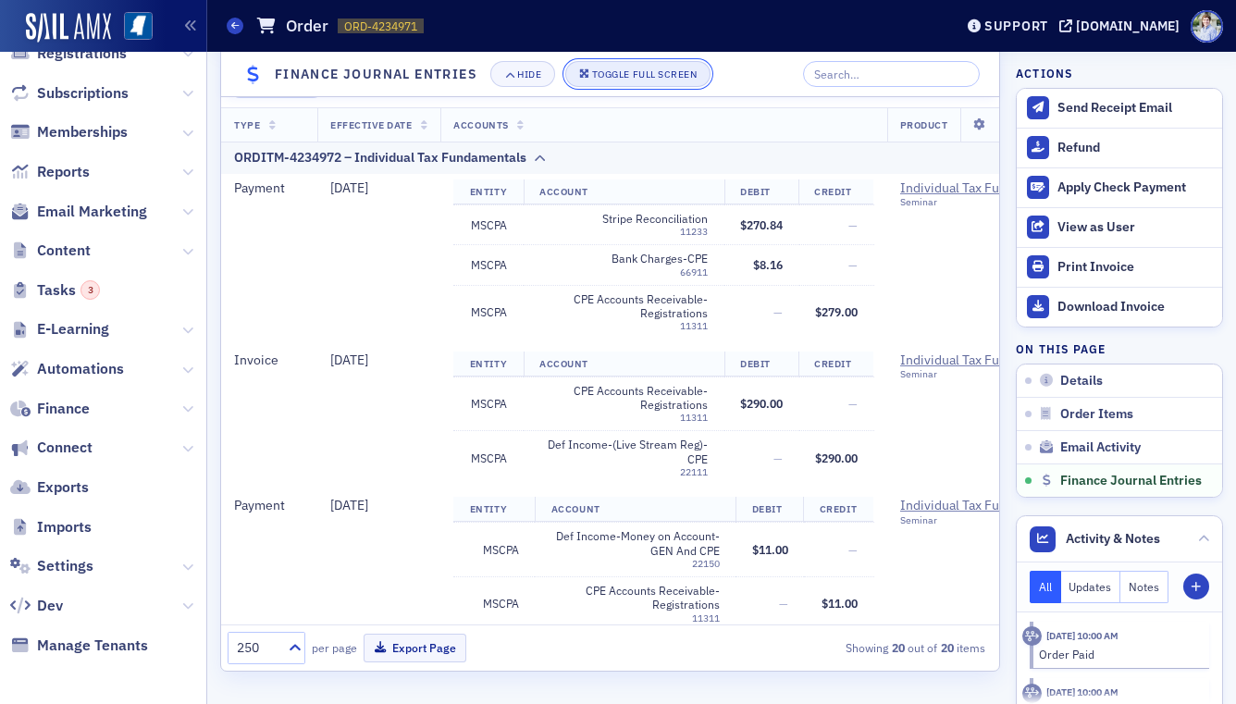
click at [612, 76] on div "Toggle Full Screen" at bounding box center [644, 74] width 105 height 10
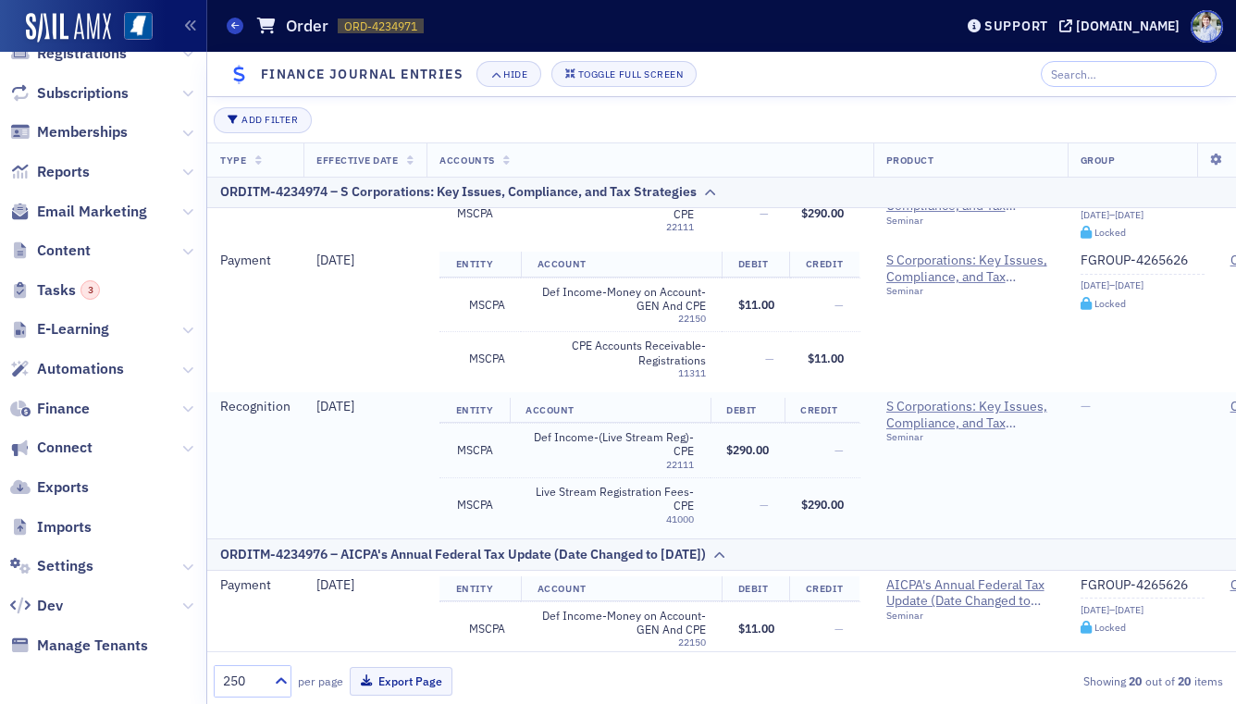
scroll to position [2304, 0]
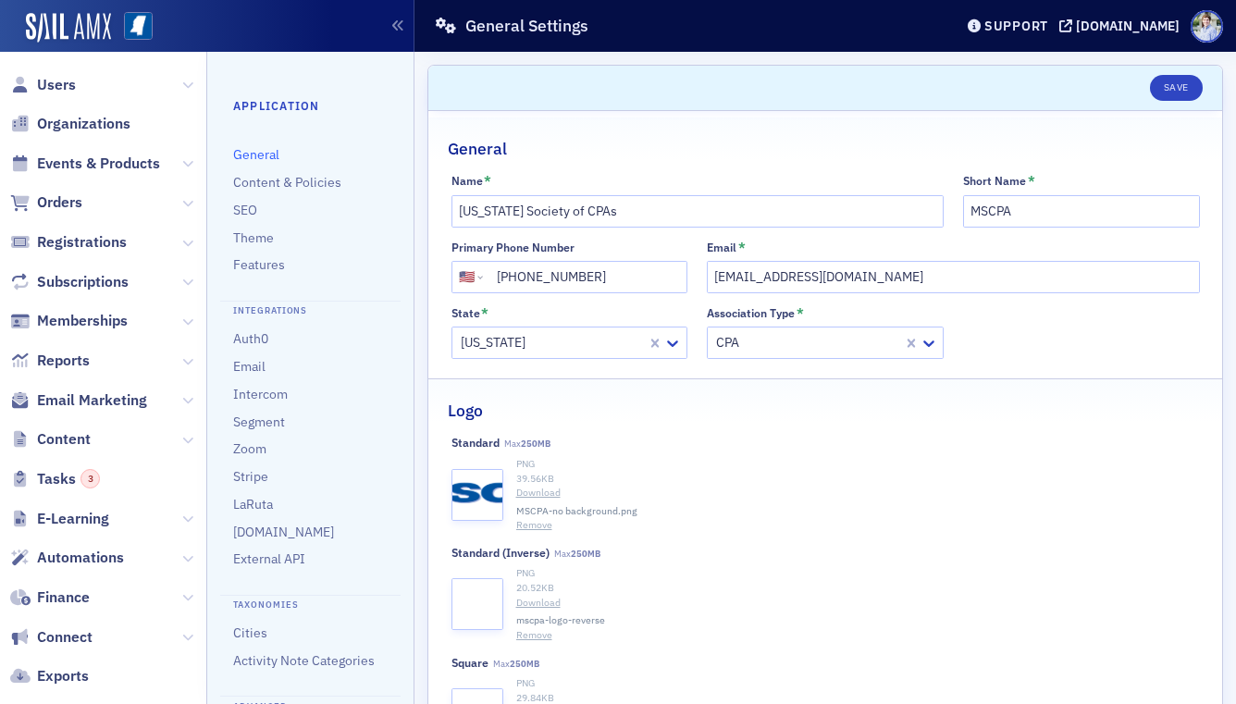
select select "US"
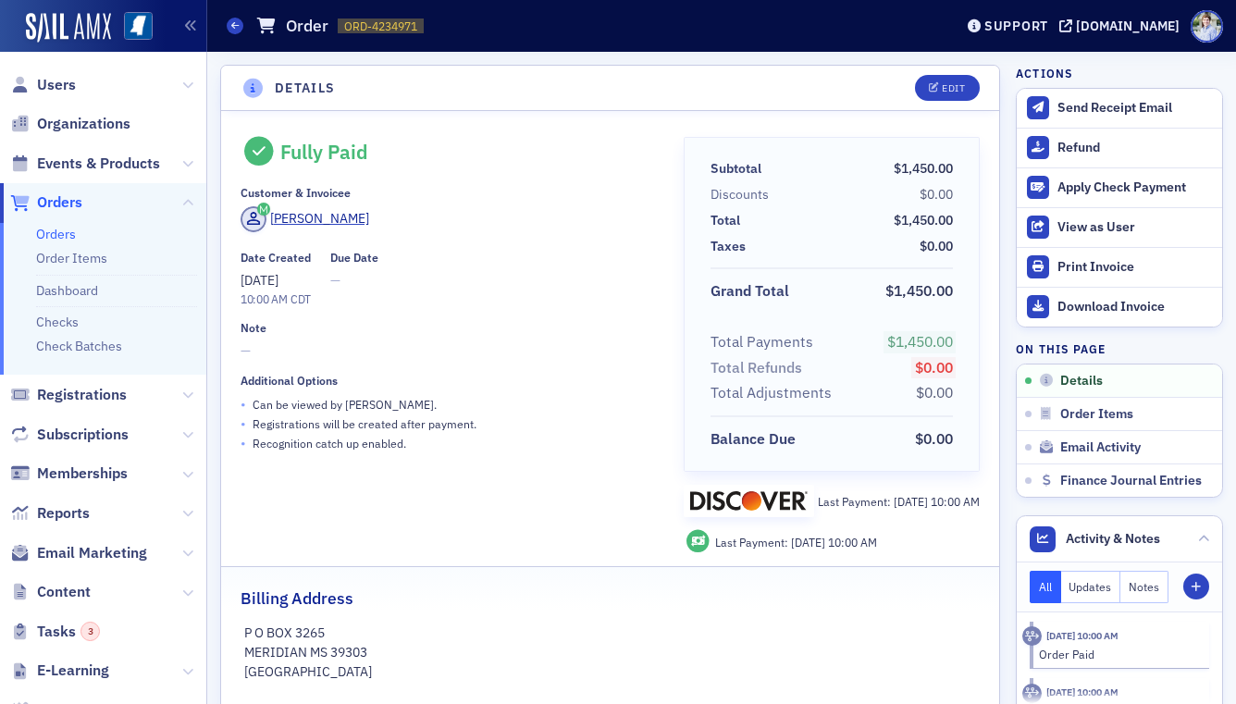
click at [515, 435] on div "• Recognition catch up enabled." at bounding box center [449, 443] width 417 height 19
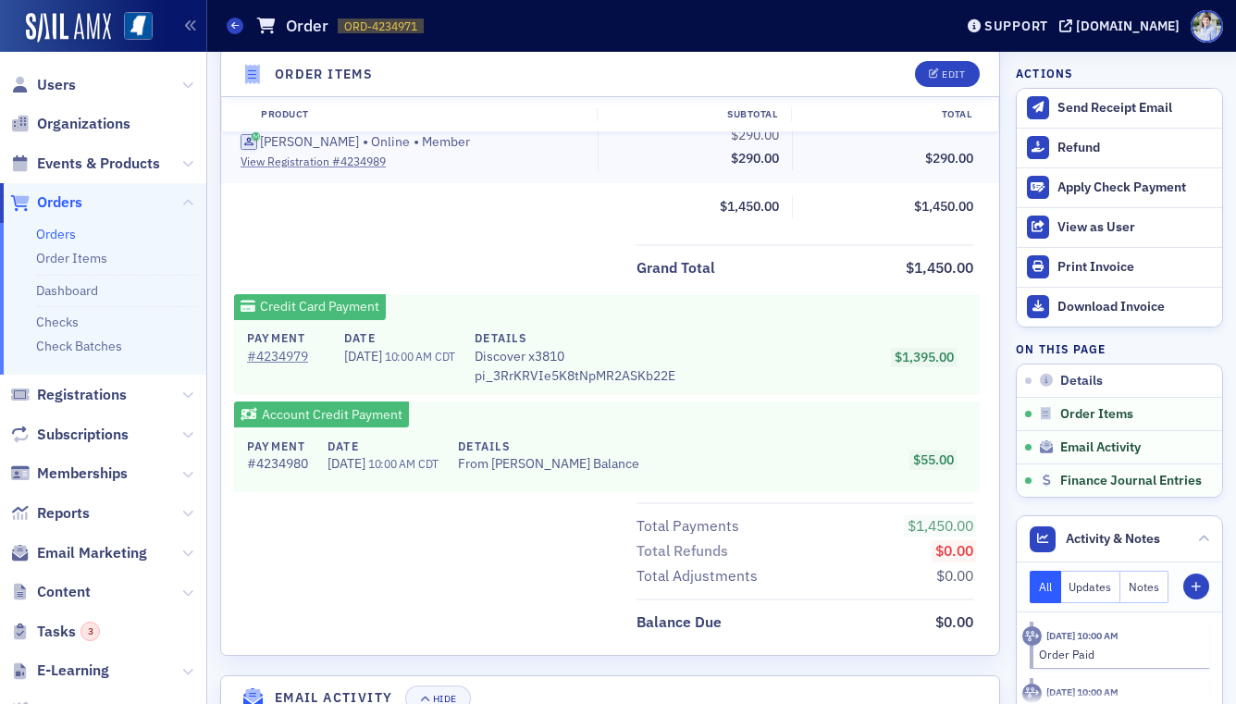
scroll to position [1704, 0]
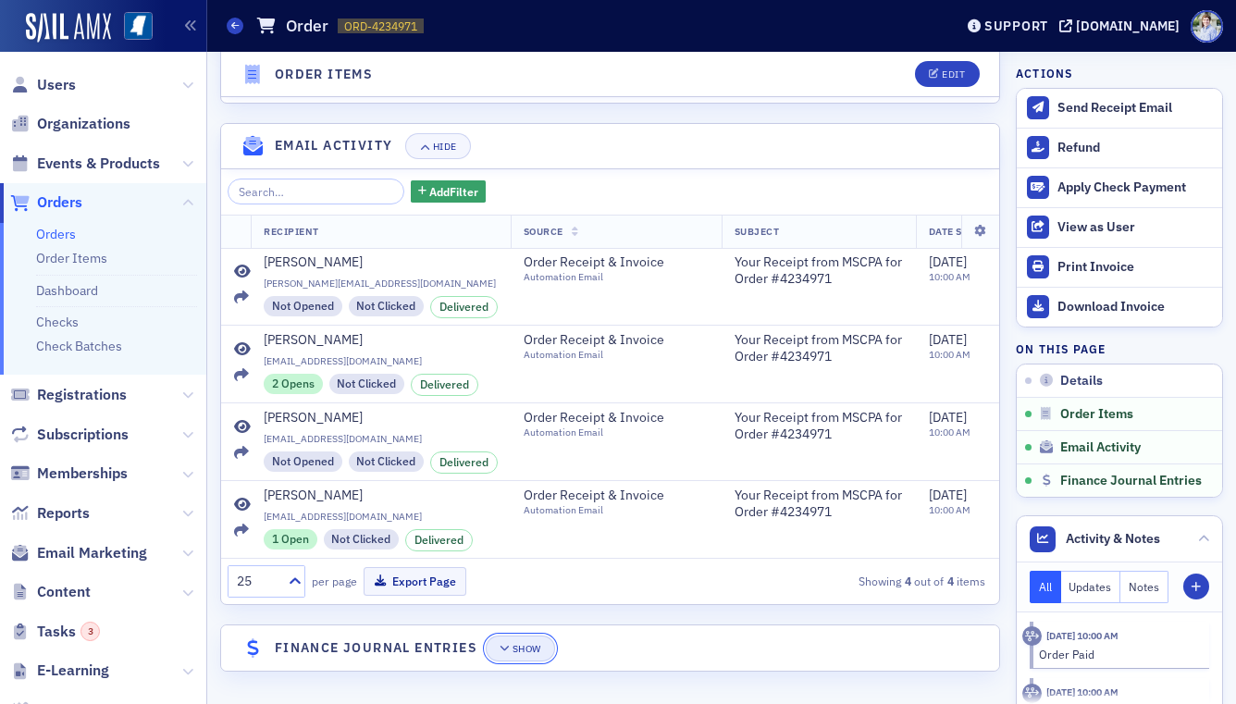
click at [504, 646] on icon "button" at bounding box center [505, 649] width 11 height 10
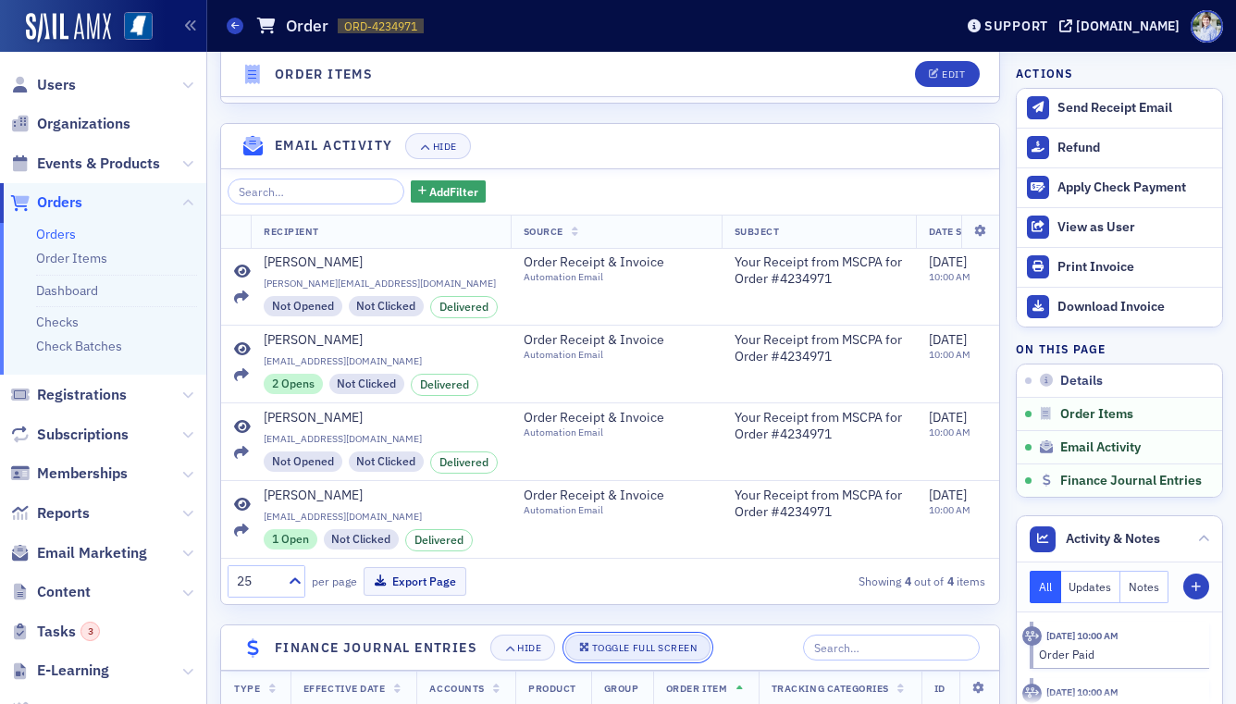
click at [581, 647] on icon "button" at bounding box center [584, 648] width 11 height 10
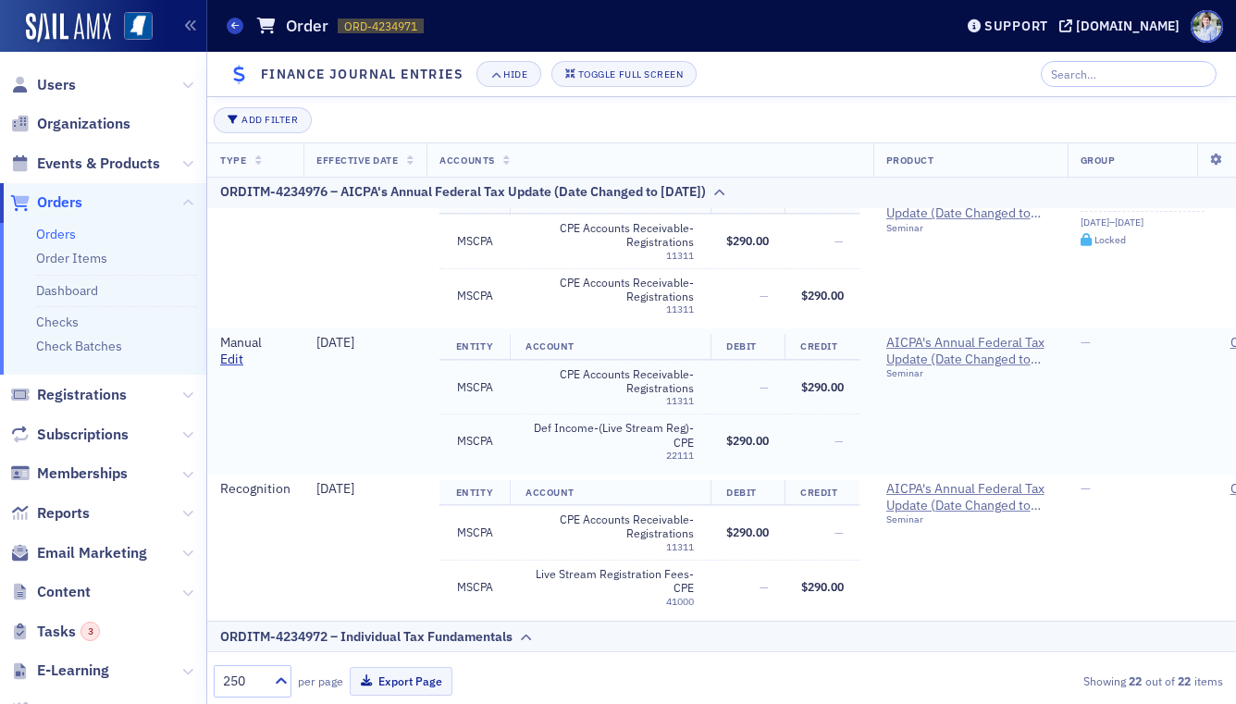
scroll to position [1191, 0]
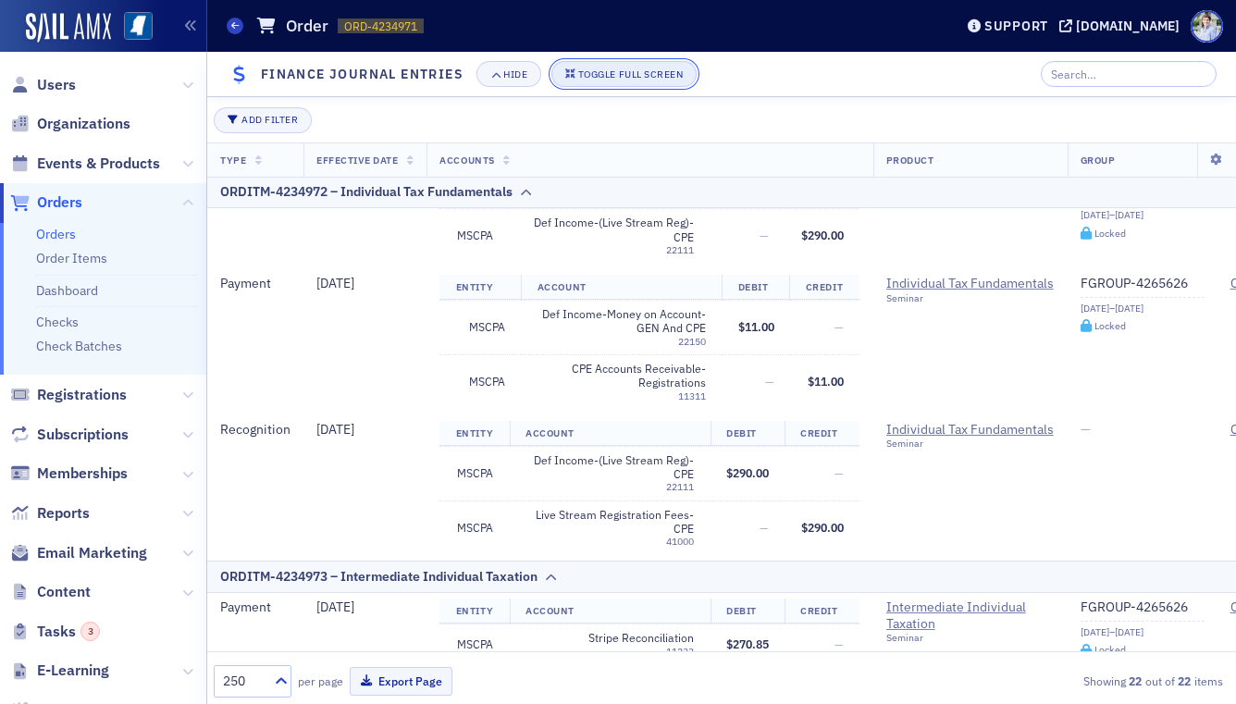
click at [596, 78] on div "Toggle Full Screen" at bounding box center [630, 74] width 105 height 10
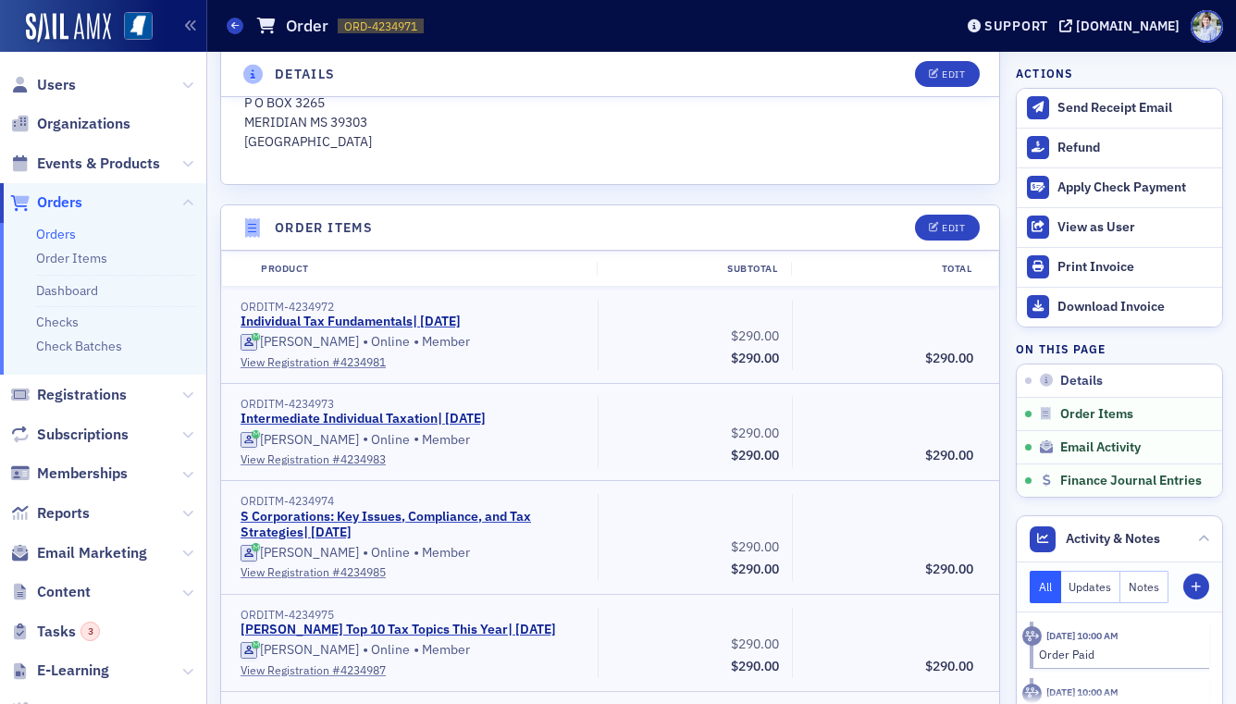
scroll to position [0, 0]
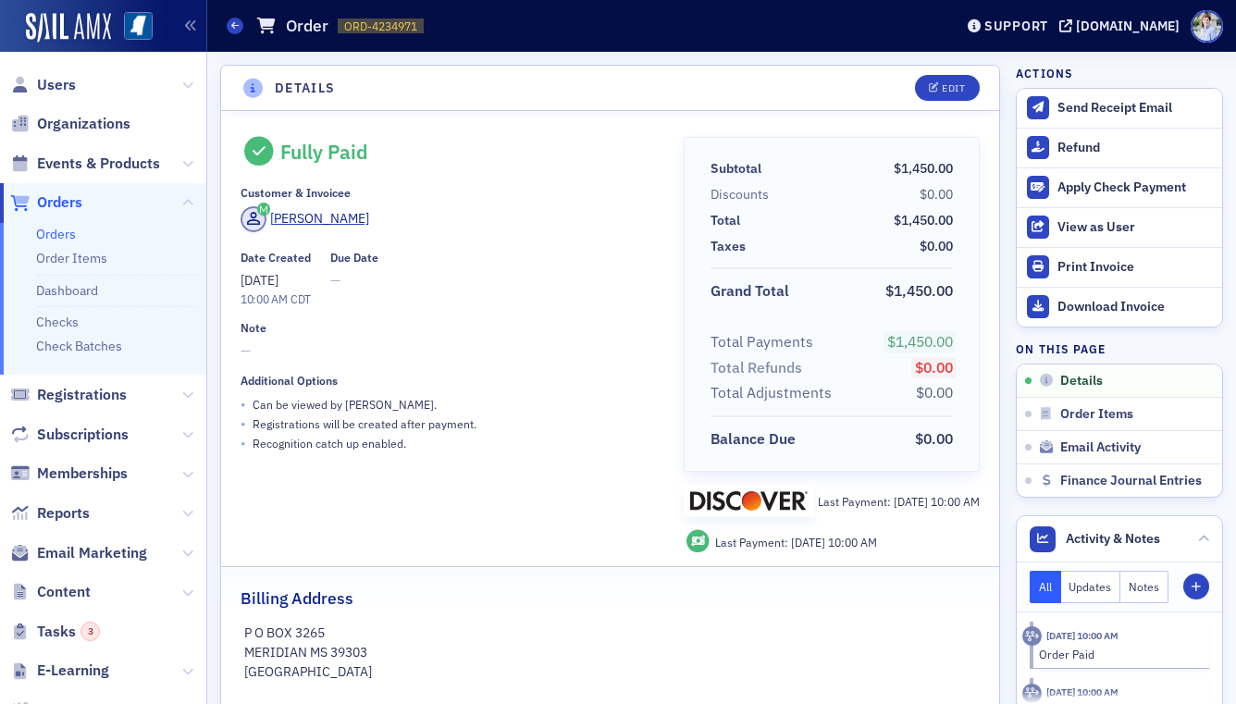
click at [278, 77] on header "Details Edit" at bounding box center [610, 88] width 778 height 45
click at [62, 210] on span "Orders" at bounding box center [59, 202] width 45 height 20
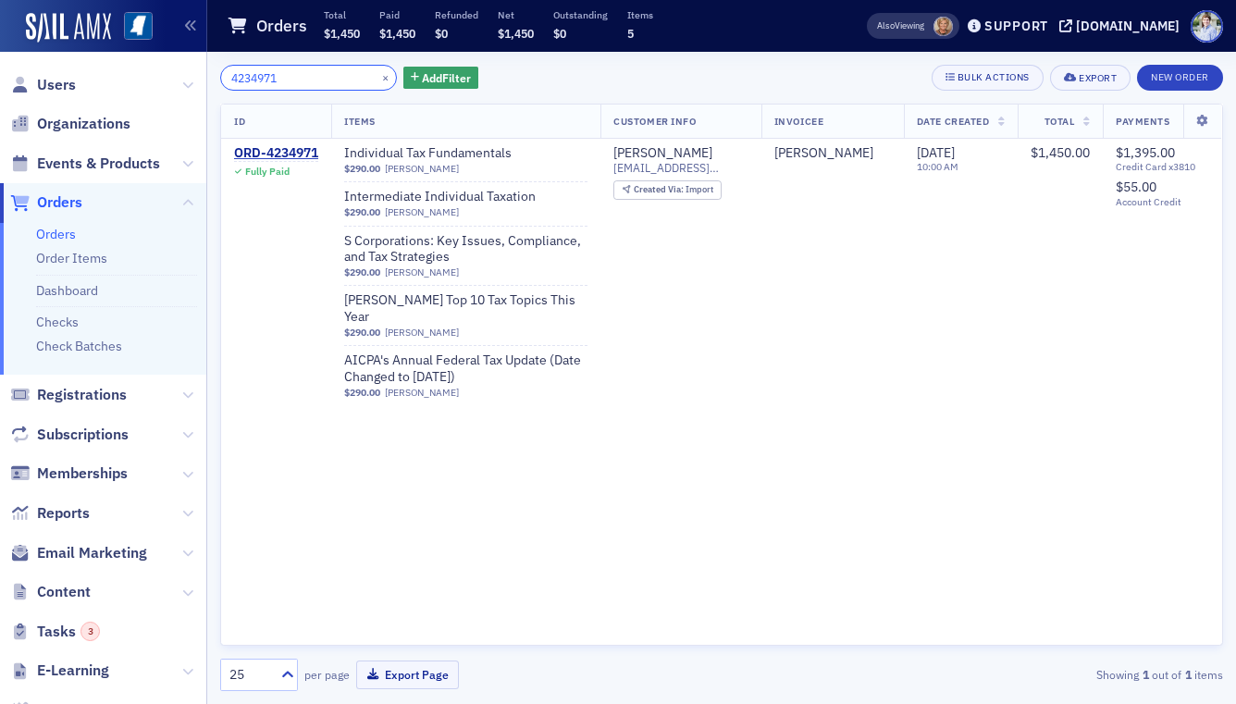
click at [310, 78] on input "4234971" at bounding box center [308, 78] width 177 height 26
click at [18, 82] on icon at bounding box center [20, 85] width 20 height 17
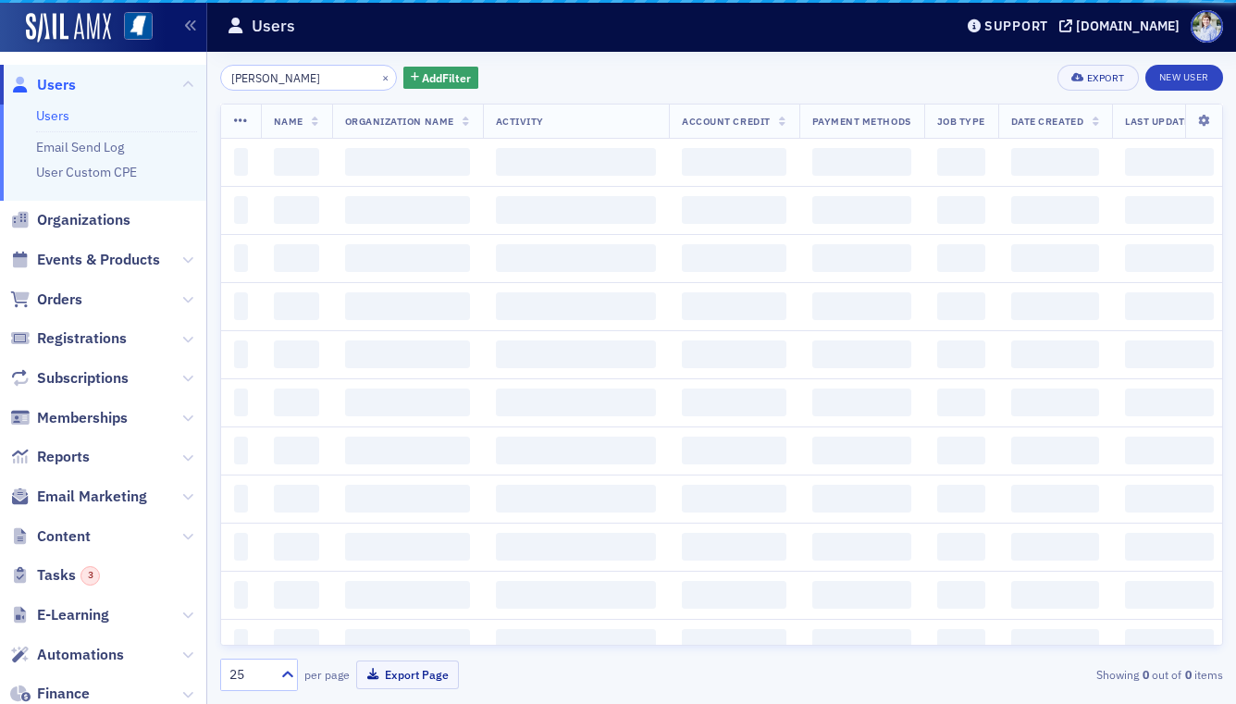
drag, startPoint x: 255, startPoint y: 71, endPoint x: 268, endPoint y: 73, distance: 13.1
click at [268, 73] on input "selena davis" at bounding box center [308, 78] width 177 height 26
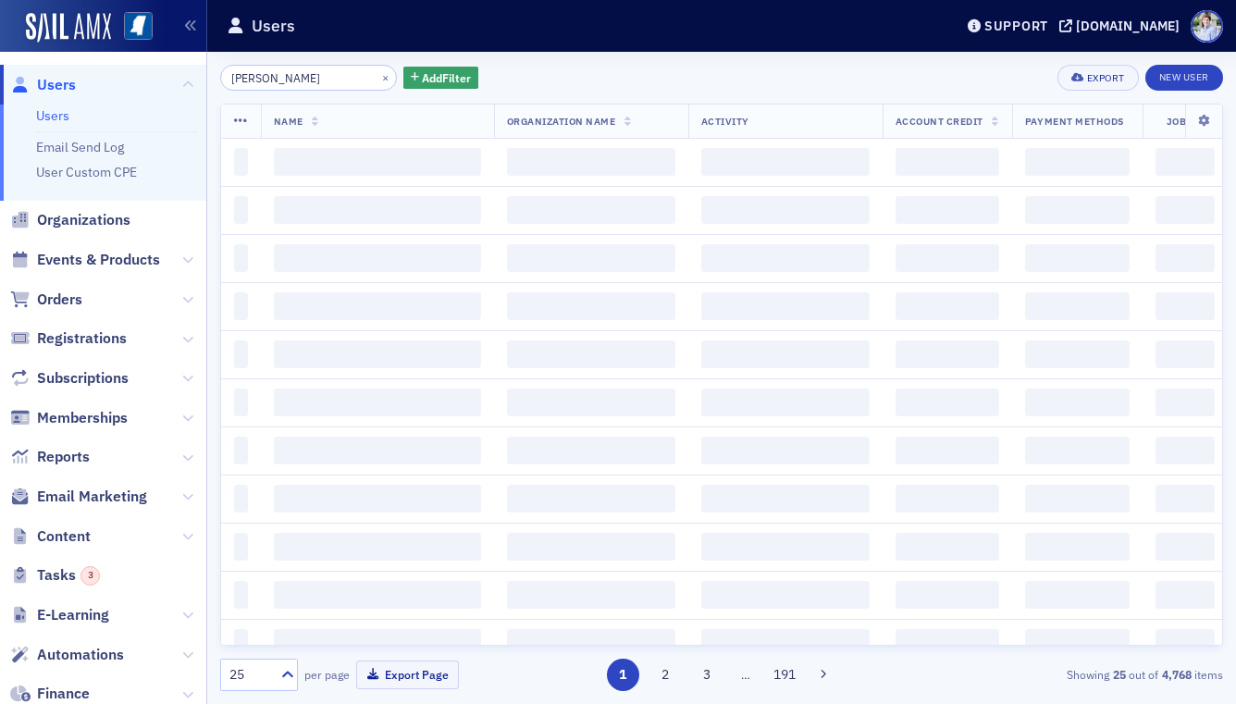
type input "heather carter"
click at [533, 21] on div "Users" at bounding box center [576, 25] width 698 height 35
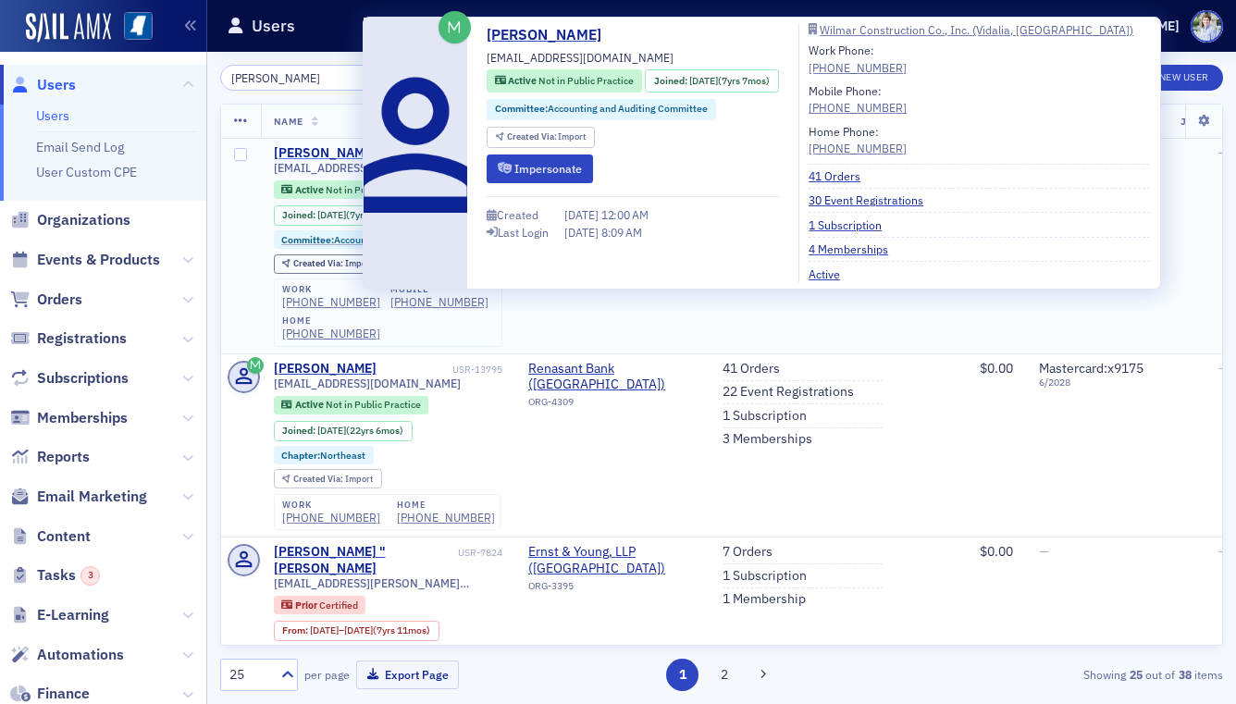
click at [304, 154] on div "[PERSON_NAME]" at bounding box center [325, 153] width 103 height 17
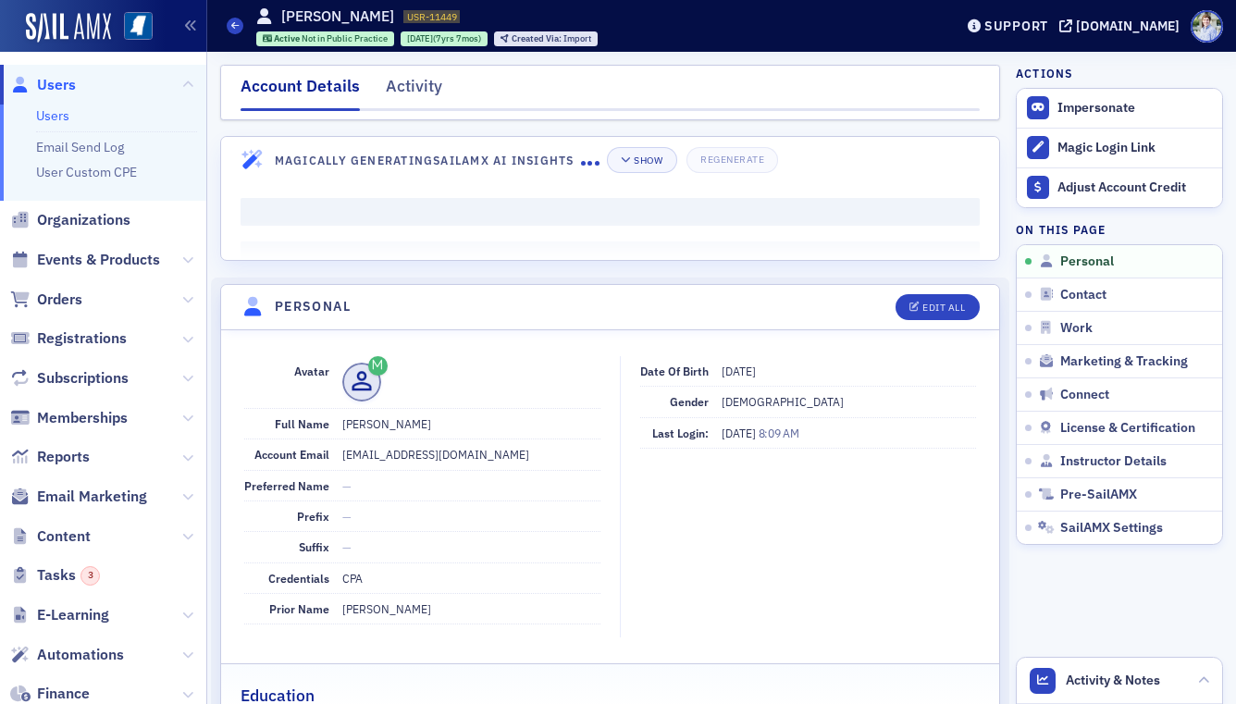
click at [449, 82] on nav "Account Details Activity" at bounding box center [610, 92] width 739 height 37
click at [428, 87] on div "Activity" at bounding box center [414, 91] width 56 height 34
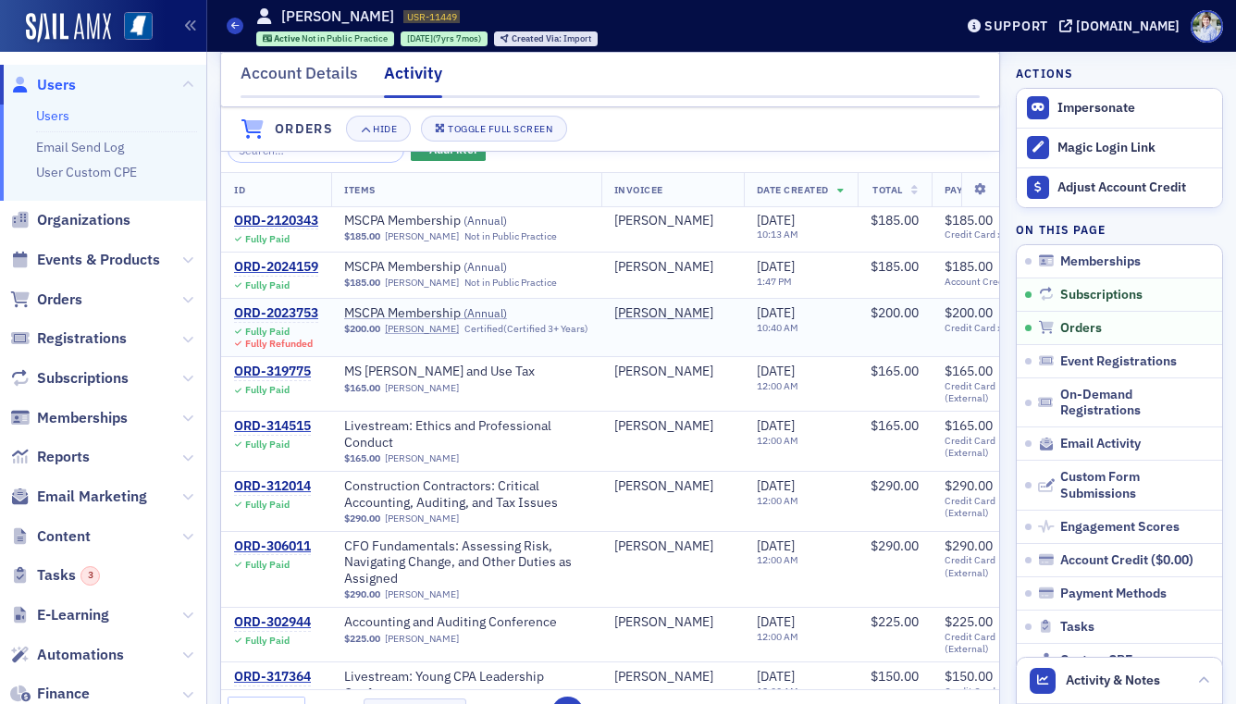
scroll to position [565, 0]
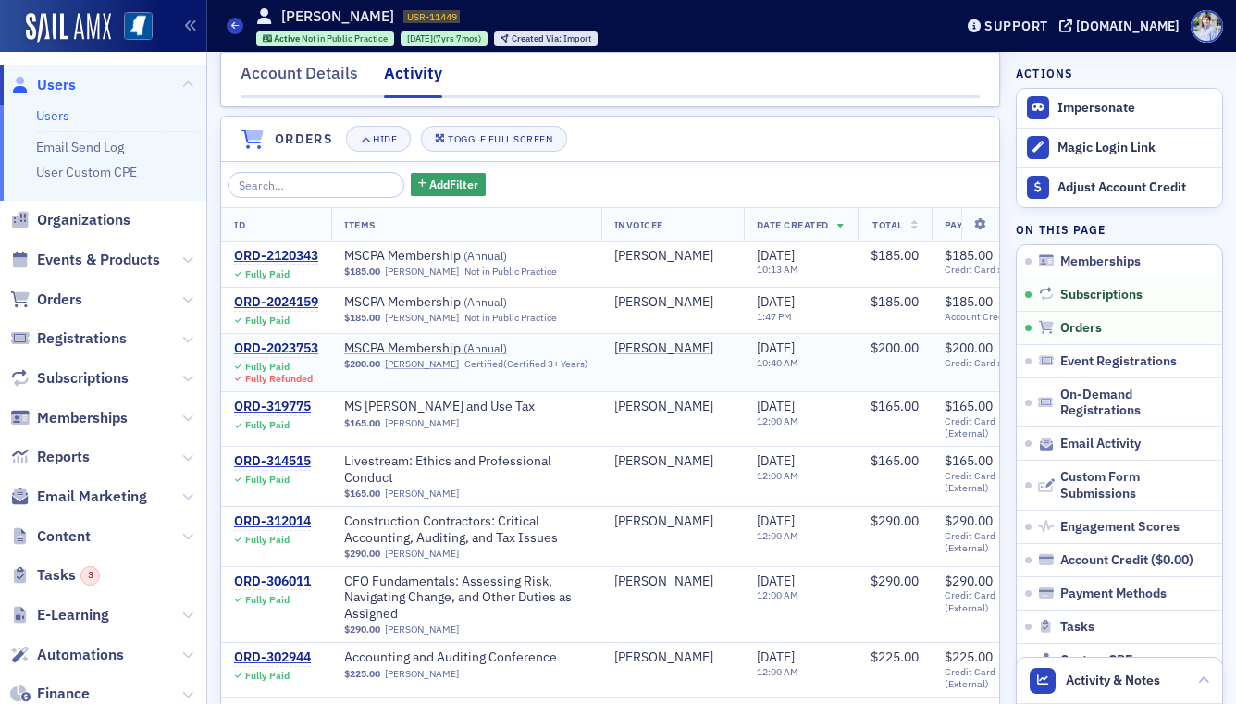
click at [307, 348] on div "ORD-2023753" at bounding box center [276, 348] width 84 height 17
click at [298, 302] on div "ORD-2024159" at bounding box center [276, 302] width 84 height 17
click at [294, 248] on div "ORD-2120343" at bounding box center [276, 256] width 84 height 17
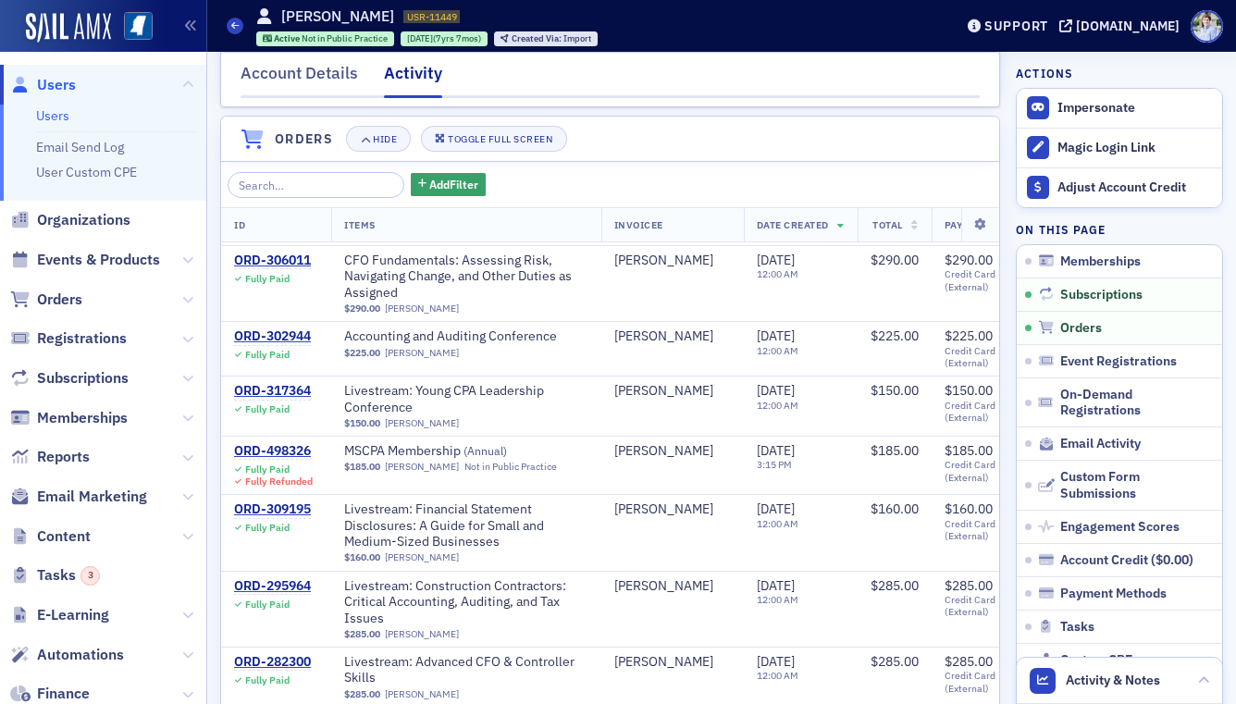
scroll to position [330, 0]
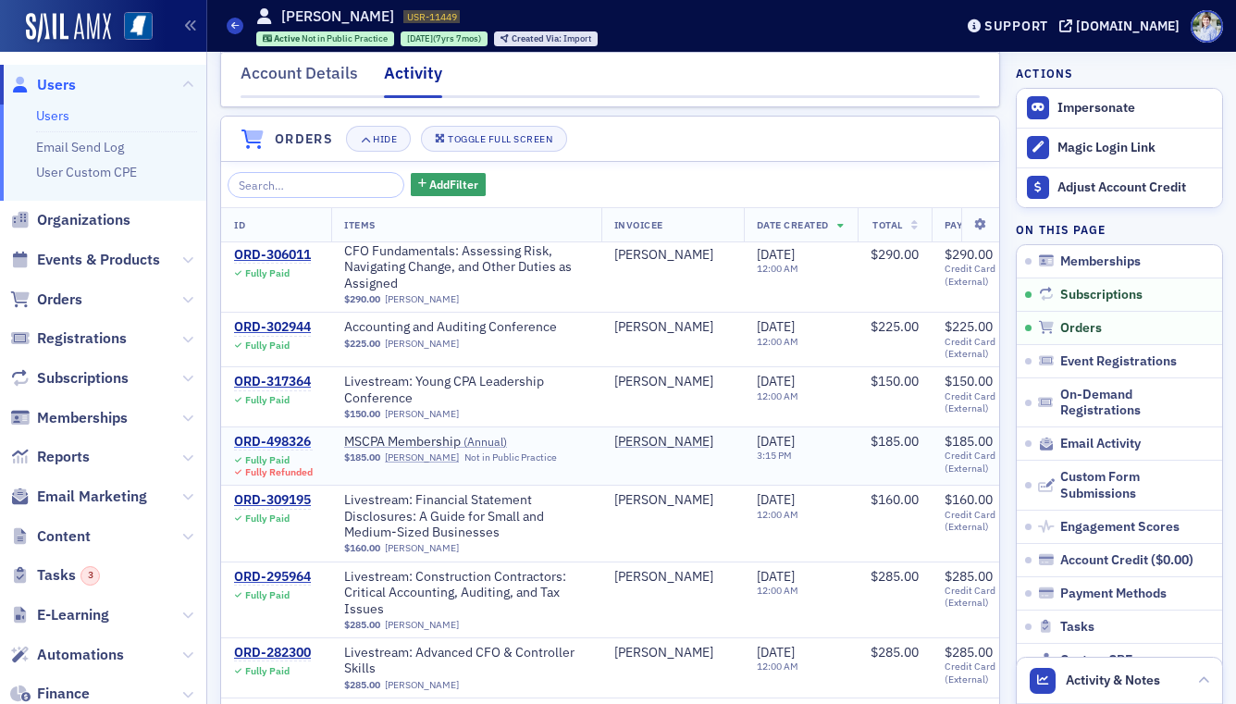
click at [291, 434] on div "ORD-498326" at bounding box center [273, 442] width 79 height 17
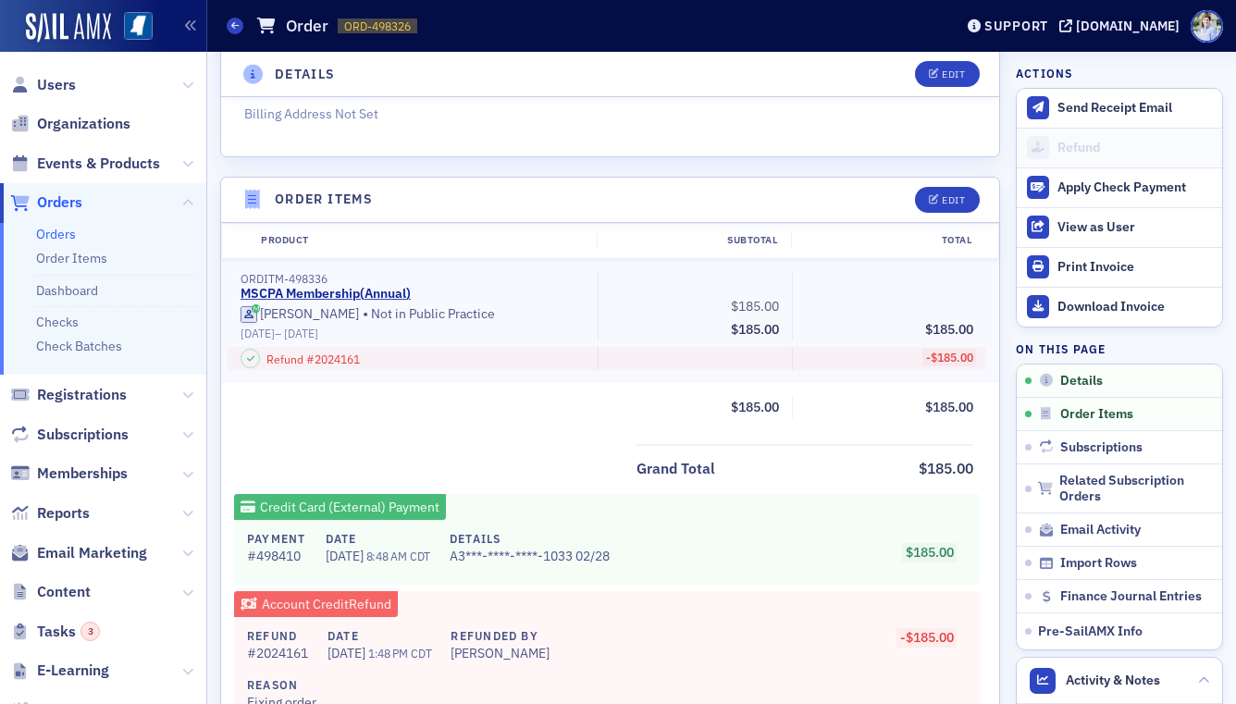
scroll to position [601, 0]
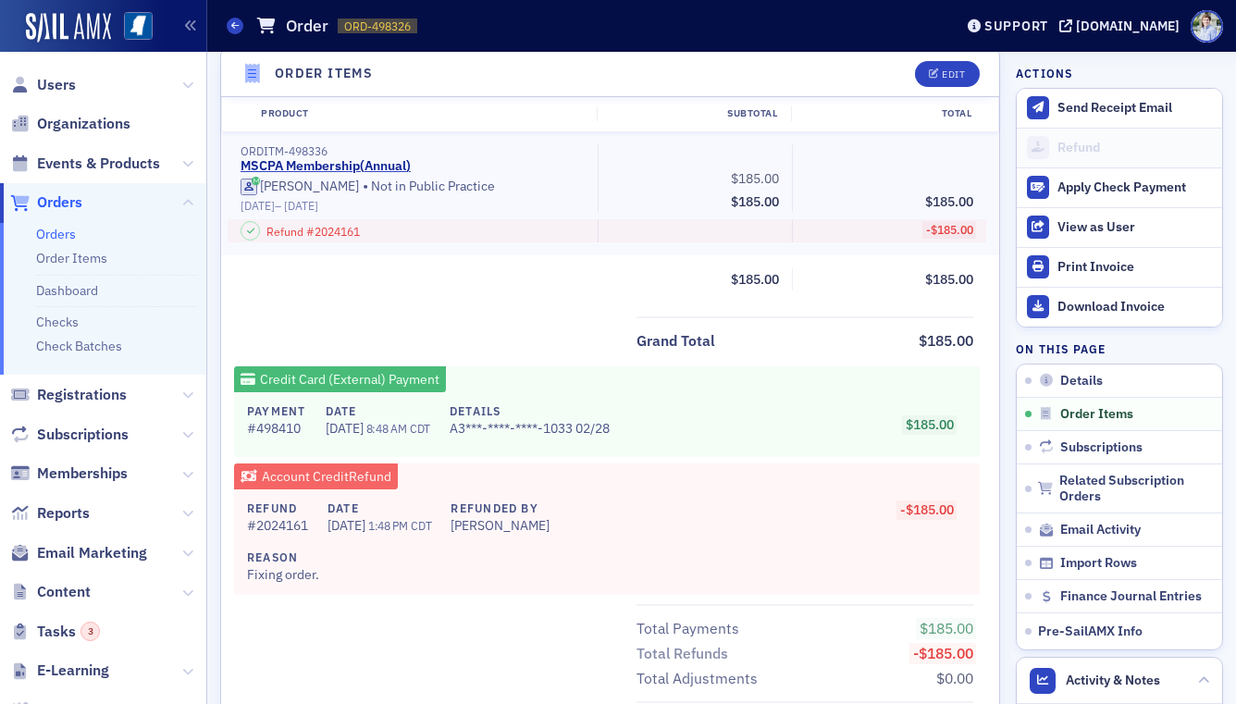
click at [476, 314] on div "Product Subtotal Total ORDITM-498336 MSCPA Membership ( Annual ) Heather Carter…" at bounding box center [610, 425] width 778 height 661
drag, startPoint x: 325, startPoint y: 427, endPoint x: 389, endPoint y: 426, distance: 64.8
click at [366, 426] on span "7/10/2024" at bounding box center [346, 428] width 41 height 17
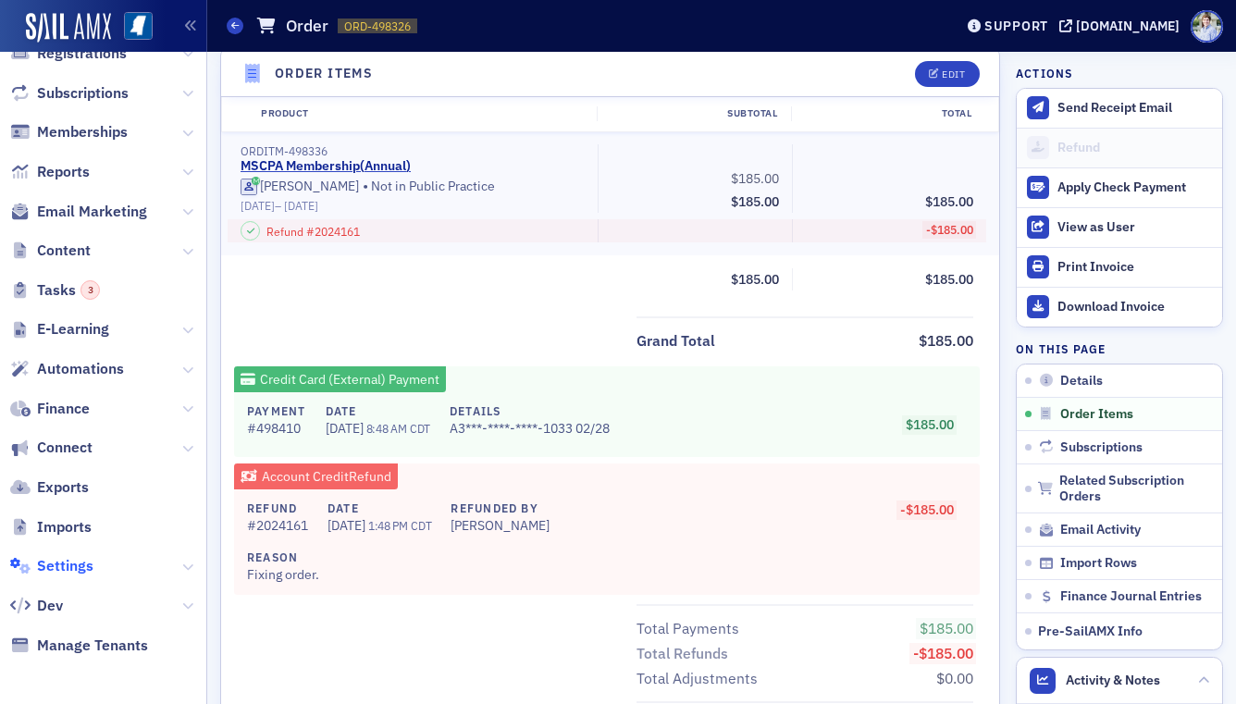
click at [73, 557] on span "Settings" at bounding box center [65, 566] width 56 height 20
click at [76, 560] on span "Settings" at bounding box center [65, 566] width 56 height 20
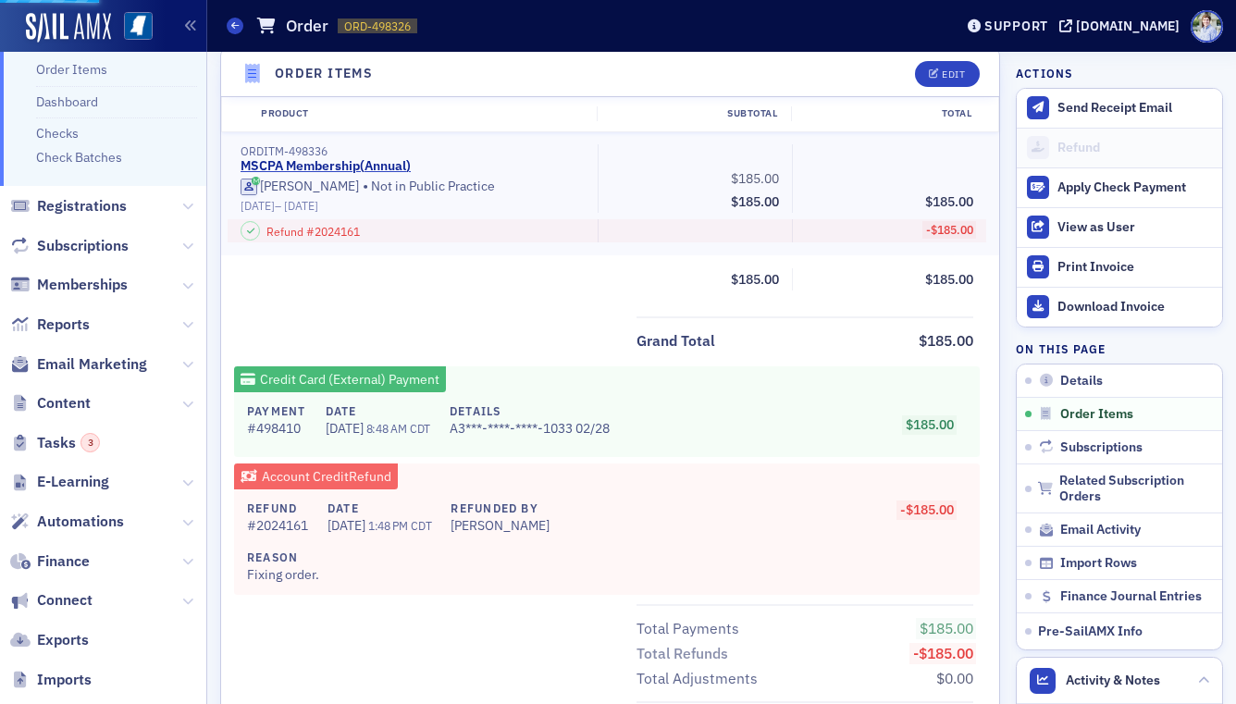
select select "US"
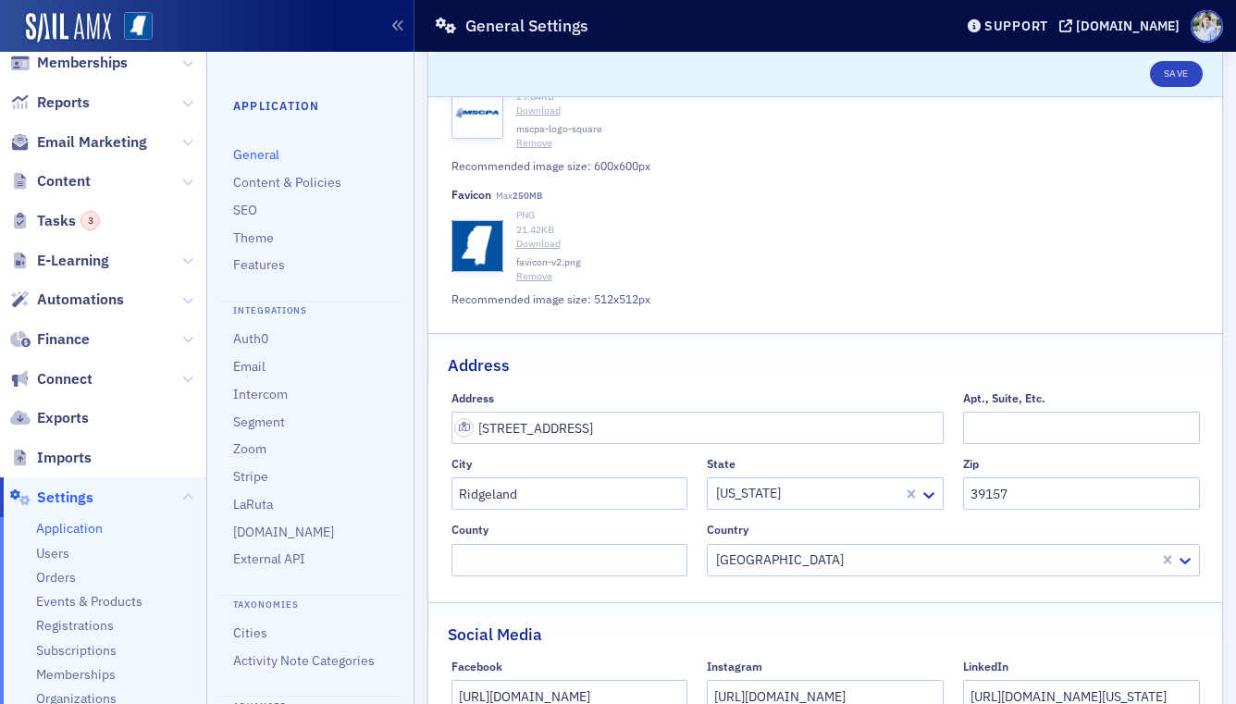
scroll to position [472, 0]
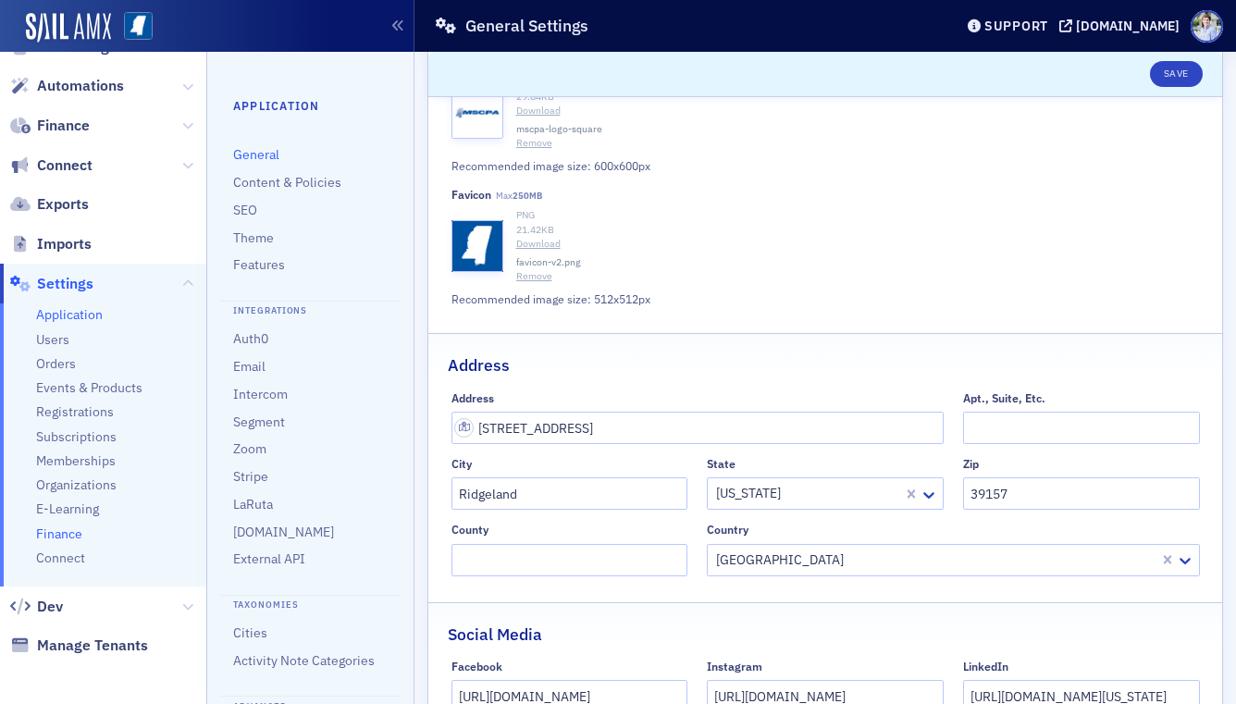
click at [68, 525] on span "Finance" at bounding box center [59, 534] width 46 height 18
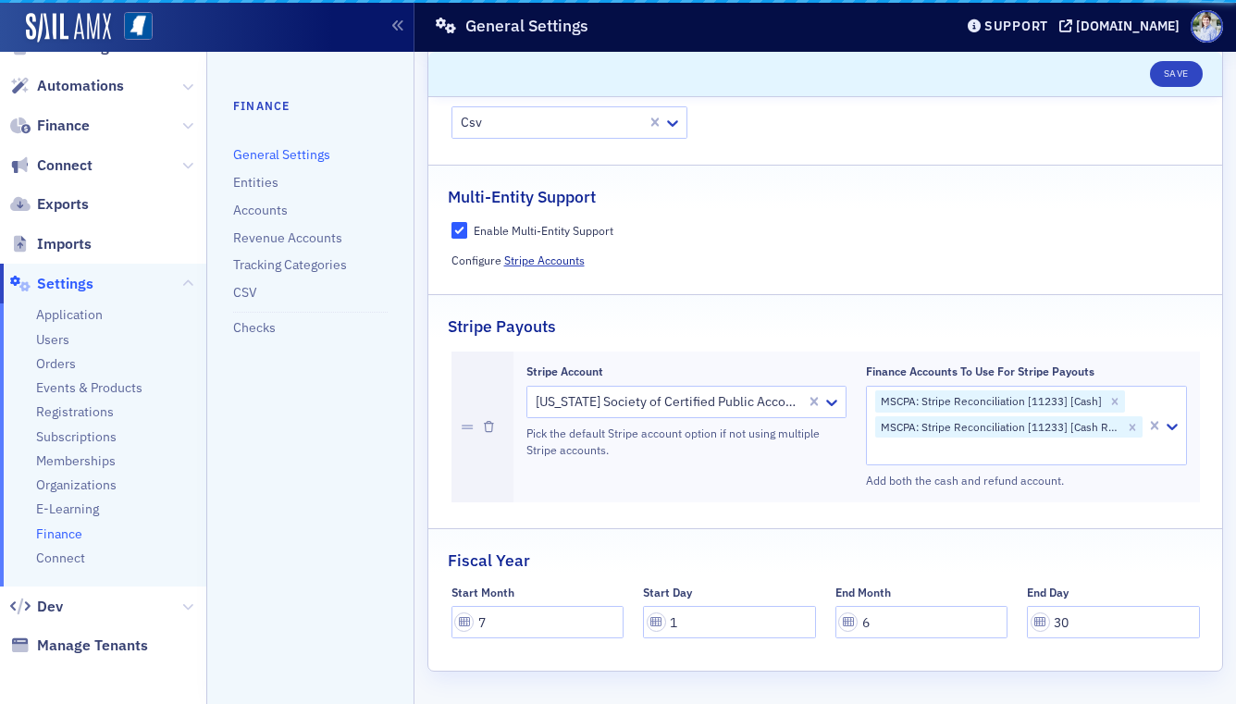
scroll to position [414, 0]
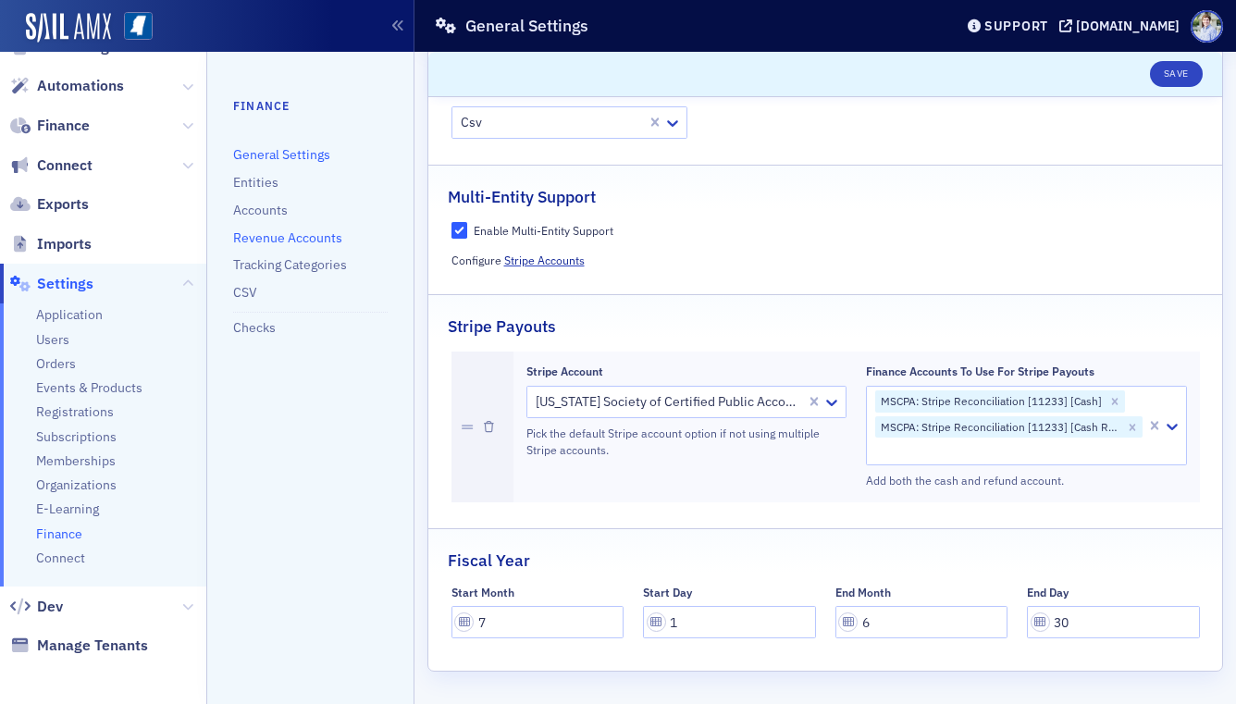
drag, startPoint x: 265, startPoint y: 247, endPoint x: 266, endPoint y: 235, distance: 12.1
click at [265, 246] on ul "Finance General Settings Entities Accounts Revenue Accounts Tracking Categories…" at bounding box center [310, 226] width 154 height 259
click at [266, 235] on link "Revenue Accounts" at bounding box center [287, 237] width 109 height 17
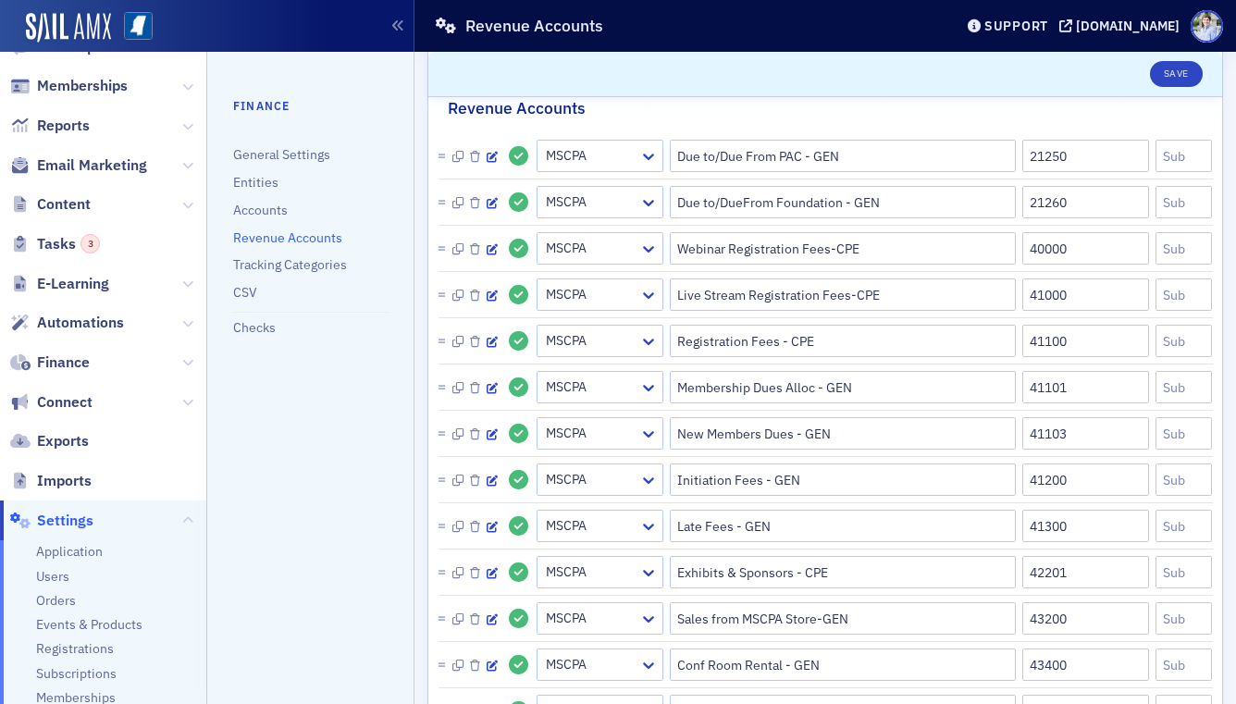
scroll to position [233, 0]
click at [81, 367] on span "Finance" at bounding box center [63, 364] width 53 height 20
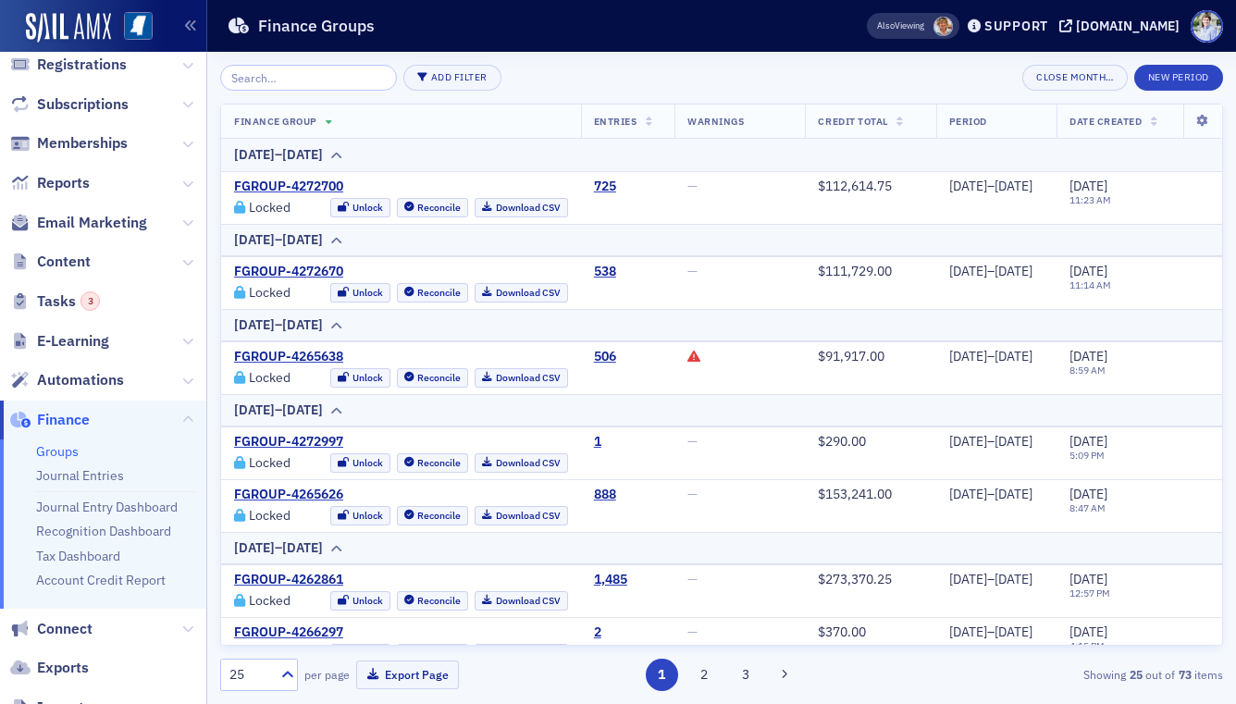
click at [76, 168] on span "Reports" at bounding box center [103, 184] width 206 height 40
click at [74, 173] on span "Reports" at bounding box center [63, 183] width 53 height 20
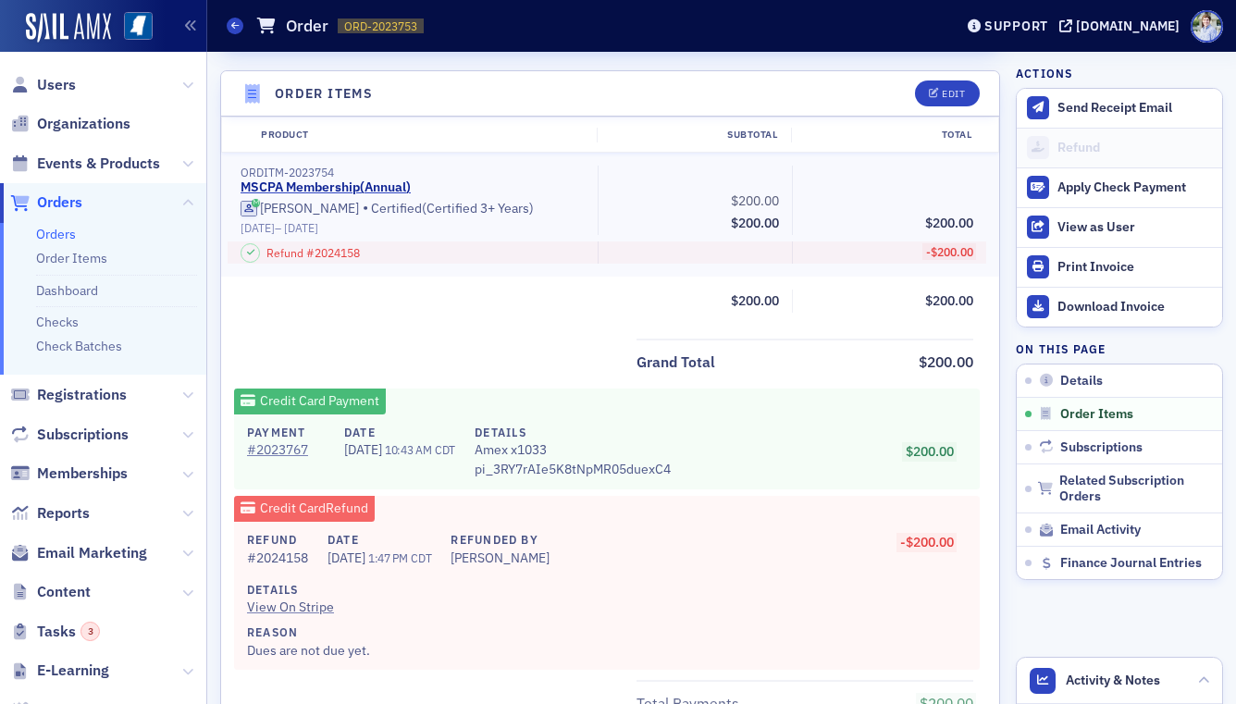
scroll to position [691, 0]
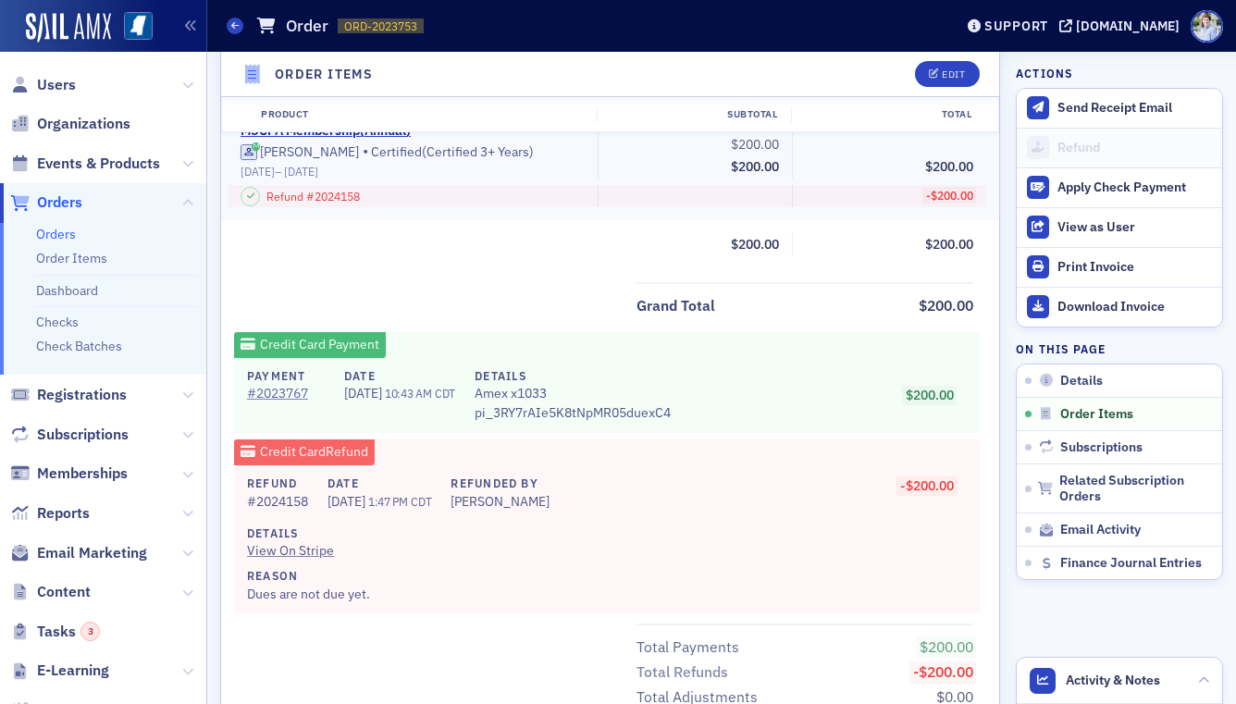
click at [690, 598] on div "Reason Dues are not due yet." at bounding box center [600, 585] width 707 height 36
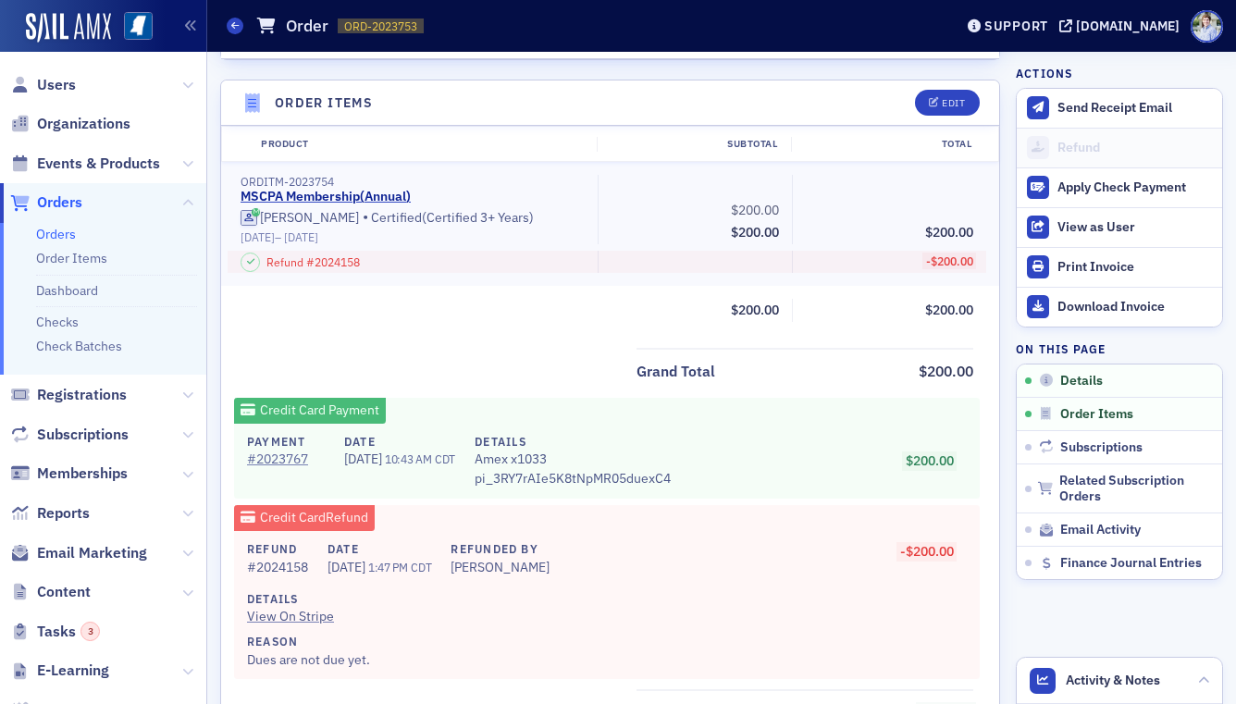
scroll to position [657, 0]
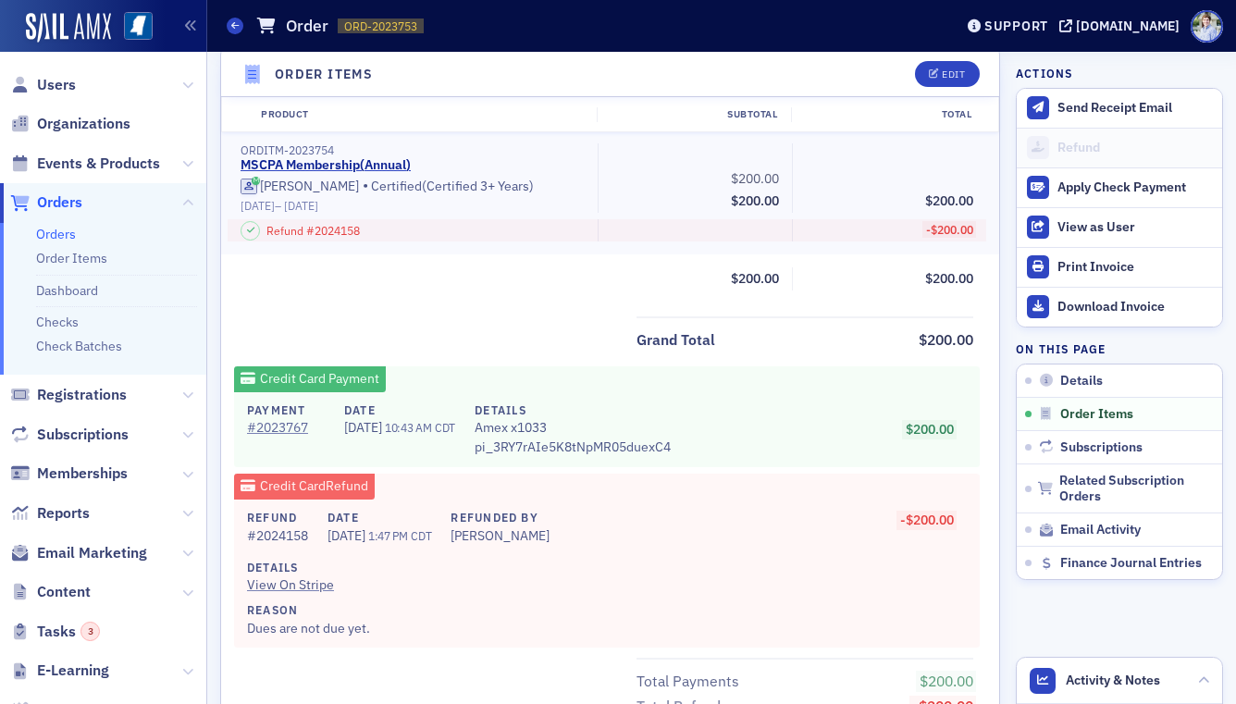
click at [62, 185] on span "Orders" at bounding box center [103, 203] width 206 height 40
click at [62, 191] on span "Orders" at bounding box center [103, 203] width 206 height 40
click at [60, 196] on span "Orders" at bounding box center [59, 202] width 45 height 20
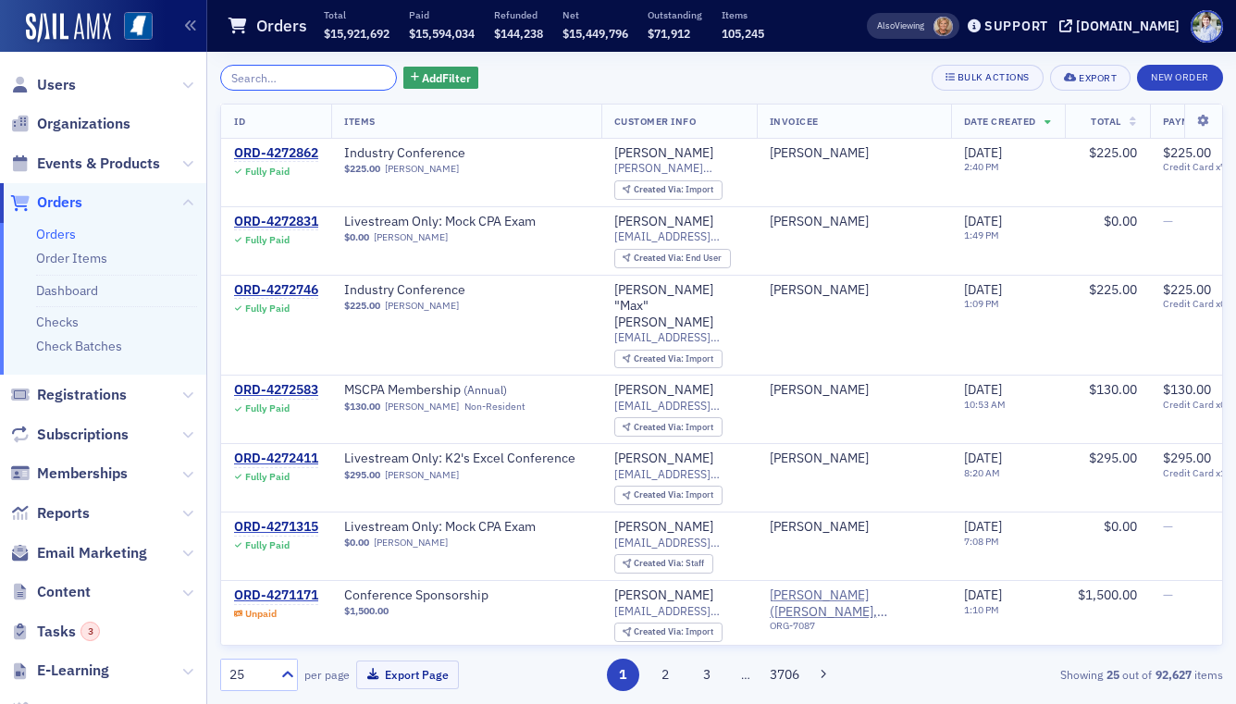
paste input "ORD-2114097"
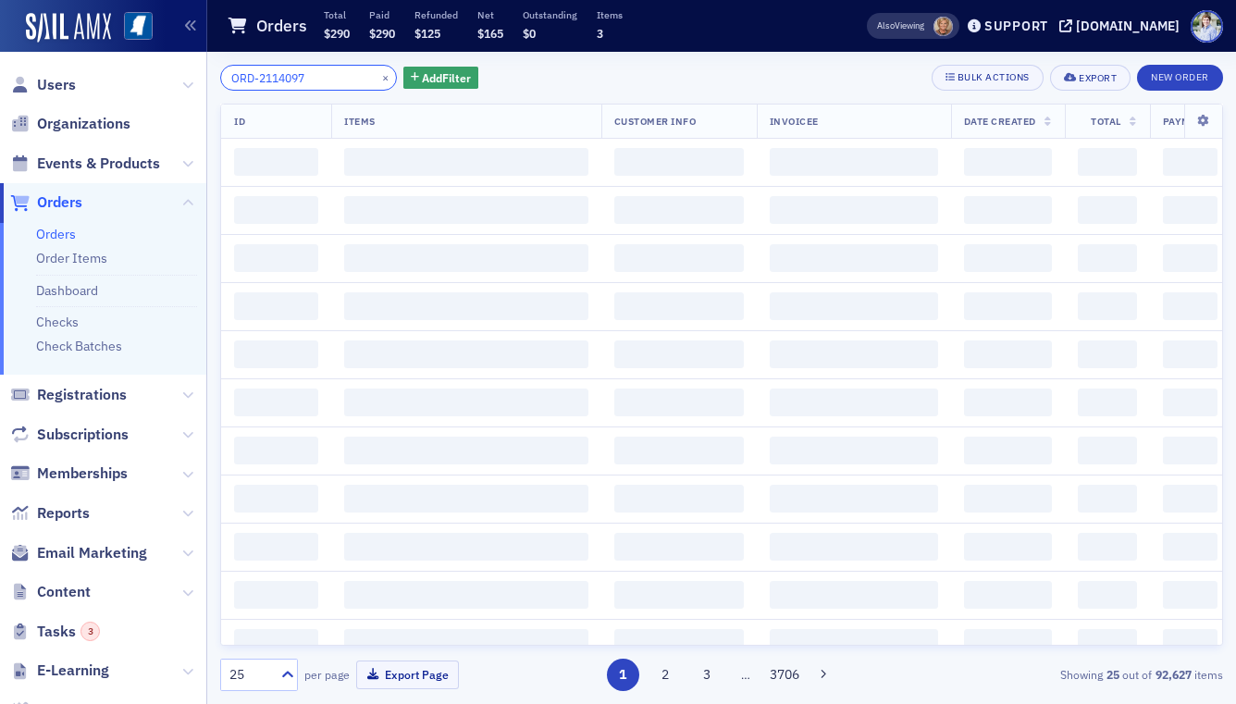
type input "ORD-2114097"
click at [306, 43] on div "Orders Total $290 Paid $290 Refunded $125 Net $165 Outstanding $0 Items 3" at bounding box center [518, 26] width 582 height 49
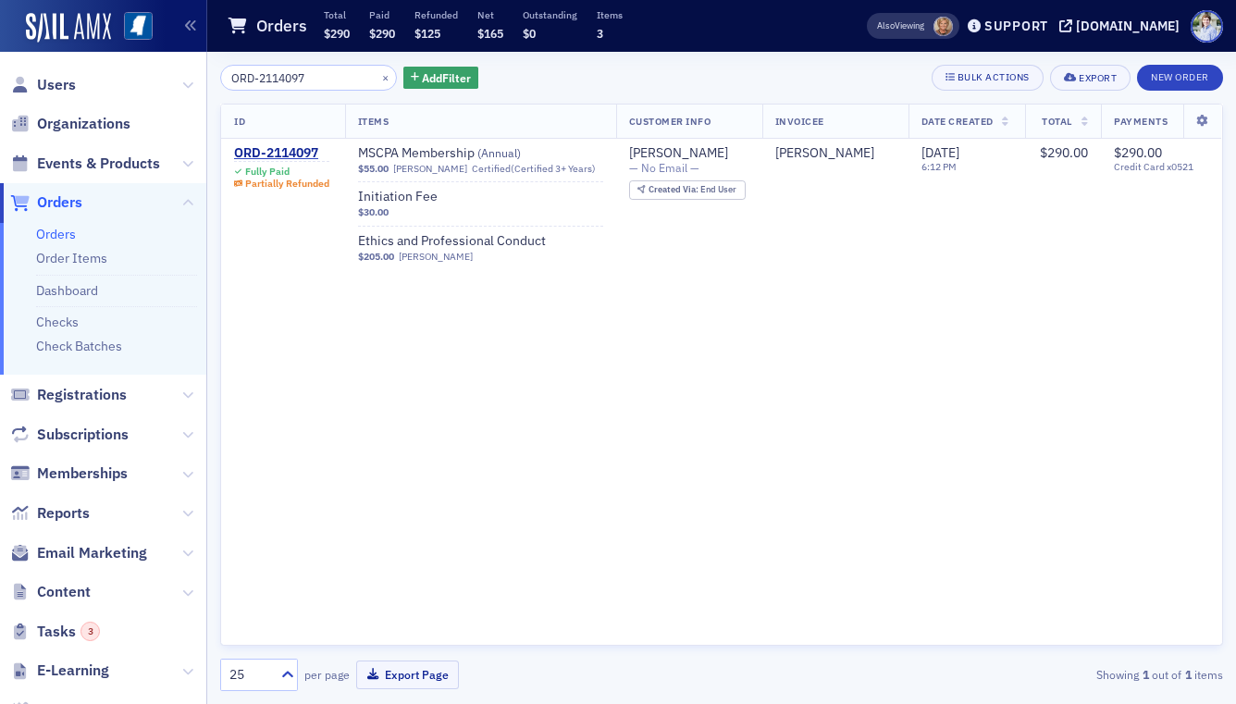
click at [295, 137] on th "ID" at bounding box center [283, 122] width 124 height 34
click at [293, 153] on div "ORD-2114097" at bounding box center [281, 153] width 95 height 17
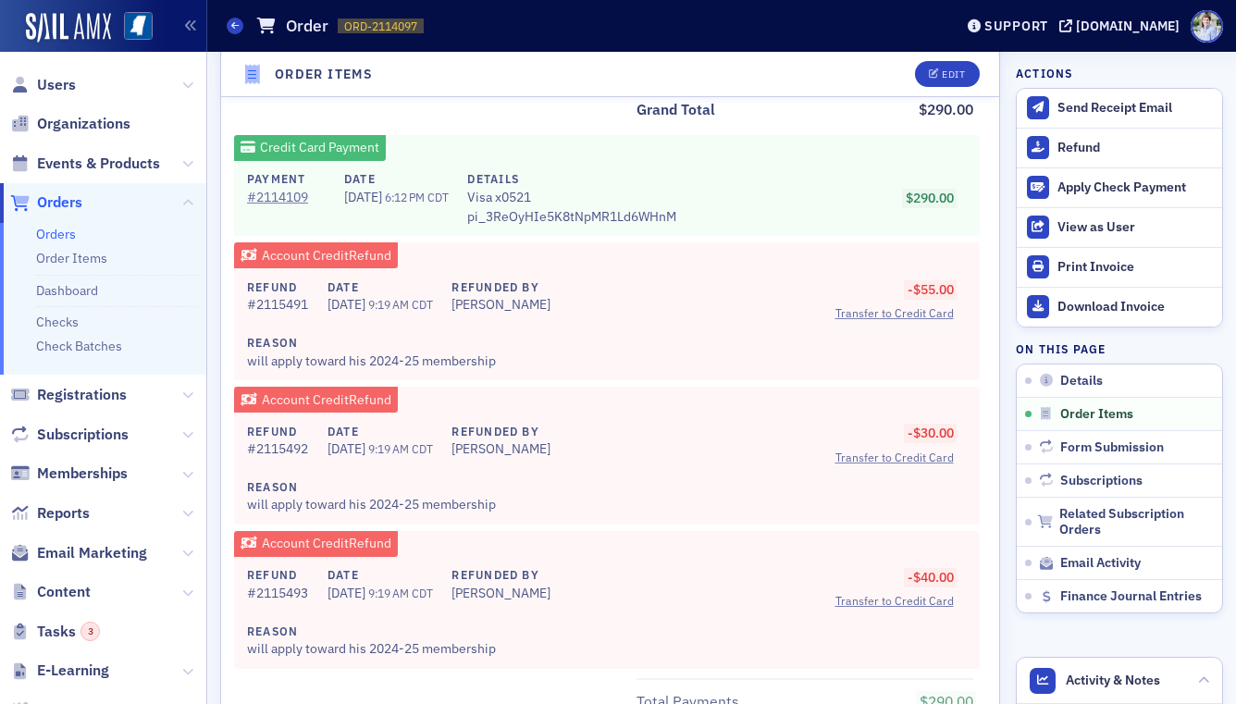
scroll to position [2465, 0]
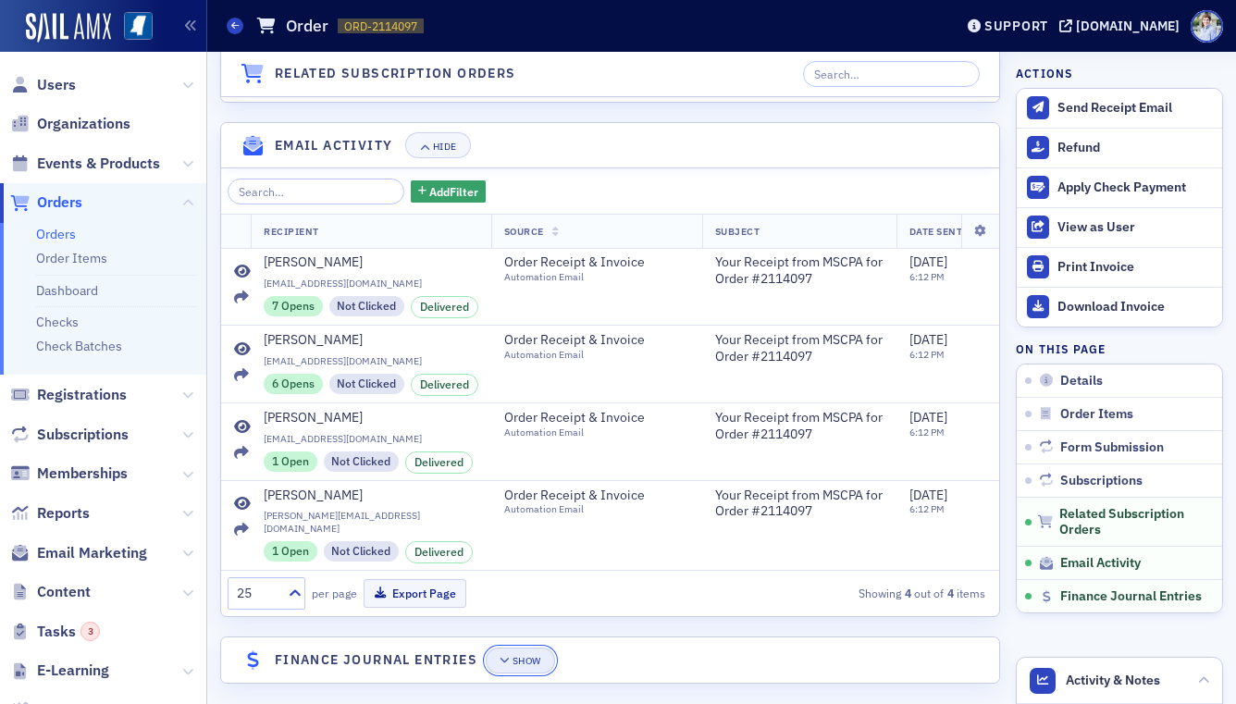
click at [511, 648] on button "Show" at bounding box center [520, 661] width 69 height 26
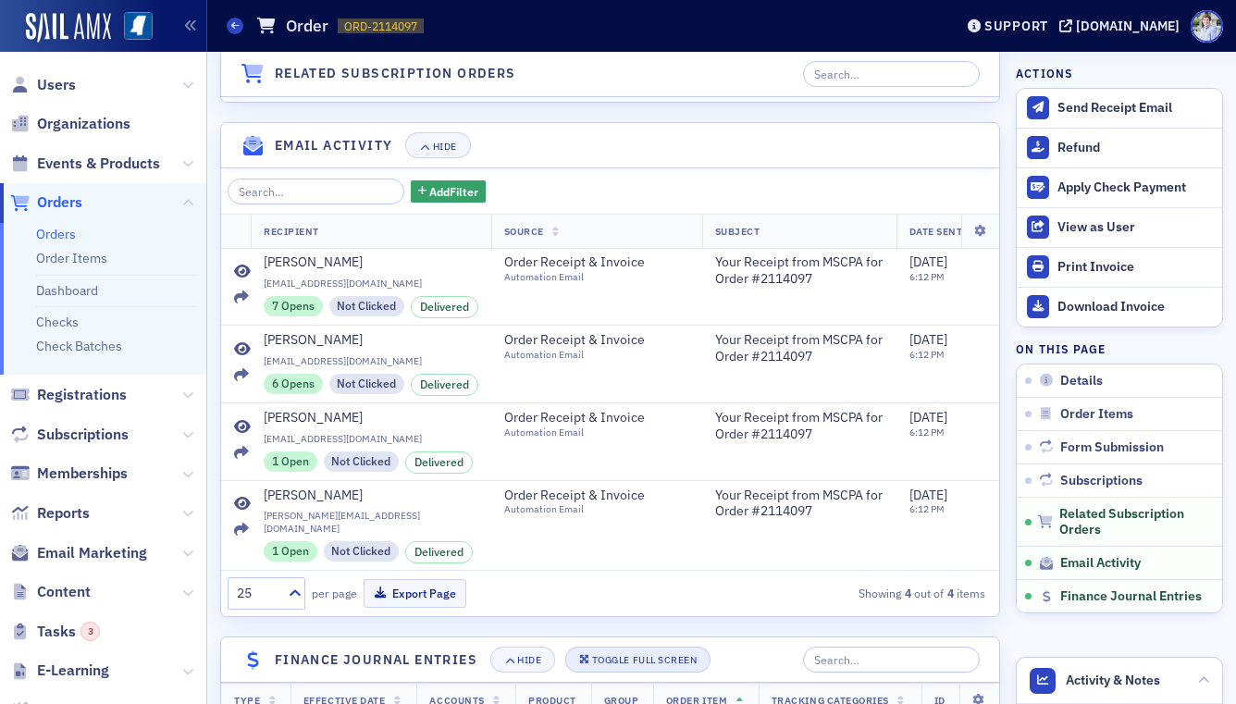
click at [625, 647] on button "Toggle Full Screen" at bounding box center [638, 660] width 146 height 26
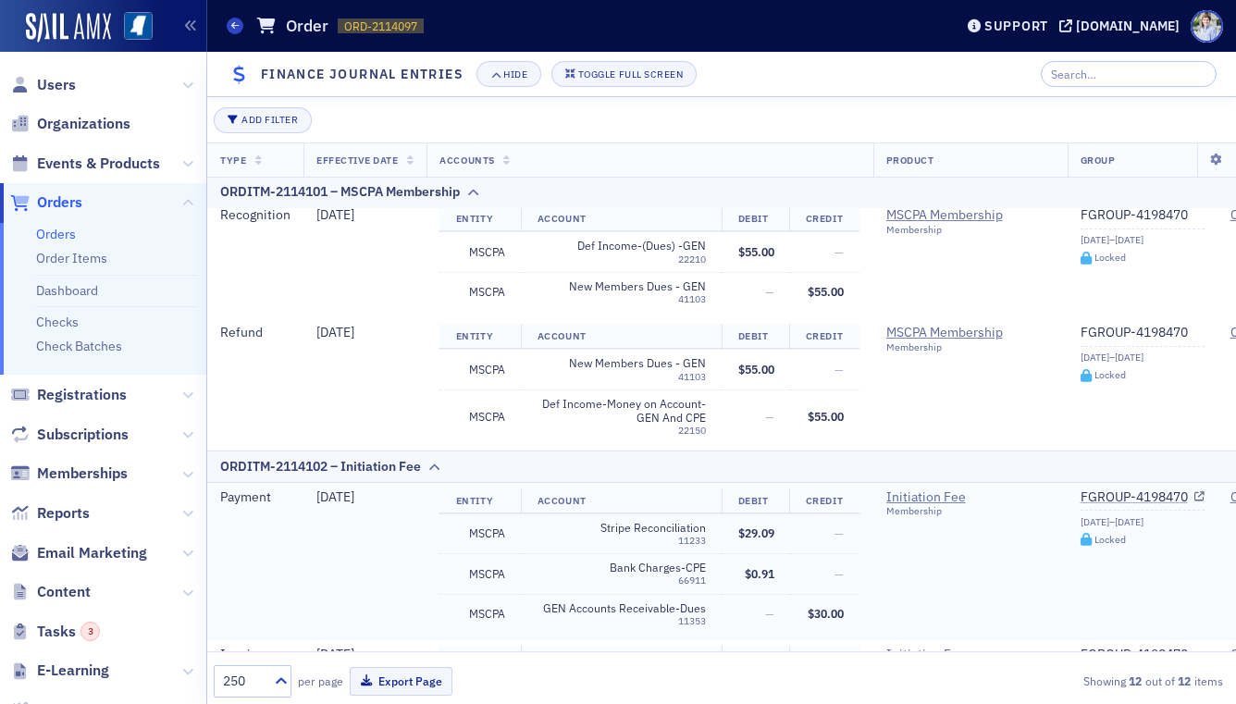
scroll to position [284, 0]
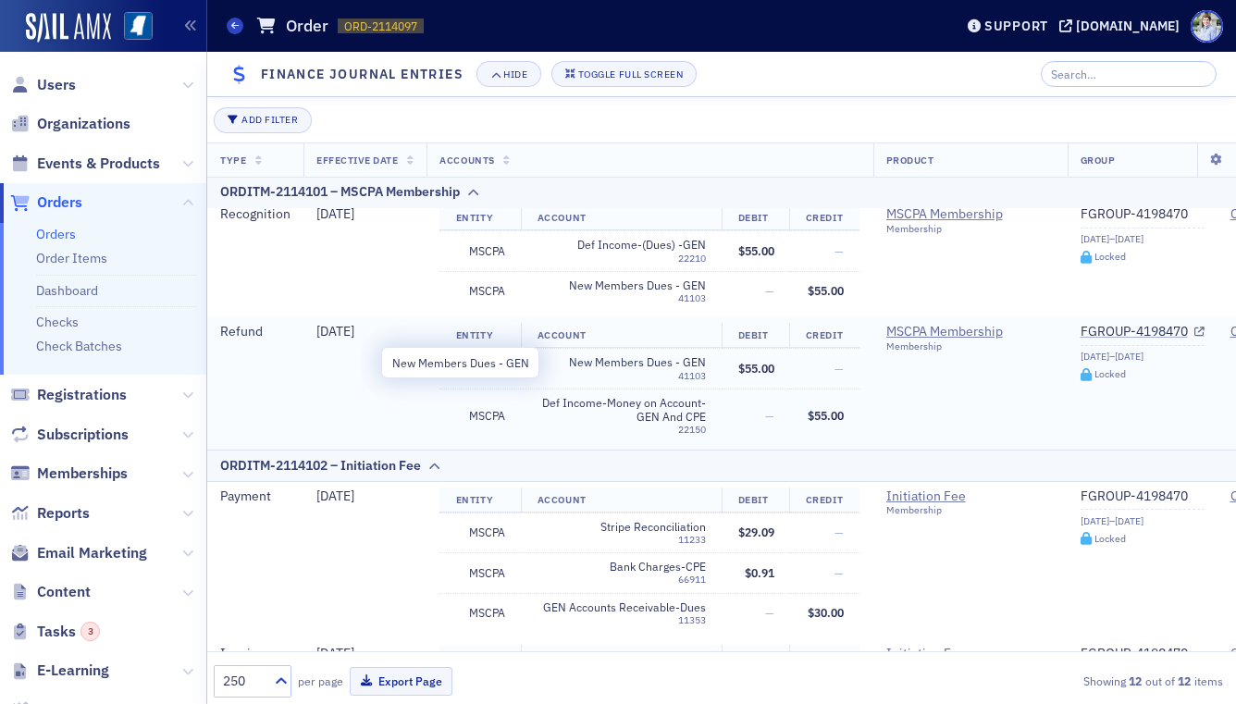
drag, startPoint x: 722, startPoint y: 367, endPoint x: 647, endPoint y: 367, distance: 74.9
click at [721, 367] on td "New Members Dues - GEN 41103" at bounding box center [621, 369] width 201 height 40
click at [647, 367] on span "New Members Dues - GEN" at bounding box center [621, 362] width 168 height 14
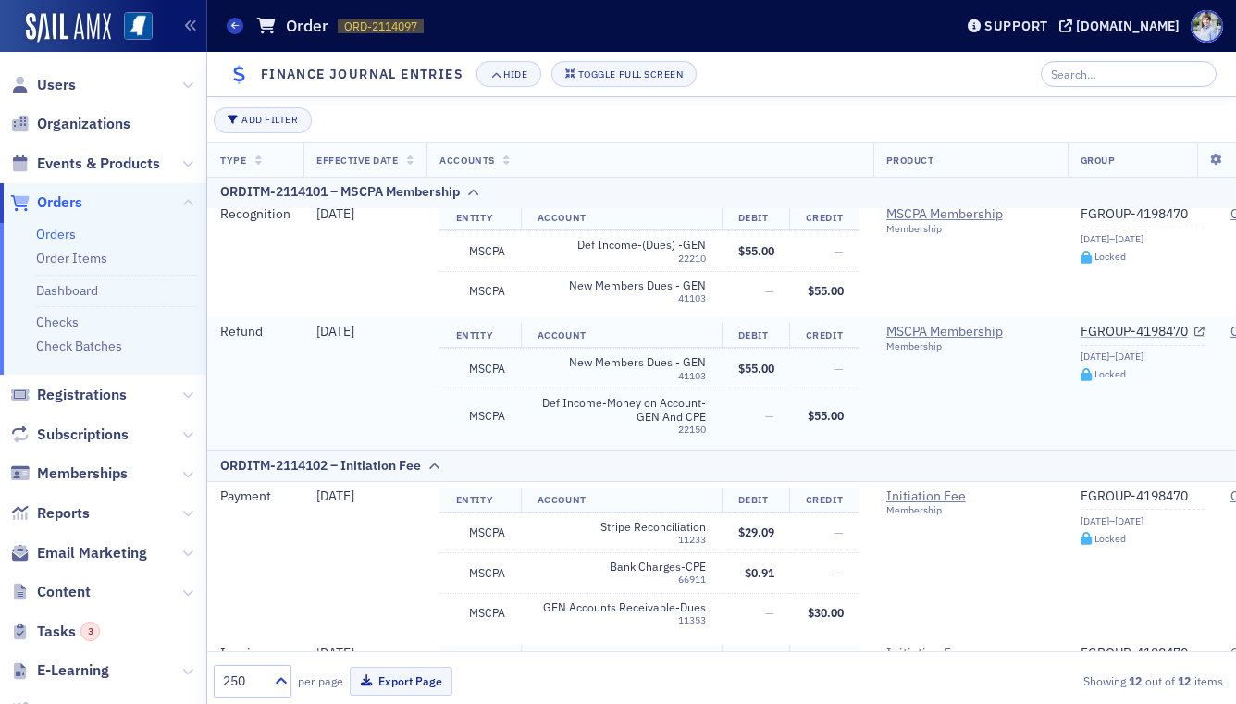
click at [753, 368] on span "$55.00" at bounding box center [756, 368] width 36 height 15
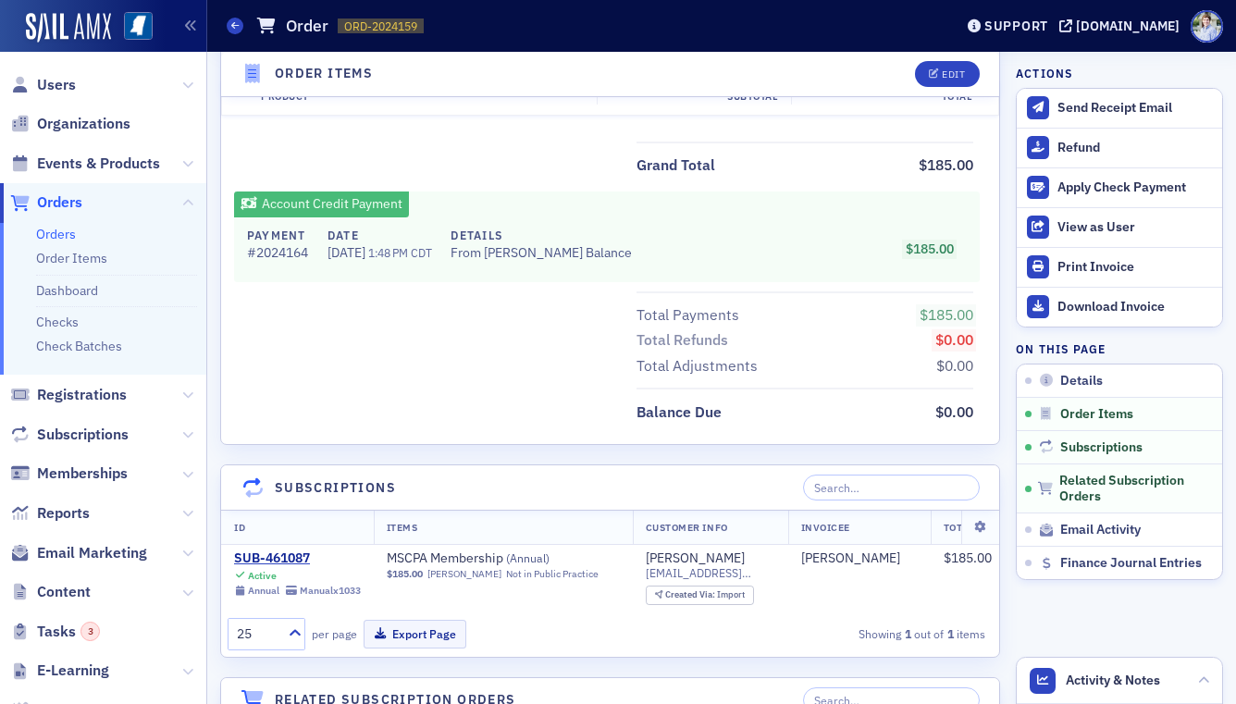
scroll to position [745, 0]
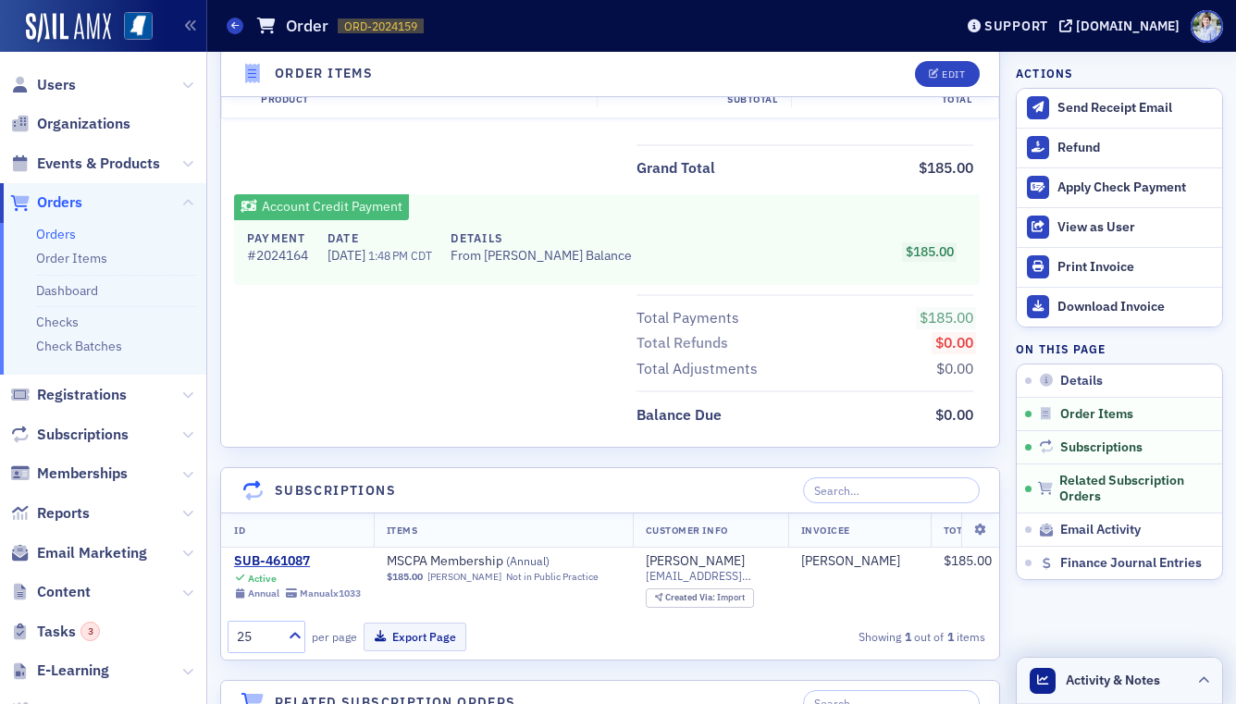
drag, startPoint x: 1097, startPoint y: 649, endPoint x: 1097, endPoint y: 676, distance: 27.8
click at [1097, 649] on aside "Actions Send Receipt Email Refund Apply Check Payment View as User Print Invoic…" at bounding box center [1119, 560] width 207 height 2506
click at [1097, 676] on span "Activity & Notes" at bounding box center [1113, 680] width 94 height 19
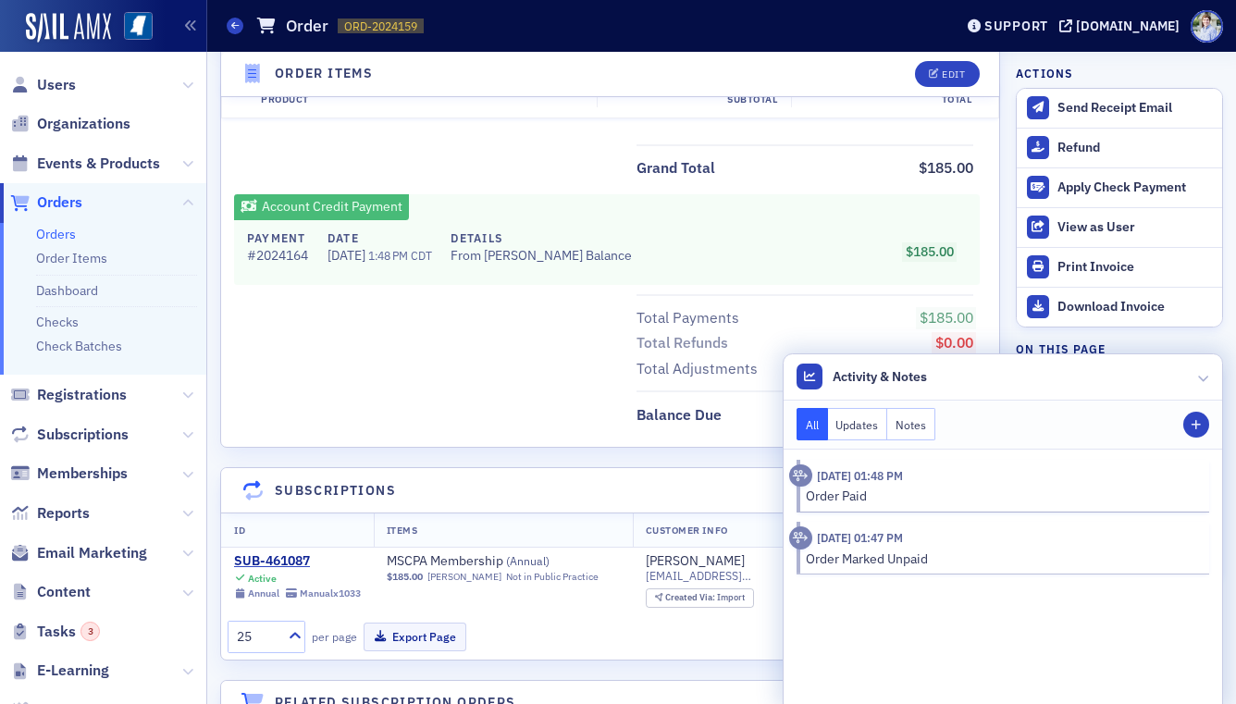
drag, startPoint x: 982, startPoint y: 394, endPoint x: 784, endPoint y: 376, distance: 199.8
click at [982, 394] on header "Activity & Notes" at bounding box center [1003, 377] width 439 height 46
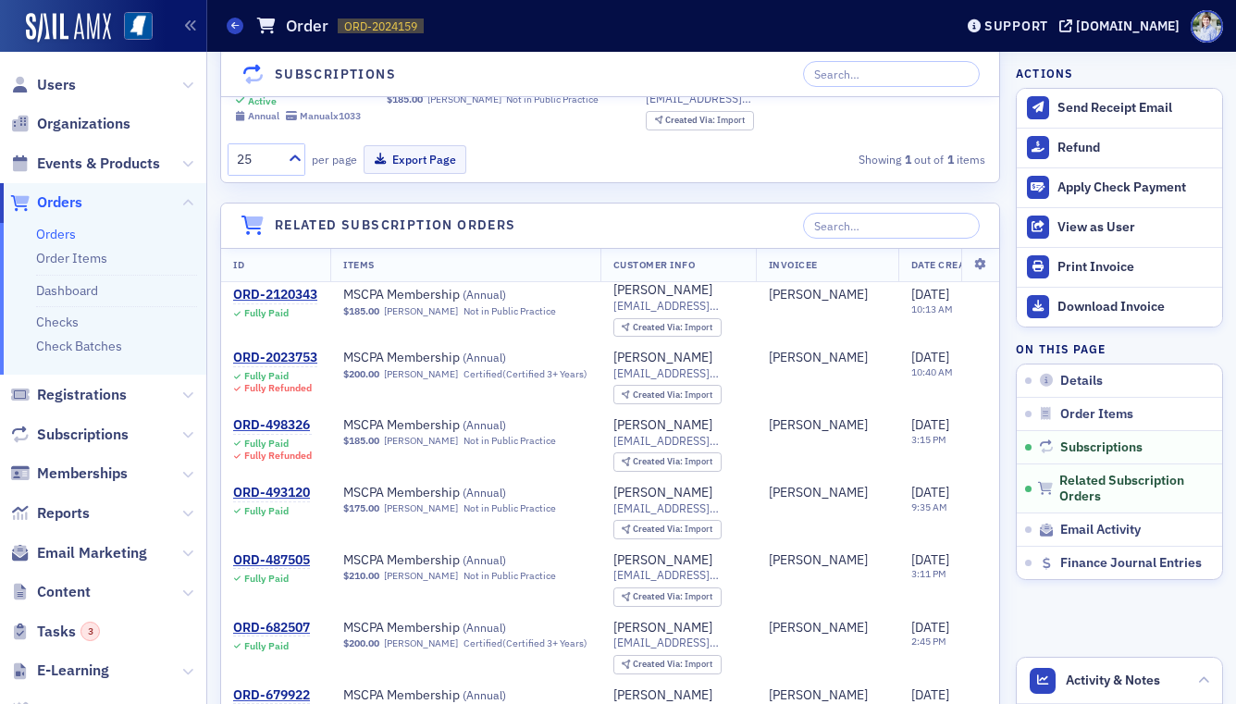
scroll to position [1854, 0]
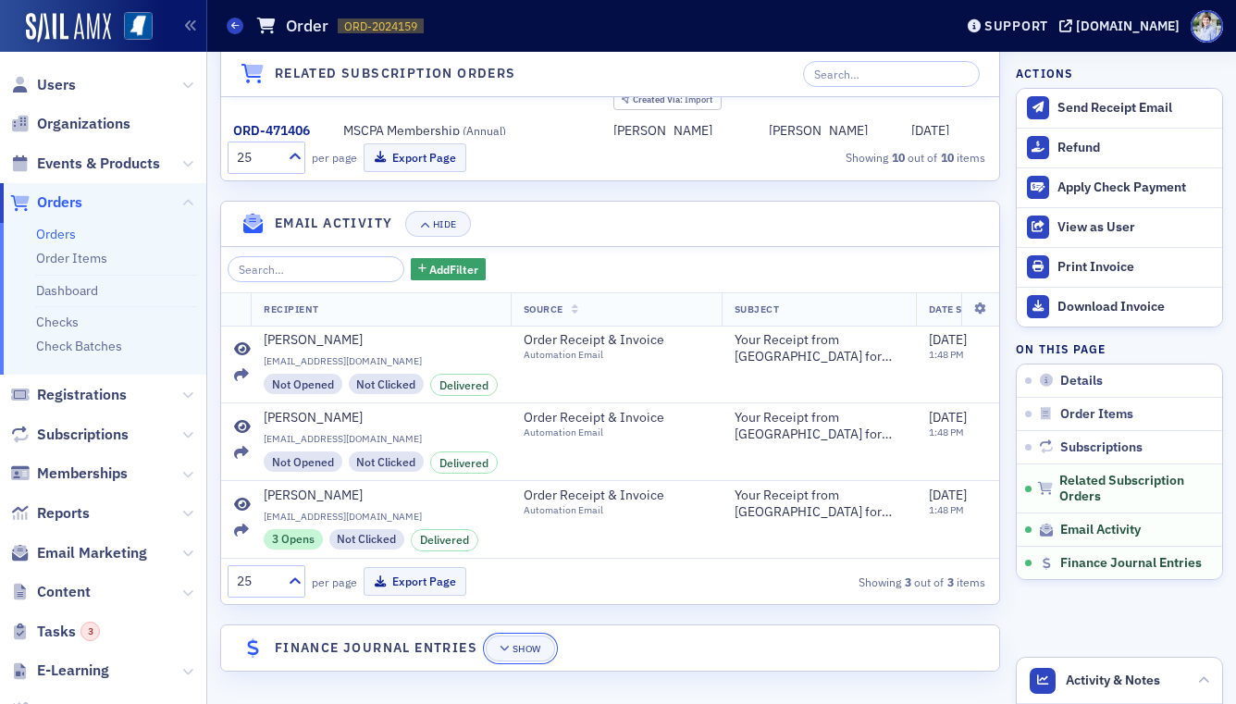
drag, startPoint x: 540, startPoint y: 643, endPoint x: 604, endPoint y: 591, distance: 82.2
click at [540, 644] on div "Show" at bounding box center [527, 649] width 29 height 10
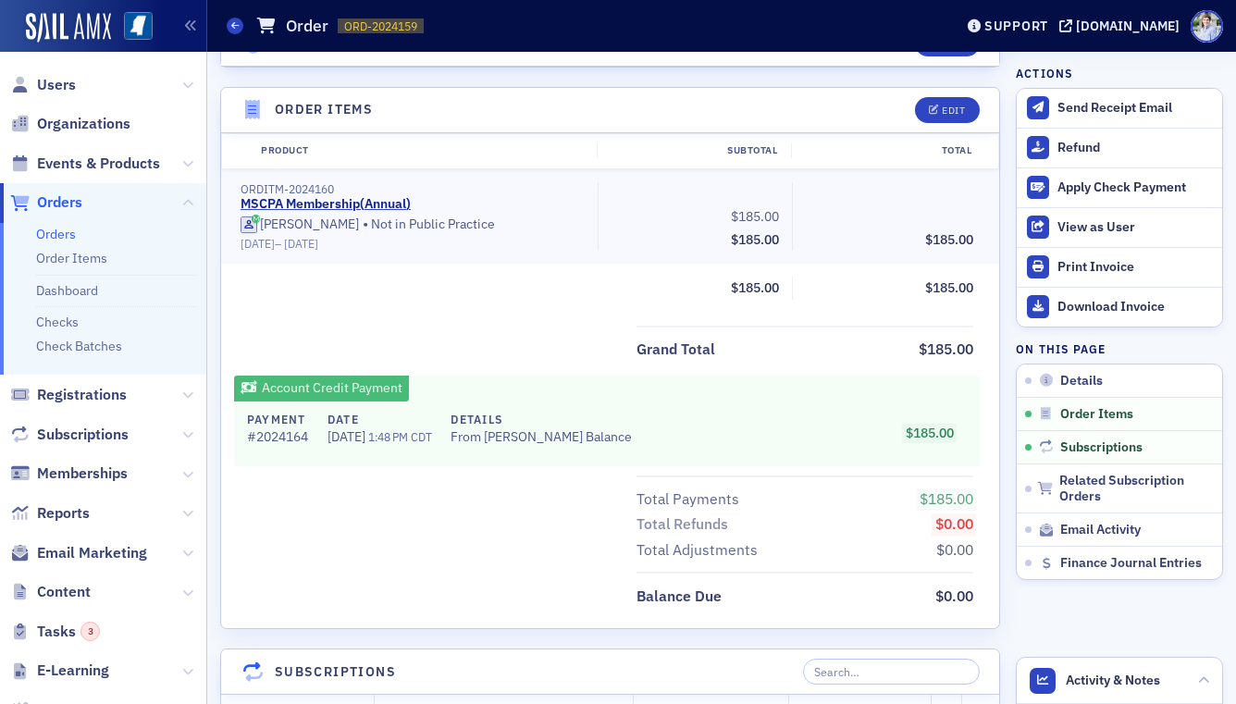
scroll to position [599, 0]
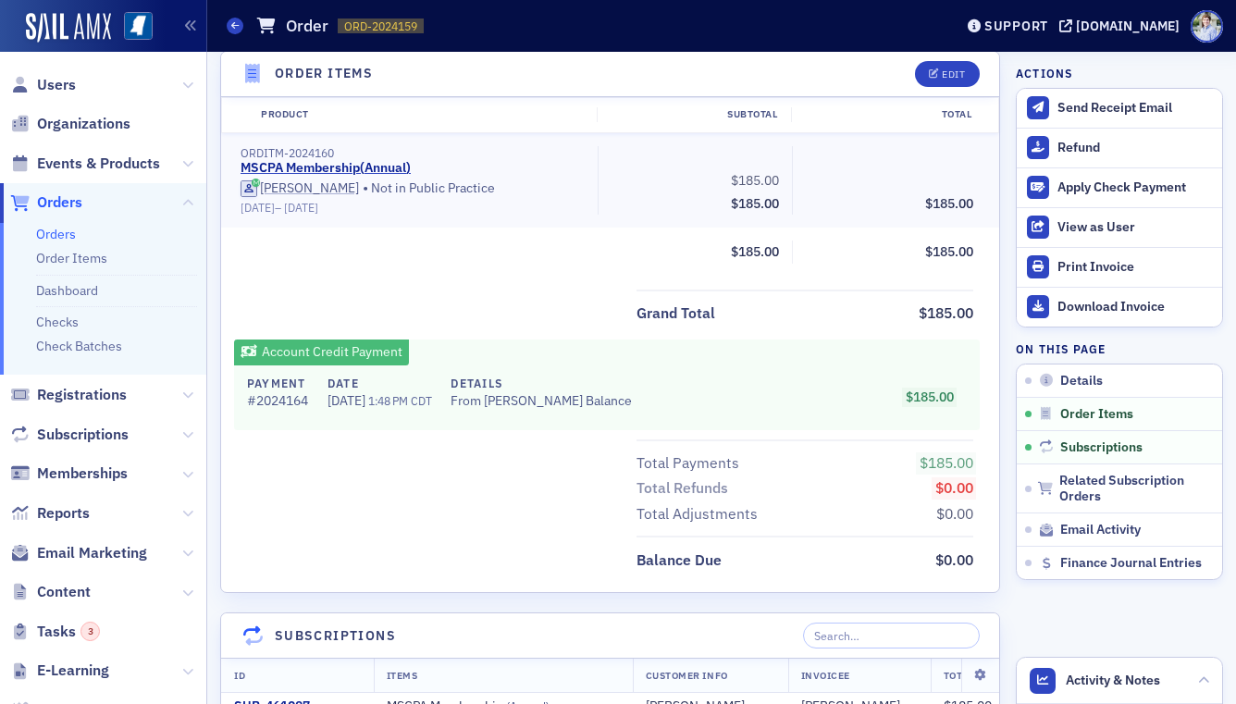
drag, startPoint x: 240, startPoint y: 204, endPoint x: 380, endPoint y: 208, distance: 140.7
click at [380, 208] on div "7/1/2024 – 7/1/2025" at bounding box center [413, 208] width 344 height 14
click at [509, 334] on div "Grand Total $185.00 Account Credit Payment Payment # 2024164 Date 6/9/2025 1:48…" at bounding box center [610, 431] width 778 height 283
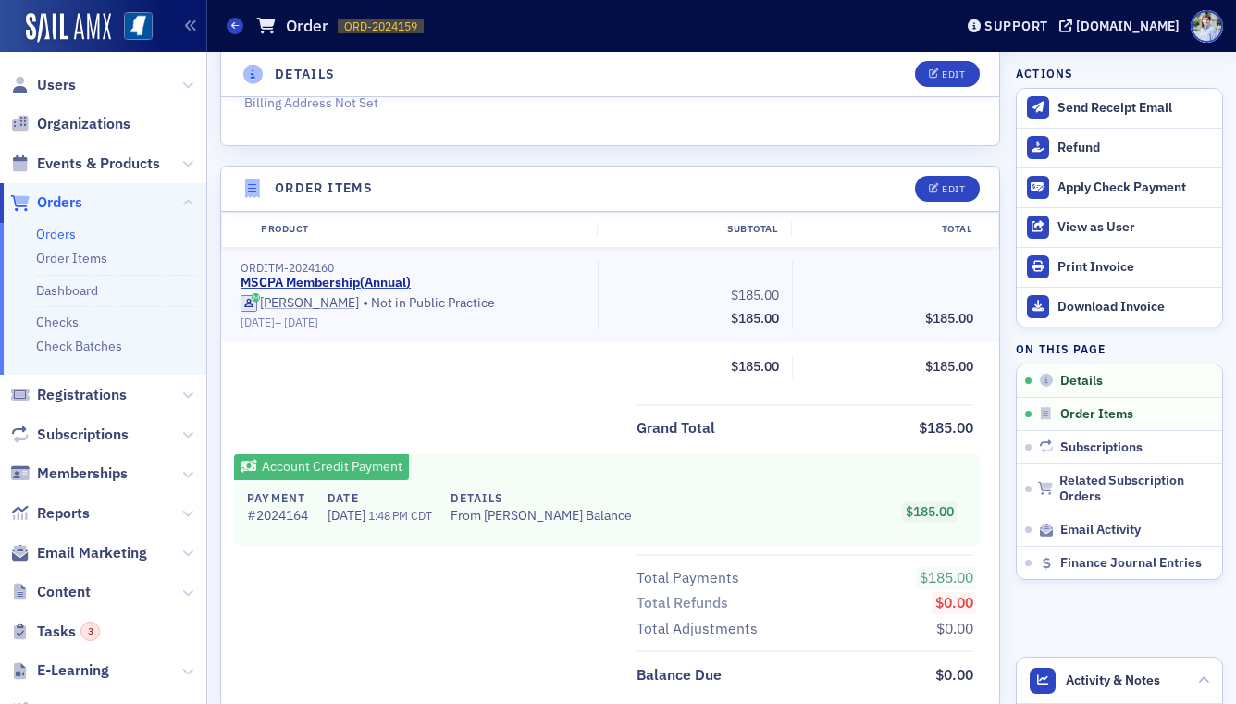
scroll to position [486, 0]
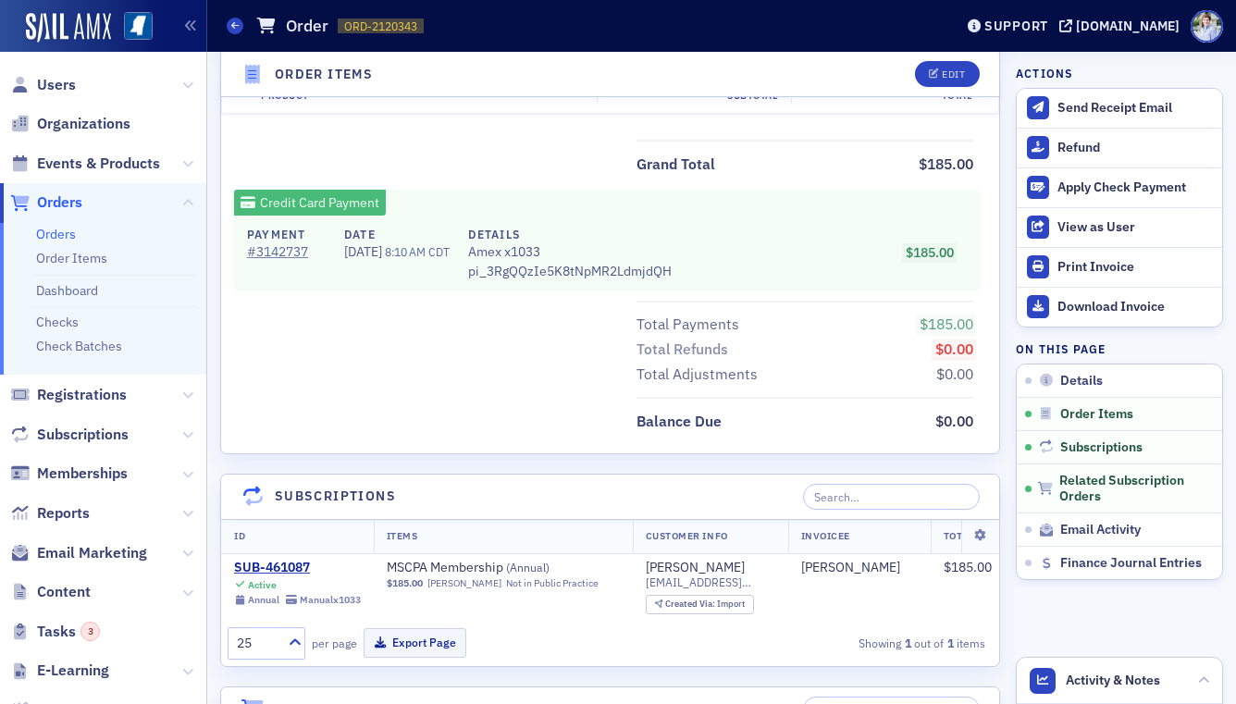
scroll to position [822, 0]
drag, startPoint x: 1061, startPoint y: 627, endPoint x: 1065, endPoint y: 643, distance: 16.2
click at [1060, 627] on aside "Actions Send Receipt Email Refund Apply Check Payment View as User Print Invoic…" at bounding box center [1119, 602] width 207 height 2747
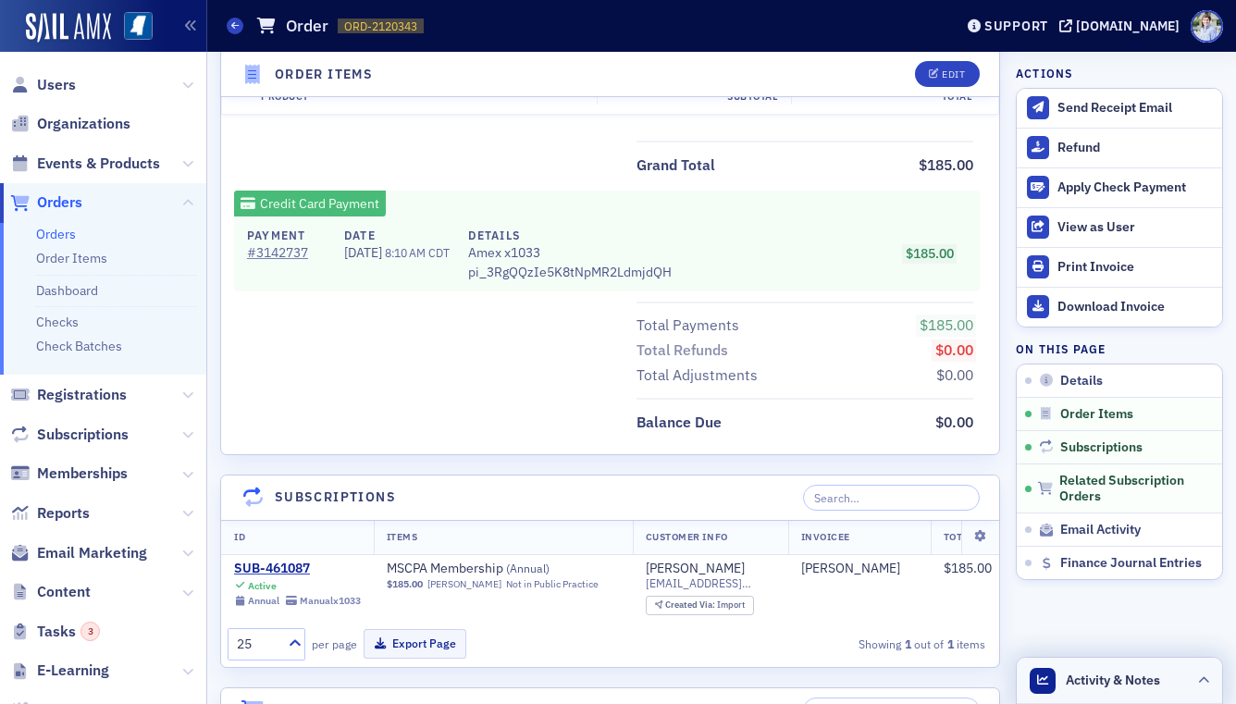
click at [1071, 658] on header "Activity & Notes" at bounding box center [1119, 681] width 205 height 46
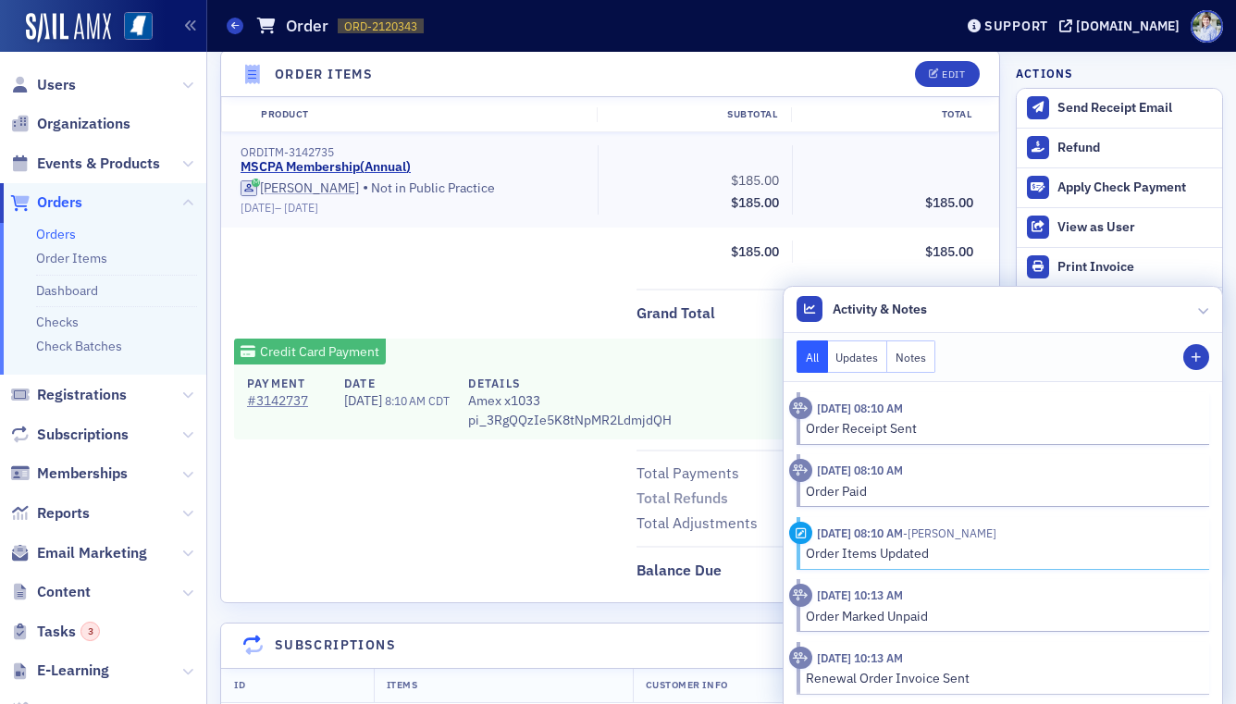
scroll to position [642, 0]
